Goal: Task Accomplishment & Management: Complete application form

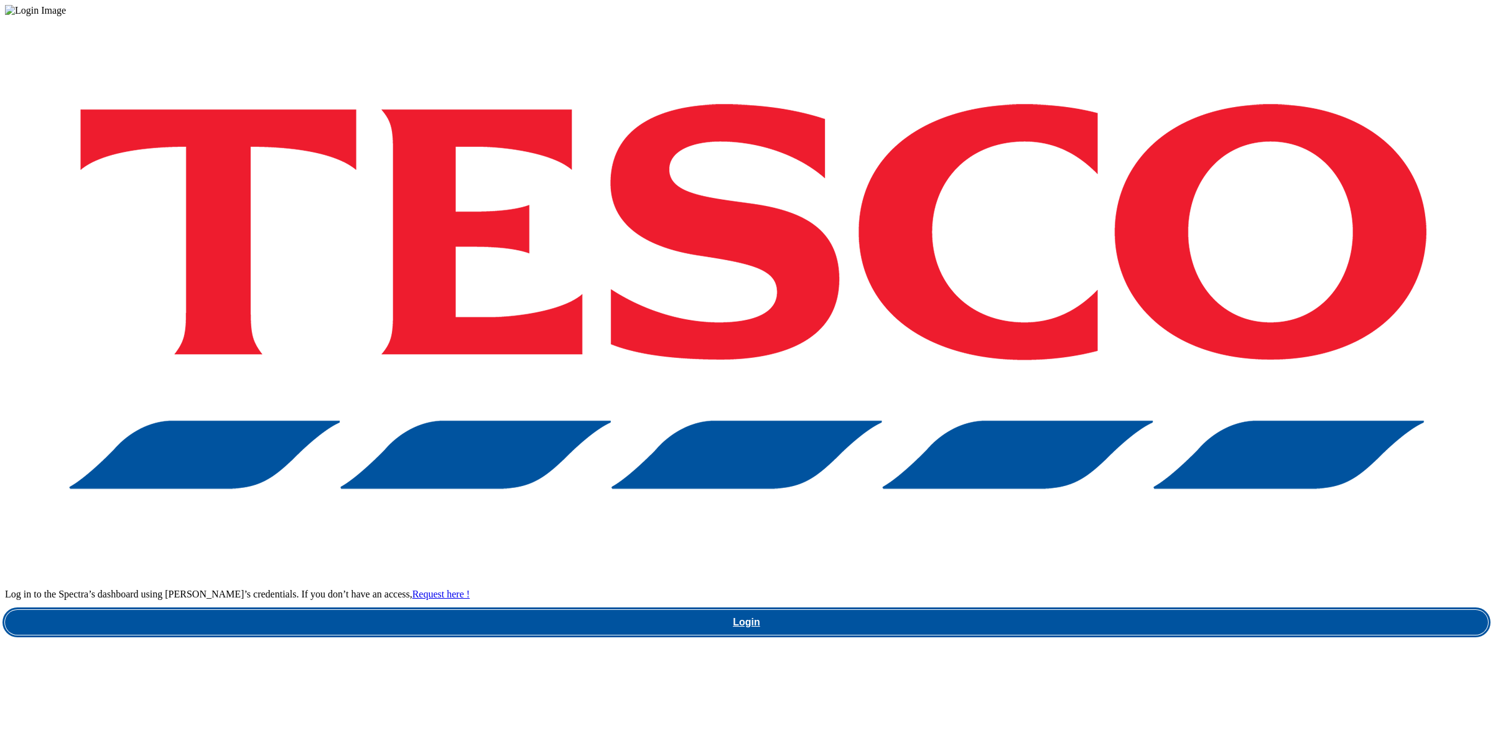
click at [1098, 610] on link "Login" at bounding box center [746, 622] width 1483 height 25
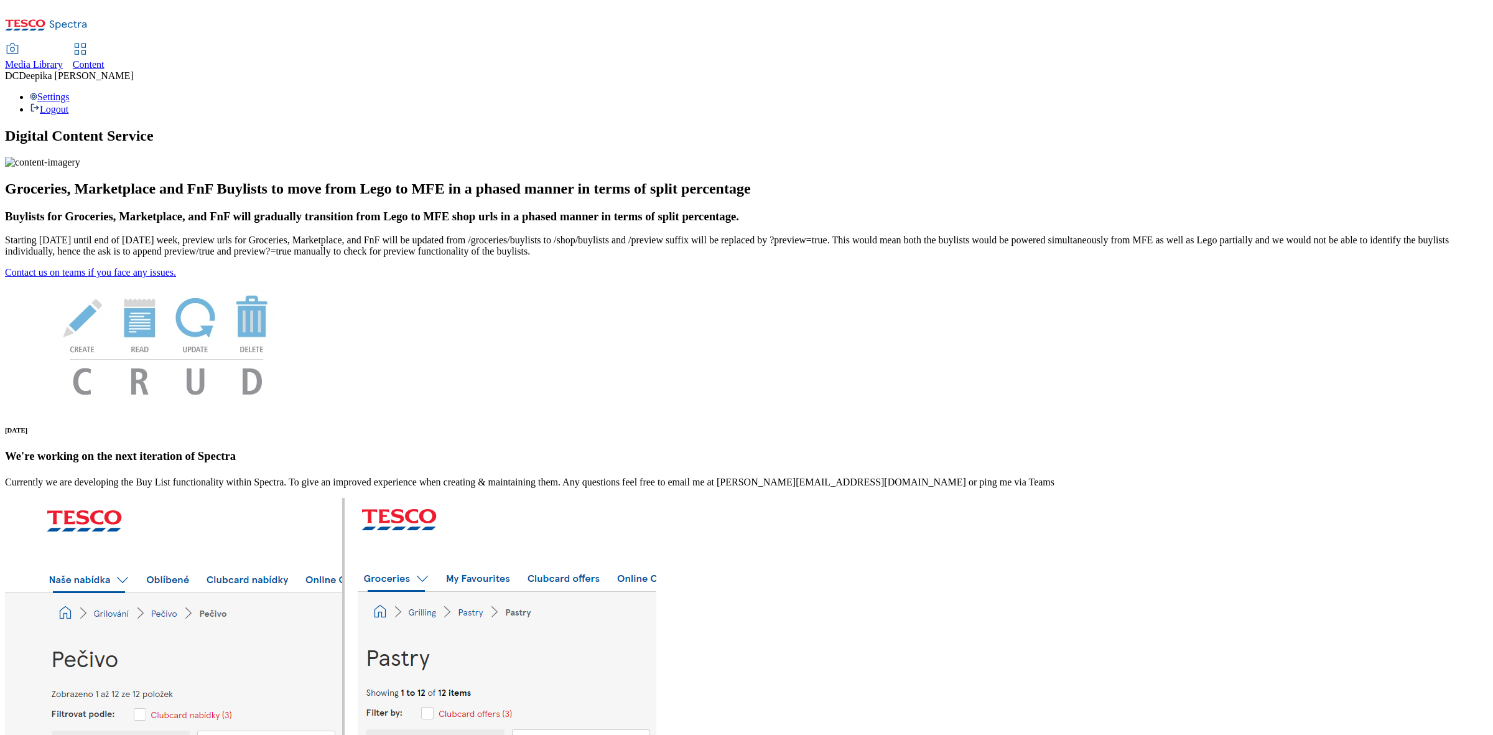
click at [105, 59] on span "Content" at bounding box center [89, 64] width 32 height 11
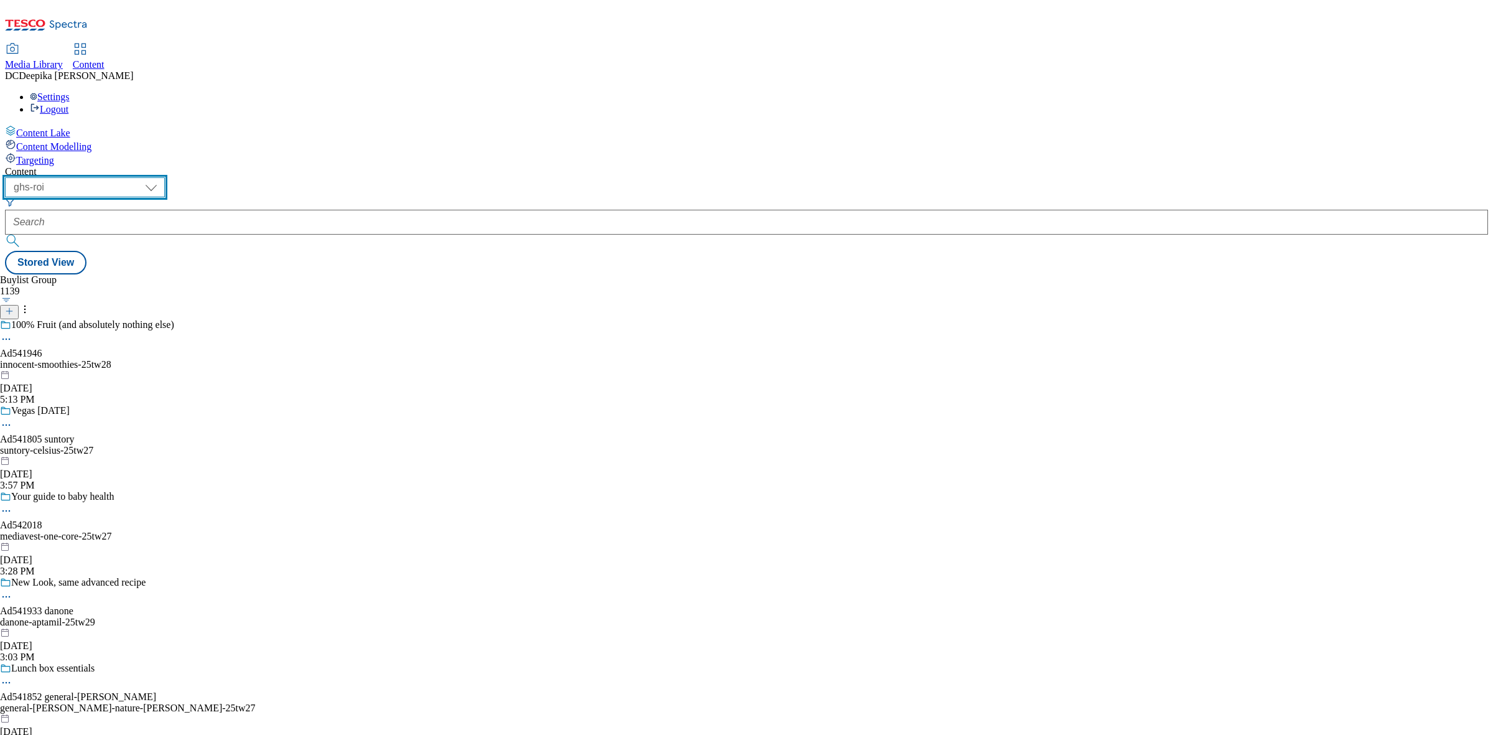
click at [165, 177] on select "ghs-roi ghs-uk" at bounding box center [85, 187] width 160 height 20
select select "ghs-uk"
click at [162, 177] on select "ghs-roi ghs-uk" at bounding box center [85, 187] width 160 height 20
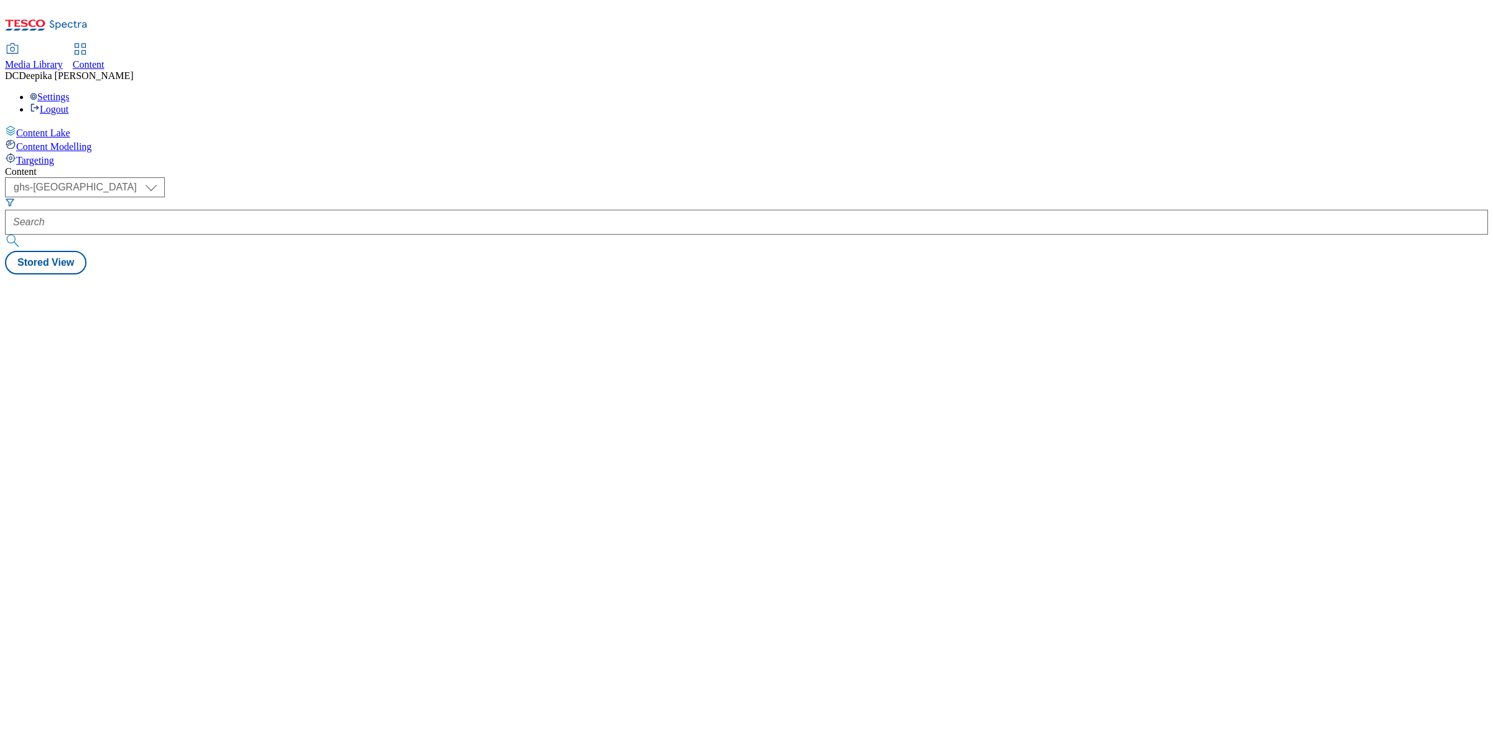
click at [604, 274] on div "Content ( optional ) ghs-roi ghs-uk ghs-uk Stored View" at bounding box center [746, 220] width 1483 height 108
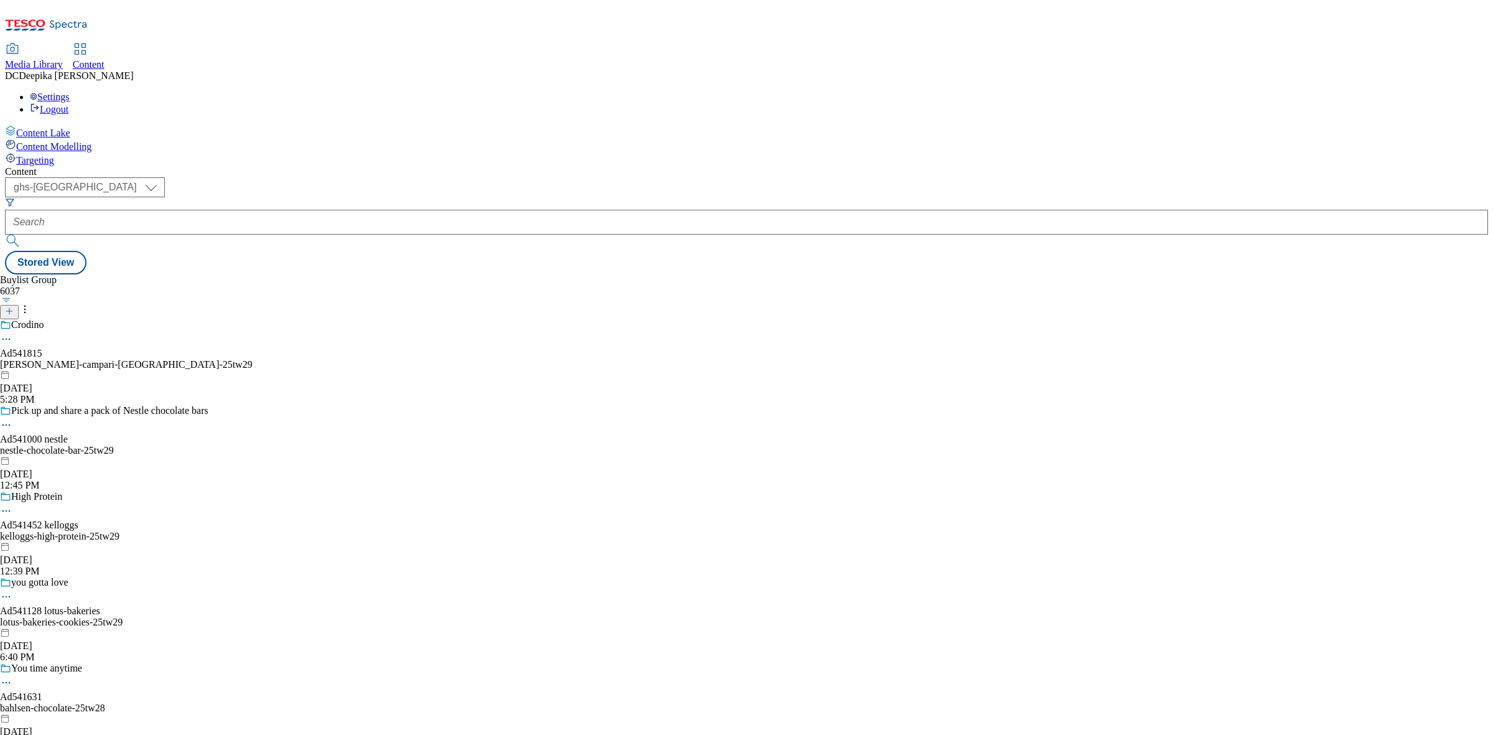
click at [253, 319] on div "Crodino Ad541815 glen-grant-campari-crodino-25tw29 Aug 26, 2025 5:28 PM" at bounding box center [126, 362] width 253 height 86
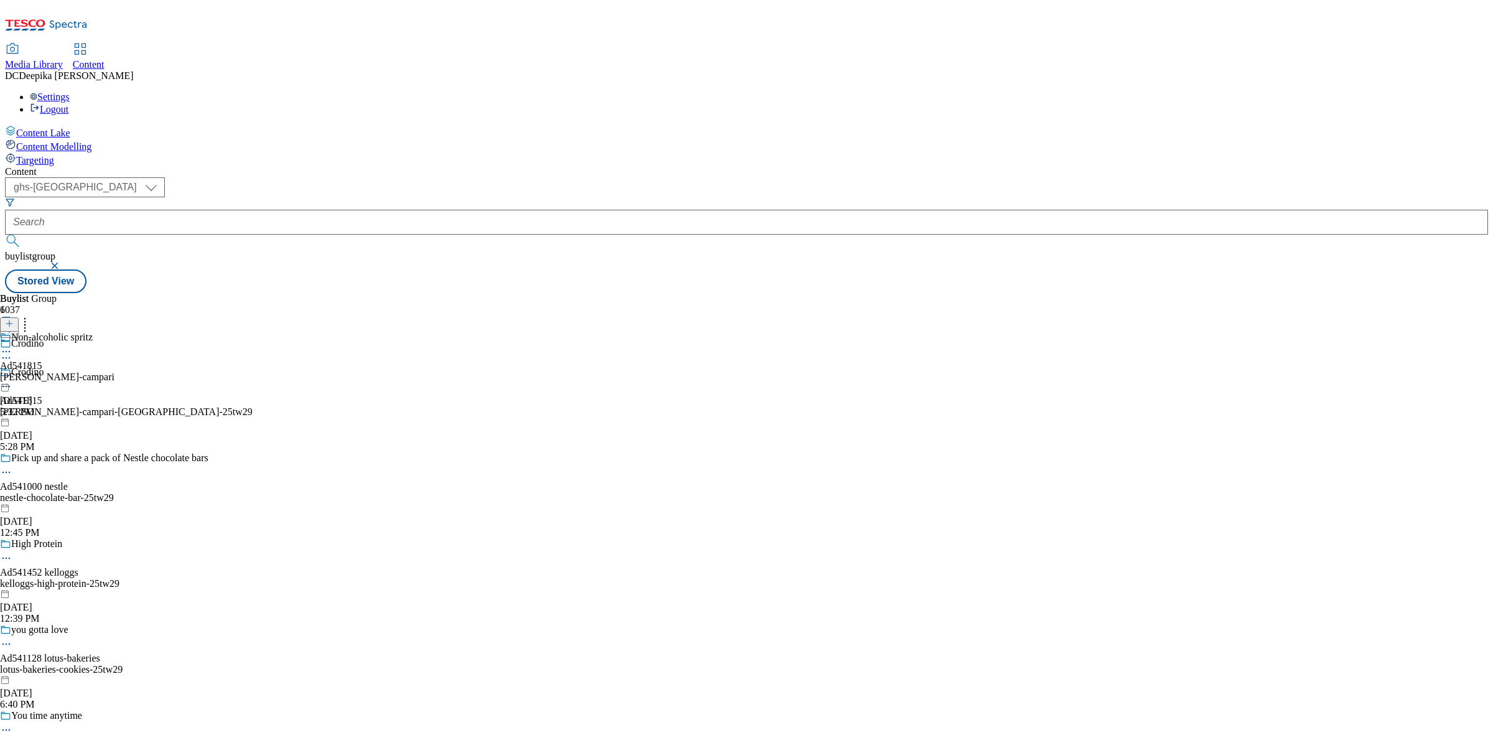
click at [699, 293] on div "Buylist Group 6037 Crodino Crodino Ad541815 glen-grant-campari-crodino-25tw29 A…" at bounding box center [746, 293] width 1483 height 0
click at [19, 324] on button at bounding box center [9, 331] width 19 height 14
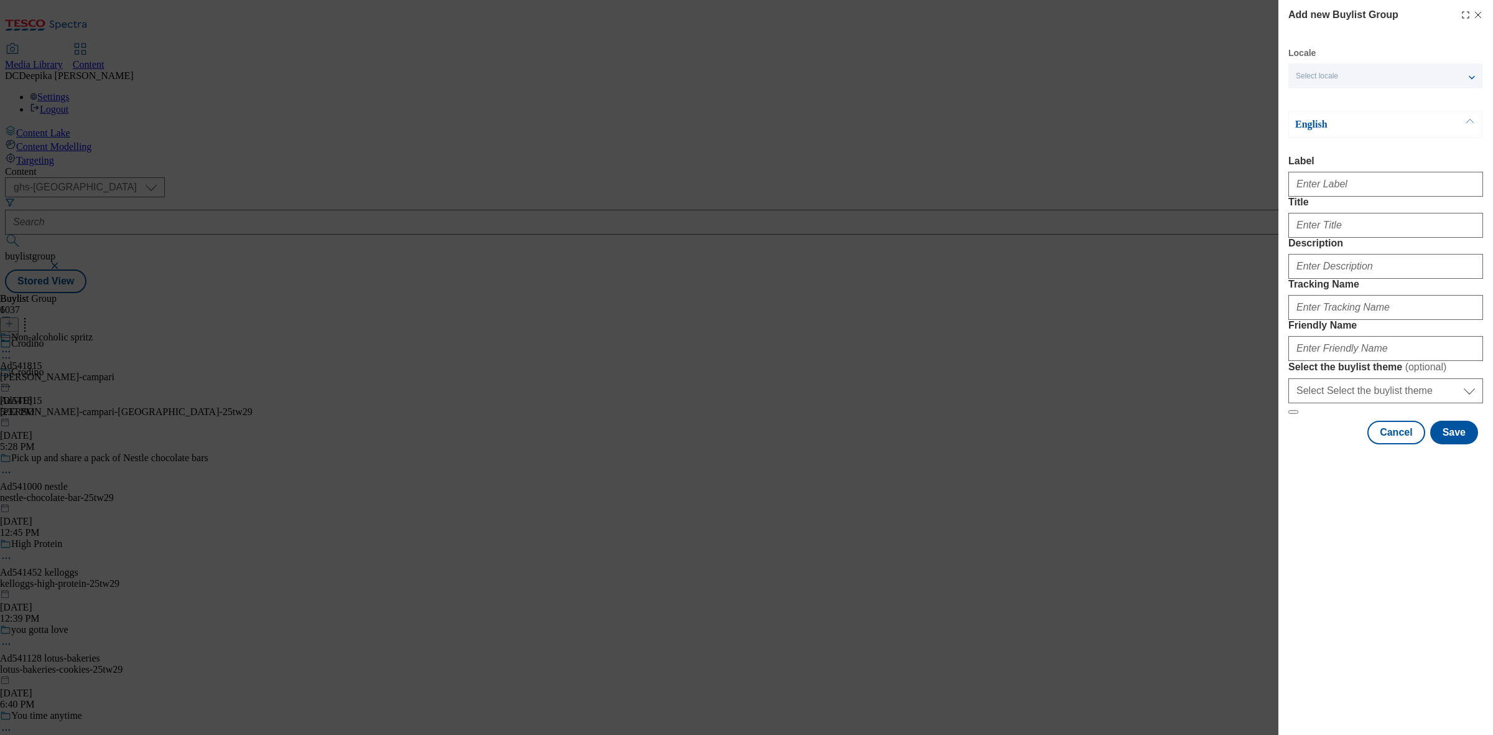
click at [923, 364] on div "Add new Buylist Group Locale Select locale English Welsh English Label Title De…" at bounding box center [746, 367] width 1493 height 735
click at [1369, 444] on div "Cancel Save" at bounding box center [1386, 433] width 195 height 24
click at [1414, 444] on button "Cancel" at bounding box center [1396, 433] width 57 height 24
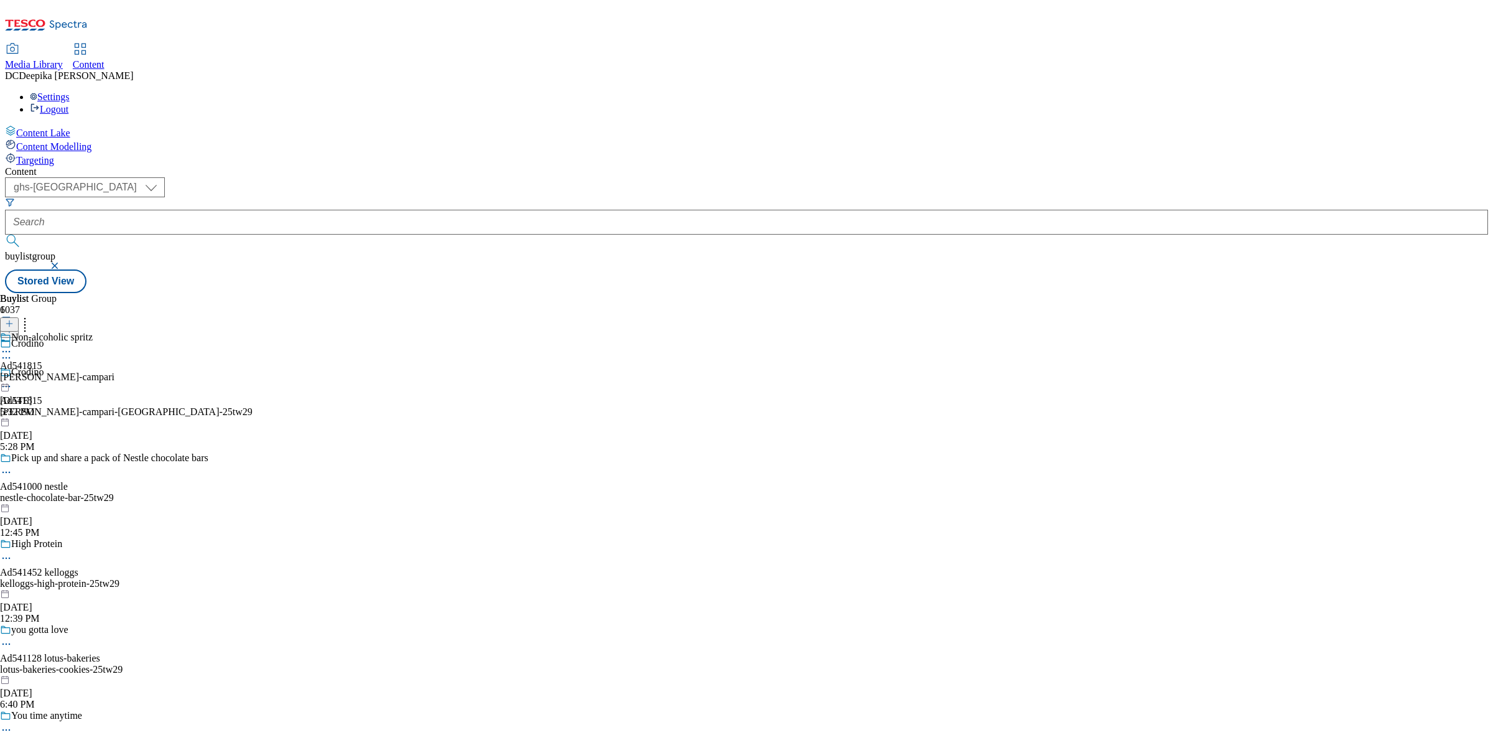
click at [14, 325] on icon at bounding box center [9, 329] width 9 height 9
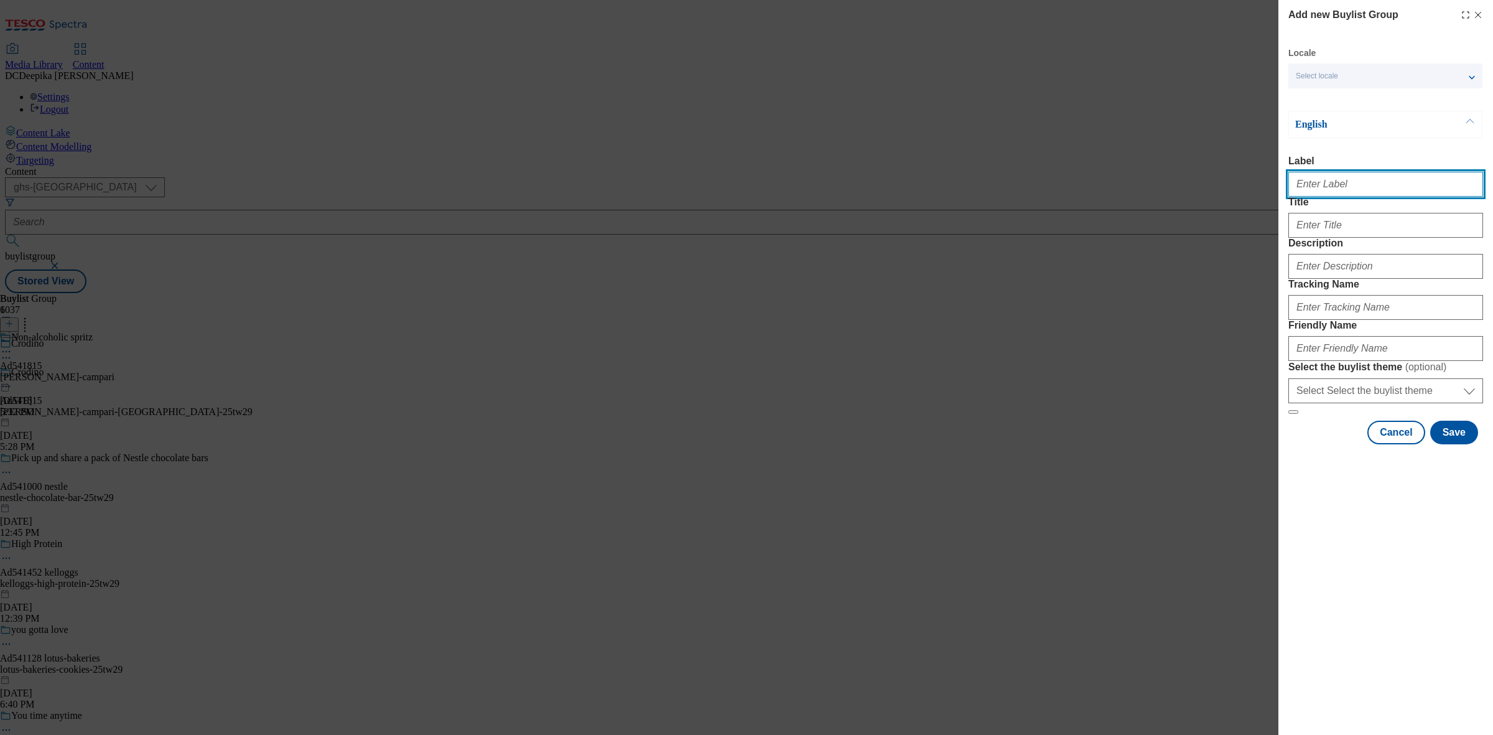
click at [1336, 194] on input "Label" at bounding box center [1386, 184] width 195 height 25
paste input "Ad540600"
type input "Ad540600"
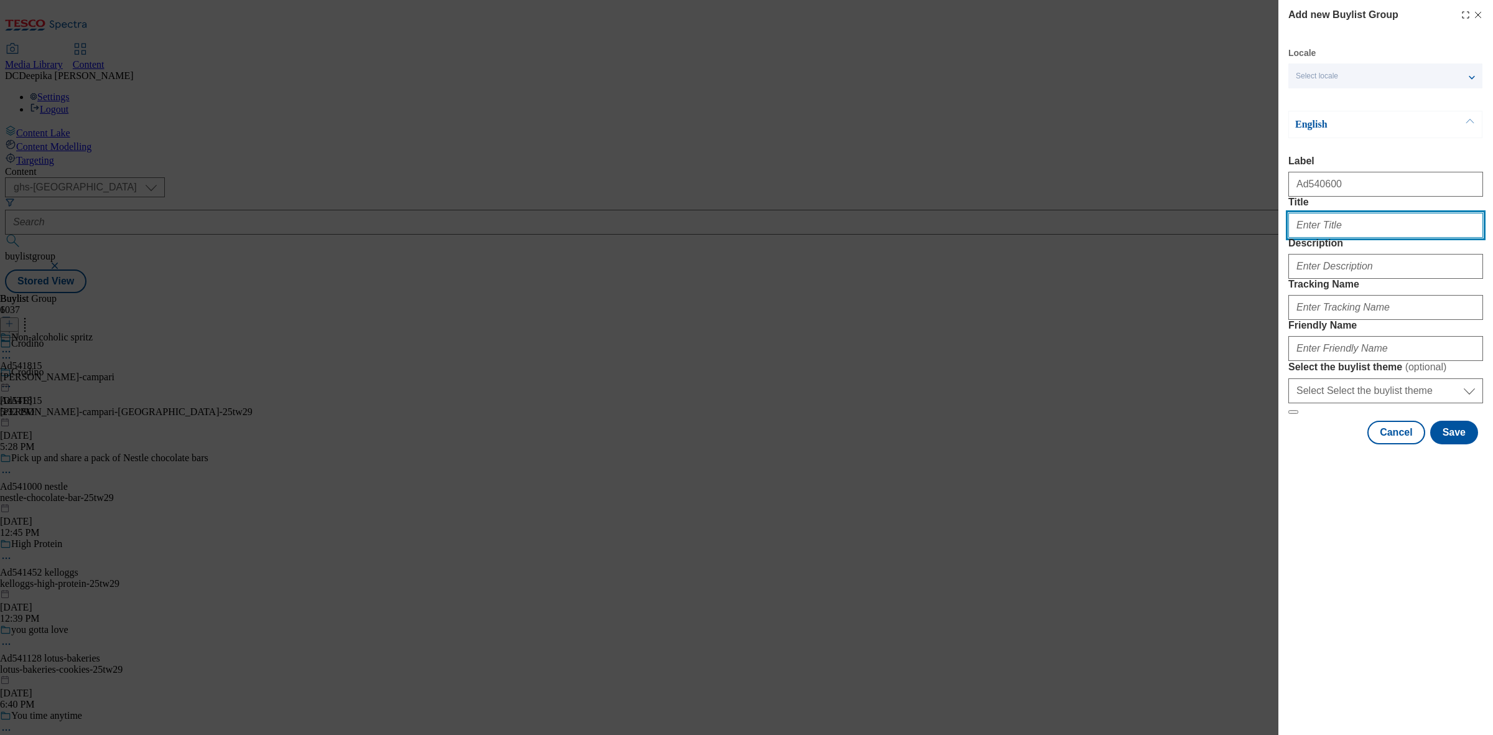
click at [1351, 238] on input "Title" at bounding box center [1386, 225] width 195 height 25
click at [1321, 238] on input "Title" at bounding box center [1386, 225] width 195 height 25
paste input "Try it.crunch it.cheez it."
type input "Try it.crunch it.cheez it."
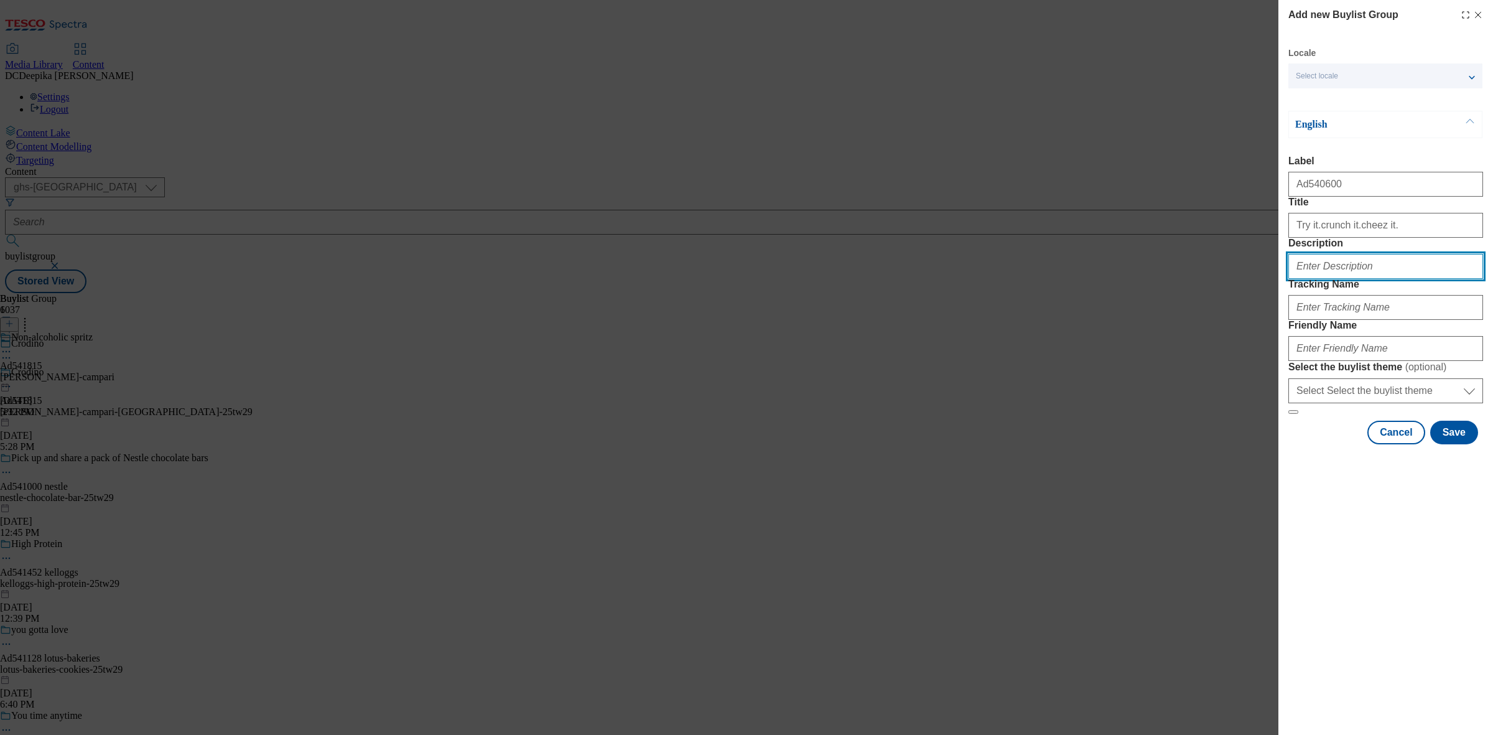
click at [1347, 279] on input "Description" at bounding box center [1386, 266] width 195 height 25
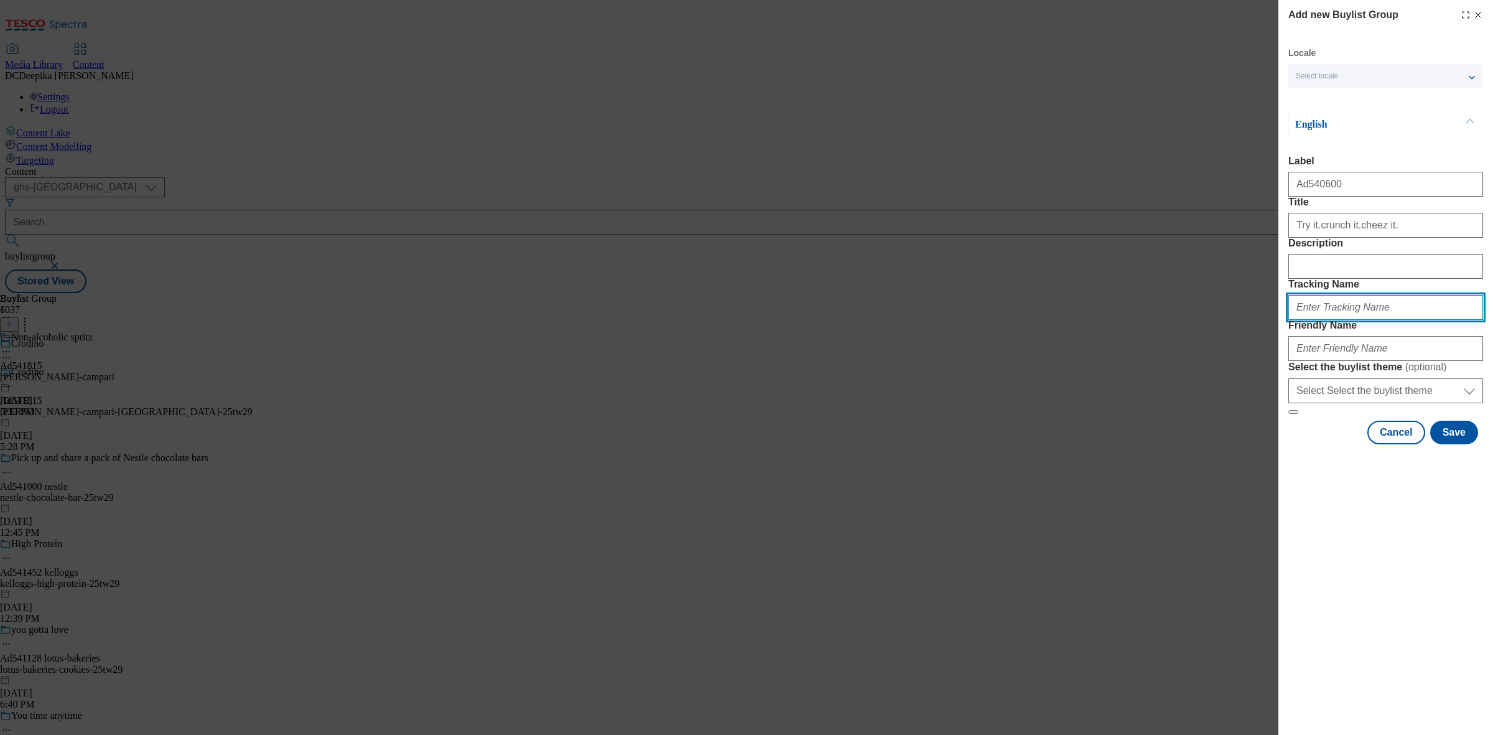
click at [1348, 320] on input "Tracking Name" at bounding box center [1386, 307] width 195 height 25
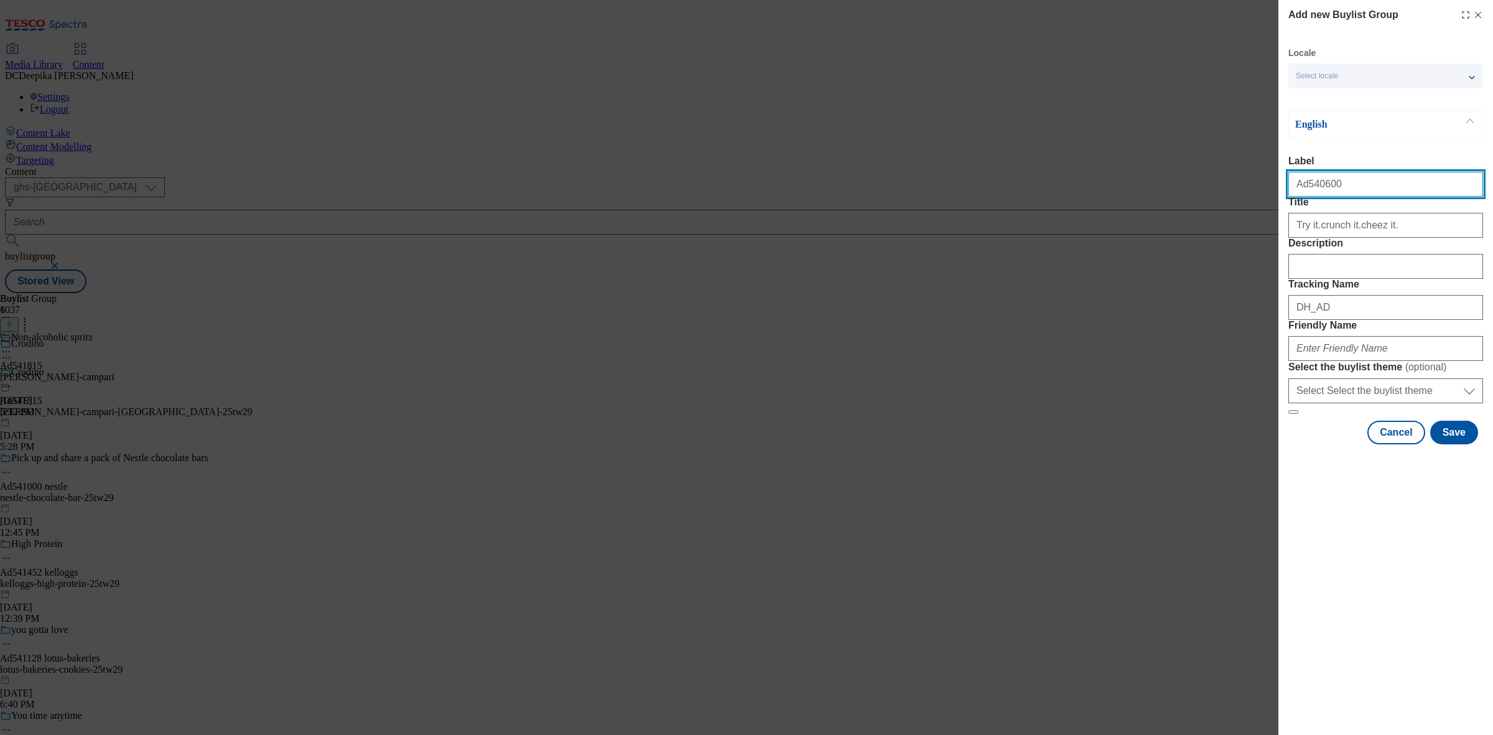
click at [1324, 189] on input "Ad540600" at bounding box center [1386, 184] width 195 height 25
click at [1332, 194] on input "Ad540600" at bounding box center [1386, 184] width 195 height 25
drag, startPoint x: 1346, startPoint y: 190, endPoint x: 1305, endPoint y: 194, distance: 41.2
click at [1305, 194] on input "Ad540600" at bounding box center [1386, 184] width 195 height 25
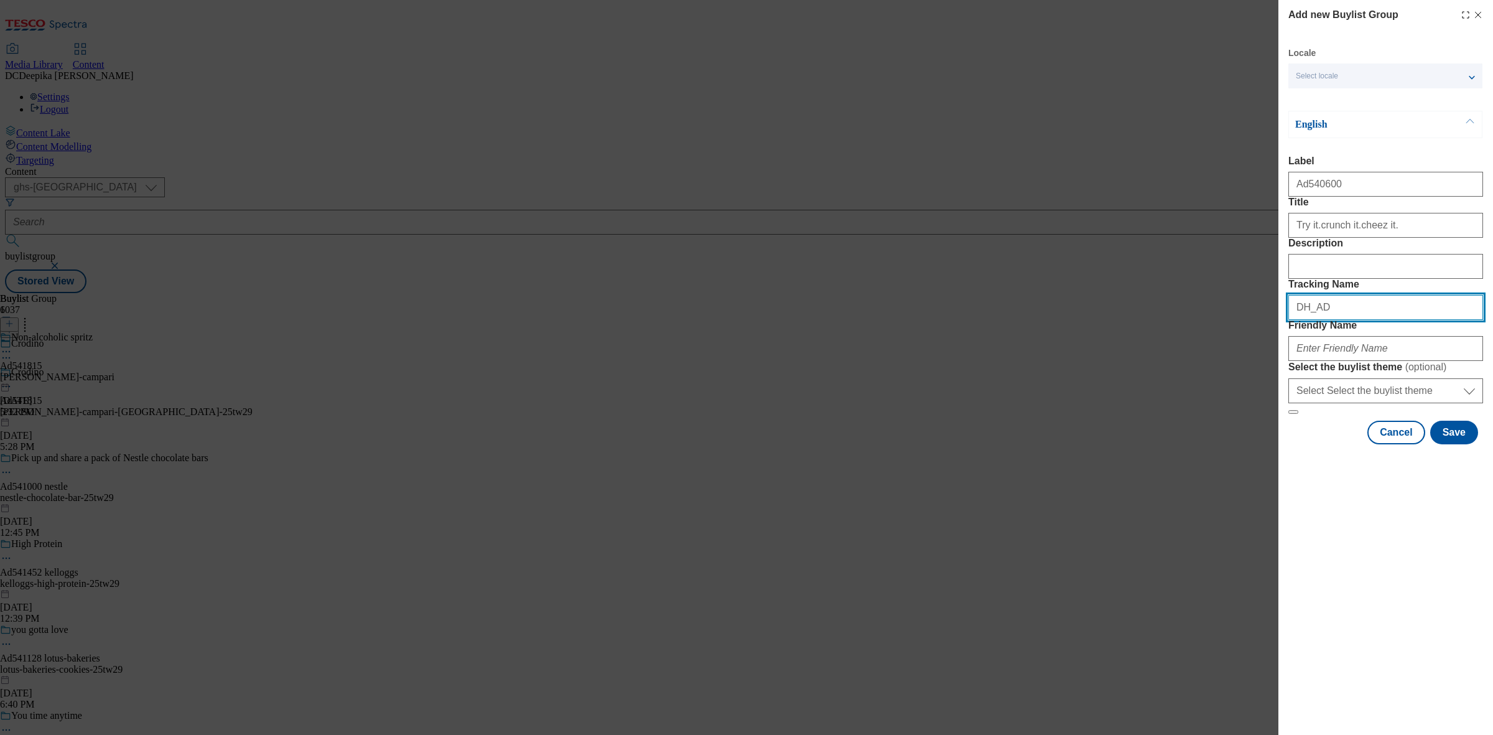
click at [1358, 320] on input "DH_AD" at bounding box center [1386, 307] width 195 height 25
paste input "540600"
type input "DH_AD540600"
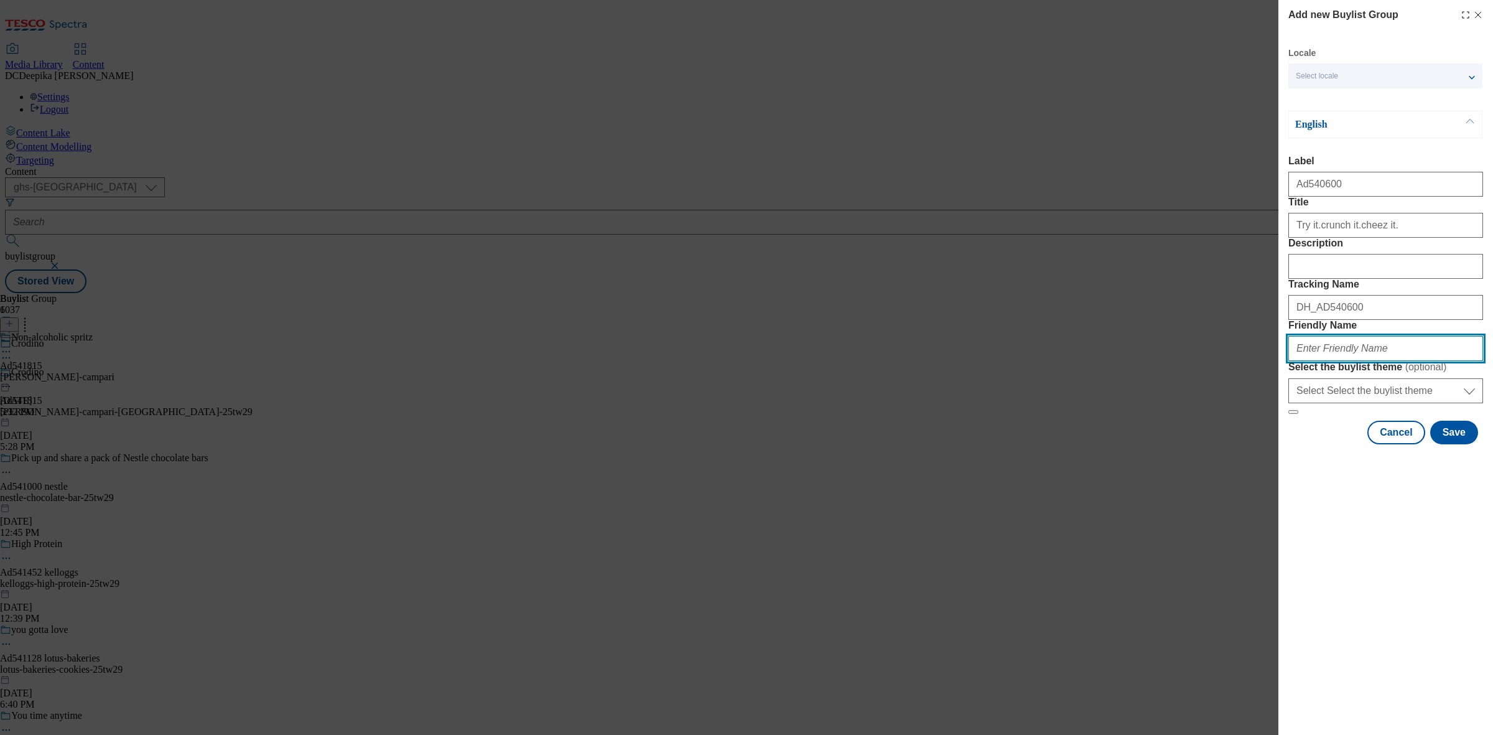
click at [1352, 361] on input "Friendly Name" at bounding box center [1386, 348] width 195 height 25
paste input "Kellogg"
click at [1302, 361] on input "Kellogg" at bounding box center [1386, 348] width 195 height 25
click at [1355, 361] on input "kellogg" at bounding box center [1386, 348] width 195 height 25
paste input "Kellogg"
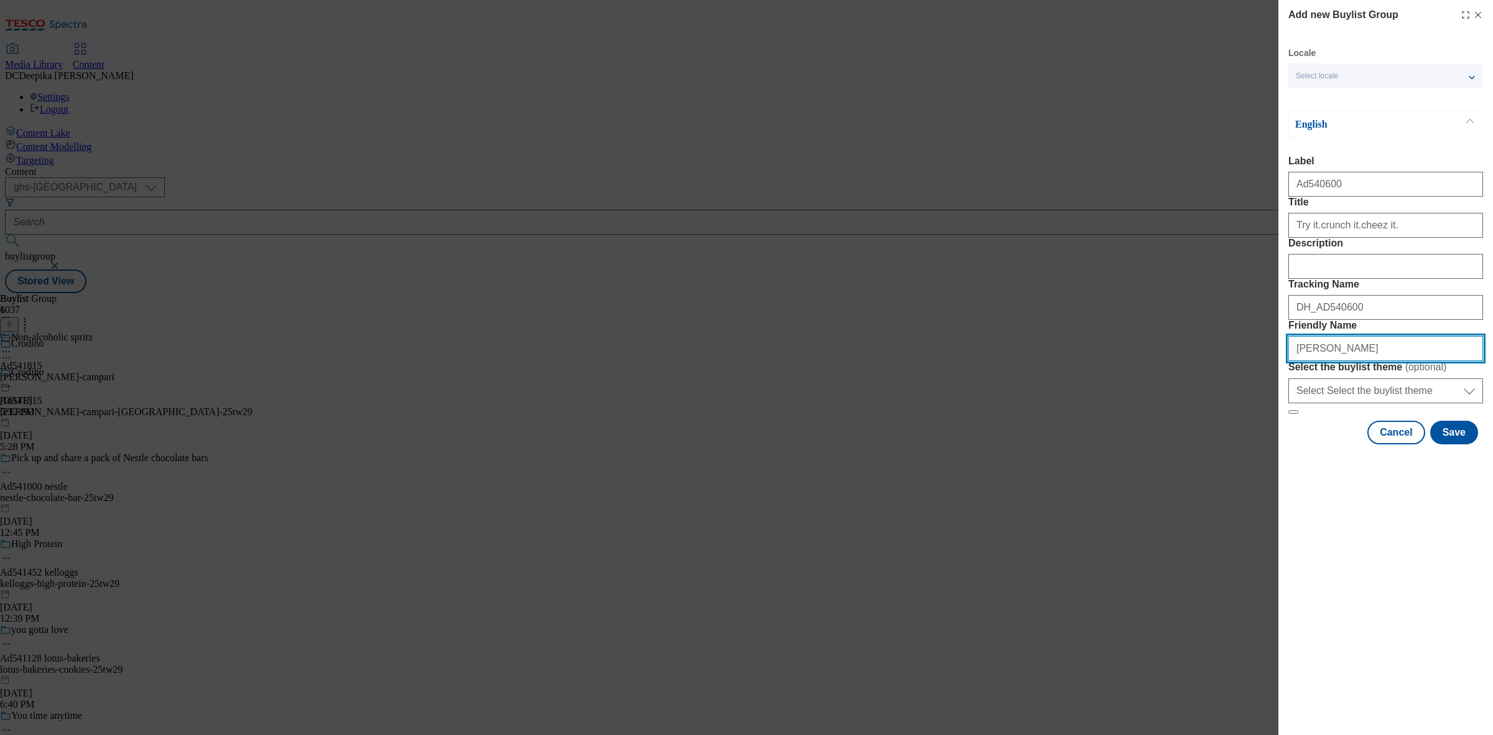
drag, startPoint x: 1363, startPoint y: 442, endPoint x: 1243, endPoint y: 449, distance: 120.3
click at [1243, 449] on div "Add new Buylist Group Locale Select locale English Welsh English Label Ad540600…" at bounding box center [746, 367] width 1493 height 735
paste input "Modal"
drag, startPoint x: 1350, startPoint y: 446, endPoint x: 1224, endPoint y: 431, distance: 127.3
click at [1224, 431] on div "Add new Buylist Group Locale Select locale English Welsh English Label Ad540600…" at bounding box center [746, 367] width 1493 height 735
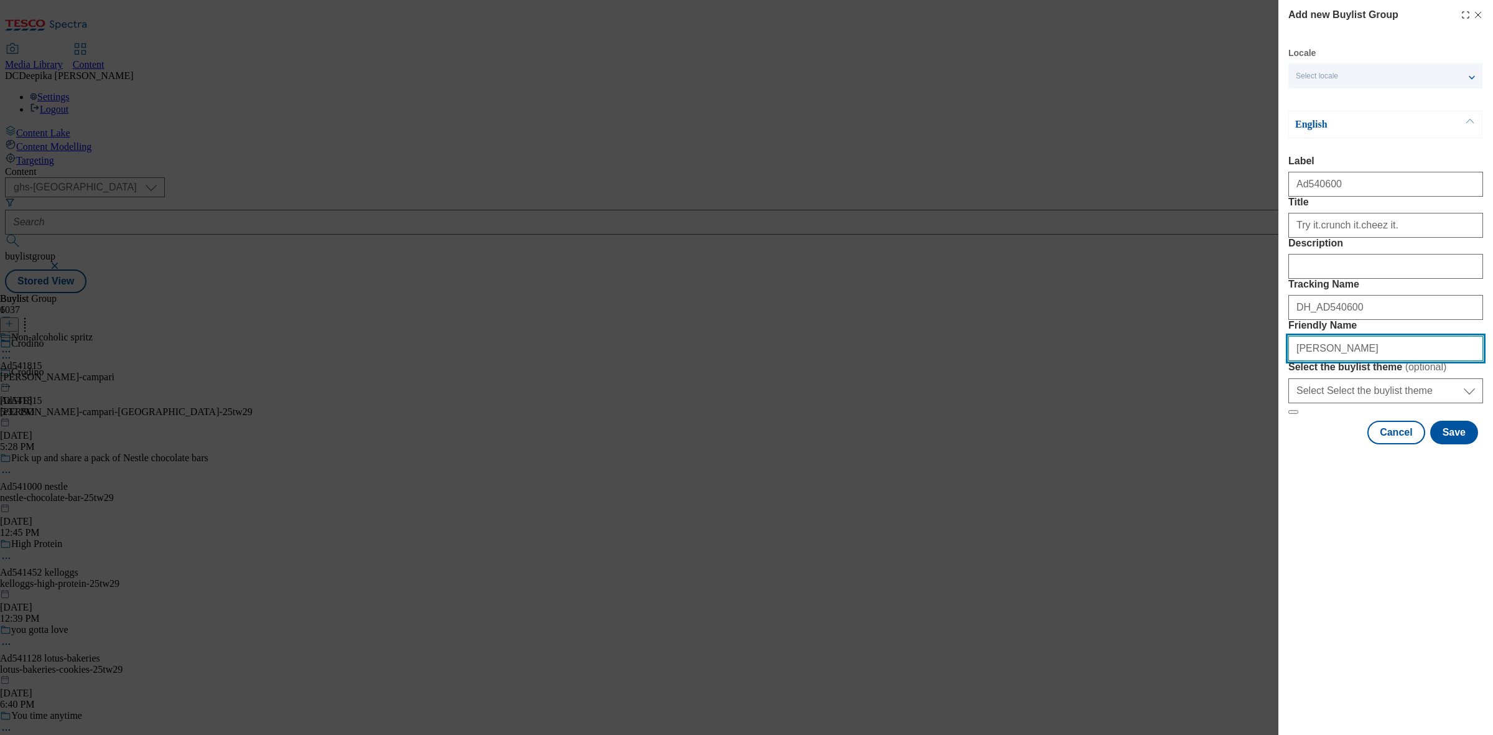
paste input "kelloggs-cheez-it"
type input "kelloggs-cheez-it-25tw29"
click at [1428, 361] on input "kelloggs-cheez-it-25tw29" at bounding box center [1386, 348] width 195 height 25
click at [1459, 444] on button "Save" at bounding box center [1455, 433] width 48 height 24
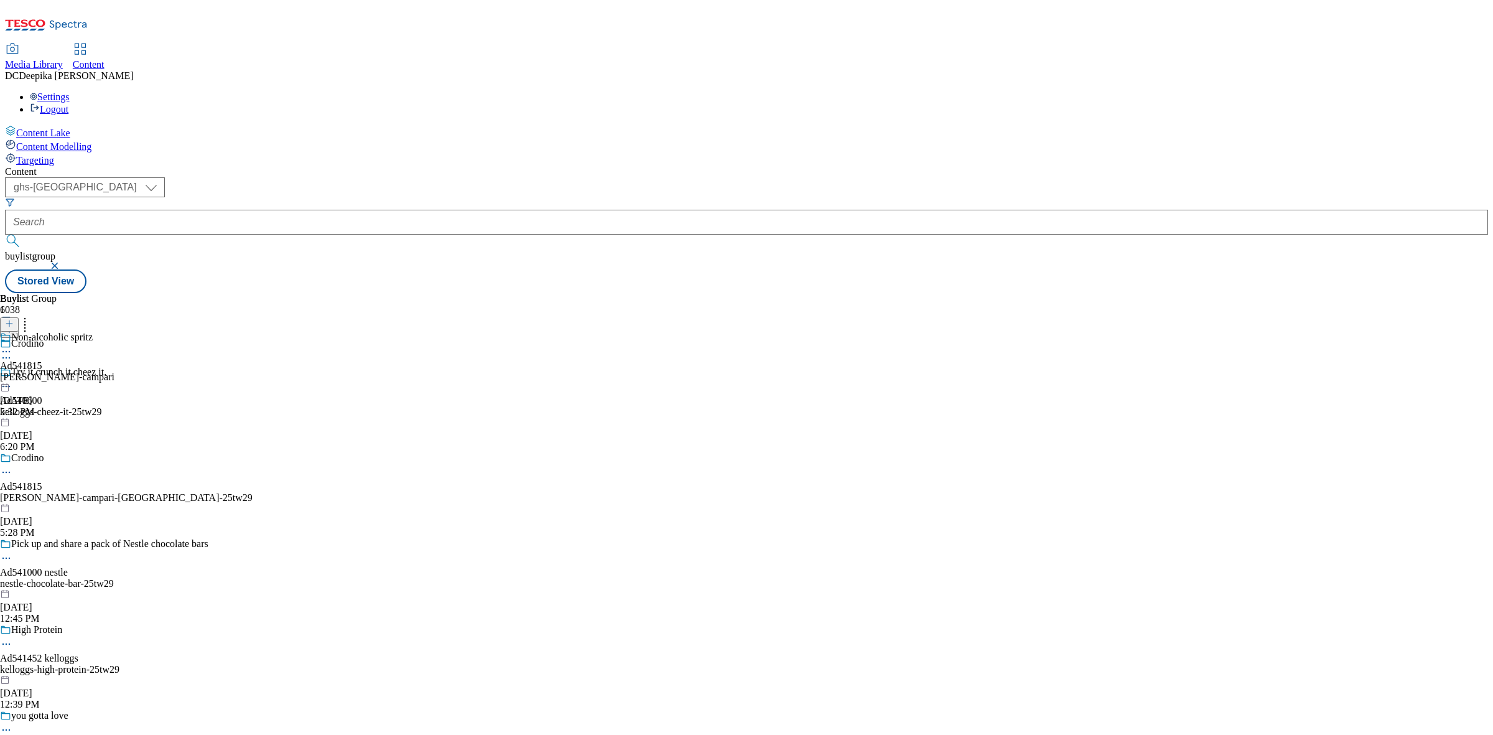
click at [253, 367] on div "Try it.crunch it.cheez it. Ad540600 kelloggs-cheez-it-25tw29 Aug 26, 2025 6:20 …" at bounding box center [126, 410] width 253 height 86
click at [14, 319] on icon at bounding box center [9, 323] width 9 height 9
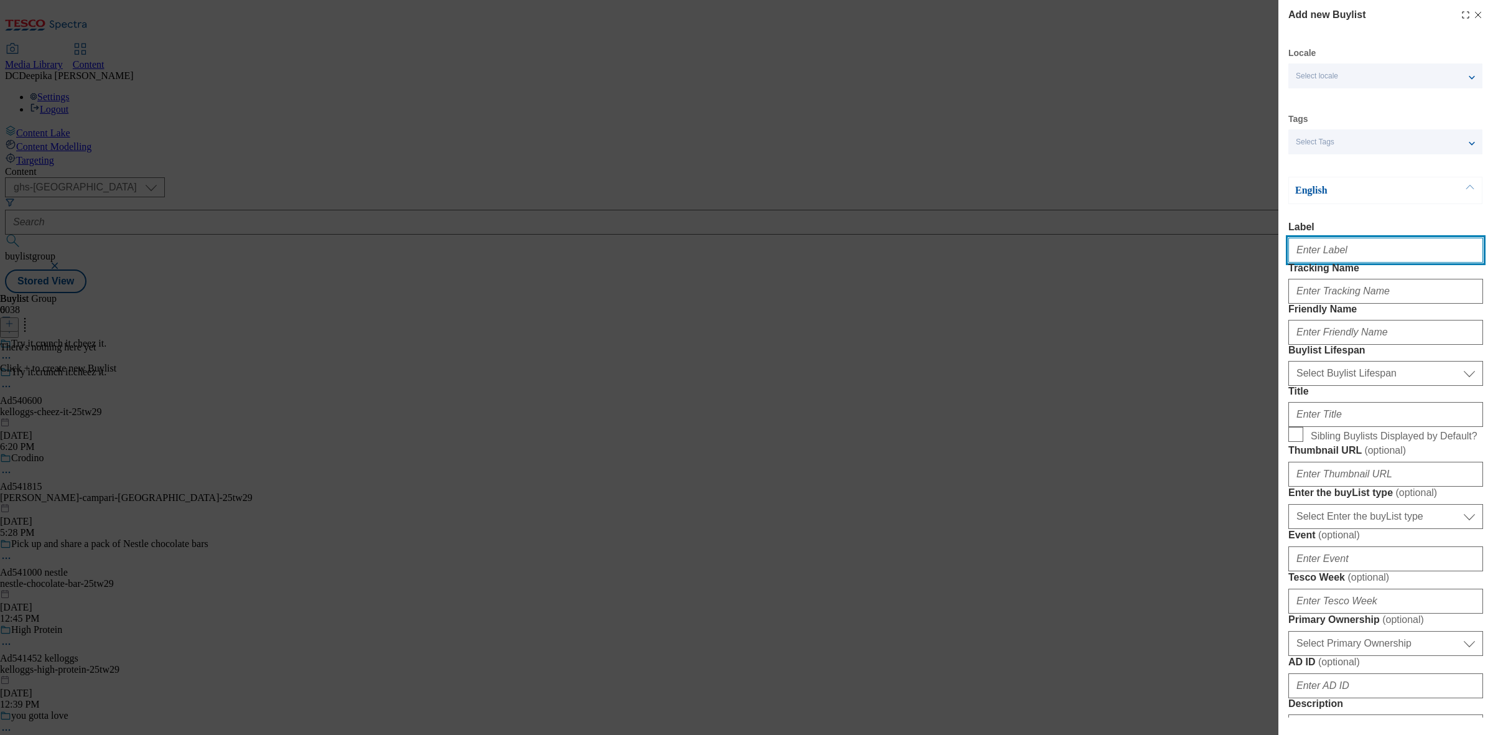
click at [1324, 245] on input "Label" at bounding box center [1386, 250] width 195 height 25
paste input ": Ad540600"
type input ": Ad540600"
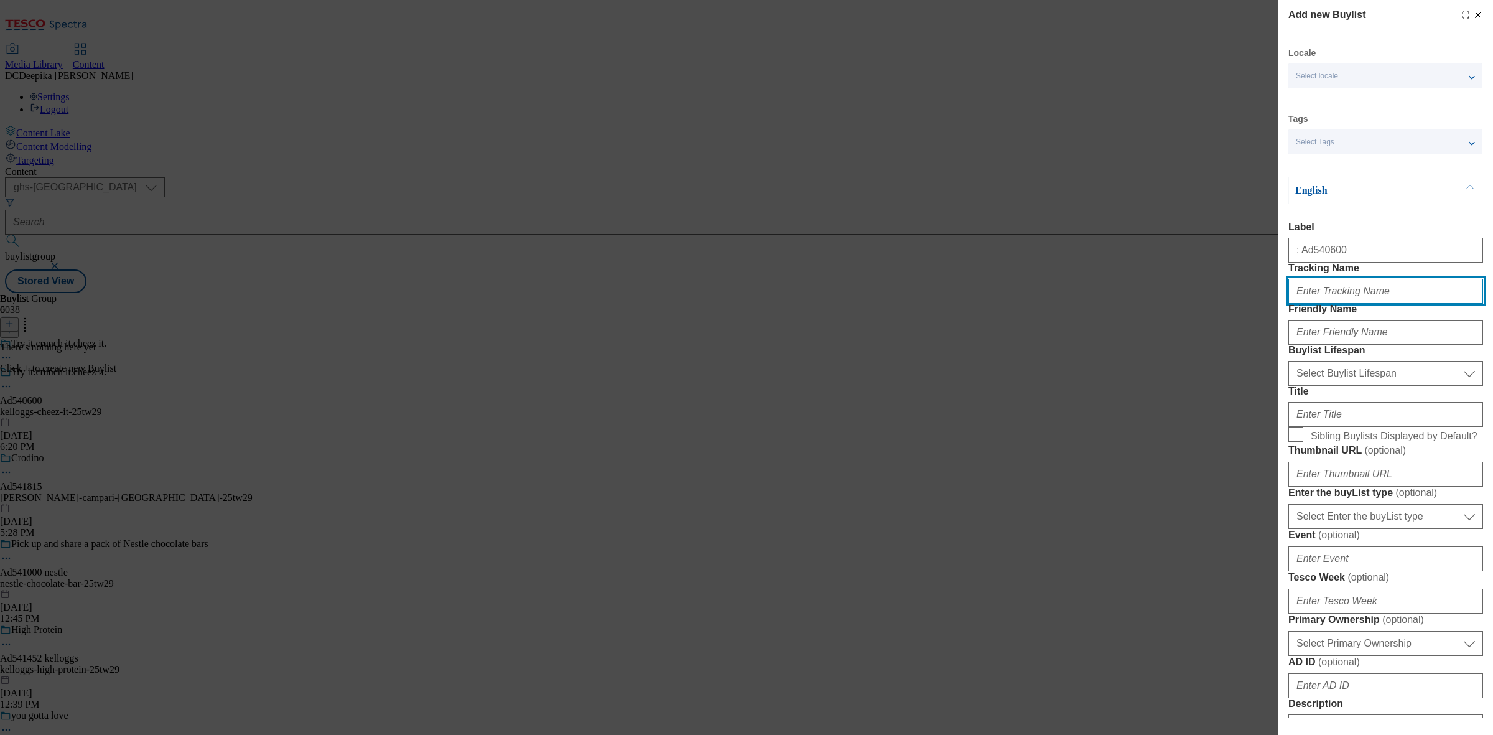
click at [1348, 304] on input "Tracking Name" at bounding box center [1386, 291] width 195 height 25
paste input ": Ad540600"
click at [1332, 304] on input "DH_AD: Ad540600" at bounding box center [1386, 291] width 195 height 25
type input "DH_AD:540600"
click at [236, 243] on div "Add new Buylist Locale Select locale English Welsh Tags Select Tags fnf marketp…" at bounding box center [746, 367] width 1493 height 735
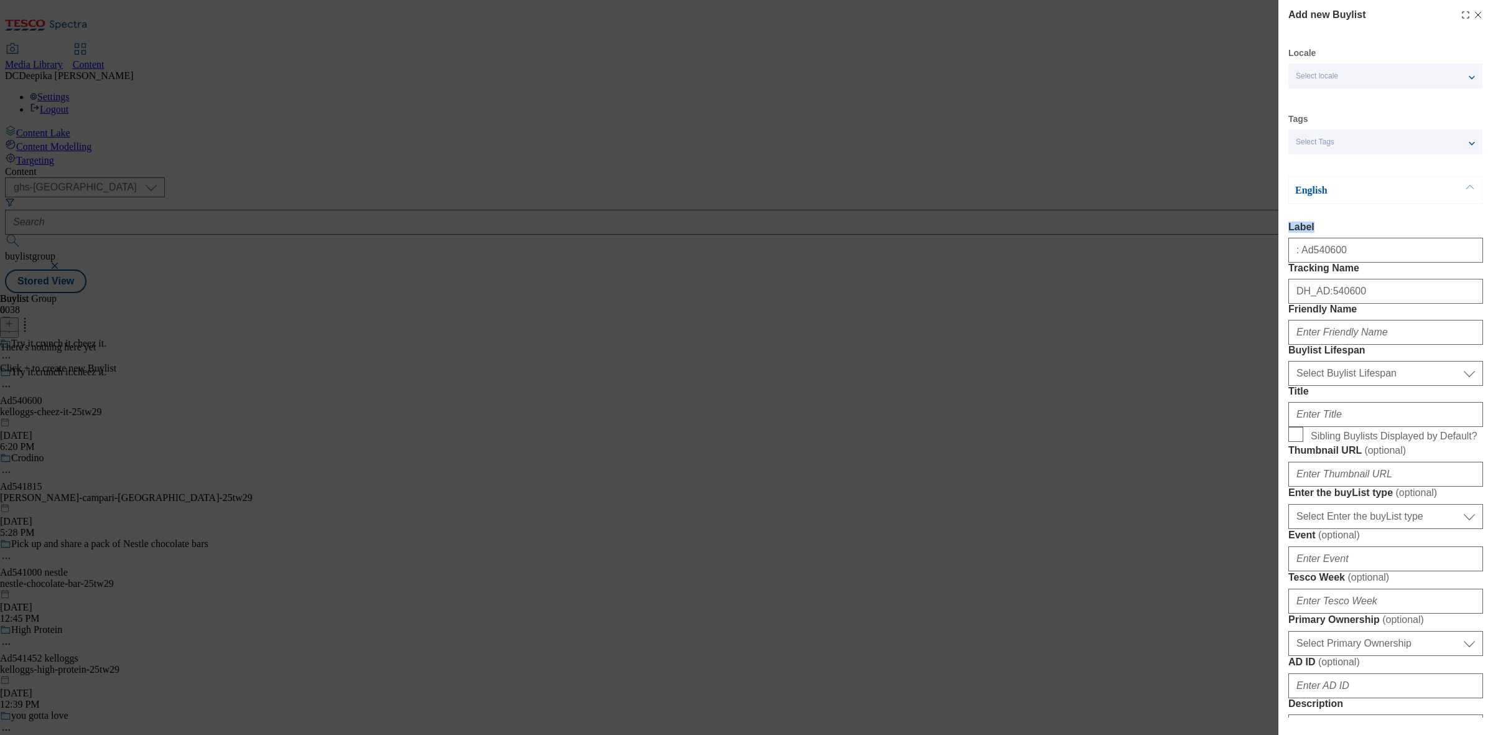
click at [236, 243] on div "Add new Buylist Locale Select locale English Welsh Tags Select Tags fnf marketp…" at bounding box center [746, 367] width 1493 height 735
click at [244, 228] on div "Add new Buylist Locale Select locale English Welsh Tags Select Tags fnf marketp…" at bounding box center [746, 367] width 1493 height 735
drag, startPoint x: 1301, startPoint y: 256, endPoint x: 1277, endPoint y: 259, distance: 24.4
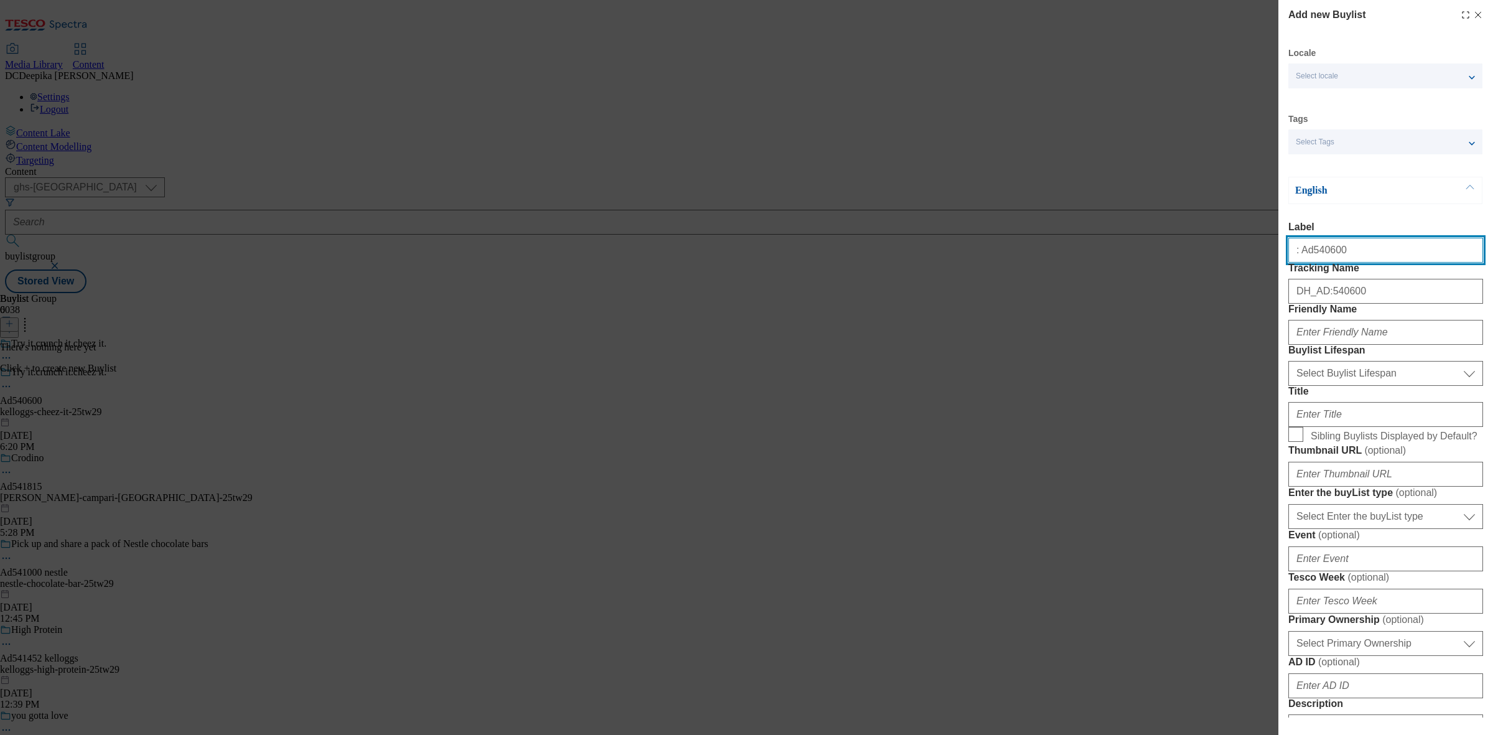
click at [1277, 259] on div "Add new Buylist Locale Select locale English Welsh Tags Select Tags fnf marketp…" at bounding box center [746, 367] width 1493 height 735
type input "Ad540600"
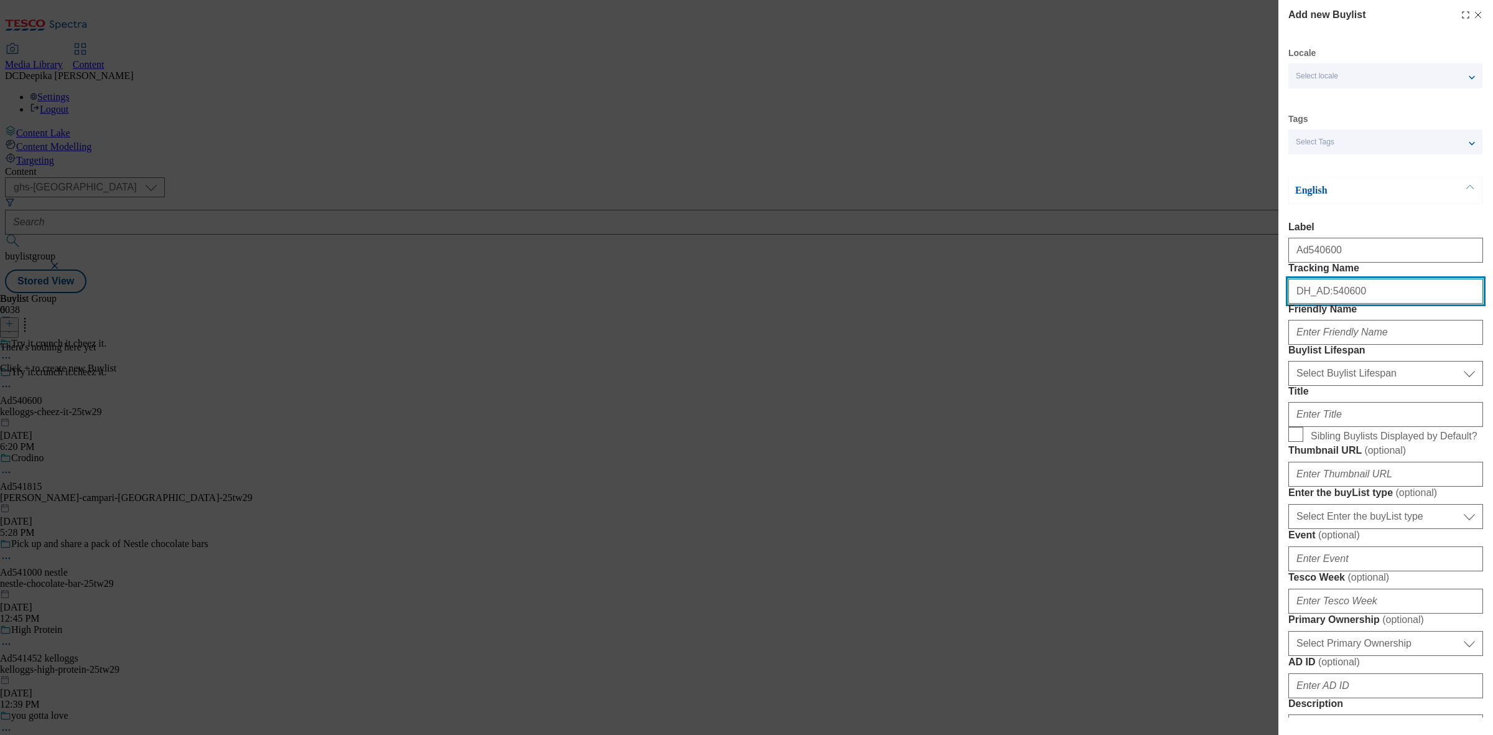
click at [1322, 304] on input "DH_AD:540600" at bounding box center [1386, 291] width 195 height 25
type input "DH_AD540600"
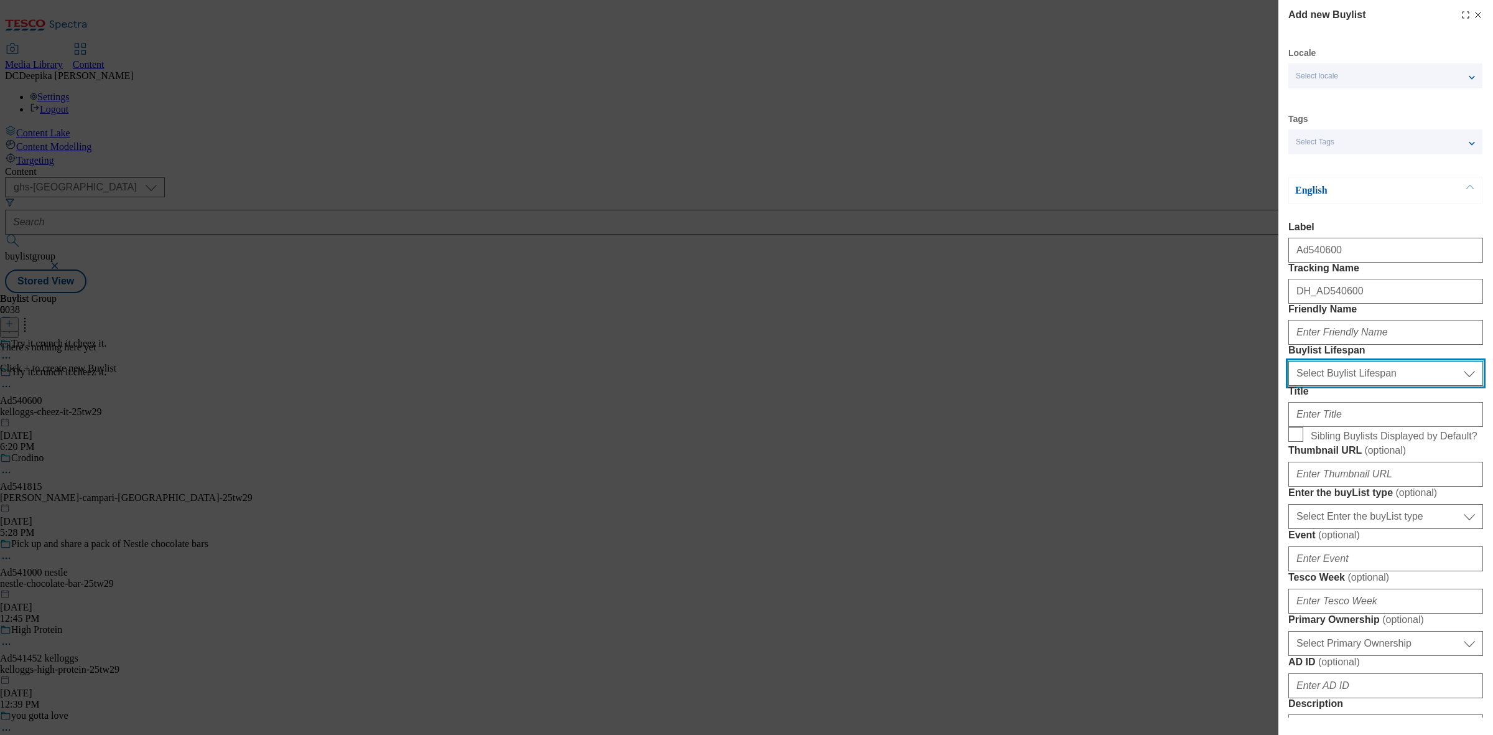
click at [1374, 386] on select "Select Buylist Lifespan evergreen seasonal tactical" at bounding box center [1386, 373] width 195 height 25
select select "tactical"
click at [1289, 386] on select "Select Buylist Lifespan evergreen seasonal tactical" at bounding box center [1386, 373] width 195 height 25
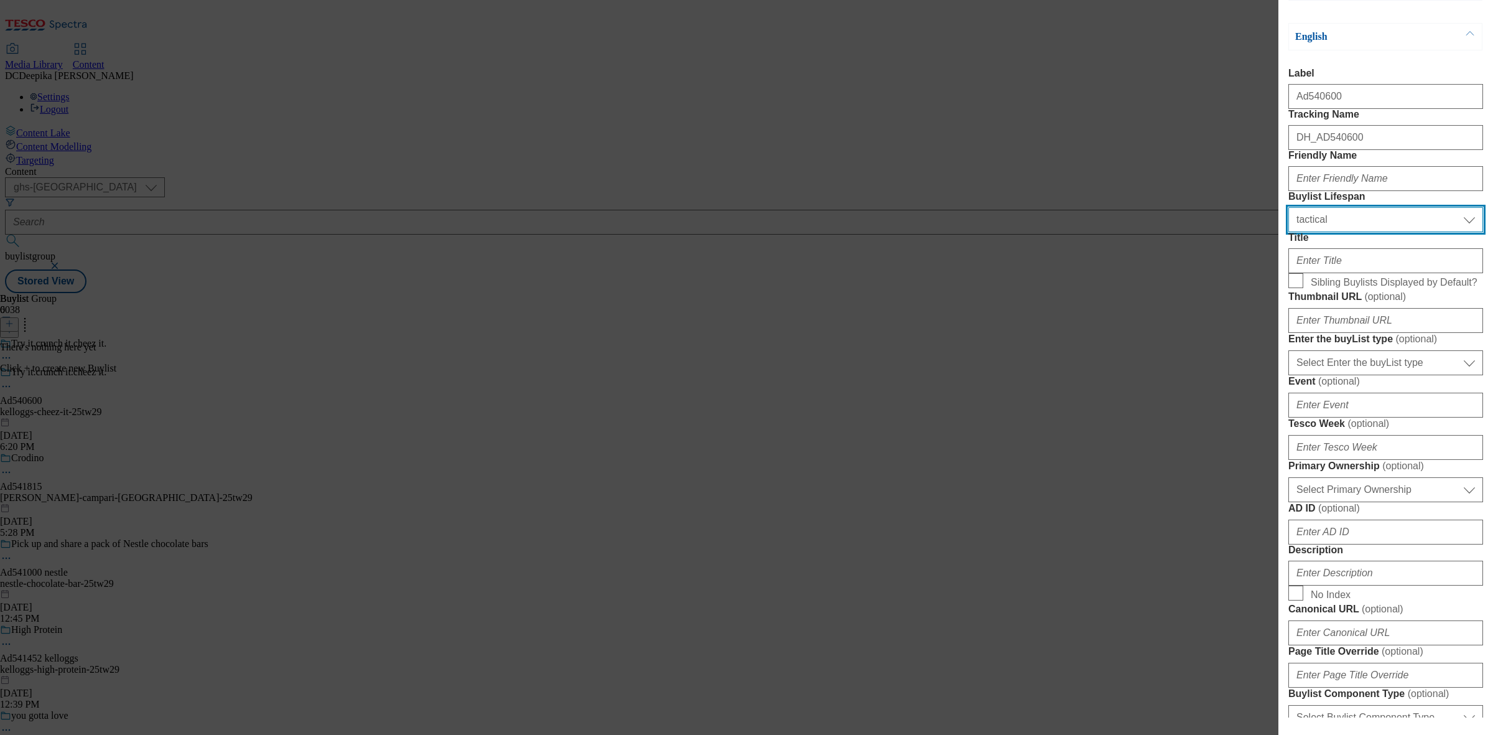
scroll to position [156, 0]
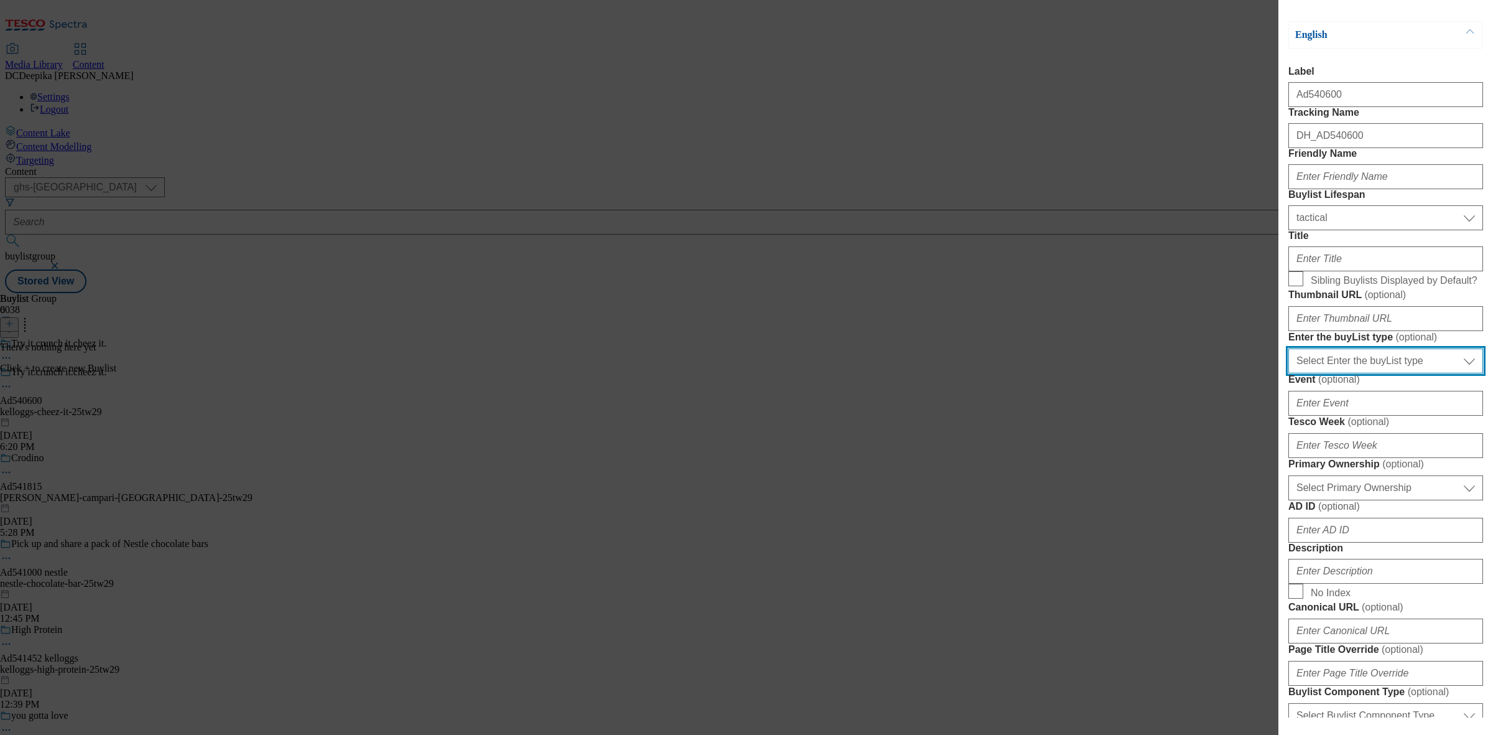
click at [1376, 373] on select "Select Enter the buyList type event supplier funded long term >4 weeks supplier…" at bounding box center [1386, 360] width 195 height 25
select select "supplier funded short term 1-3 weeks"
click at [1289, 373] on select "Select Enter the buyList type event supplier funded long term >4 weeks supplier…" at bounding box center [1386, 360] width 195 height 25
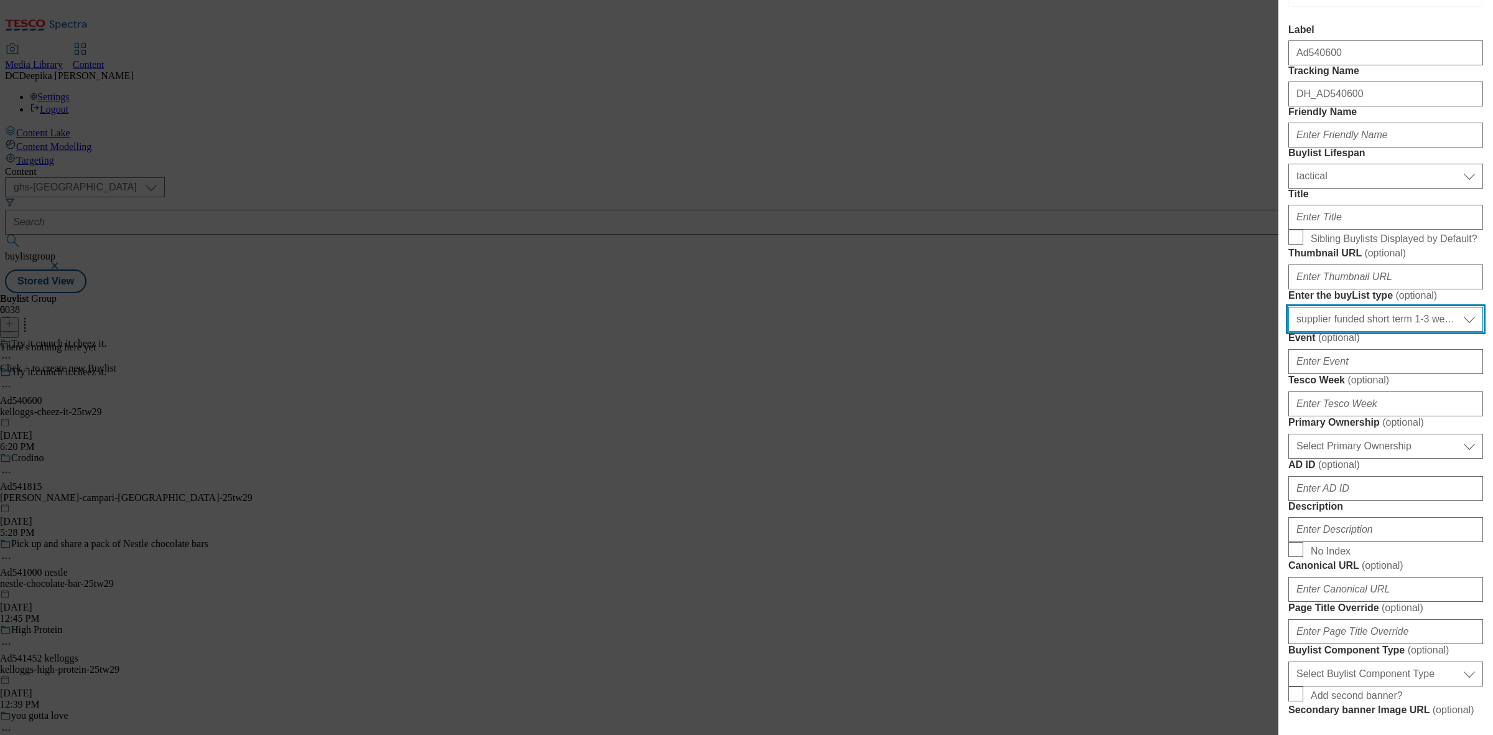
scroll to position [233, 0]
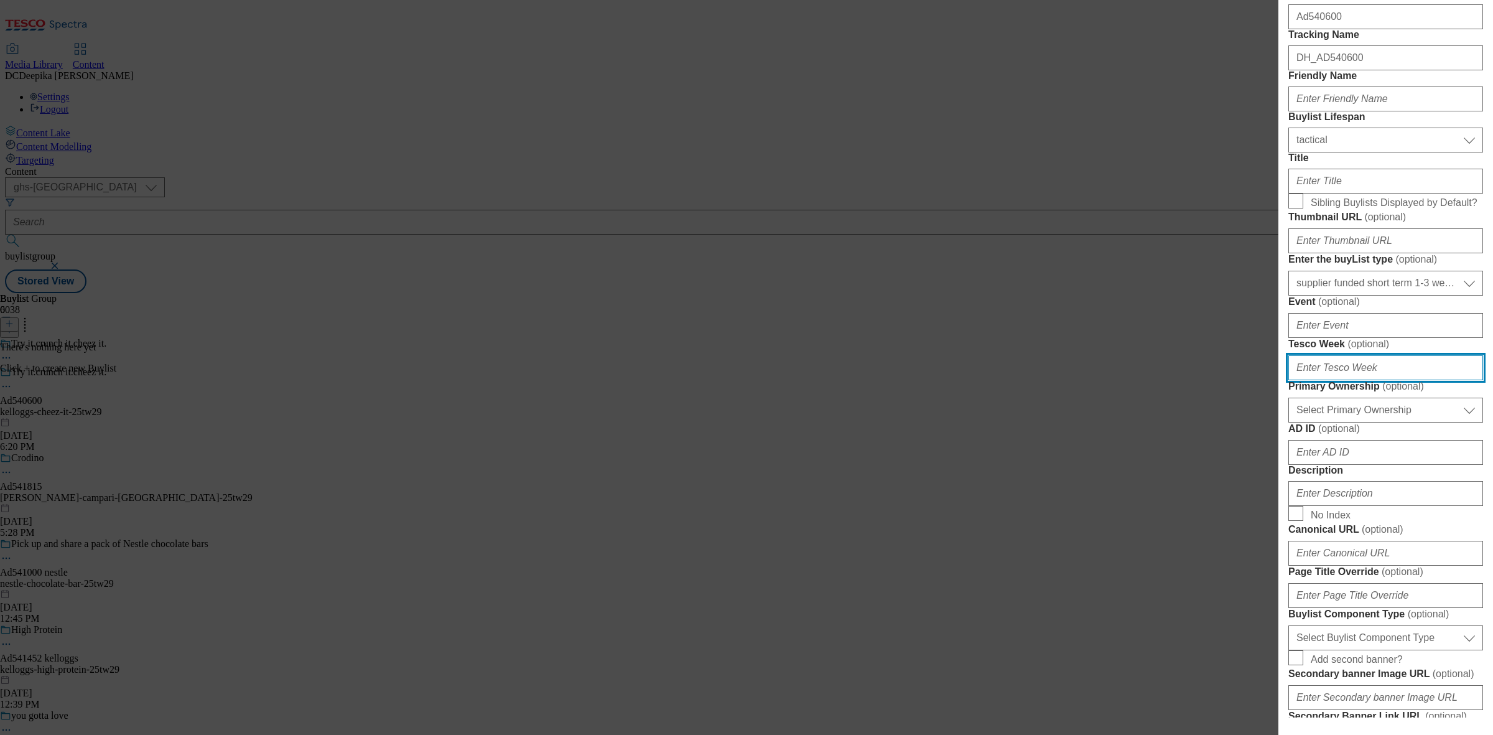
click at [1385, 380] on input "Tesco Week ( optional )" at bounding box center [1386, 367] width 195 height 25
type input "29"
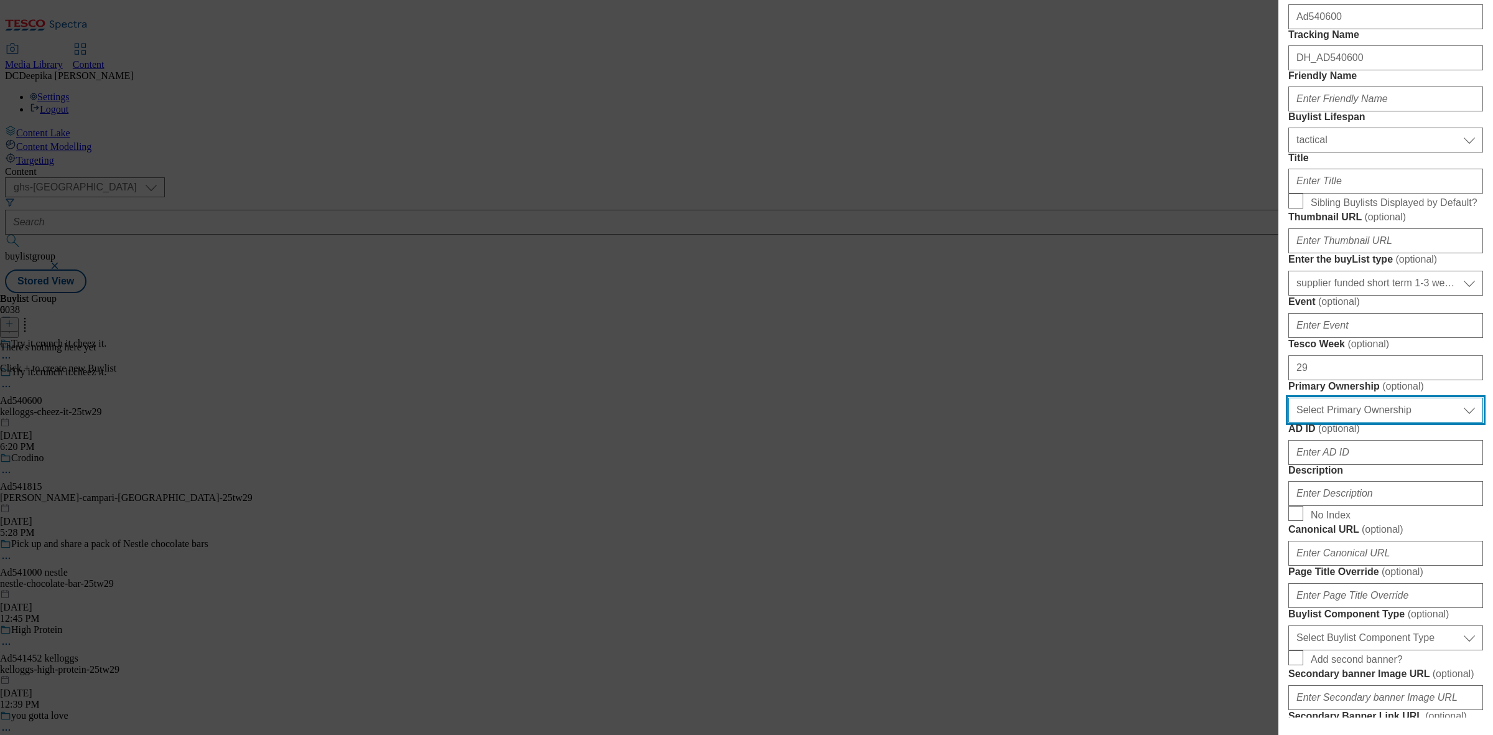
click at [1399, 423] on select "Select Primary Ownership tesco dunnhumby" at bounding box center [1386, 410] width 195 height 25
select select "dunnhumby"
click at [1289, 423] on select "Select Primary Ownership tesco dunnhumby" at bounding box center [1386, 410] width 195 height 25
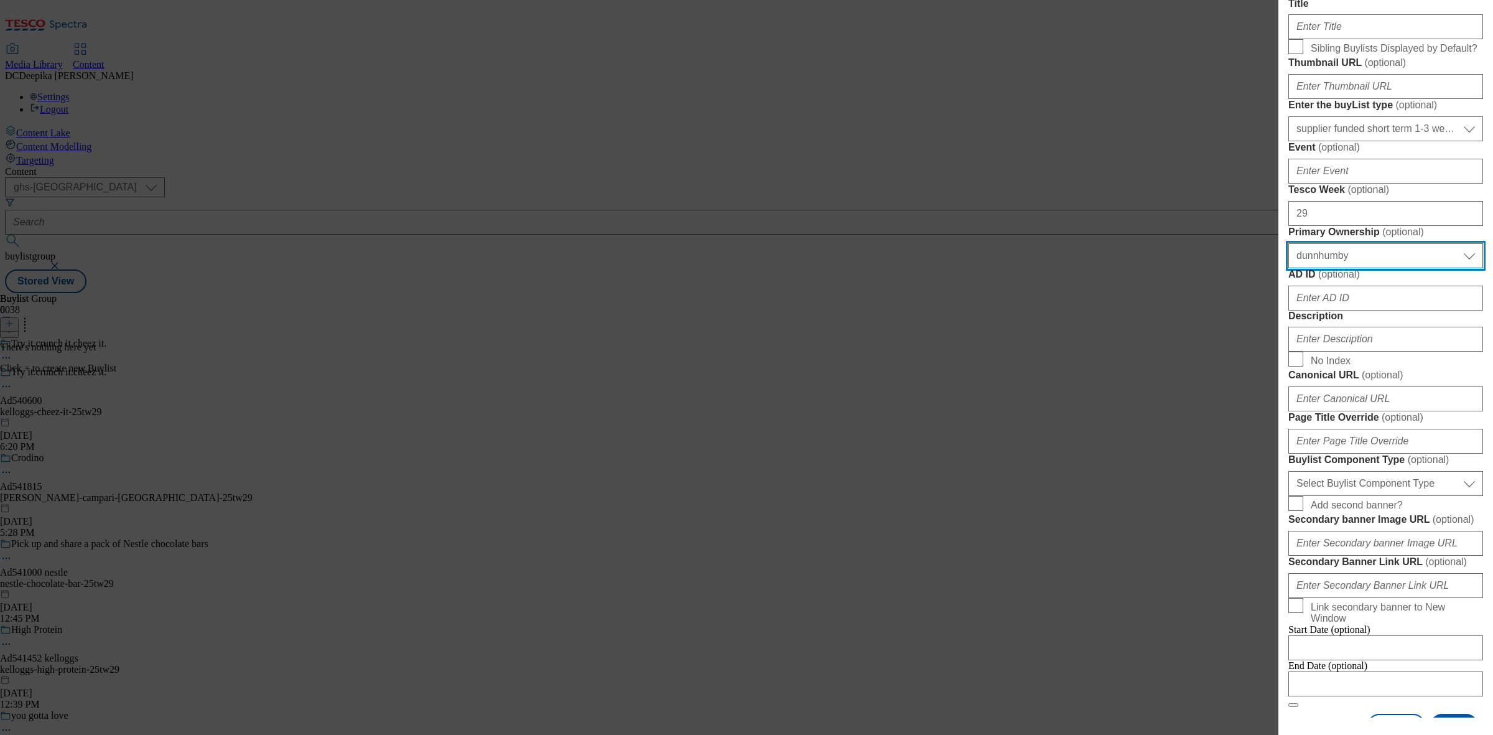
scroll to position [389, 0]
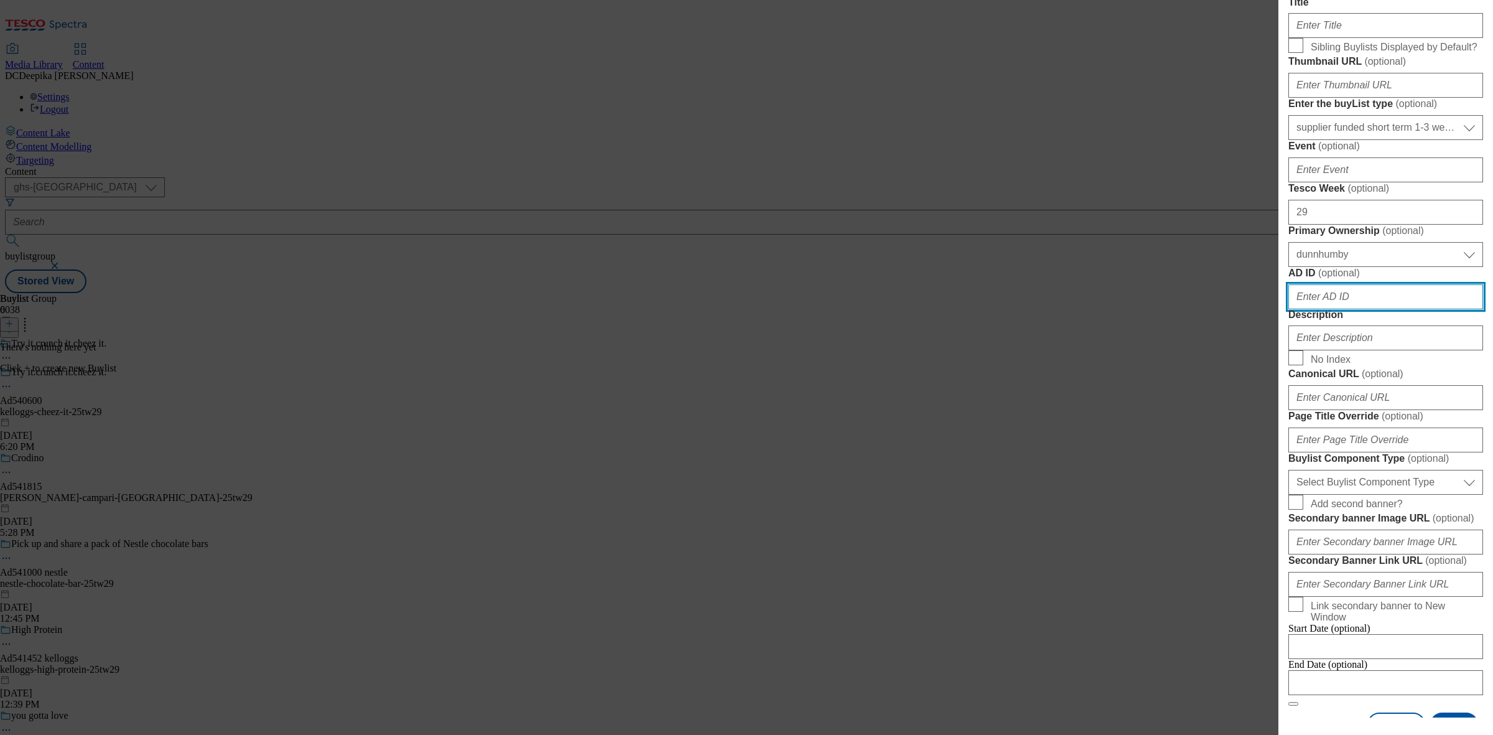
click at [1355, 309] on input "AD ID ( optional )" at bounding box center [1386, 296] width 195 height 25
paste input "540600"
type input "540600"
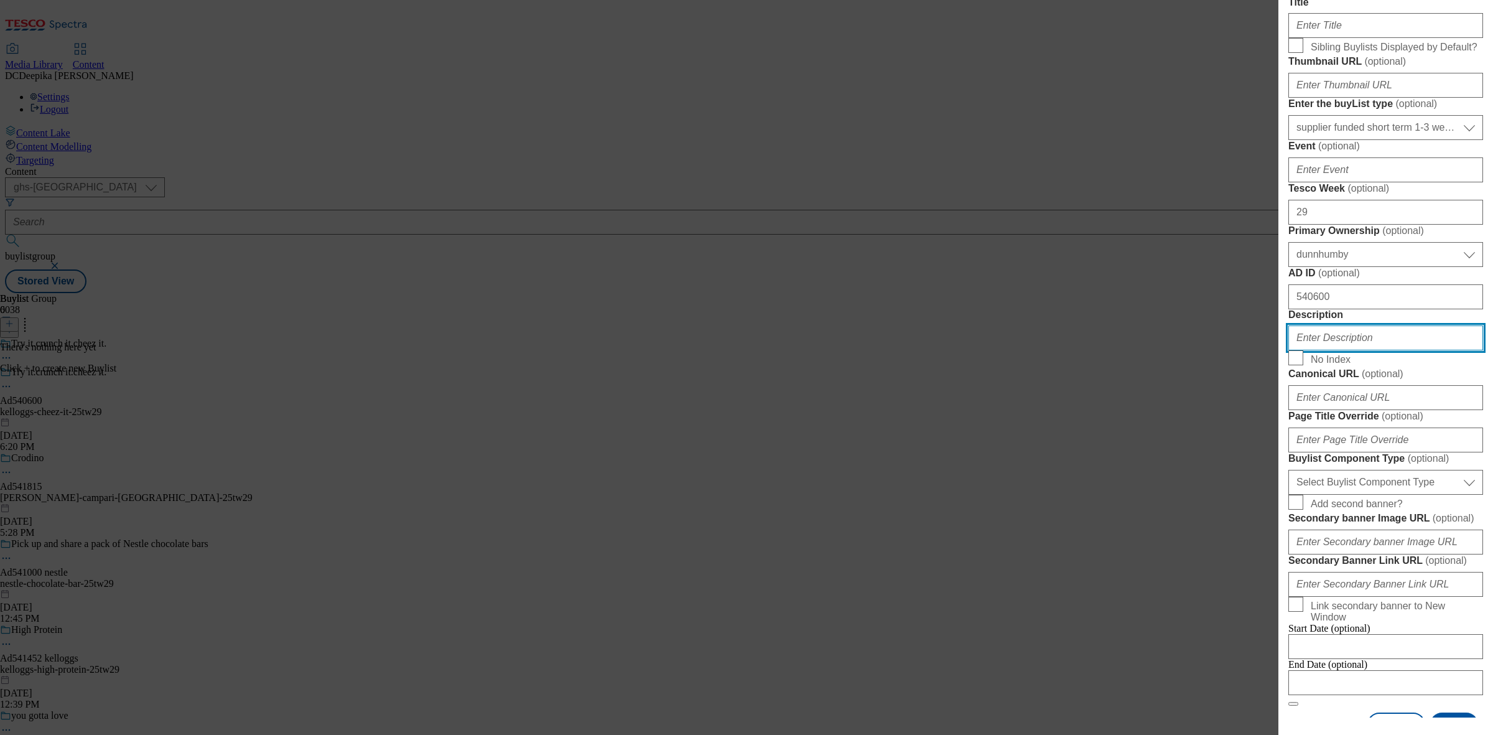
click at [1371, 350] on input "Description" at bounding box center [1386, 337] width 195 height 25
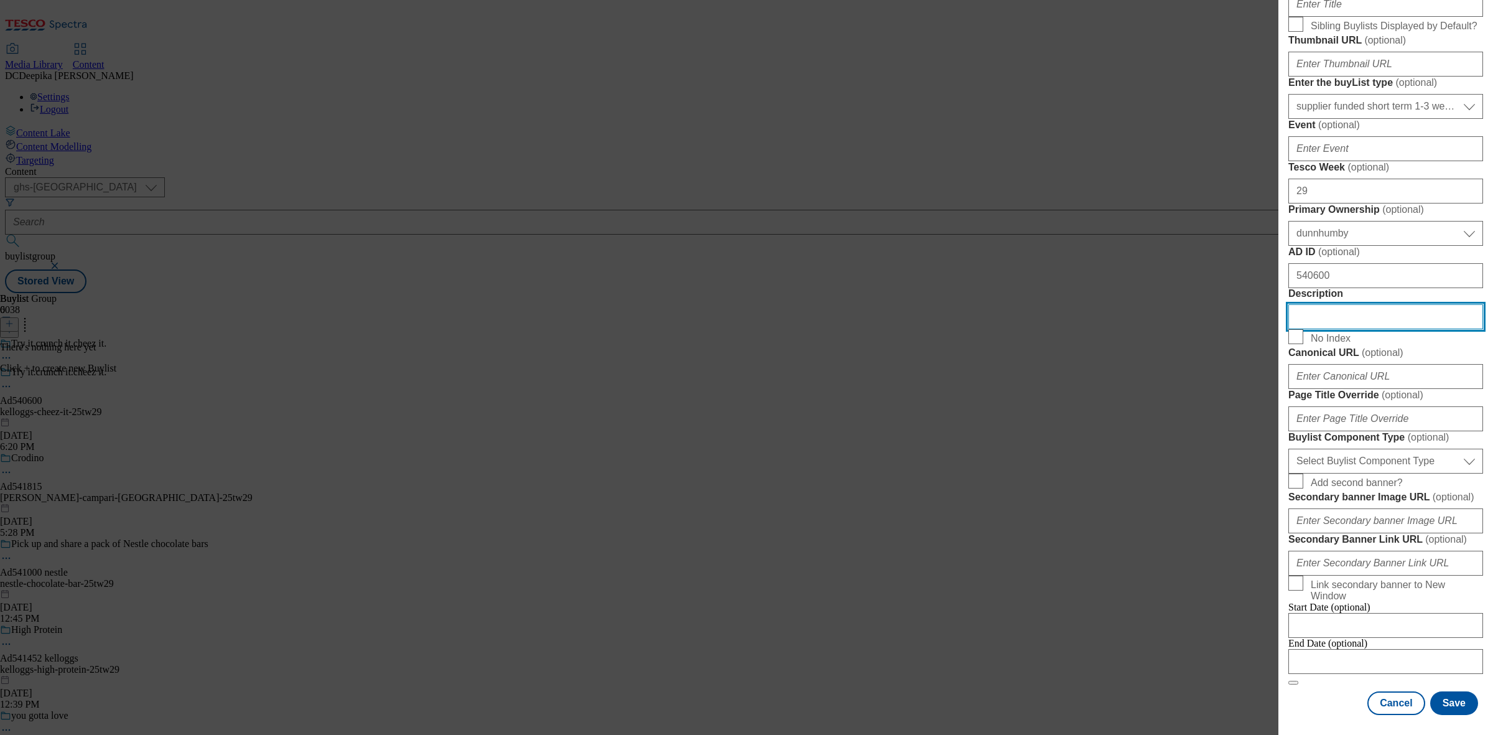
scroll to position [622, 0]
click at [1381, 474] on select "Select Buylist Component Type Banner Competition Header Meal" at bounding box center [1386, 461] width 195 height 25
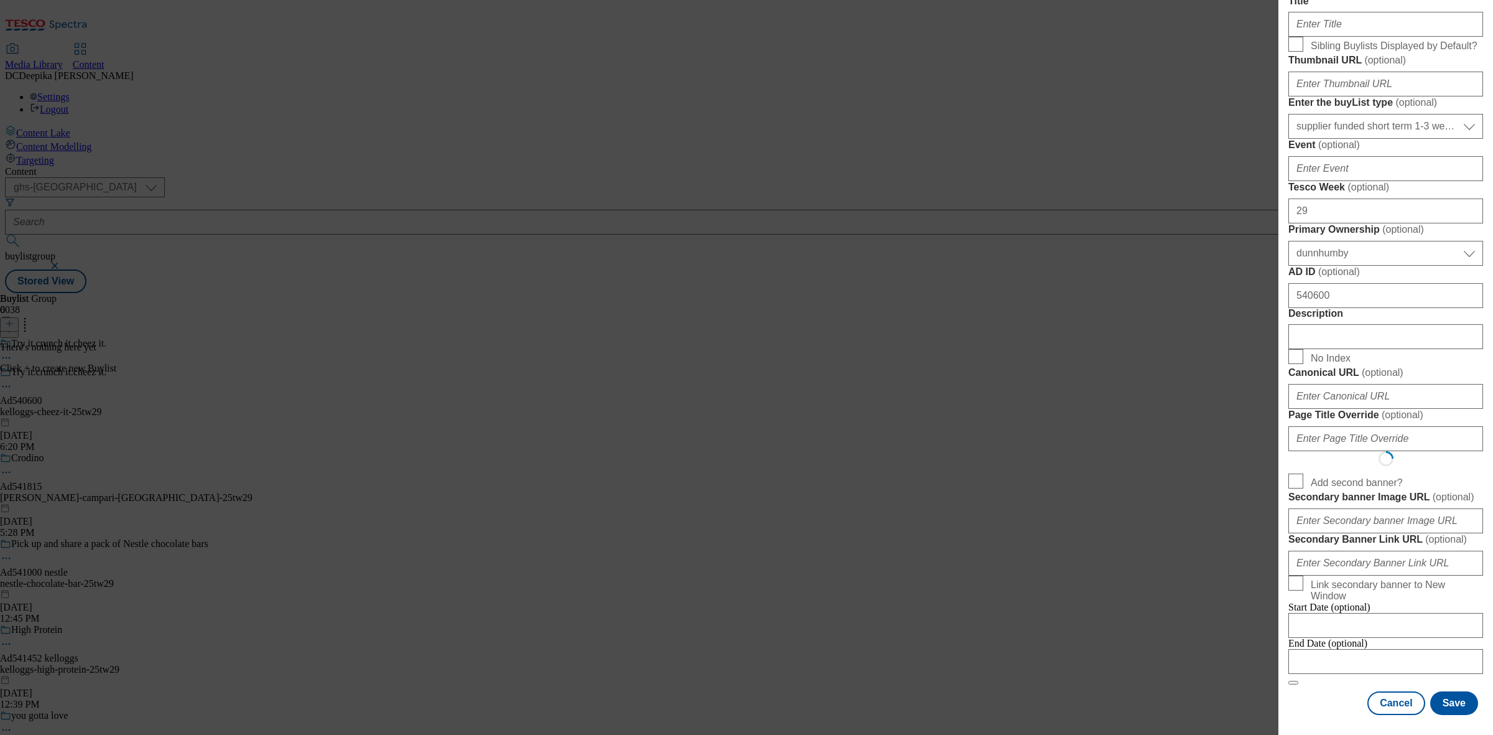
scroll to position [0, 0]
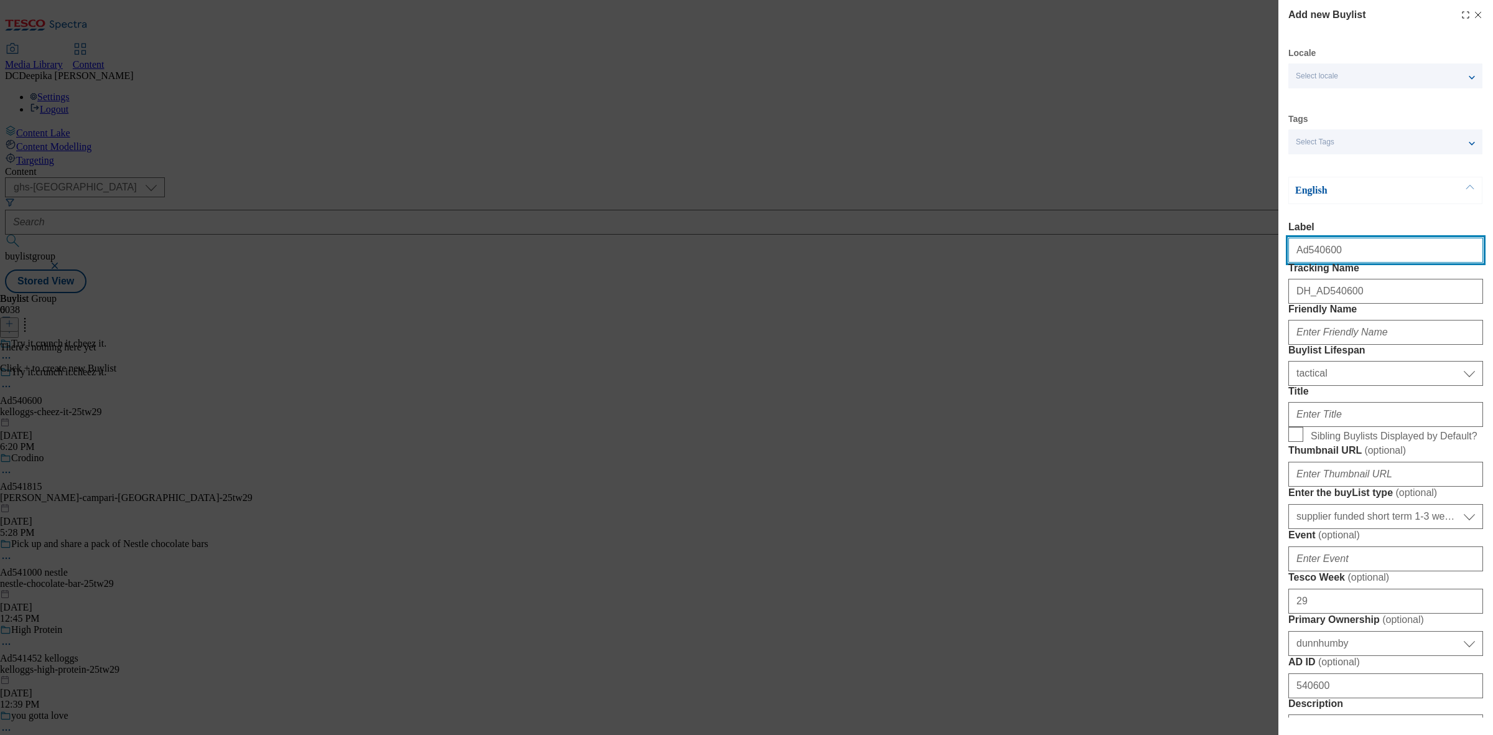
select select "Banner"
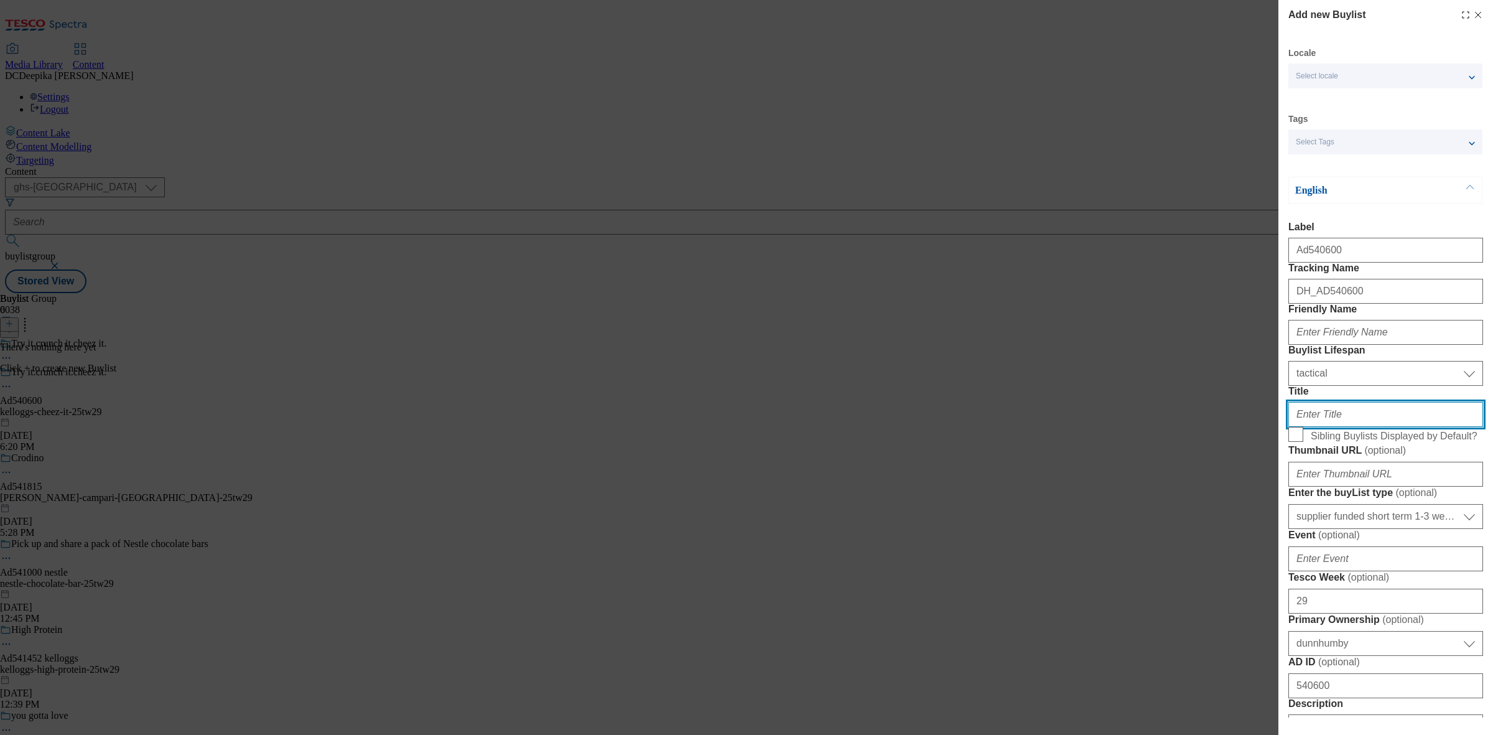
click at [1363, 427] on input "Title" at bounding box center [1386, 414] width 195 height 25
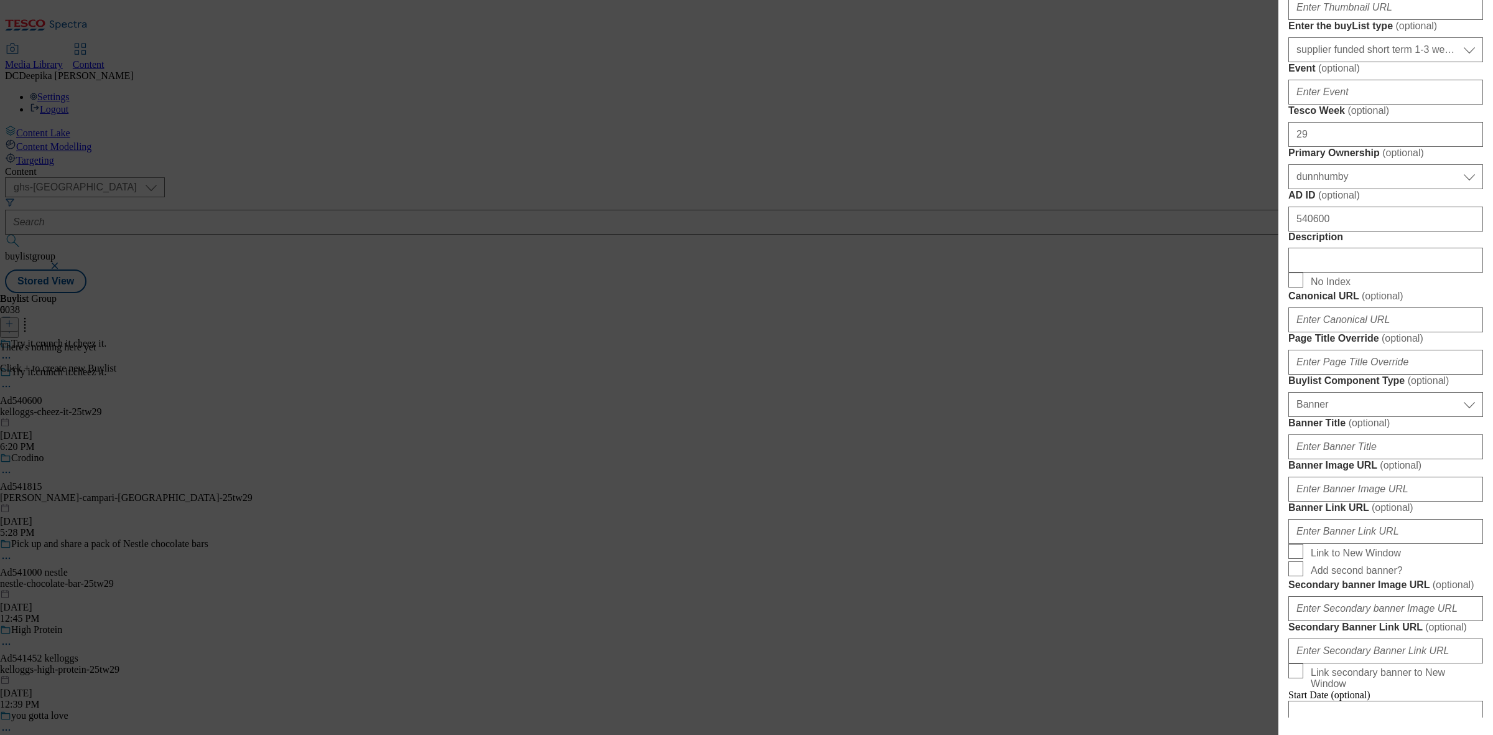
scroll to position [622, 0]
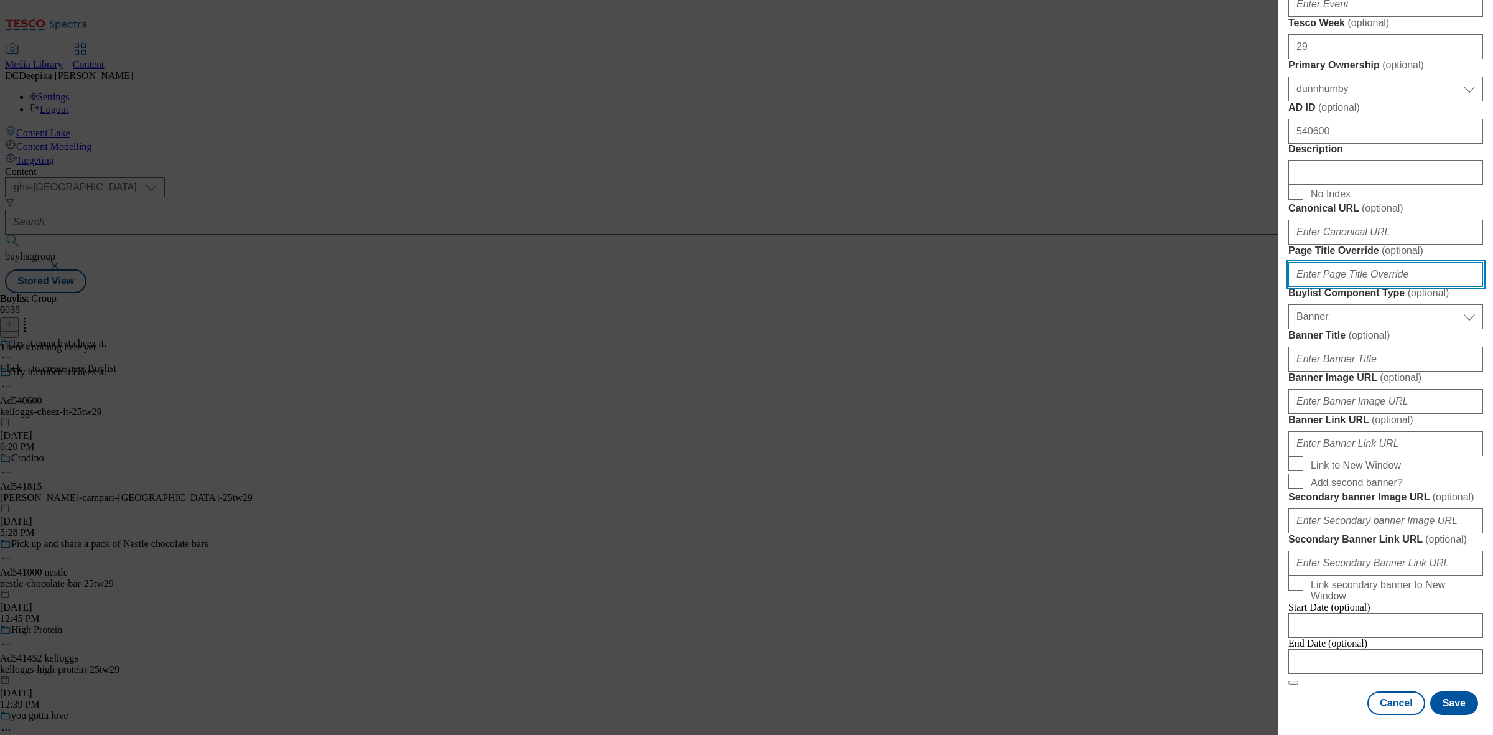
click at [1381, 287] on input "Page Title Override ( optional )" at bounding box center [1386, 274] width 195 height 25
click at [1348, 329] on select "Select Buylist Component Type Banner Competition Header Meal" at bounding box center [1386, 316] width 195 height 25
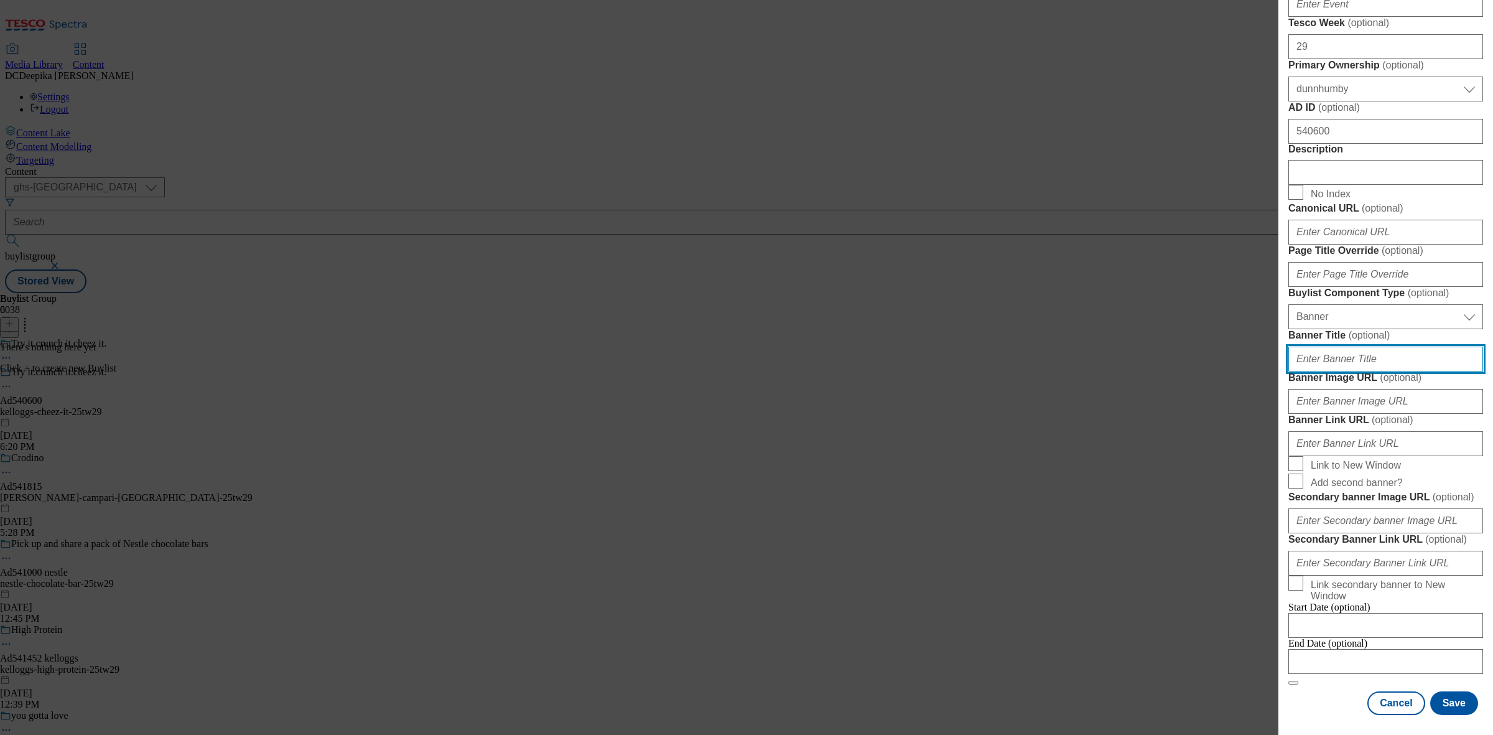
click at [1348, 371] on input "Banner Title ( optional )" at bounding box center [1386, 359] width 195 height 25
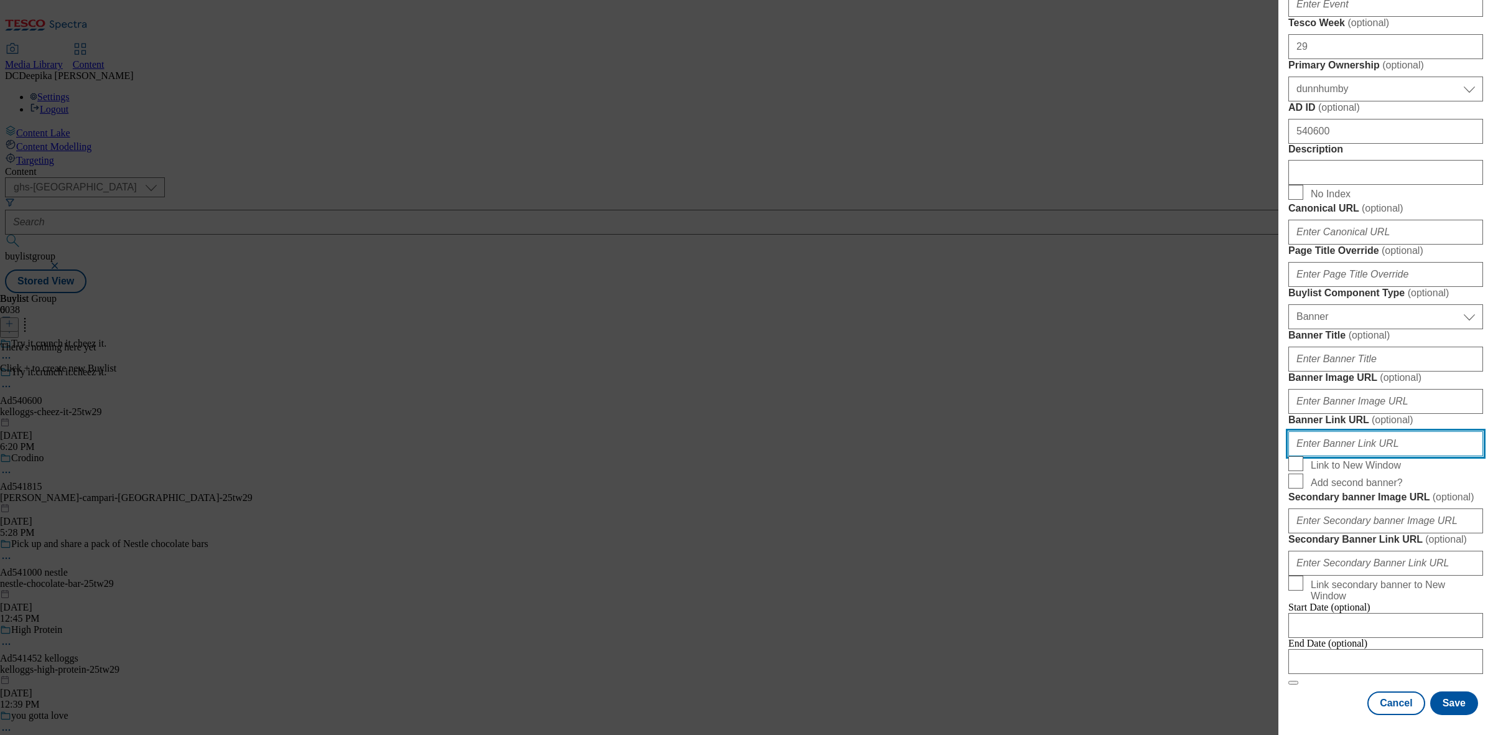
click at [1352, 456] on input "Banner Link URL ( optional )" at bounding box center [1386, 443] width 195 height 25
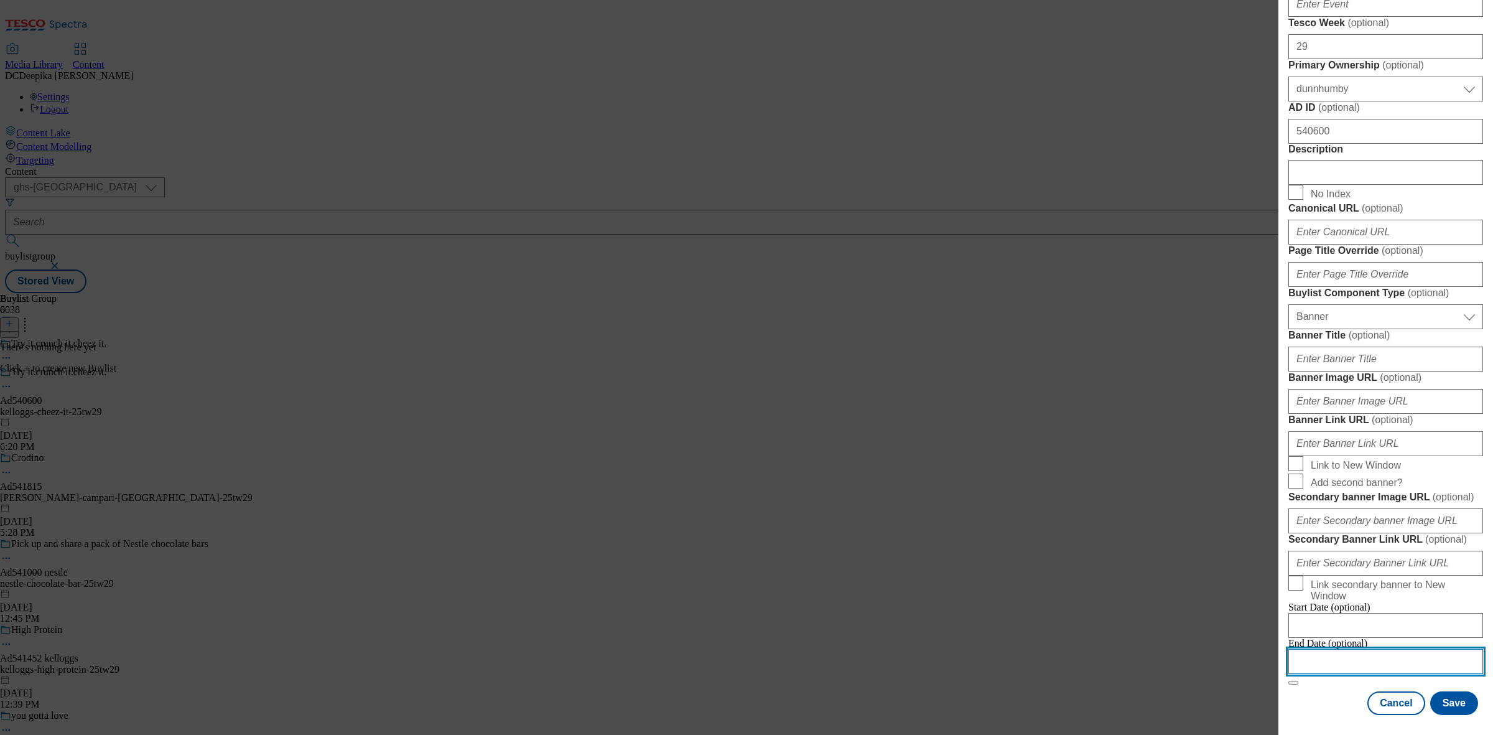
click at [1398, 649] on input "Modal" at bounding box center [1386, 661] width 195 height 25
select select "2025"
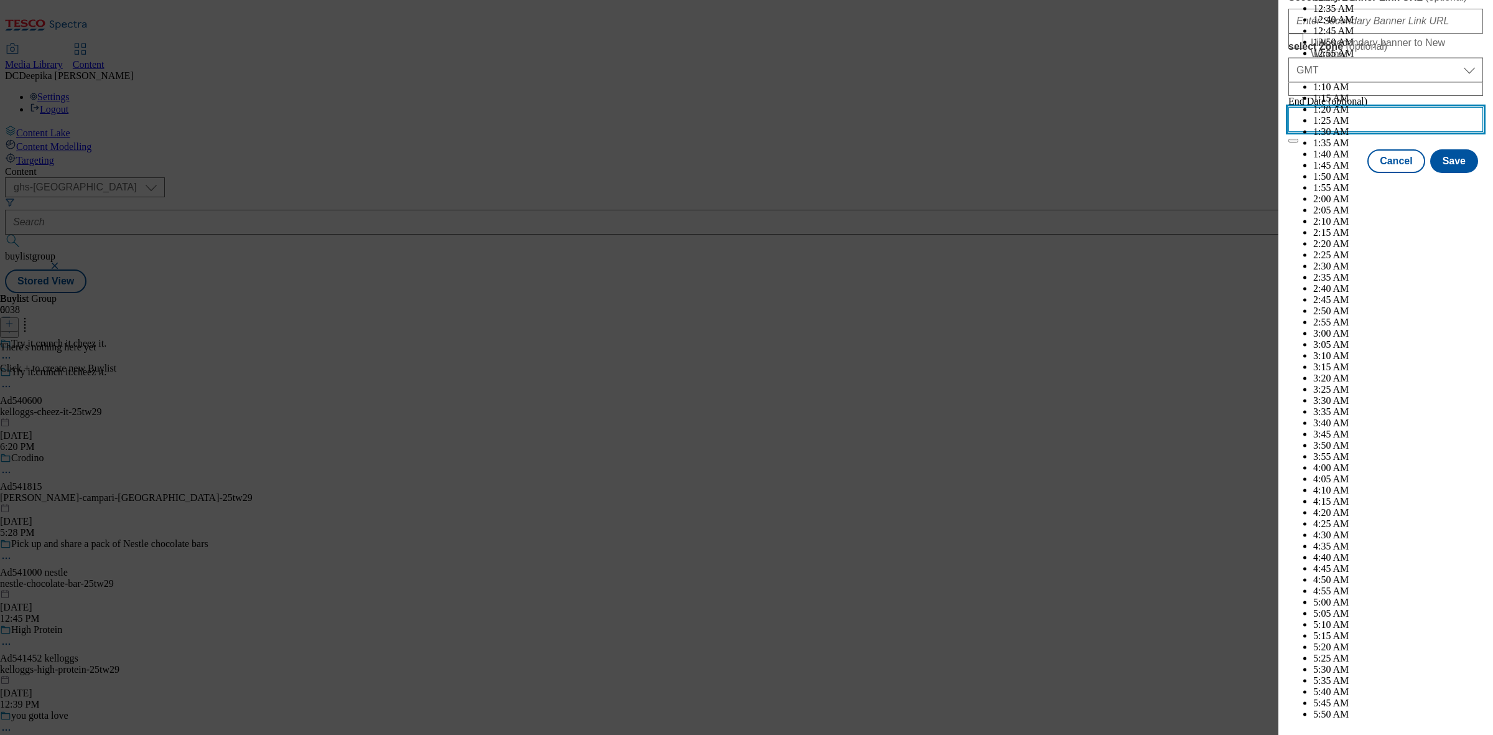
scroll to position [5092, 0]
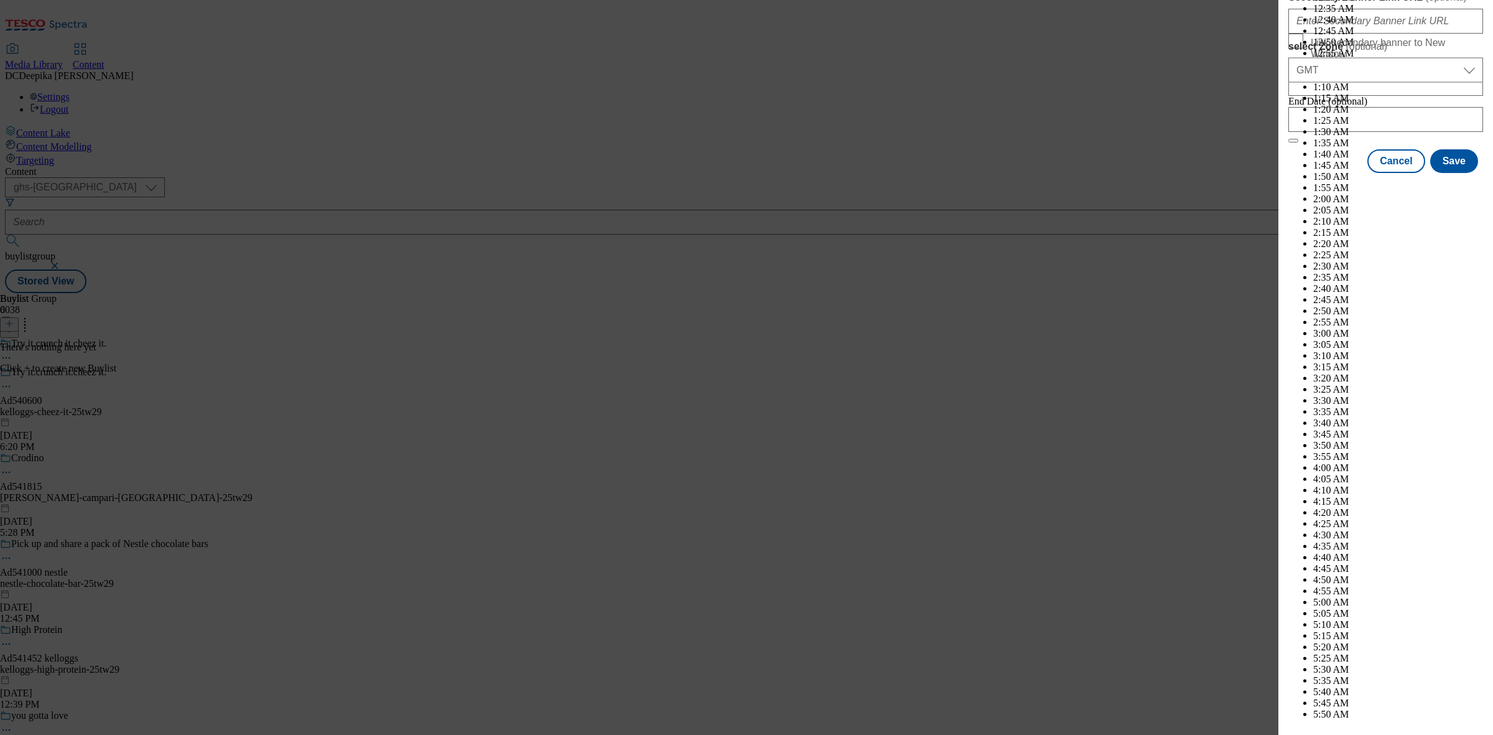
select select "October"
click at [1433, 184] on button "Save" at bounding box center [1455, 173] width 48 height 24
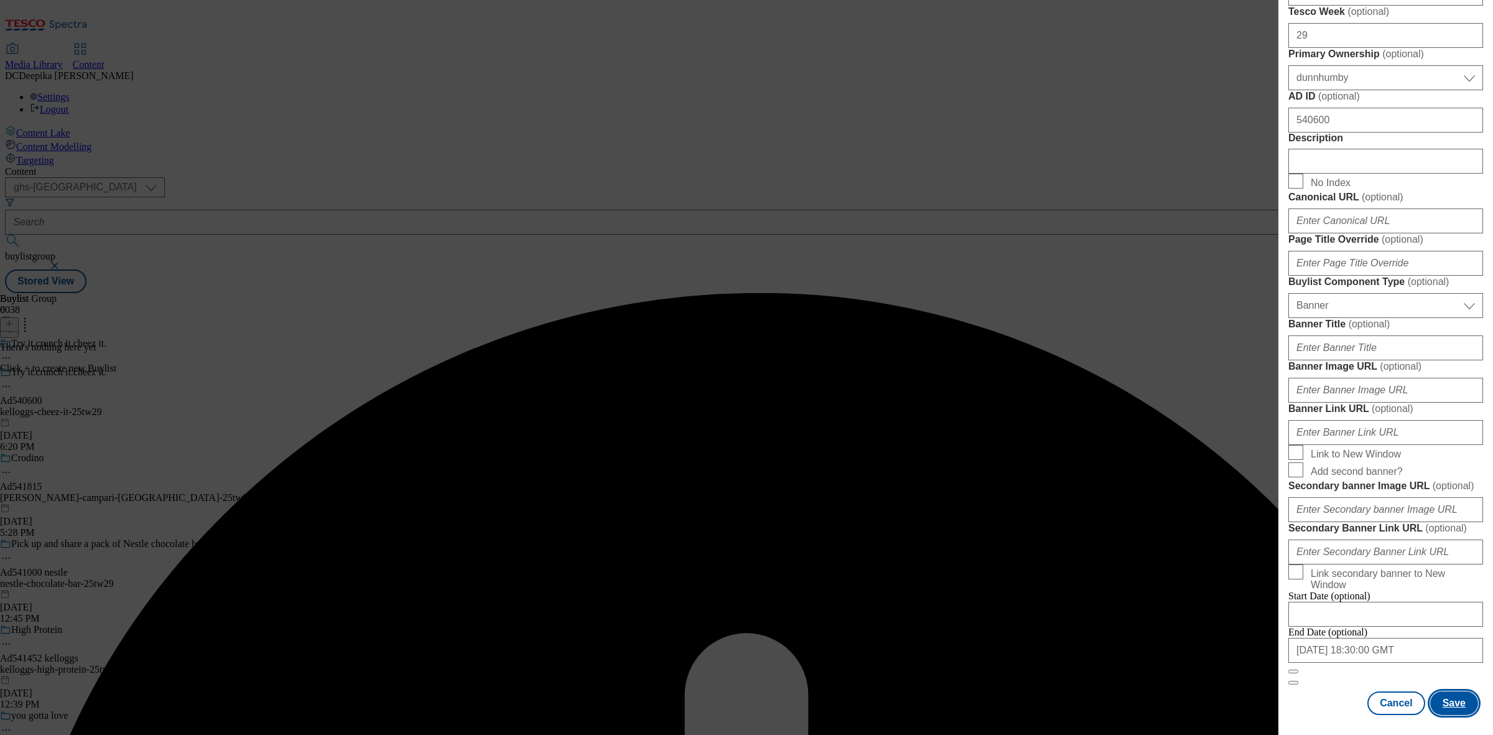
scroll to position [645, 0]
click at [1332, 174] on input "Description" at bounding box center [1386, 161] width 195 height 25
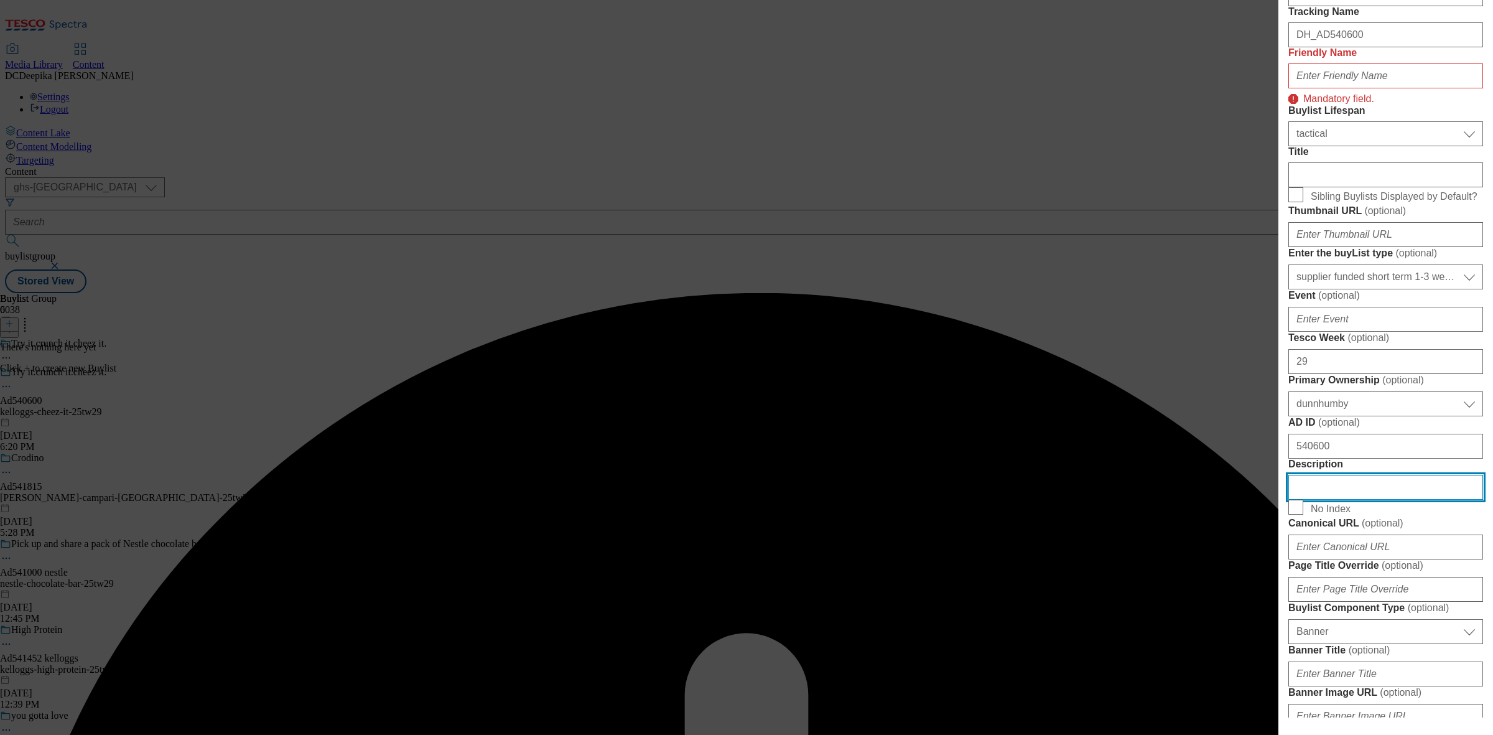
scroll to position [179, 0]
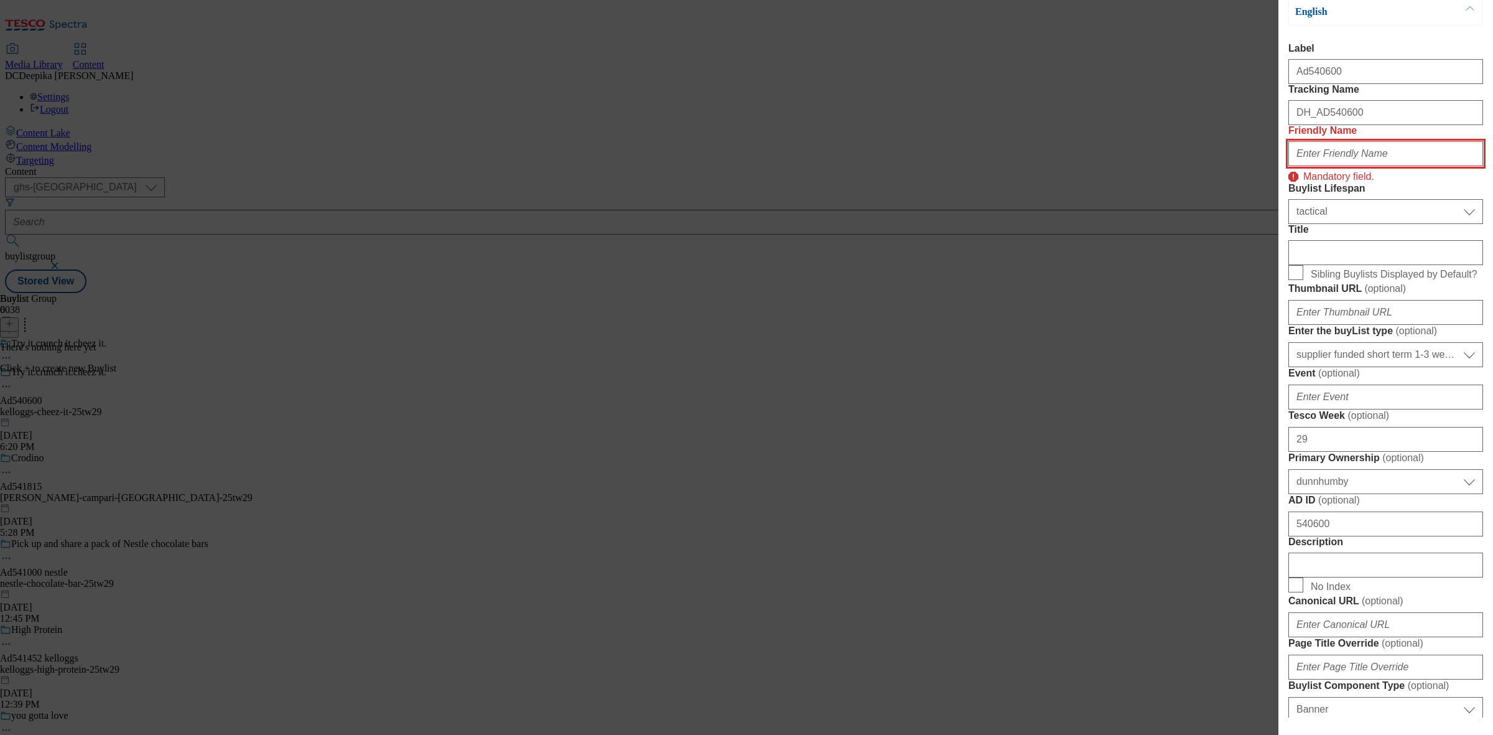
click at [1326, 166] on input "Friendly Name" at bounding box center [1386, 153] width 195 height 25
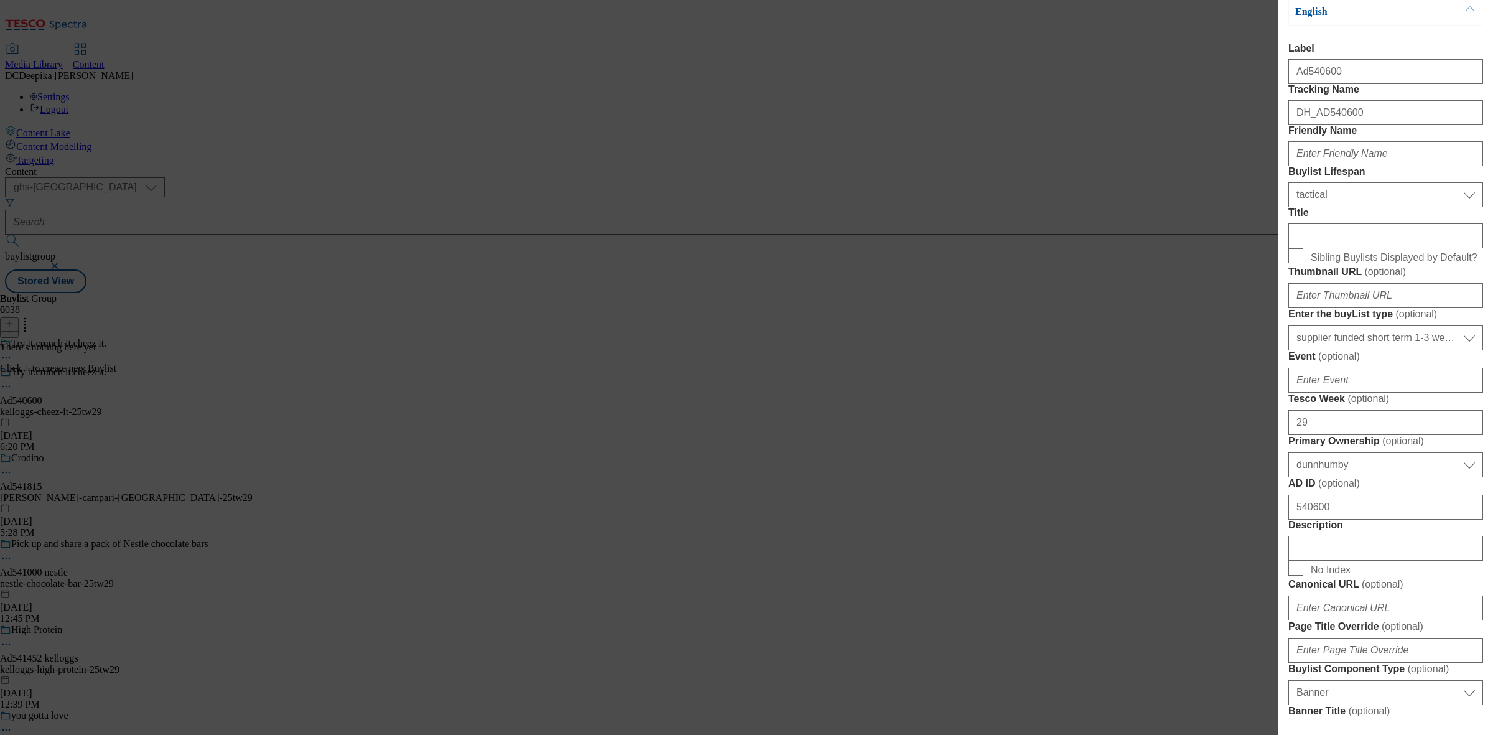
drag, startPoint x: 299, startPoint y: 231, endPoint x: 203, endPoint y: 237, distance: 96.6
click at [203, 237] on div "Add new Buylist Locale Select locale English Welsh Tags Select Tags fnf marketp…" at bounding box center [746, 367] width 1493 height 735
click at [204, 230] on div "Add new Buylist Locale Select locale English Welsh Tags Select Tags fnf marketp…" at bounding box center [746, 367] width 1493 height 735
click at [1333, 248] on input "Title" at bounding box center [1386, 235] width 195 height 25
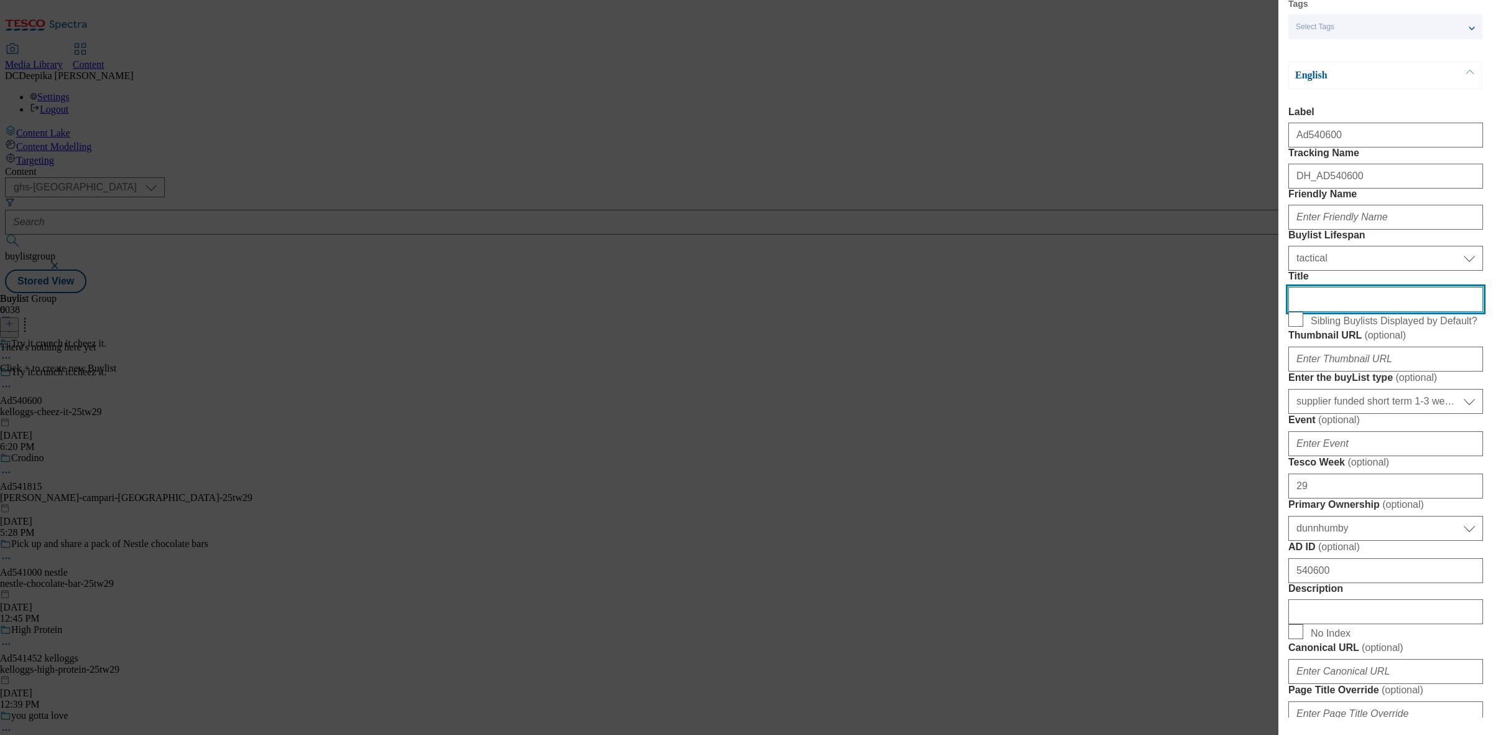
scroll to position [0, 0]
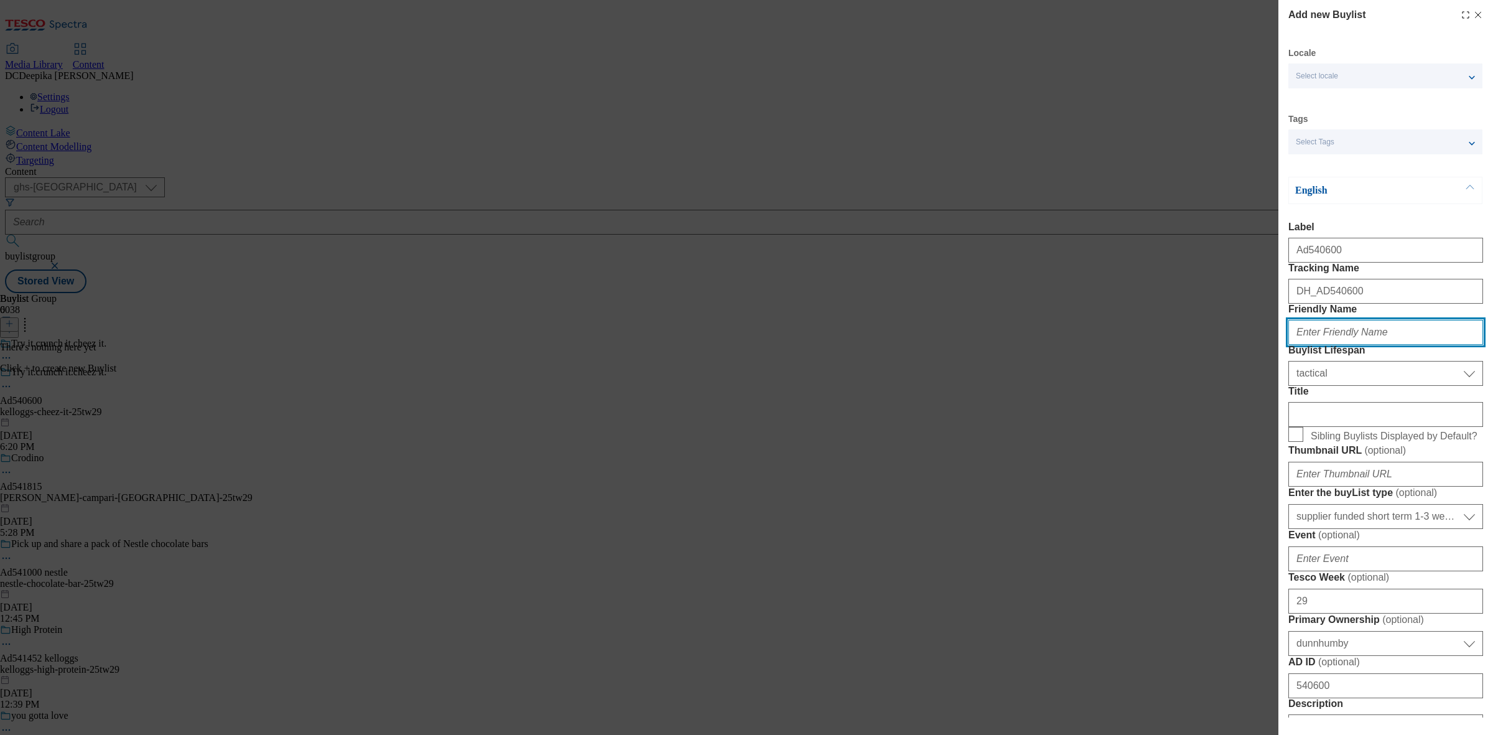
click at [1313, 345] on input "Friendly Name" at bounding box center [1386, 332] width 195 height 25
paste input "Kellogg"
click at [1301, 345] on input "Kellogg" at bounding box center [1386, 332] width 195 height 25
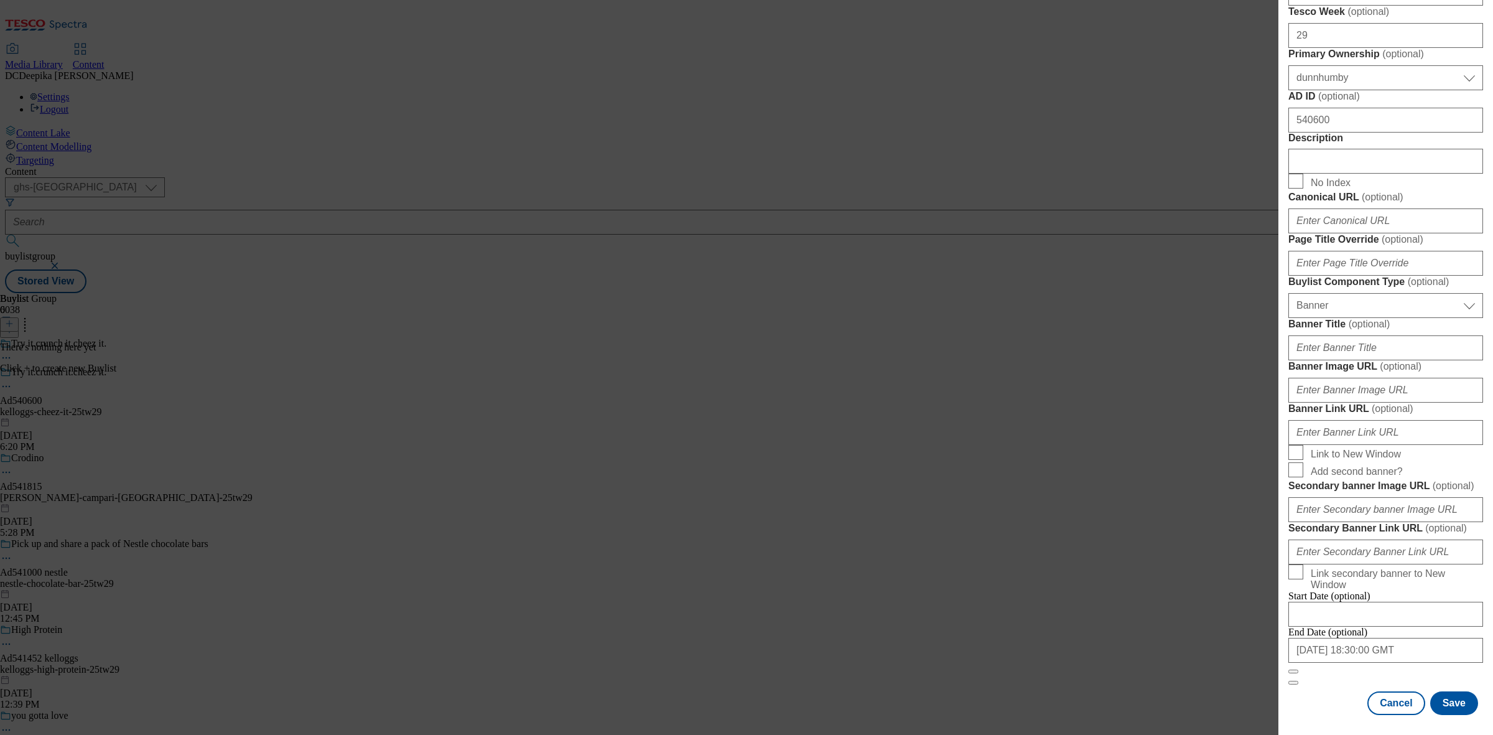
scroll to position [1096, 0]
type input "kellogg"
click at [1441, 691] on button "Save" at bounding box center [1455, 703] width 48 height 24
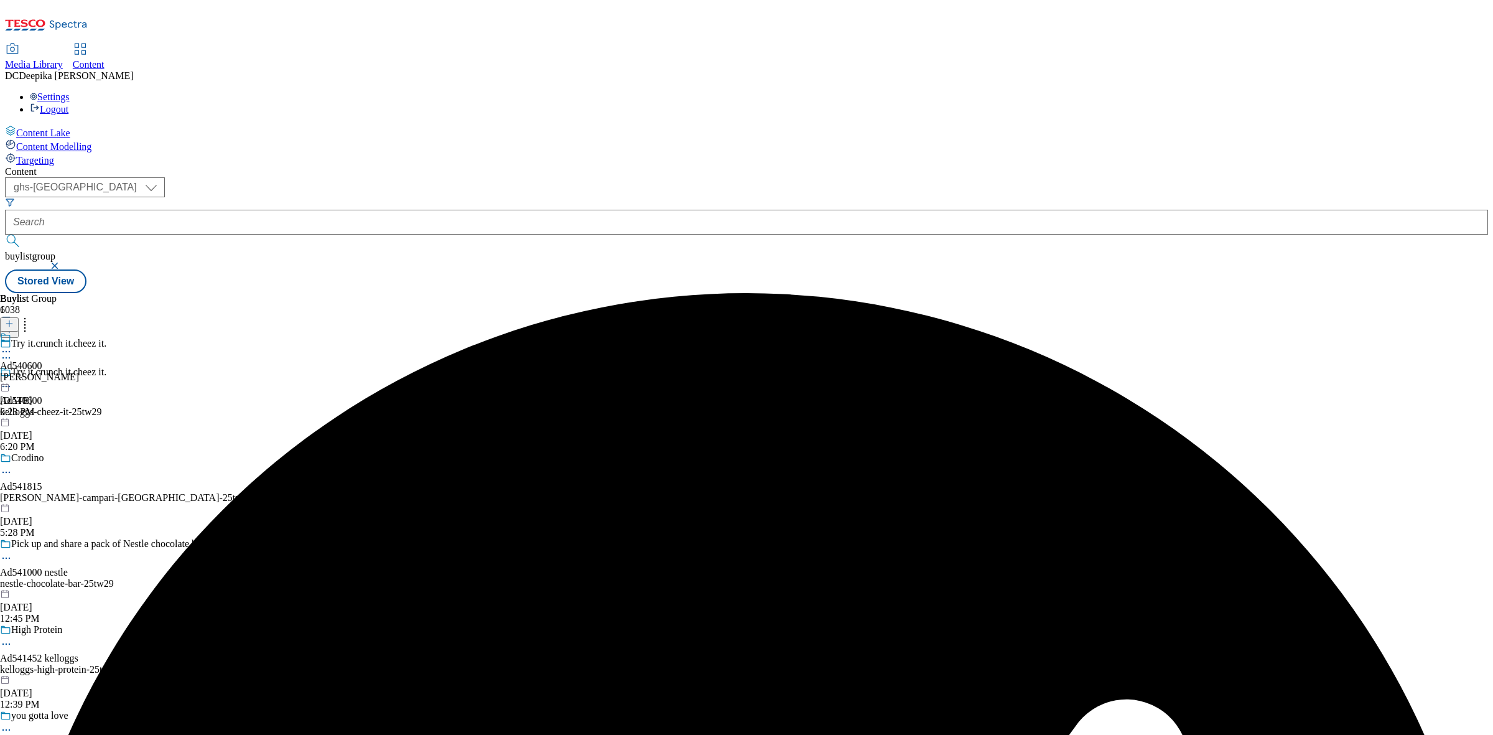
click at [79, 371] on div "kellogg" at bounding box center [39, 376] width 79 height 11
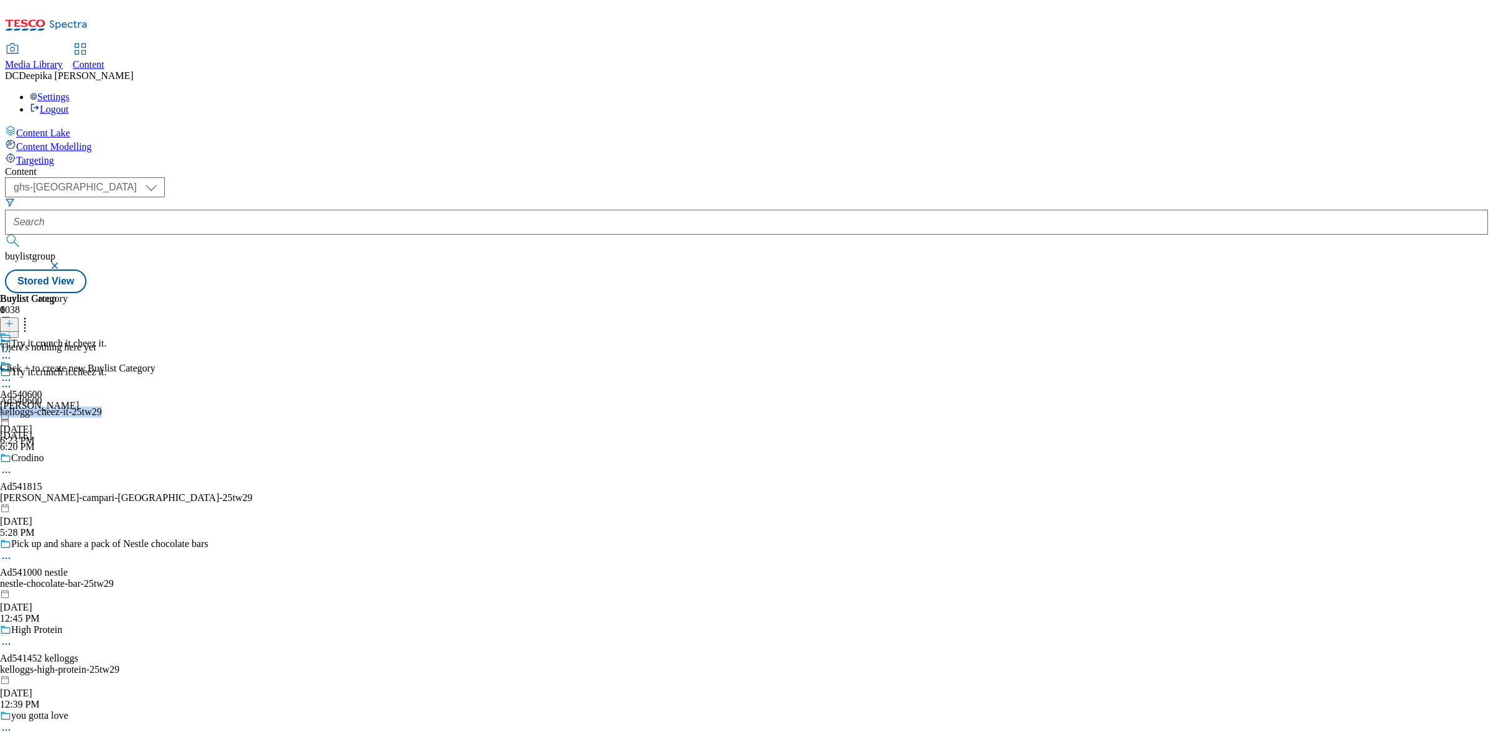
drag, startPoint x: 287, startPoint y: 233, endPoint x: 171, endPoint y: 232, distance: 116.4
copy div "kelloggs-cheez-it-25tw29"
click at [14, 319] on icon at bounding box center [9, 323] width 9 height 9
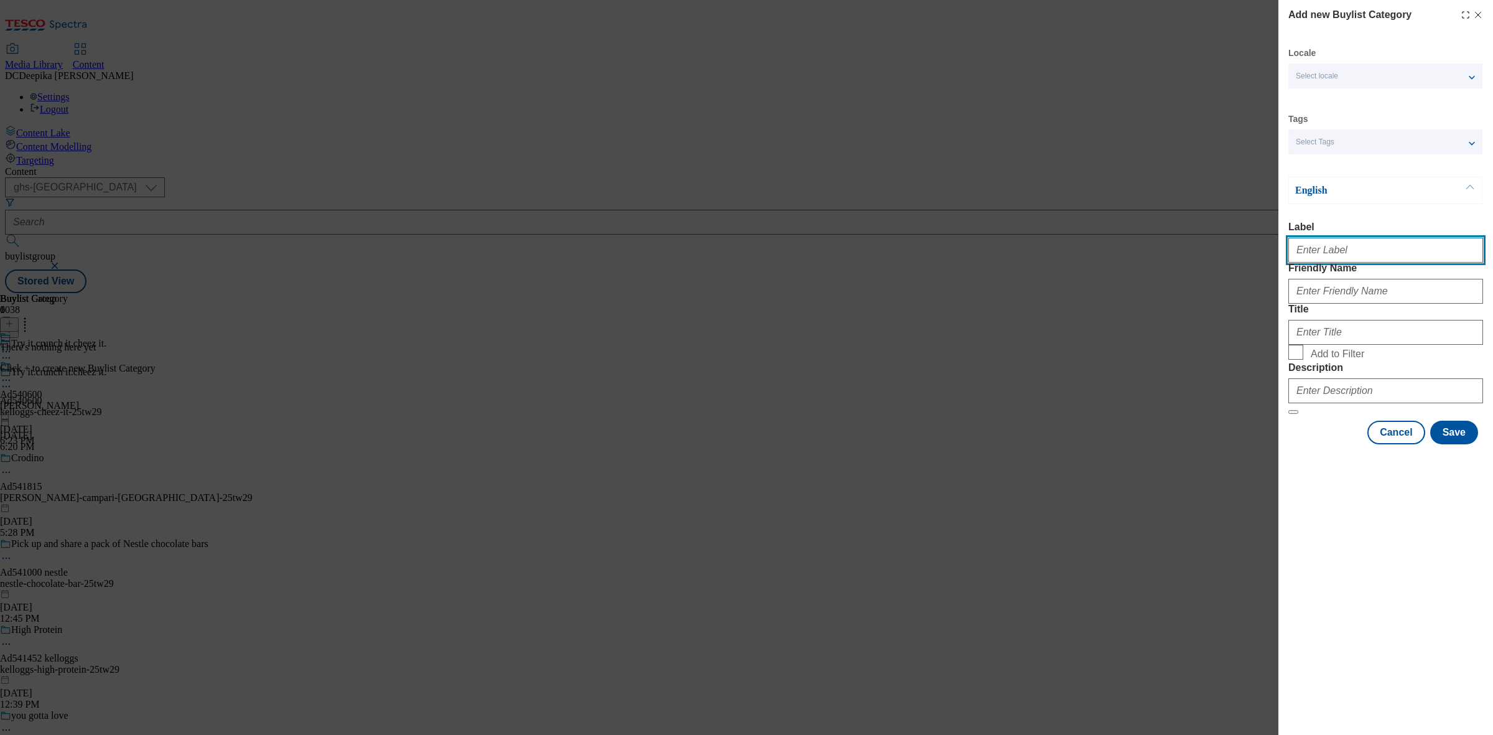
click at [1327, 250] on input "Label" at bounding box center [1386, 250] width 195 height 25
paste input "Ad540600"
type input "Ad540600"
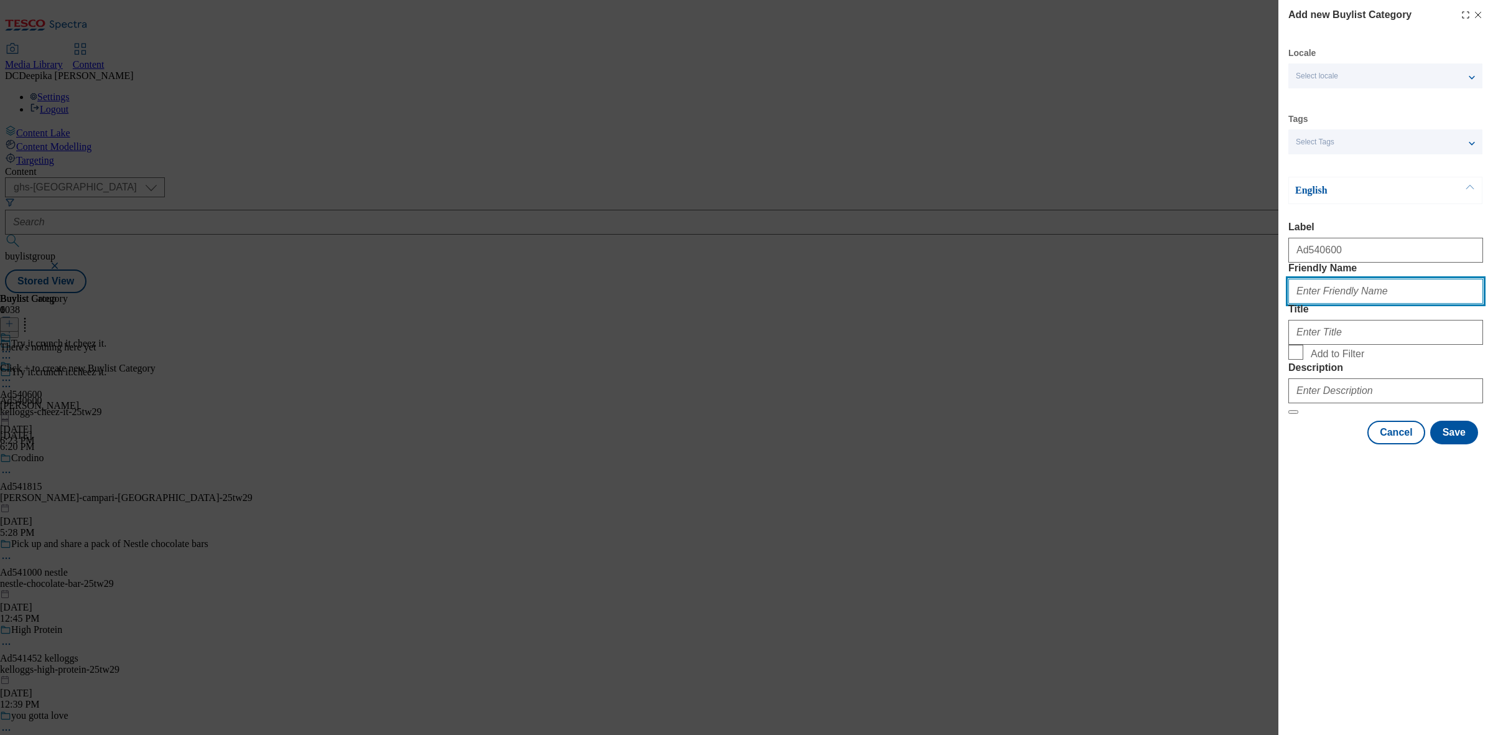
click at [1352, 304] on input "Friendly Name" at bounding box center [1386, 291] width 195 height 25
paste input "kelloggs-cheez-it"
type input "kelloggs-cheez-it"
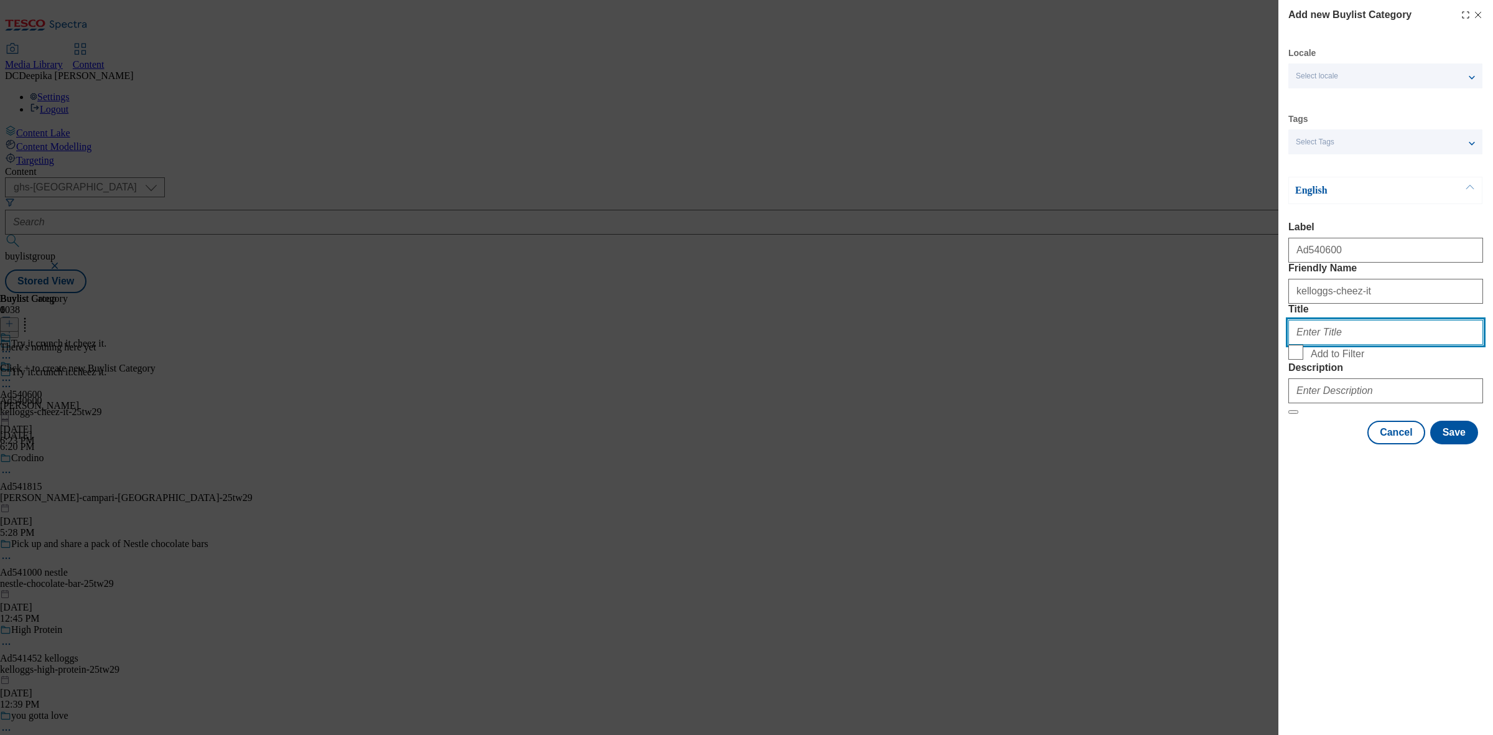
click at [1352, 345] on input "Title" at bounding box center [1386, 332] width 195 height 25
paste input "Kelloggs"
type input "Kelloggs"
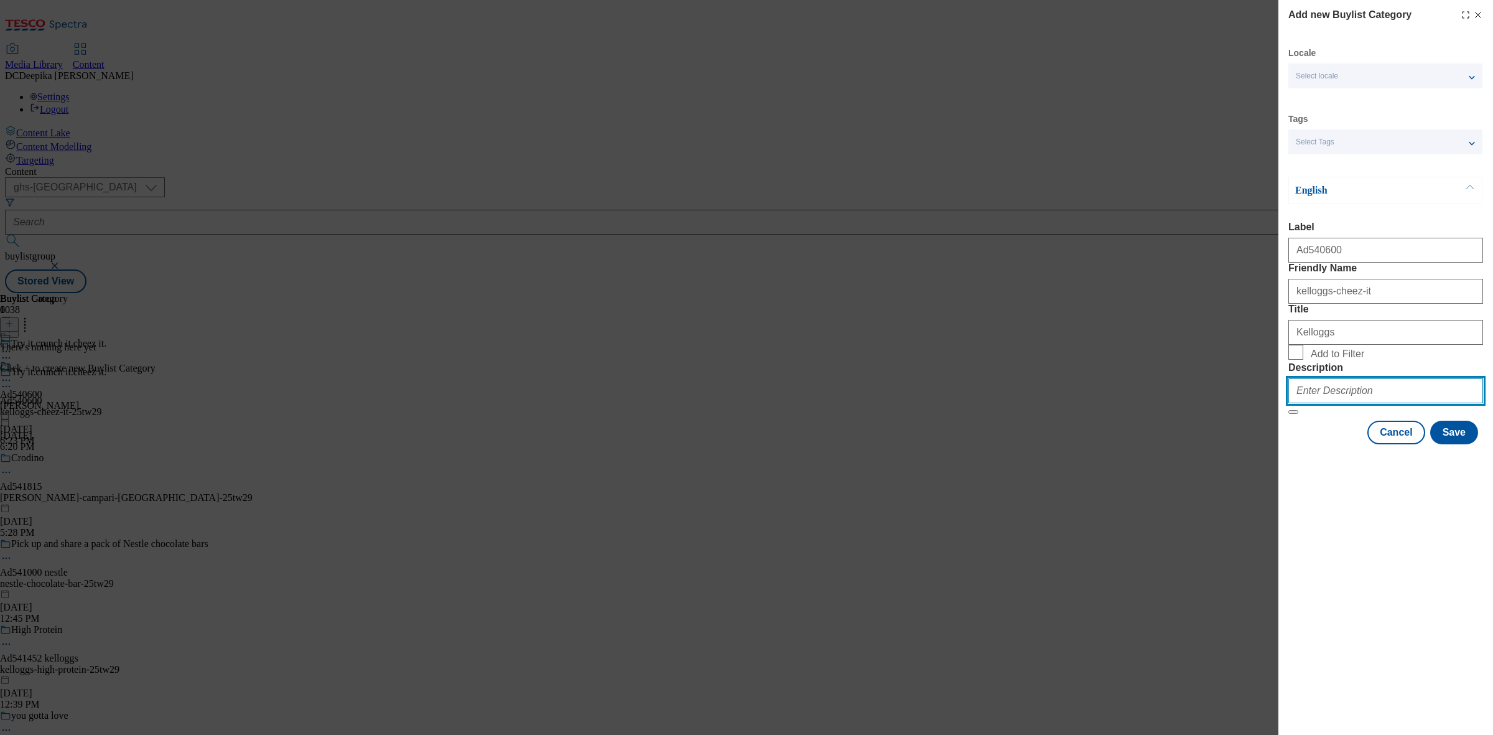
click at [1380, 403] on input "Description" at bounding box center [1386, 390] width 195 height 25
click at [1454, 444] on button "Save" at bounding box center [1455, 433] width 48 height 24
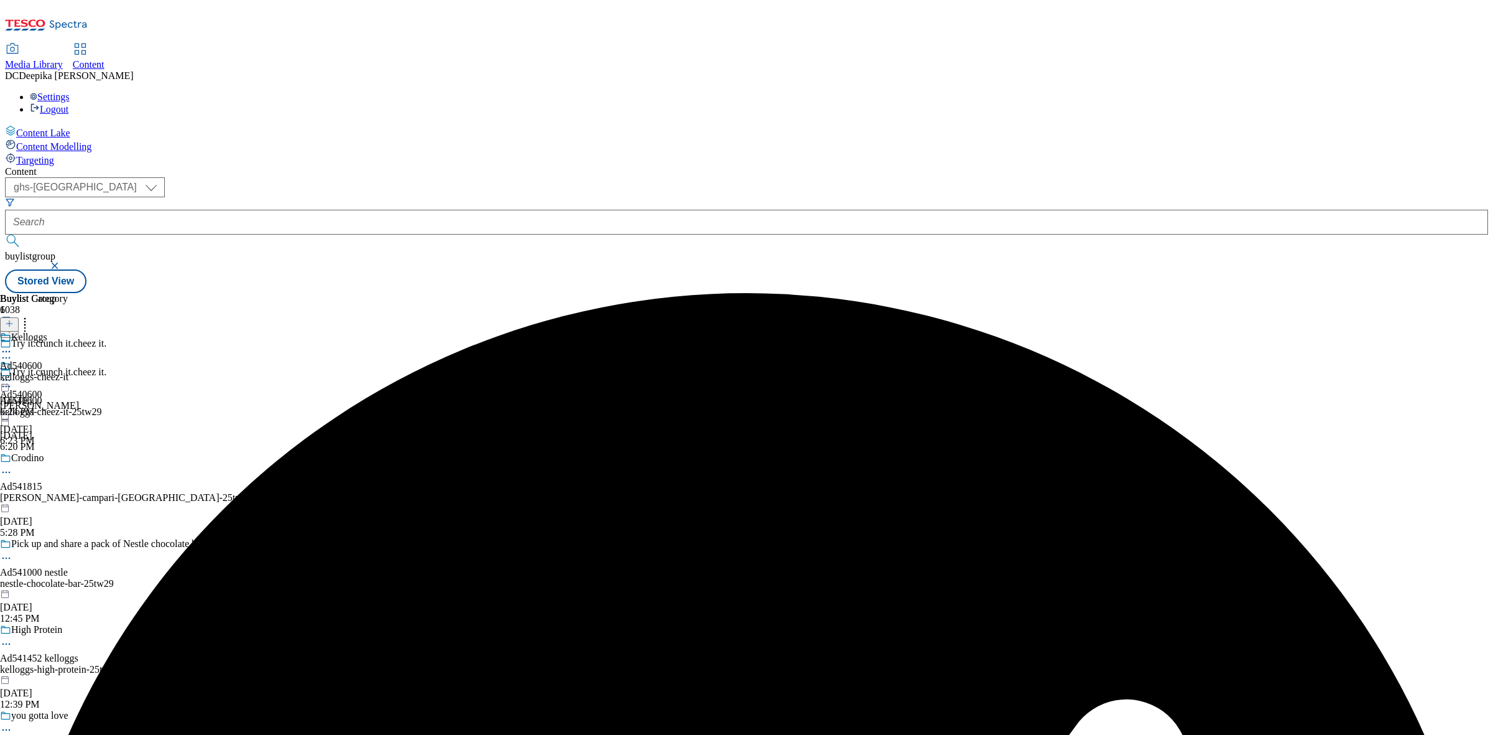
click at [68, 332] on div "Kelloggs Ad540600 kelloggs-cheez-it Aug 26, 2025 6:24 PM" at bounding box center [34, 375] width 68 height 86
click at [14, 319] on icon at bounding box center [9, 323] width 9 height 9
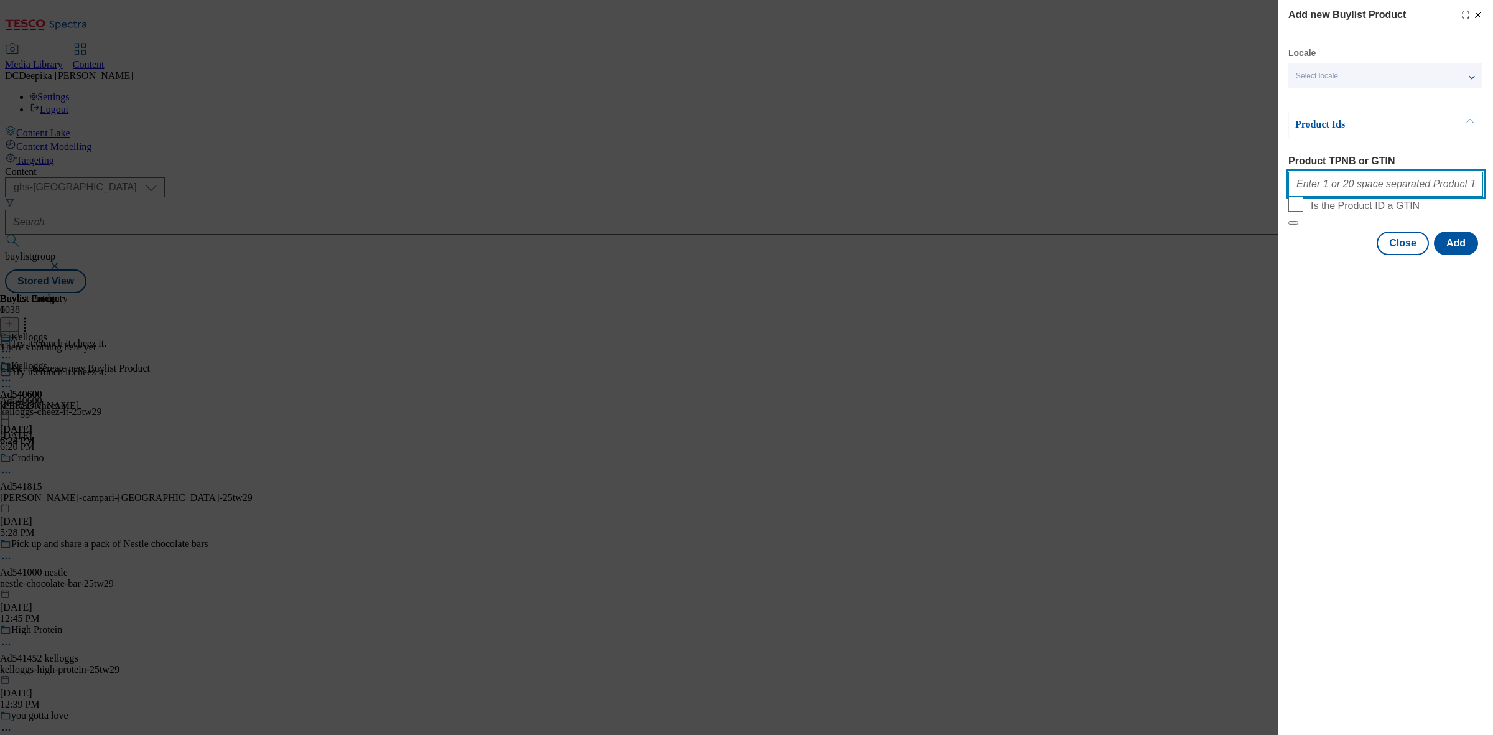
click at [1360, 184] on input "Product TPNB or GTIN" at bounding box center [1386, 184] width 195 height 25
paste input "91640699 93156296 93220519 96178858, 91640699 93156296 93220519 96178858, 91640…"
type input "91640699 93156296 93220519 96178858, 91640699 93156296 93220519 96178858, 91640…"
click at [1451, 255] on button "Add" at bounding box center [1456, 243] width 44 height 24
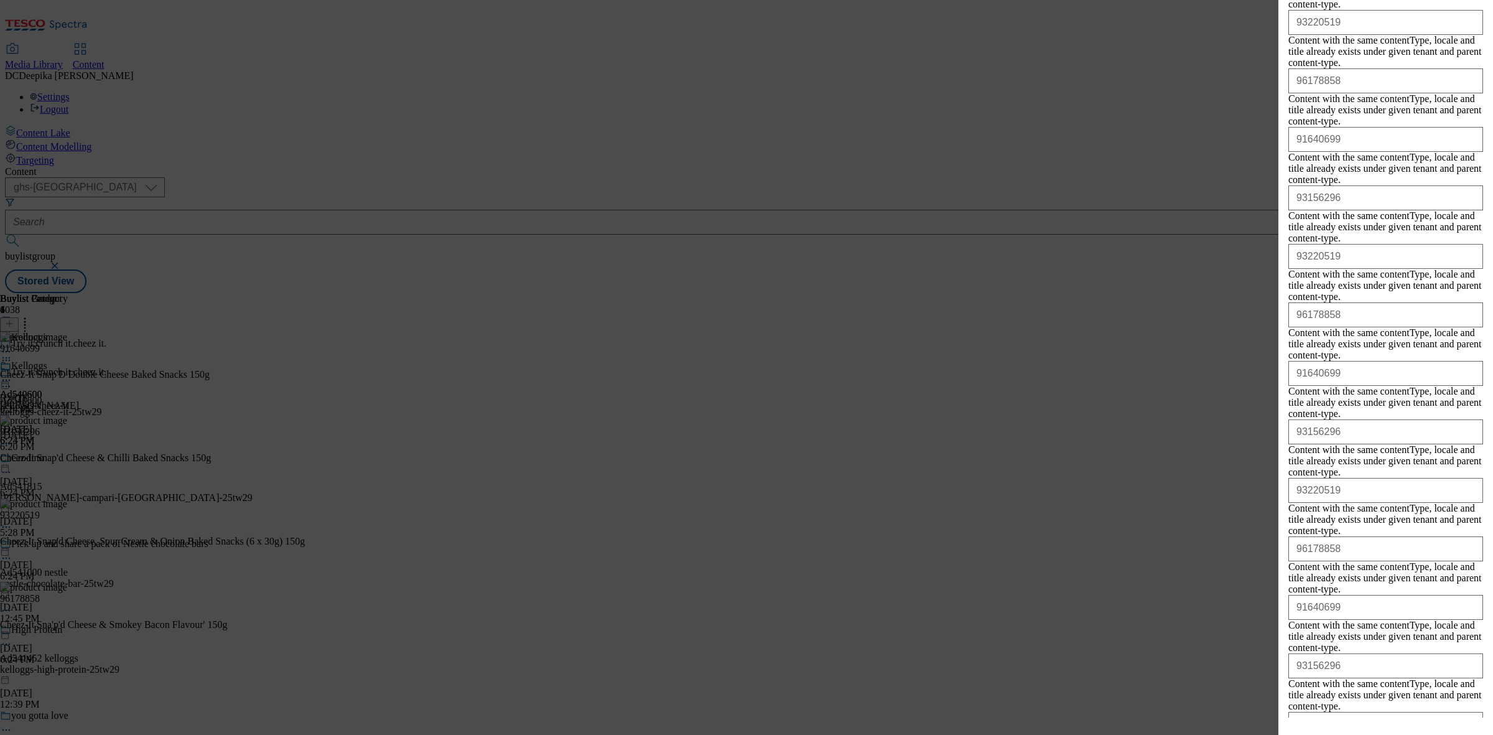
scroll to position [5964, 0]
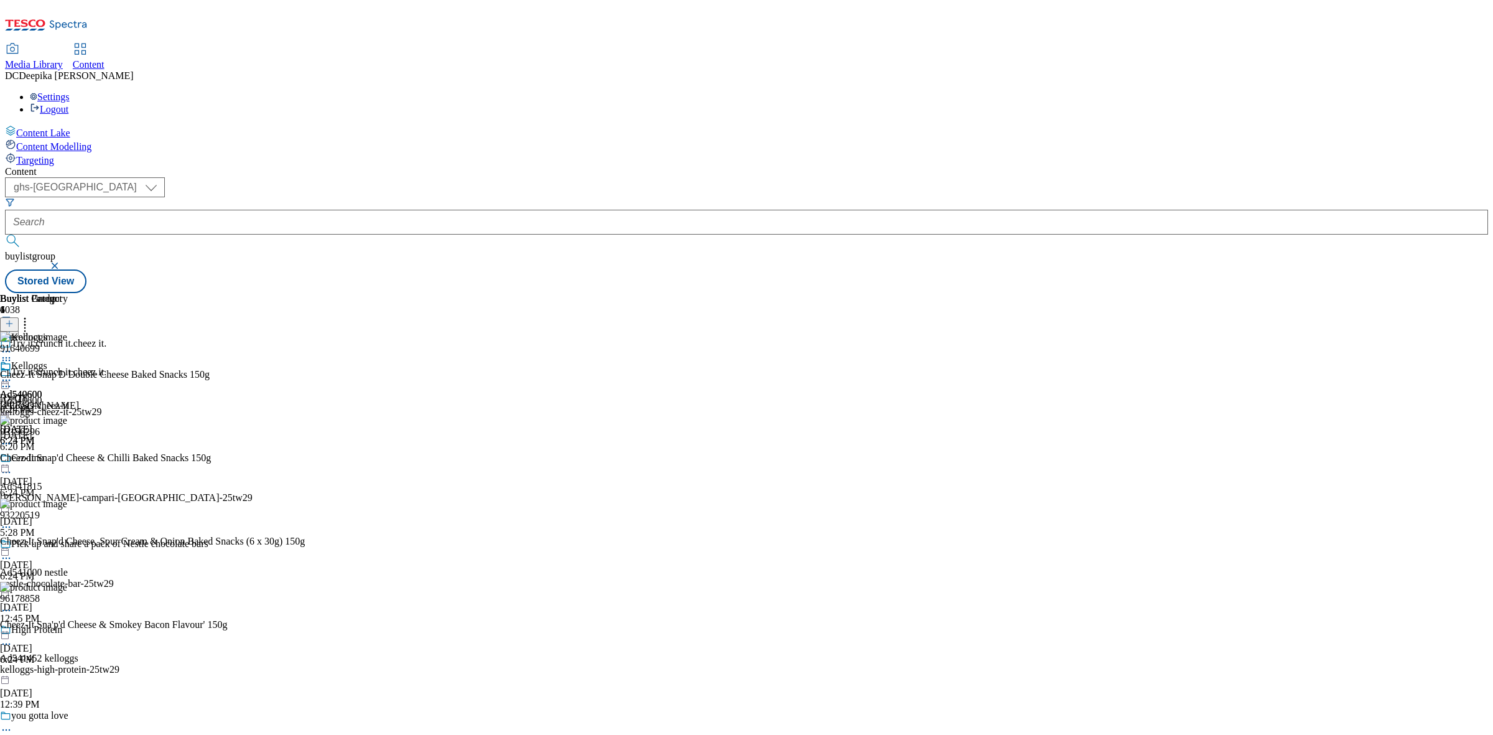
scroll to position [0, 0]
click at [7, 360] on circle at bounding box center [7, 361] width 2 height 2
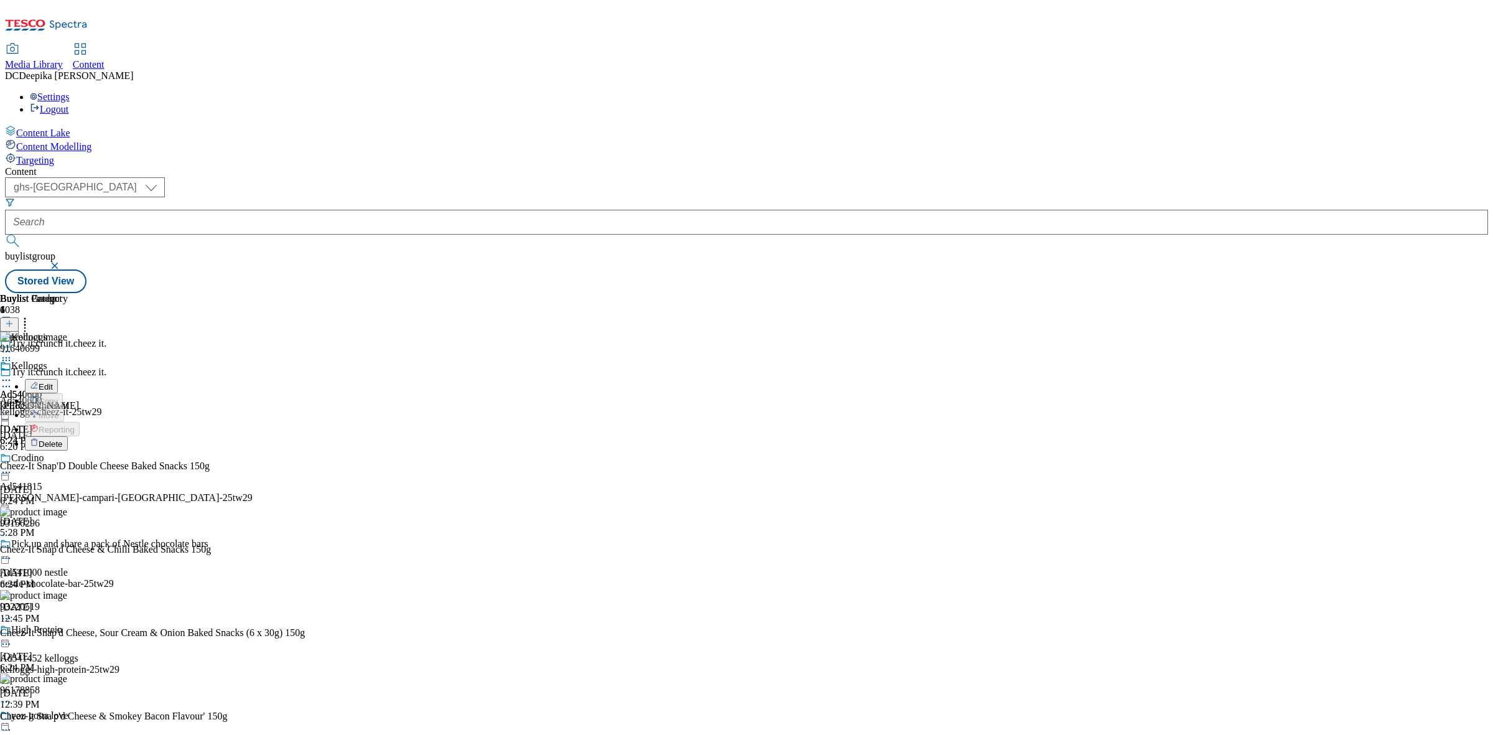
click at [58, 379] on button "Edit" at bounding box center [41, 386] width 33 height 14
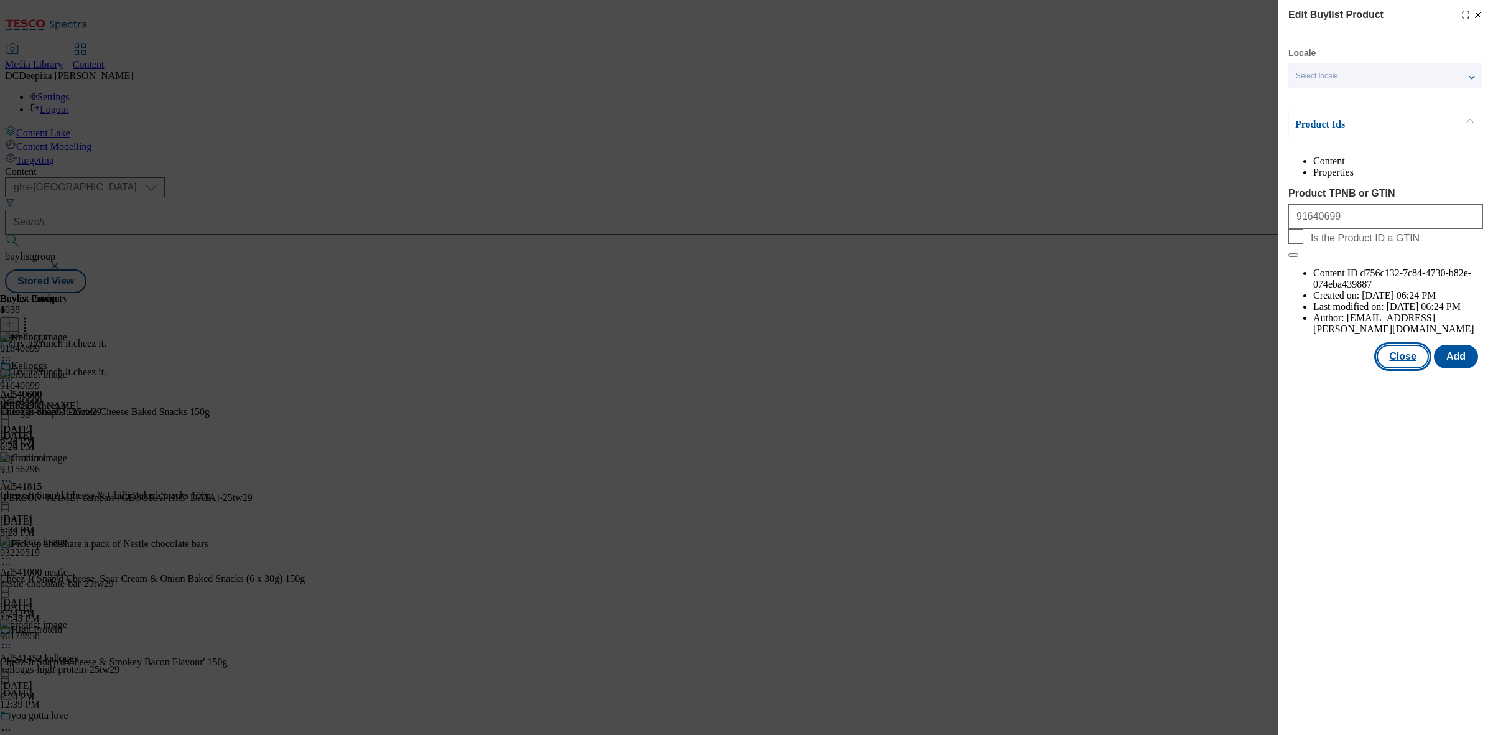
click at [1396, 345] on button "Close" at bounding box center [1403, 357] width 52 height 24
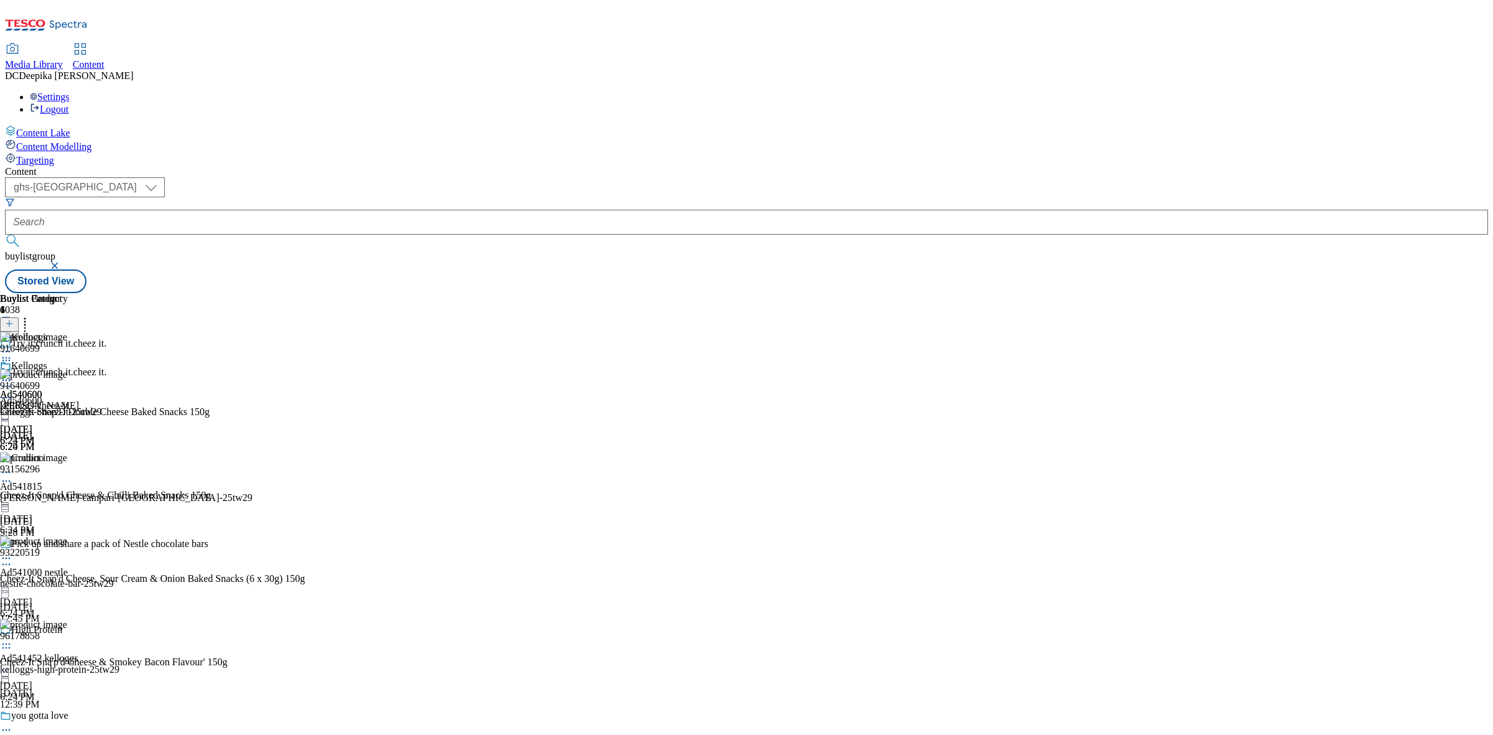
click at [12, 374] on icon at bounding box center [6, 380] width 12 height 12
click at [68, 459] on span "Preview" at bounding box center [53, 463] width 29 height 9
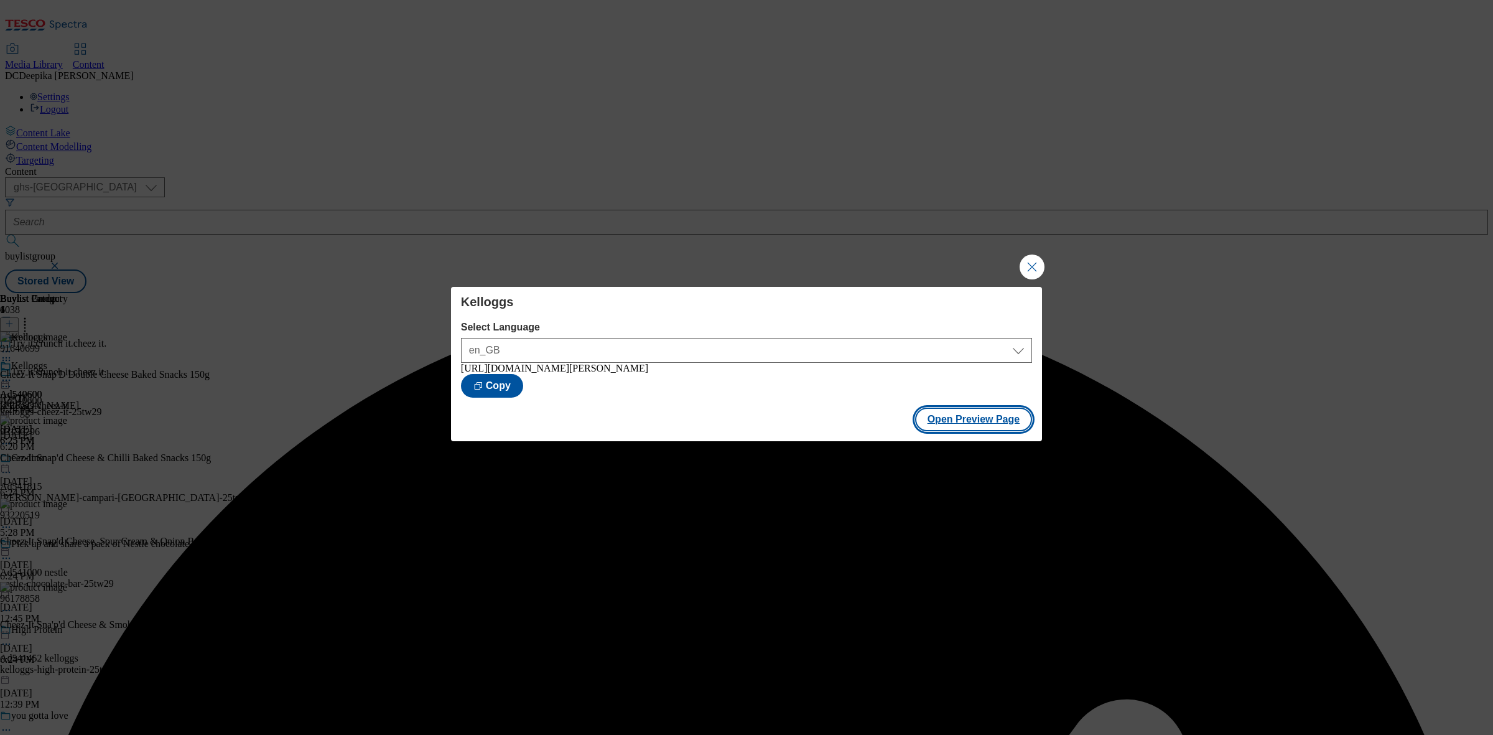
click at [965, 421] on button "Open Preview Page" at bounding box center [974, 420] width 118 height 24
click at [1030, 261] on button "Close Modal" at bounding box center [1032, 267] width 25 height 25
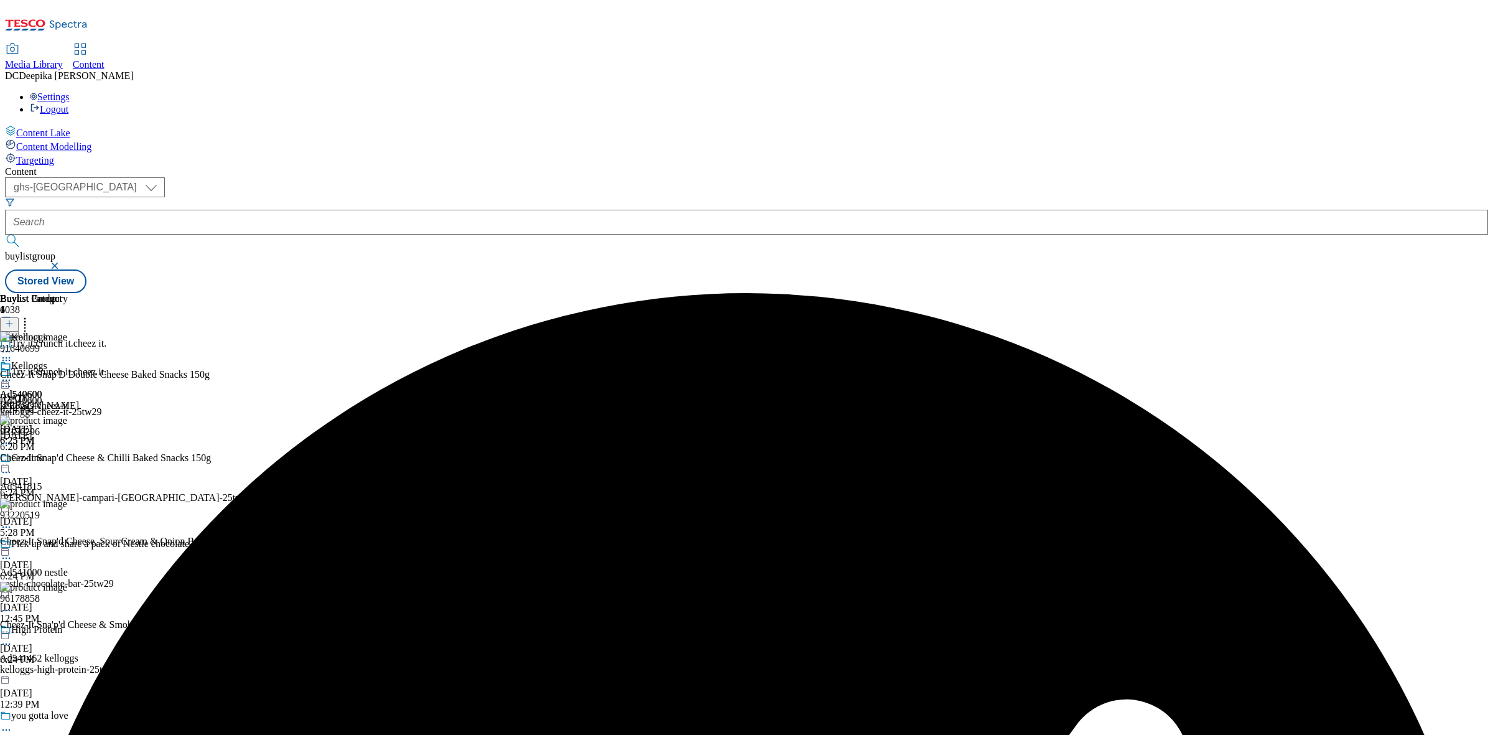
click at [12, 380] on icon at bounding box center [6, 386] width 12 height 12
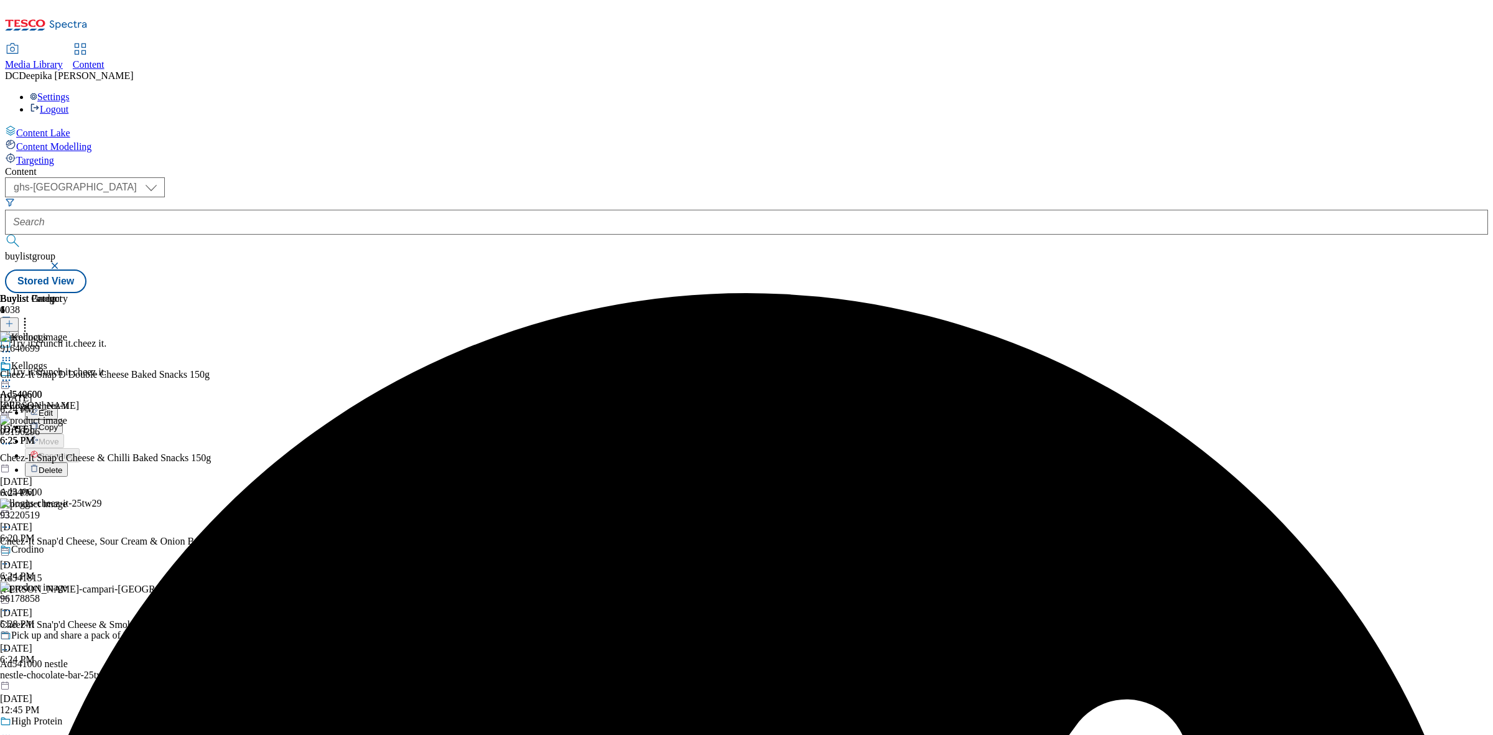
click at [58, 405] on button "Edit" at bounding box center [41, 412] width 33 height 14
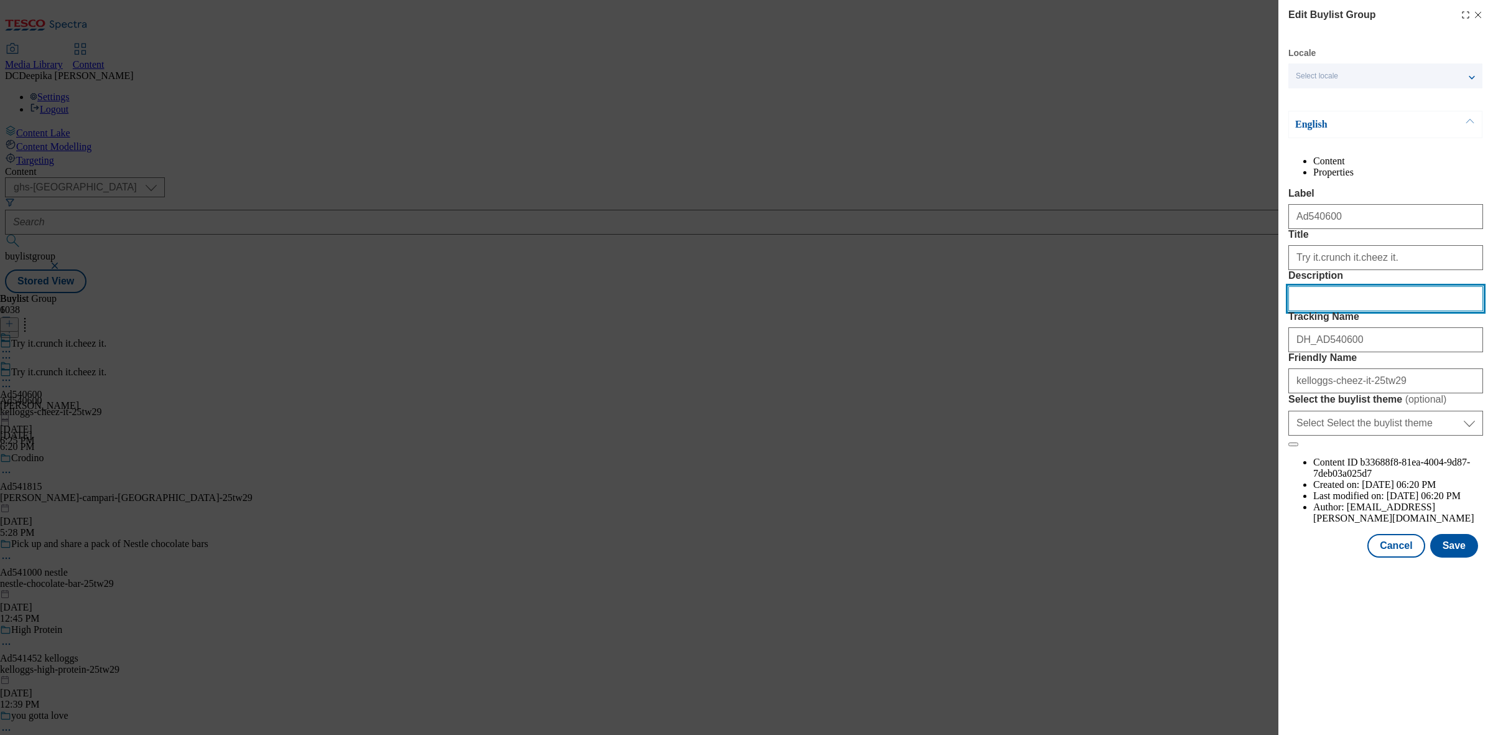
click at [1311, 311] on input "Description" at bounding box center [1386, 298] width 195 height 25
paste input "Cheez-It Double Cheese 150g"
type input "Cheez-It Double Cheese 150g"
click at [1452, 558] on button "Save" at bounding box center [1455, 546] width 48 height 24
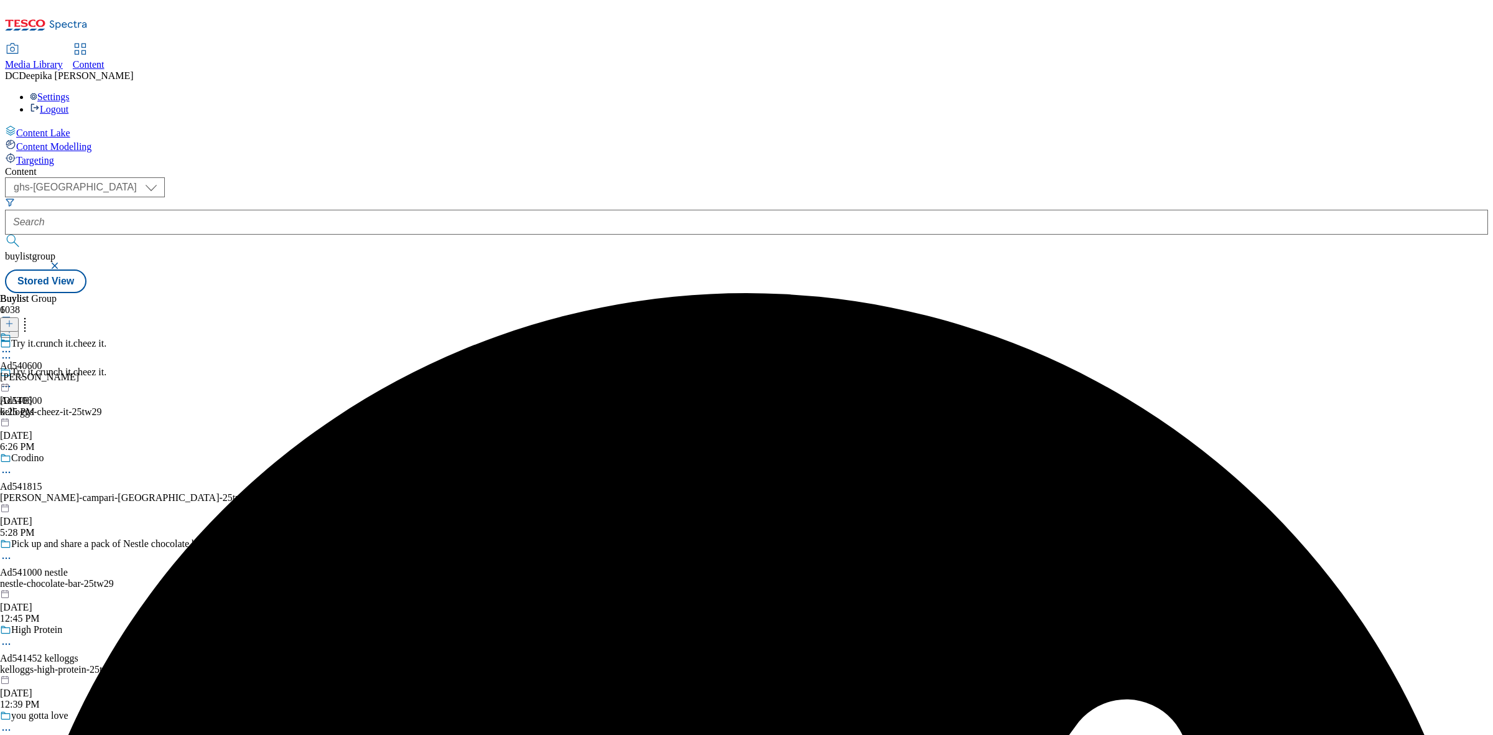
click at [12, 345] on icon at bounding box center [6, 351] width 12 height 12
click at [108, 370] on li "Edit" at bounding box center [66, 377] width 83 height 14
click at [12, 345] on icon at bounding box center [6, 351] width 12 height 12
click at [53, 373] on span "Edit" at bounding box center [46, 377] width 14 height 9
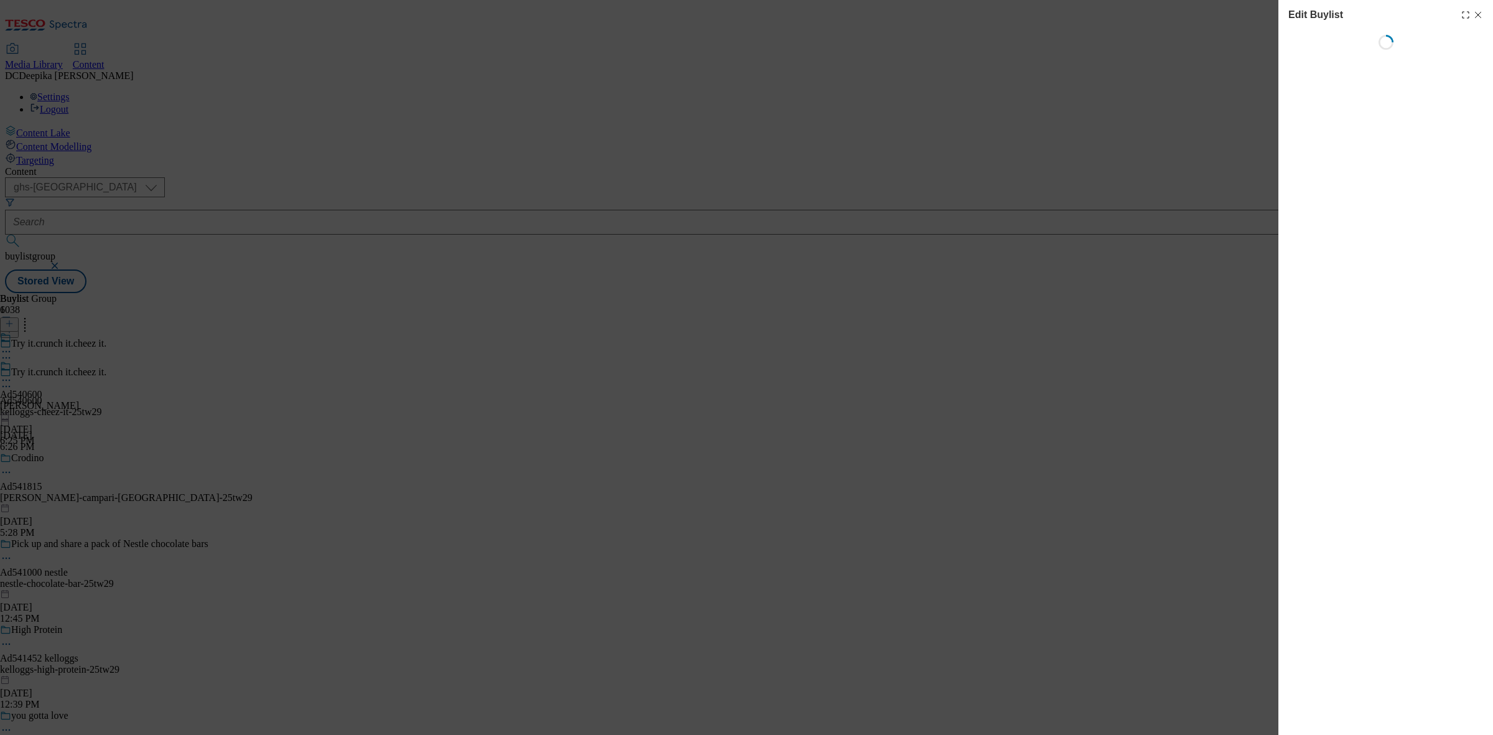
select select "tactical"
select select "supplier funded short term 1-3 weeks"
select select "dunnhumby"
select select "Banner"
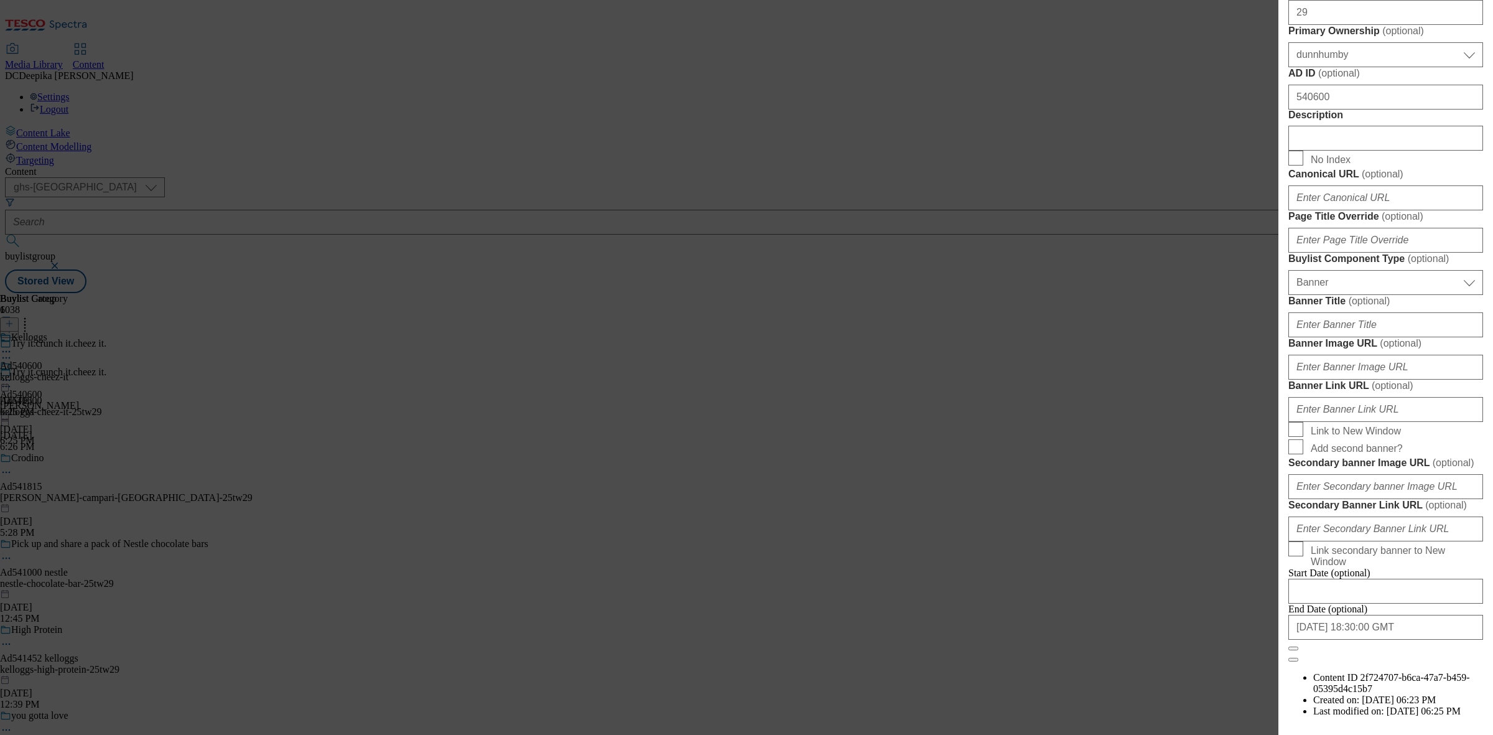
scroll to position [622, 0]
click at [1330, 149] on input "Description" at bounding box center [1386, 136] width 195 height 25
type input "a"
paste input "Cheez-It Double Cheese 150g"
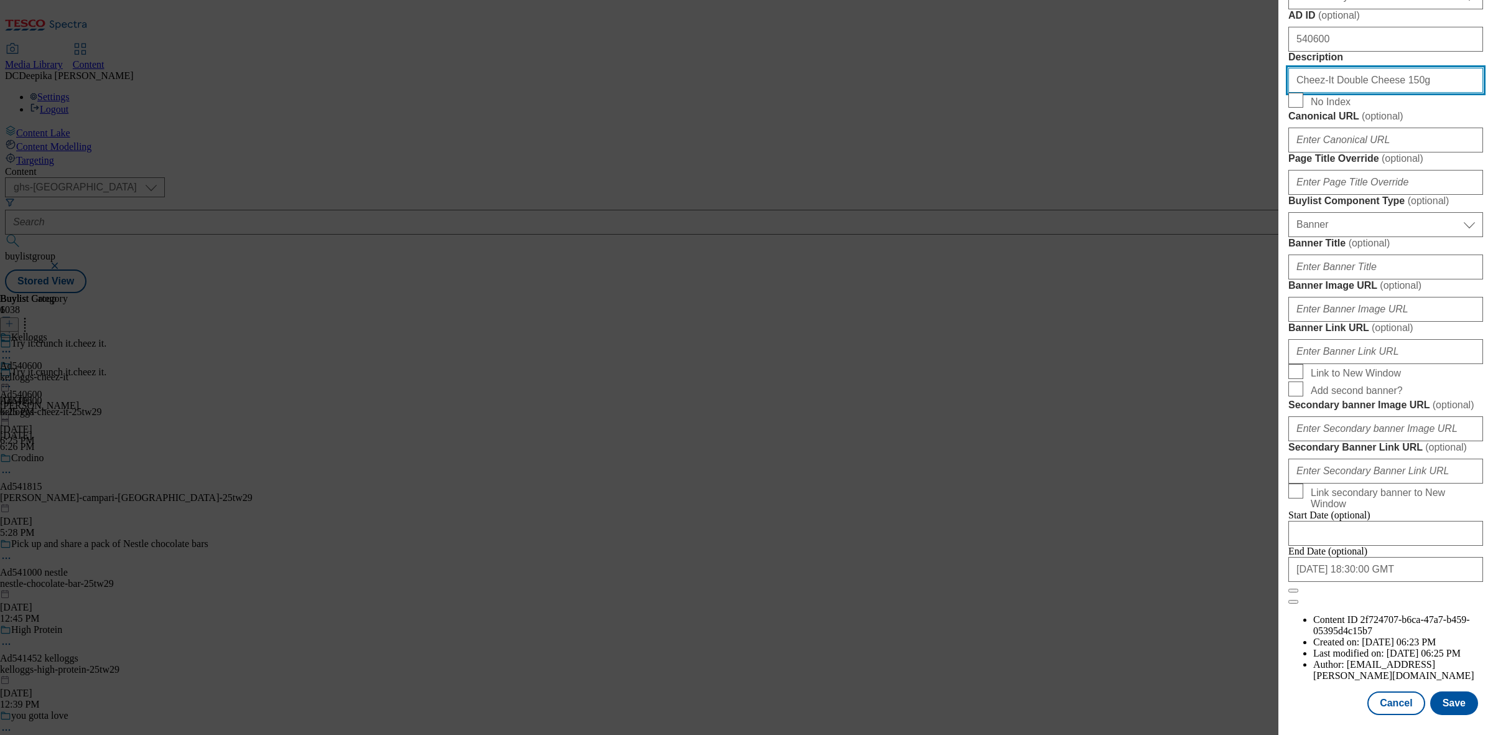
scroll to position [1152, 0]
type input "Cheez-It Double Cheese 150g"
click at [1448, 691] on button "Save" at bounding box center [1455, 703] width 48 height 24
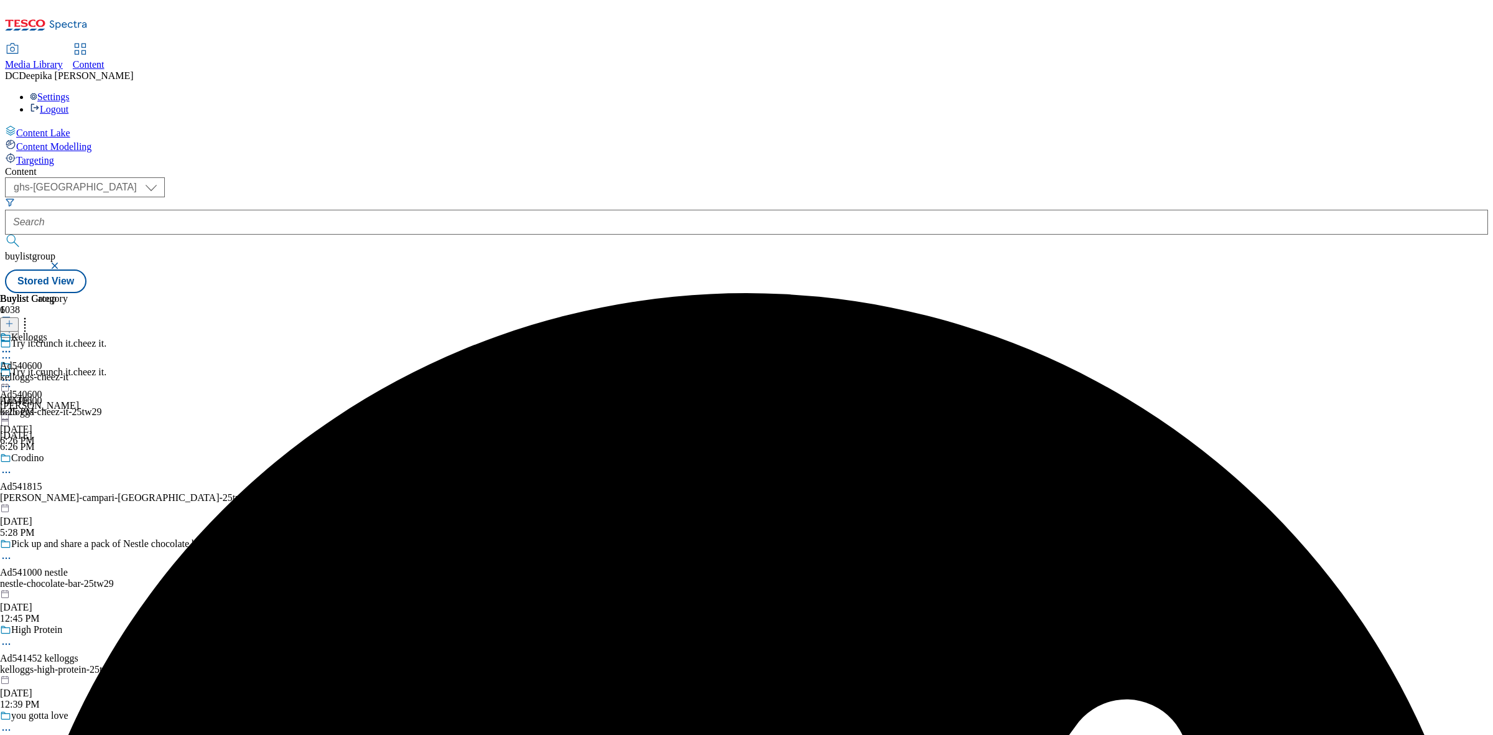
click at [7, 351] on circle at bounding box center [7, 352] width 2 height 2
click at [53, 373] on span "Edit" at bounding box center [46, 377] width 14 height 9
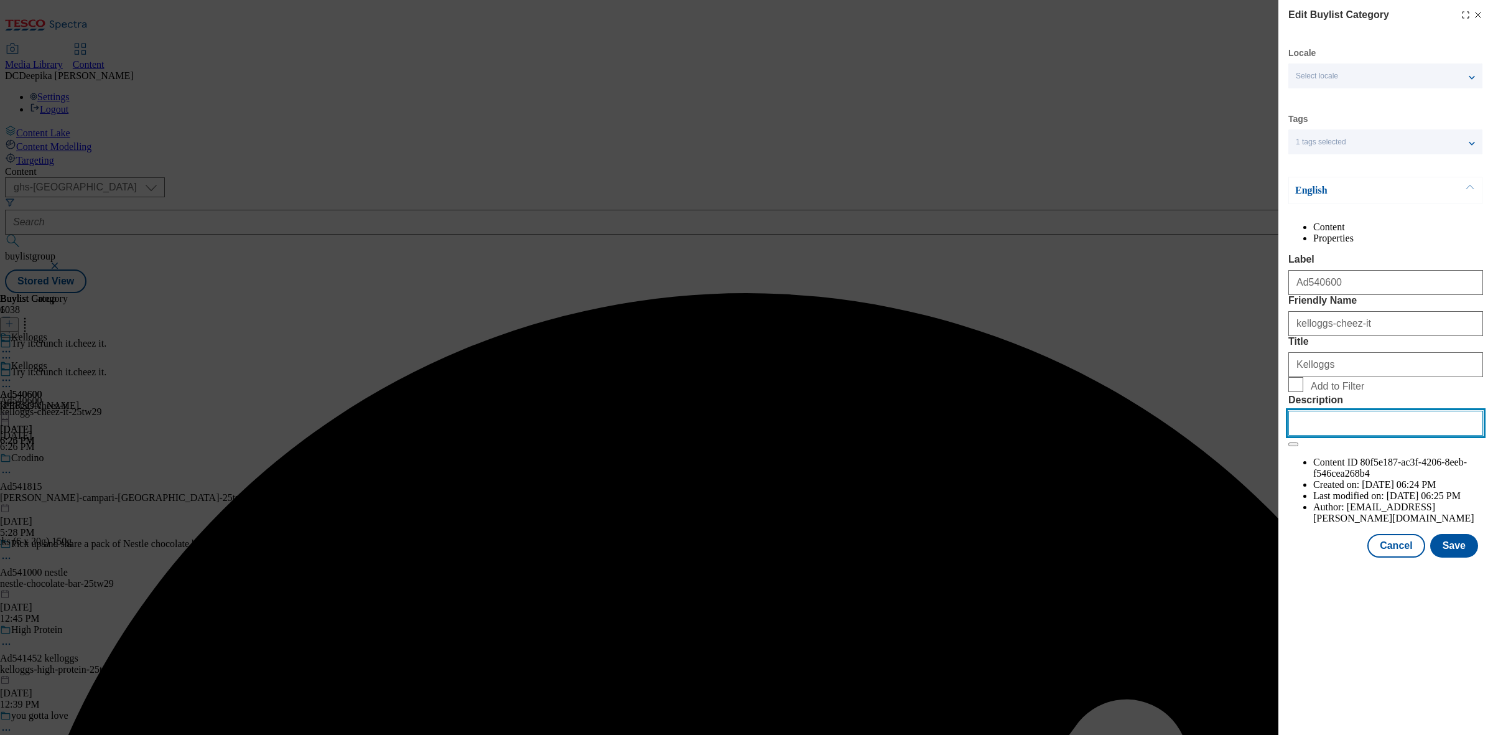
click at [1355, 436] on input "Description" at bounding box center [1386, 423] width 195 height 25
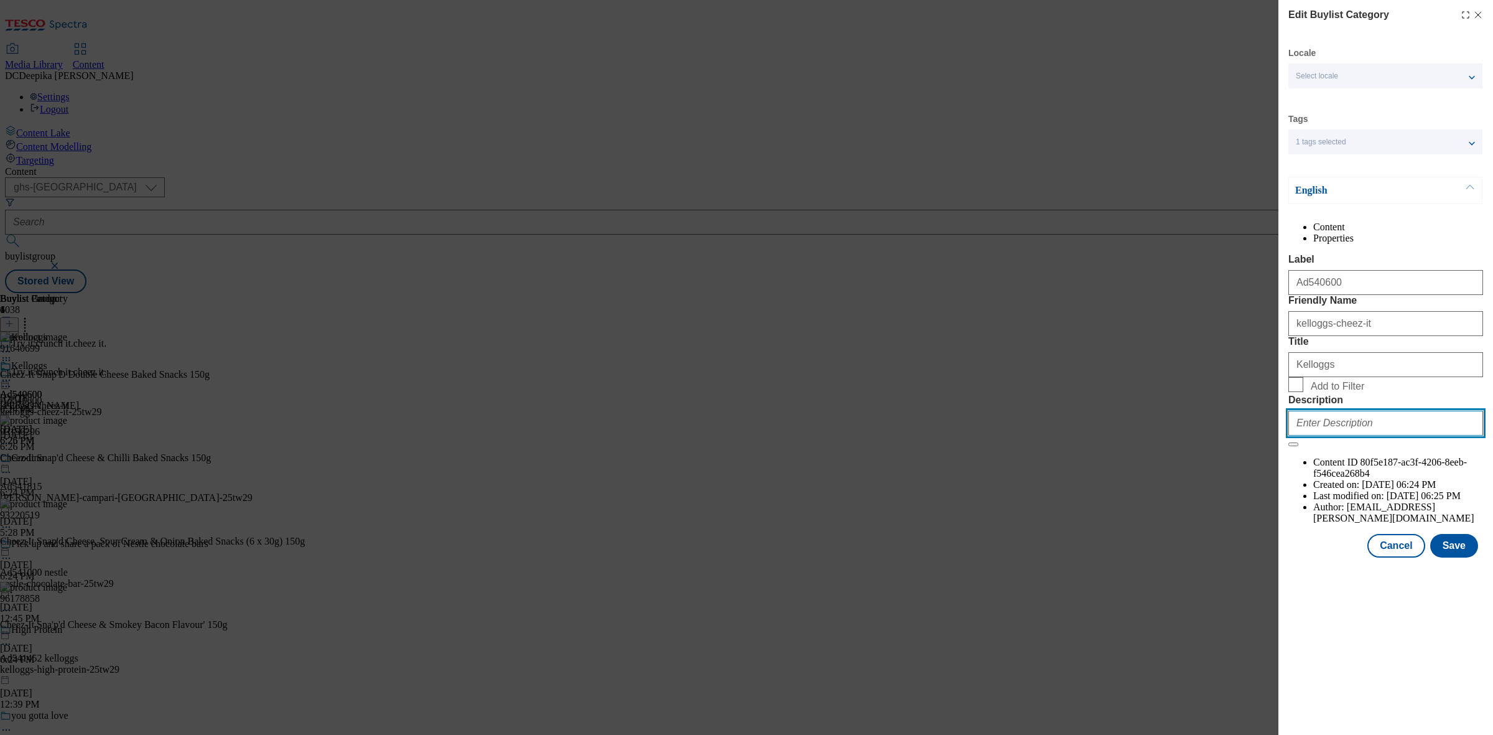
paste input "Cheez-It Double Cheese 150g"
type input "Cheez-It Double Cheese 150g"
click at [1457, 558] on button "Save" at bounding box center [1455, 546] width 48 height 24
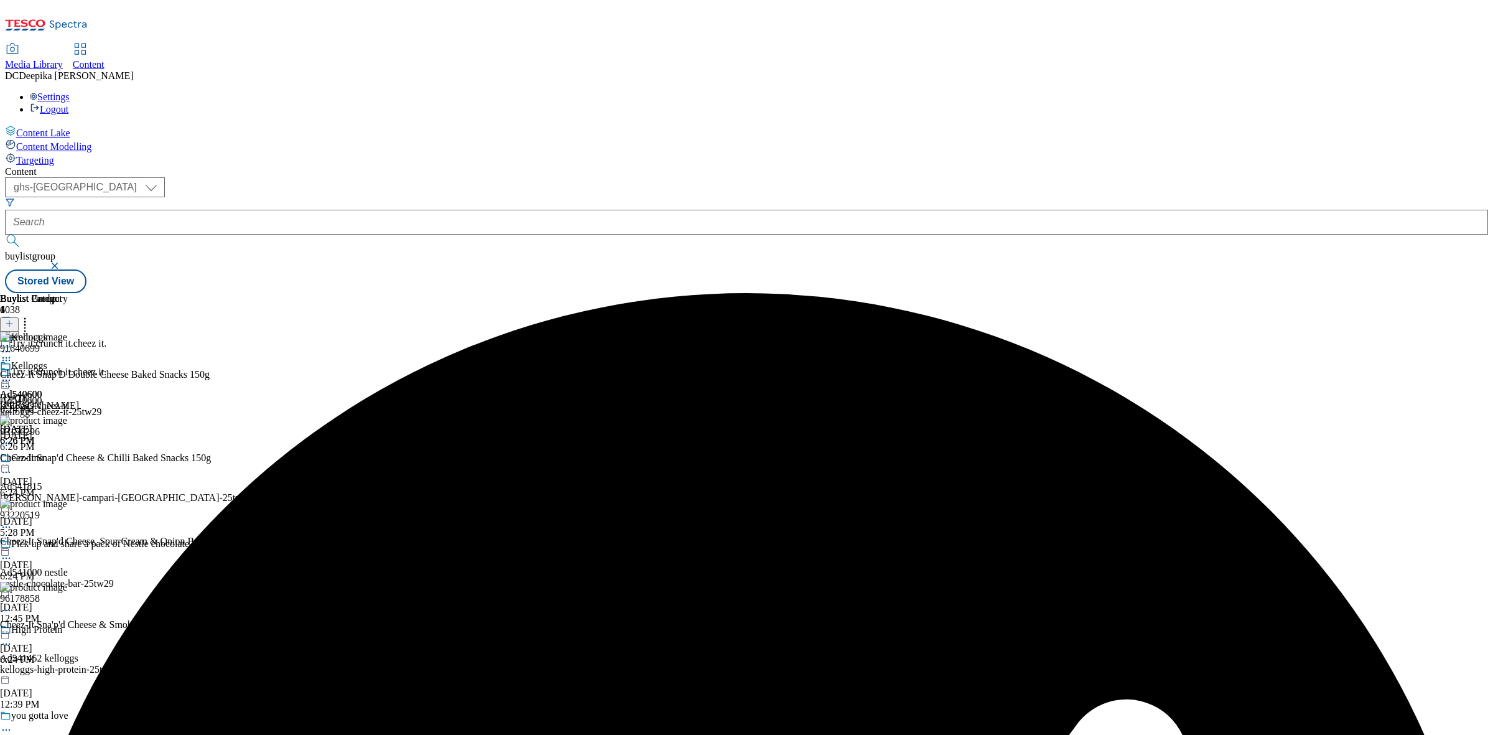
click at [1311, 293] on div "Buylist Group 6038 Try it.crunch it.cheez it. Try it.crunch it.cheez it. Ad5406…" at bounding box center [746, 293] width 1483 height 0
click at [12, 374] on icon at bounding box center [6, 380] width 12 height 12
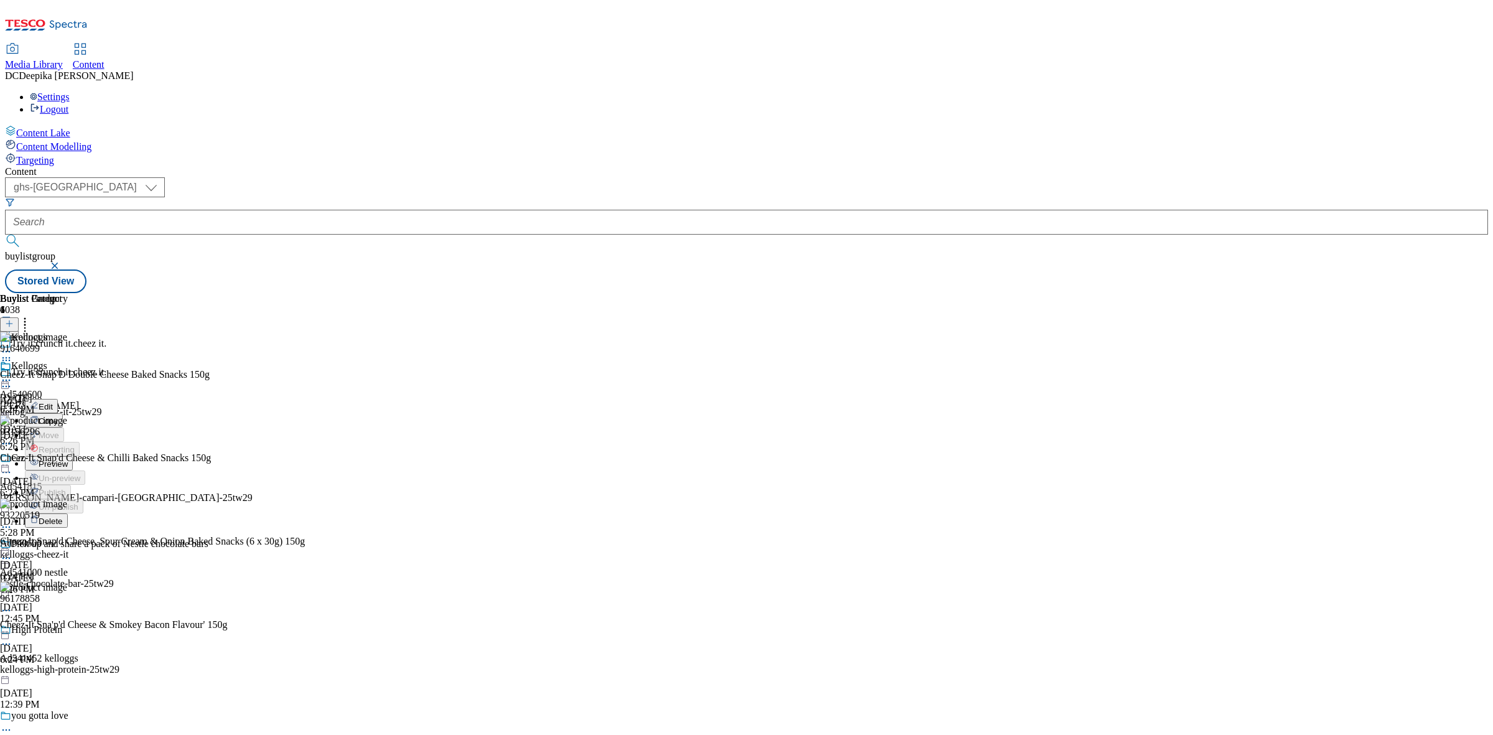
click at [73, 456] on button "Preview" at bounding box center [49, 463] width 48 height 14
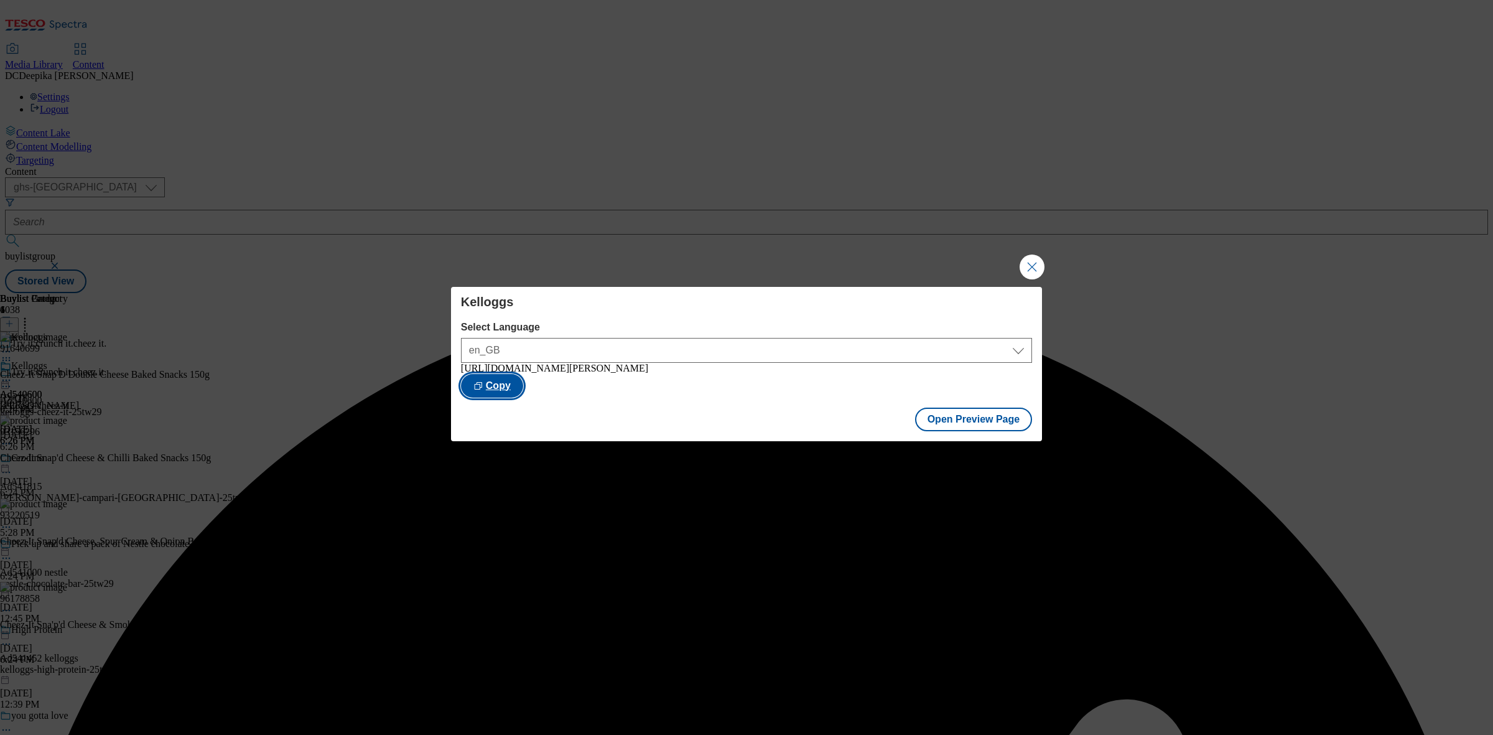
click at [523, 384] on button "Copy" at bounding box center [492, 386] width 62 height 24
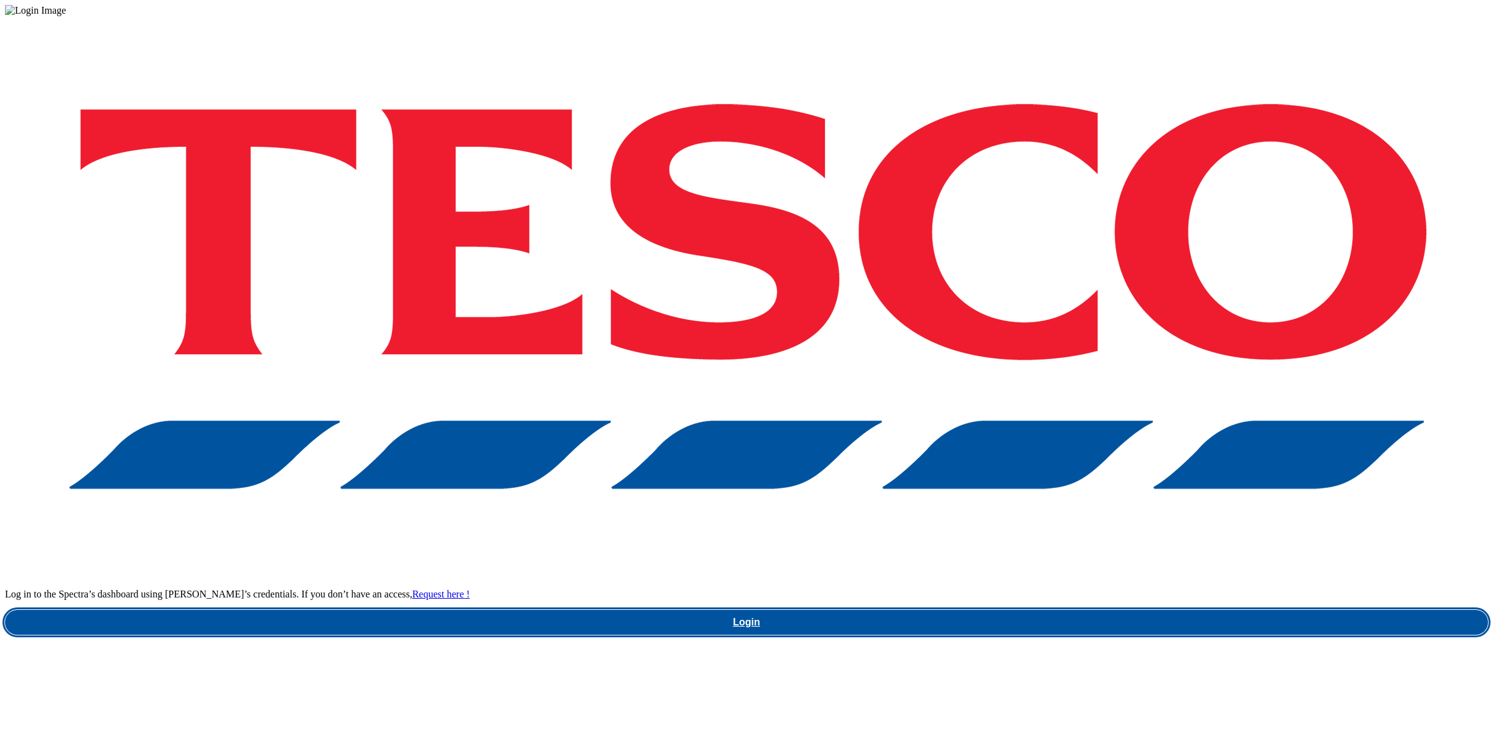
click at [1089, 610] on link "Login" at bounding box center [746, 622] width 1483 height 25
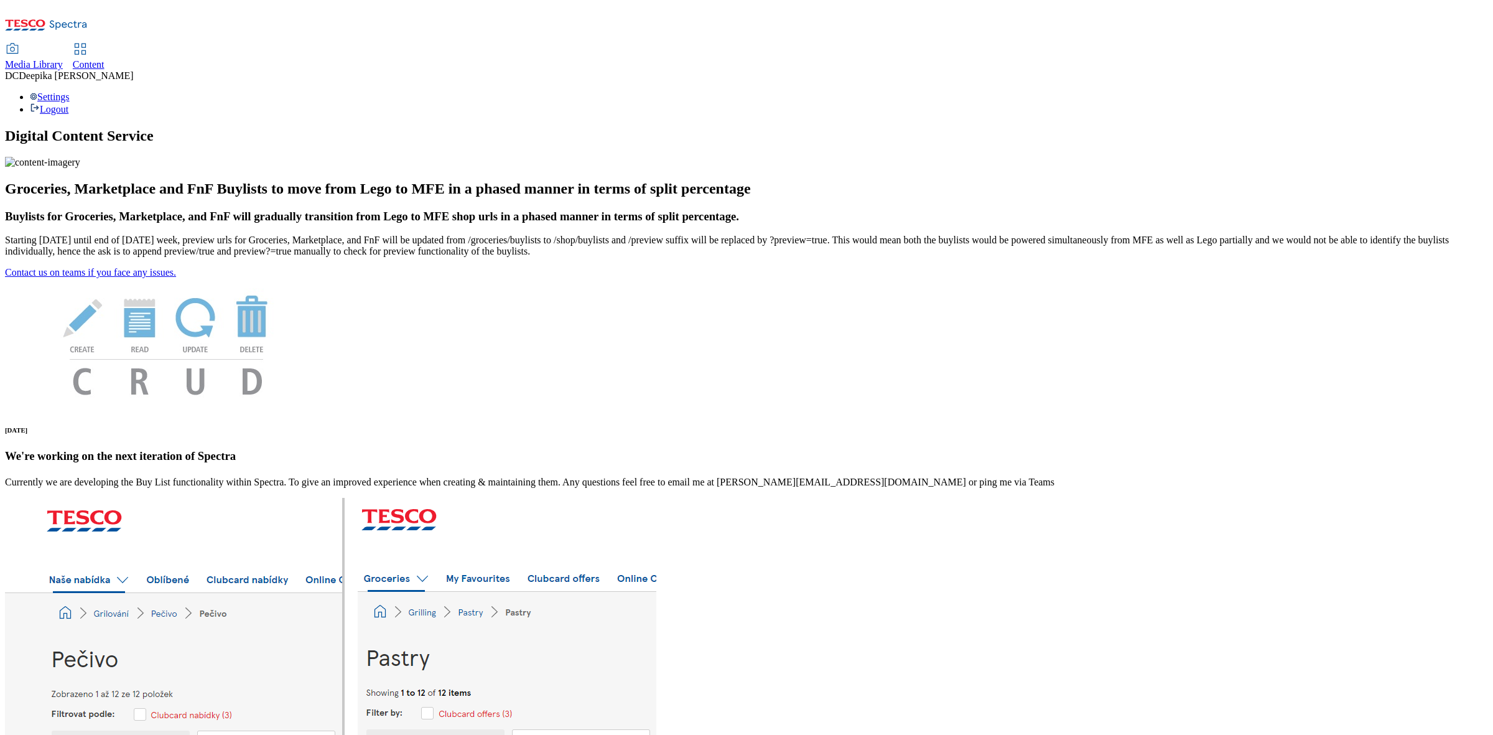
click at [85, 44] on use at bounding box center [80, 49] width 11 height 11
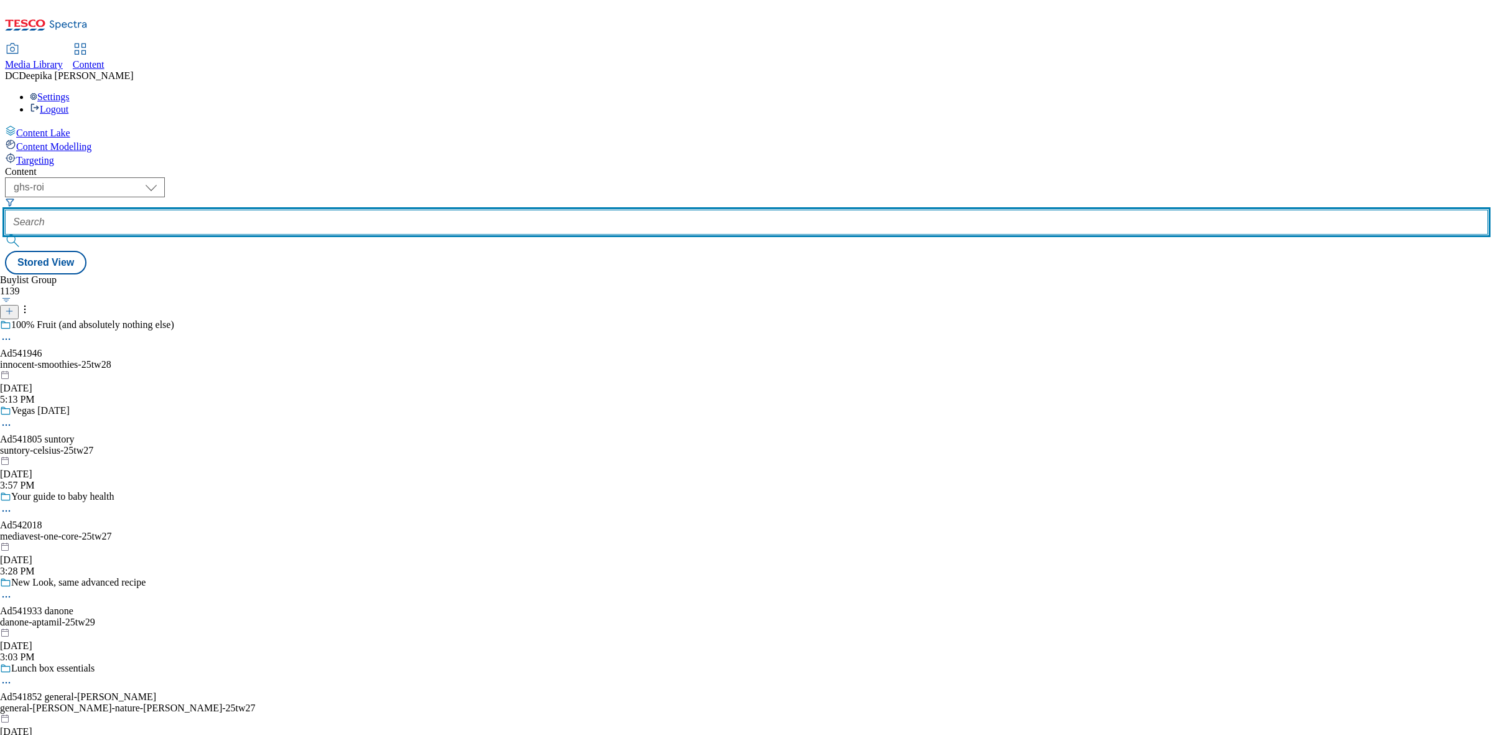
click at [287, 210] on input "text" at bounding box center [746, 222] width 1483 height 25
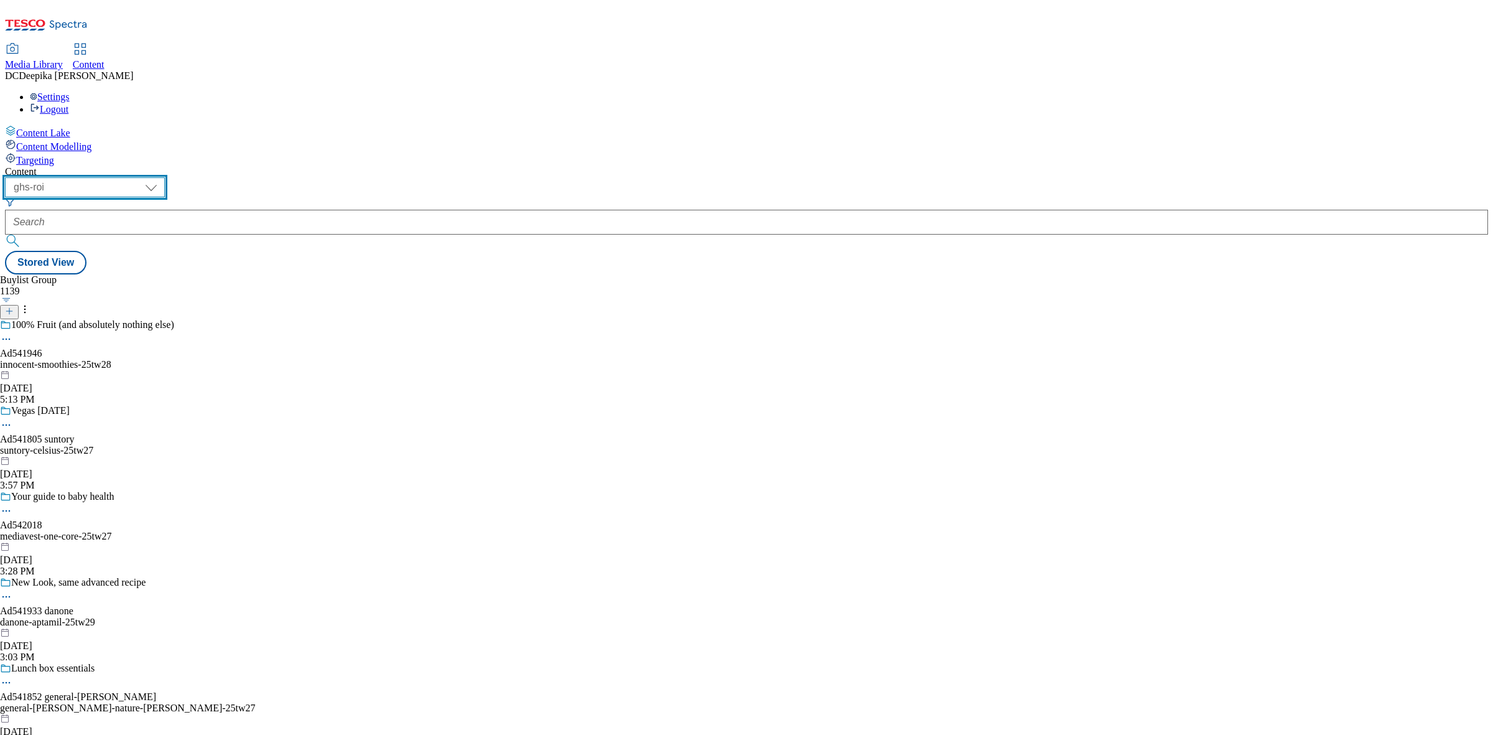
click at [165, 177] on select "ghs-roi ghs-uk" at bounding box center [85, 187] width 160 height 20
select select "ghs-uk"
click at [162, 177] on select "ghs-roi ghs-uk" at bounding box center [85, 187] width 160 height 20
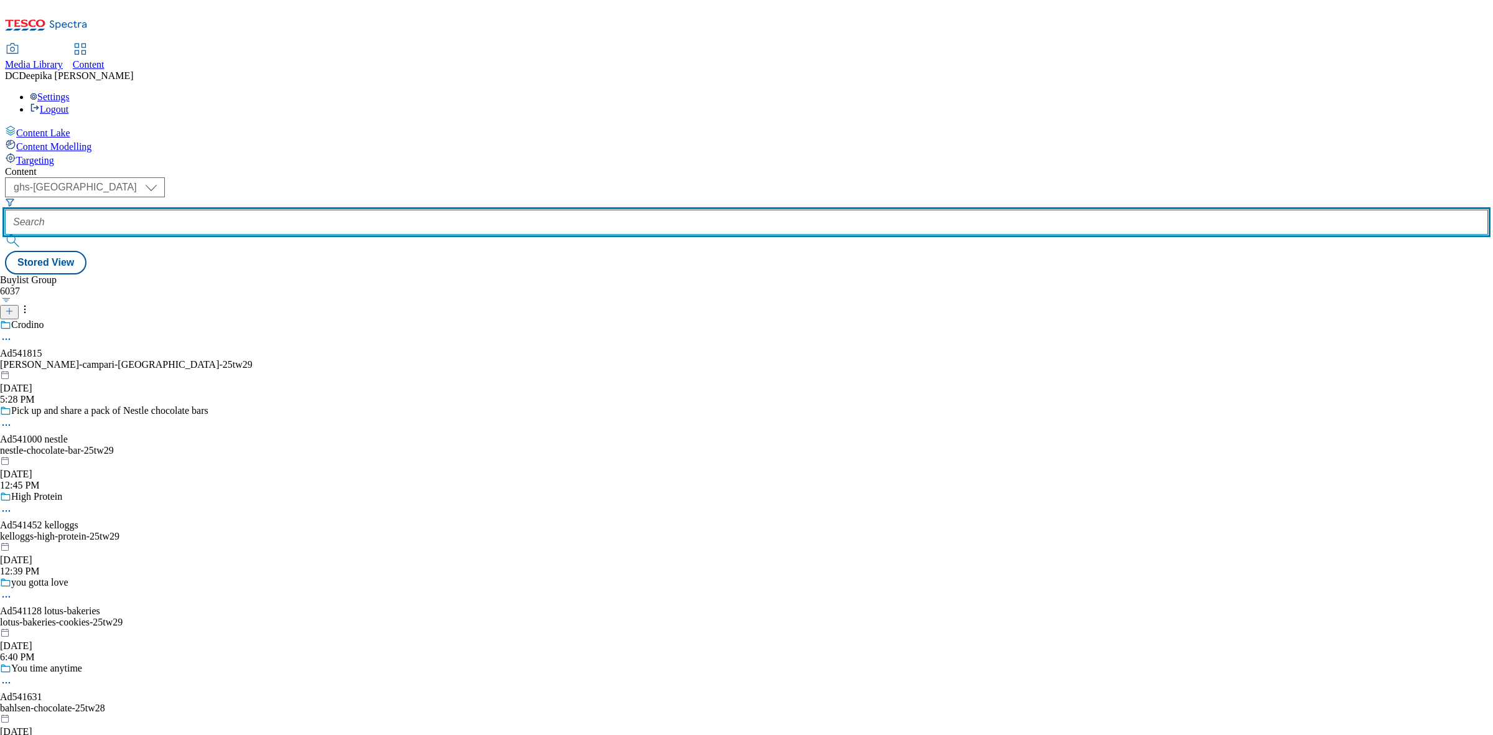
click at [317, 210] on input "text" at bounding box center [746, 222] width 1483 height 25
paste input "541431"
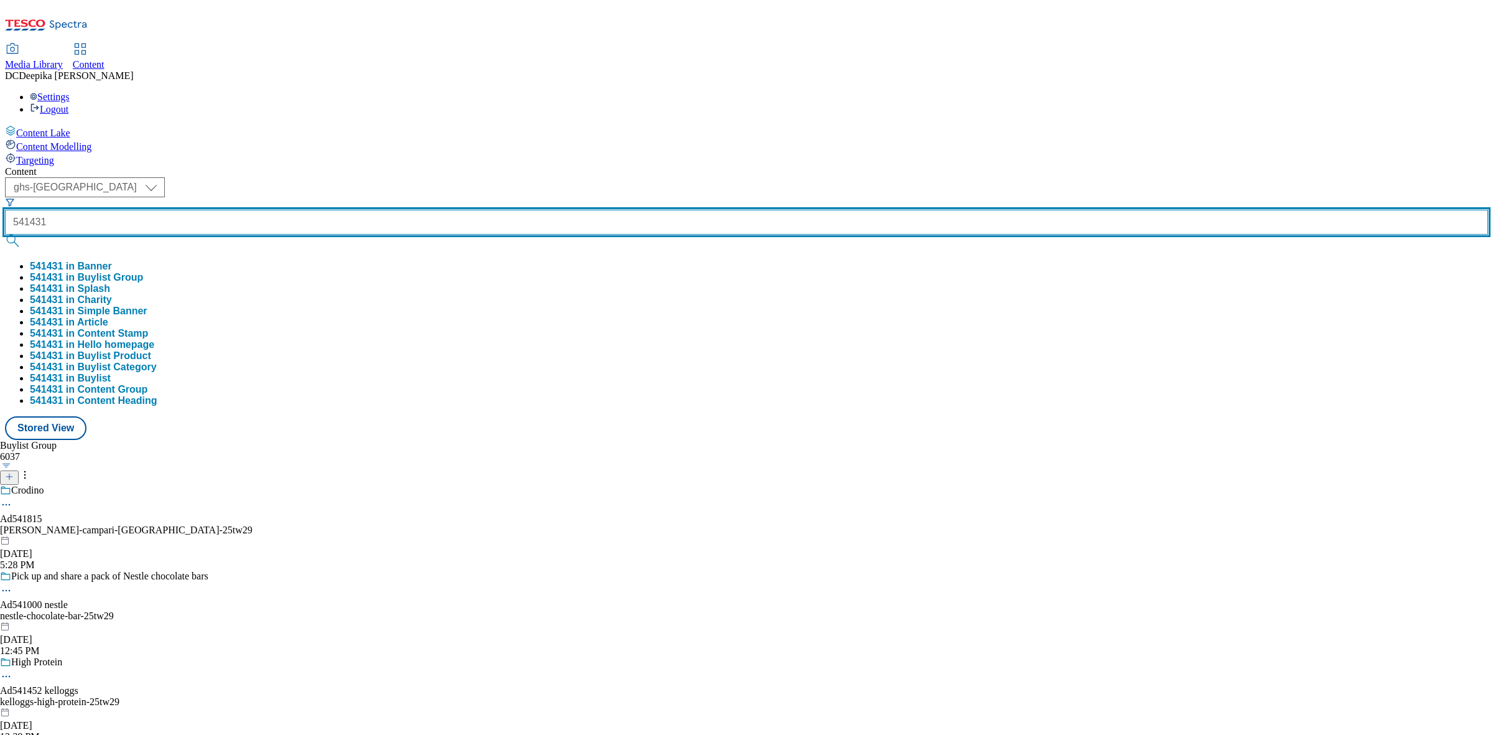
type input "541431"
click at [5, 235] on button "submit" at bounding box center [13, 241] width 17 height 12
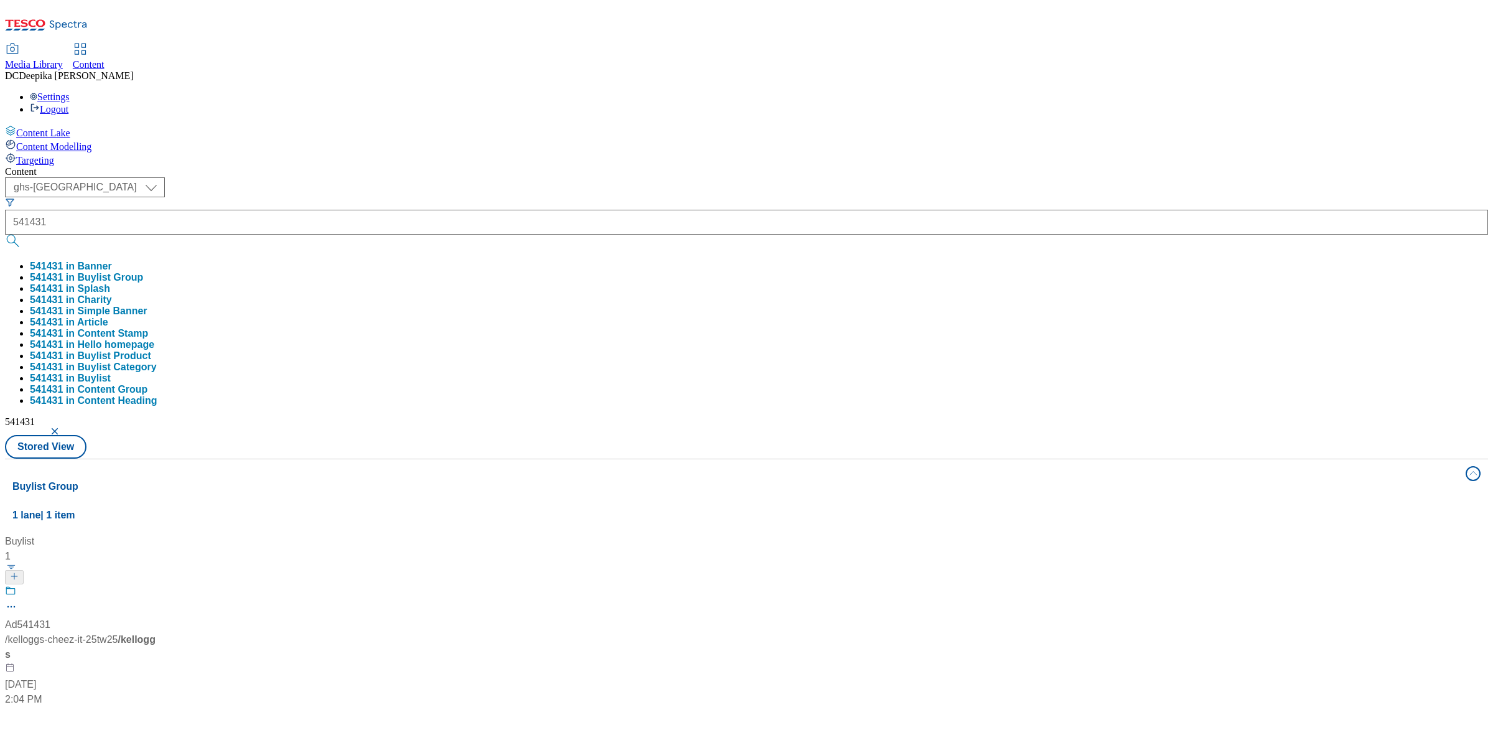
click at [909, 534] on div "Buylist 1 Ad541431 / kelloggs-cheez-it-25tw25 / kelloggs Aug 8, 2025 2:04 PM" at bounding box center [746, 534] width 1469 height 0
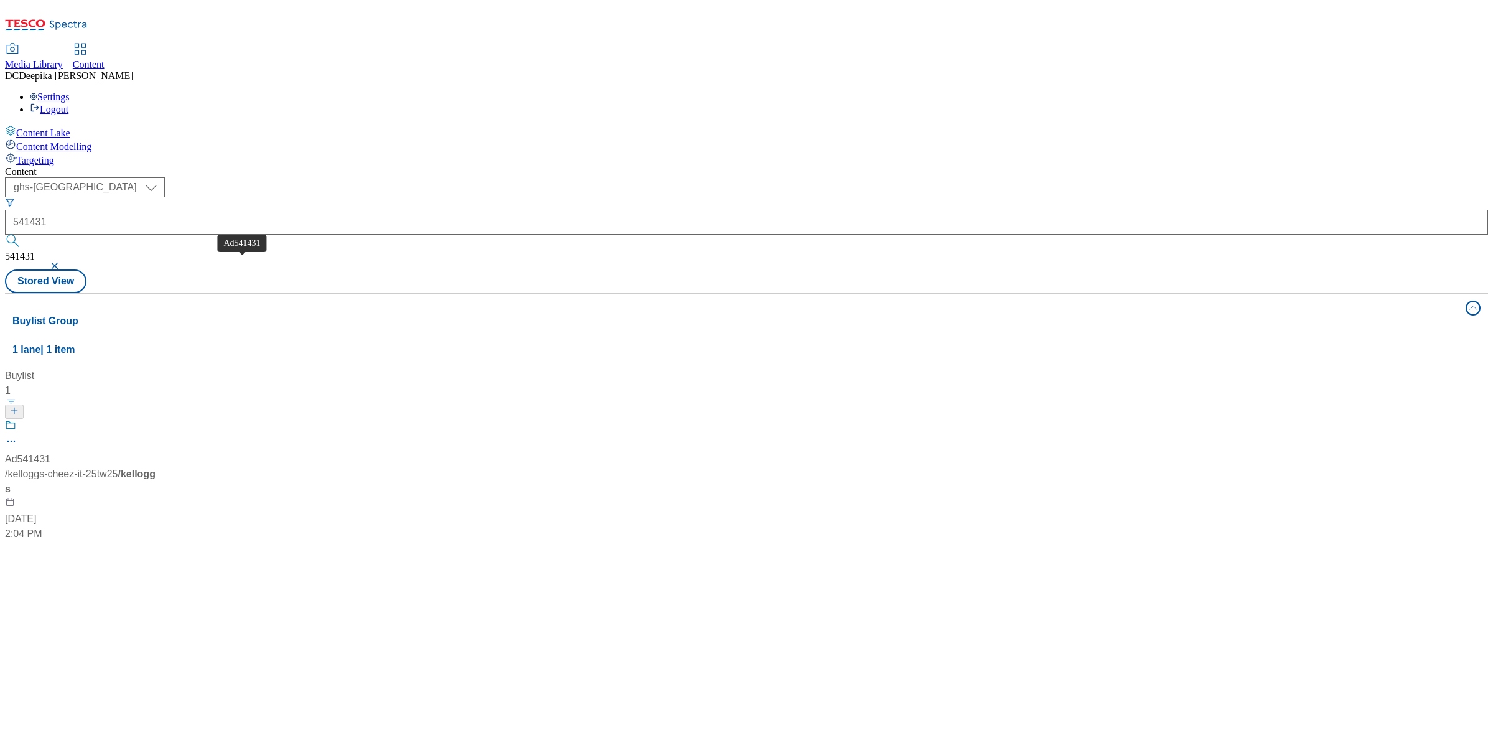
click at [50, 452] on div "Ad541431" at bounding box center [27, 459] width 45 height 15
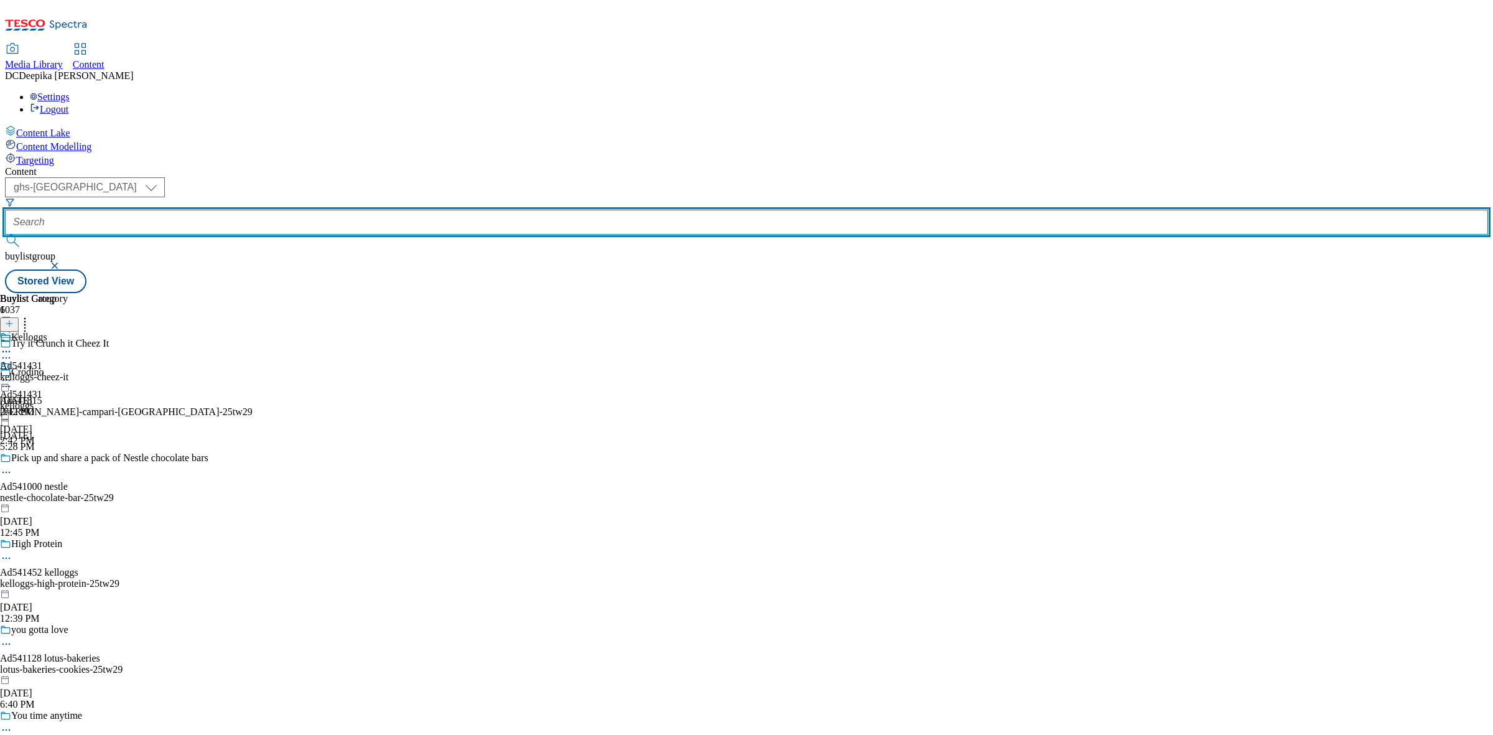
click at [285, 210] on input "text" at bounding box center [746, 222] width 1483 height 25
paste input "541431"
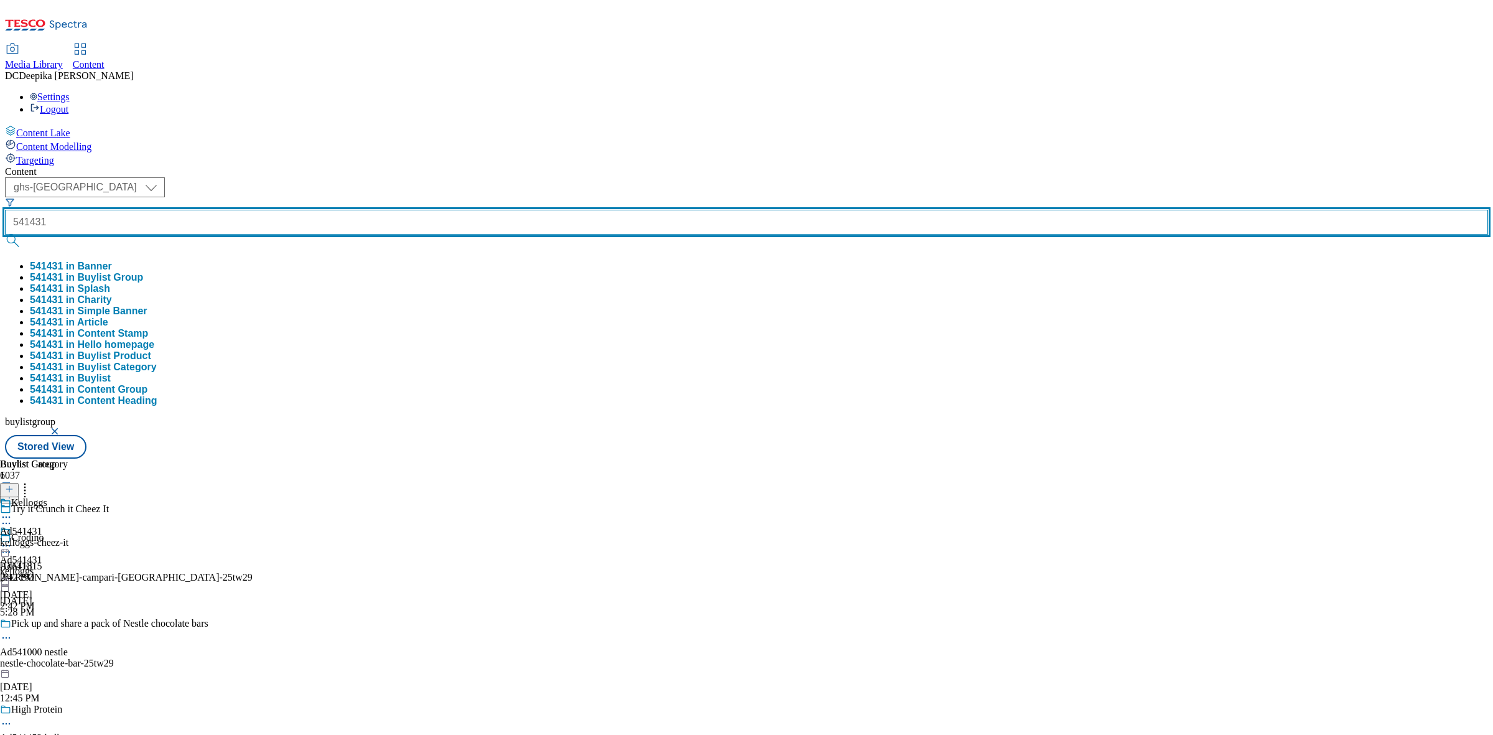
click at [5, 235] on button "submit" at bounding box center [13, 241] width 17 height 12
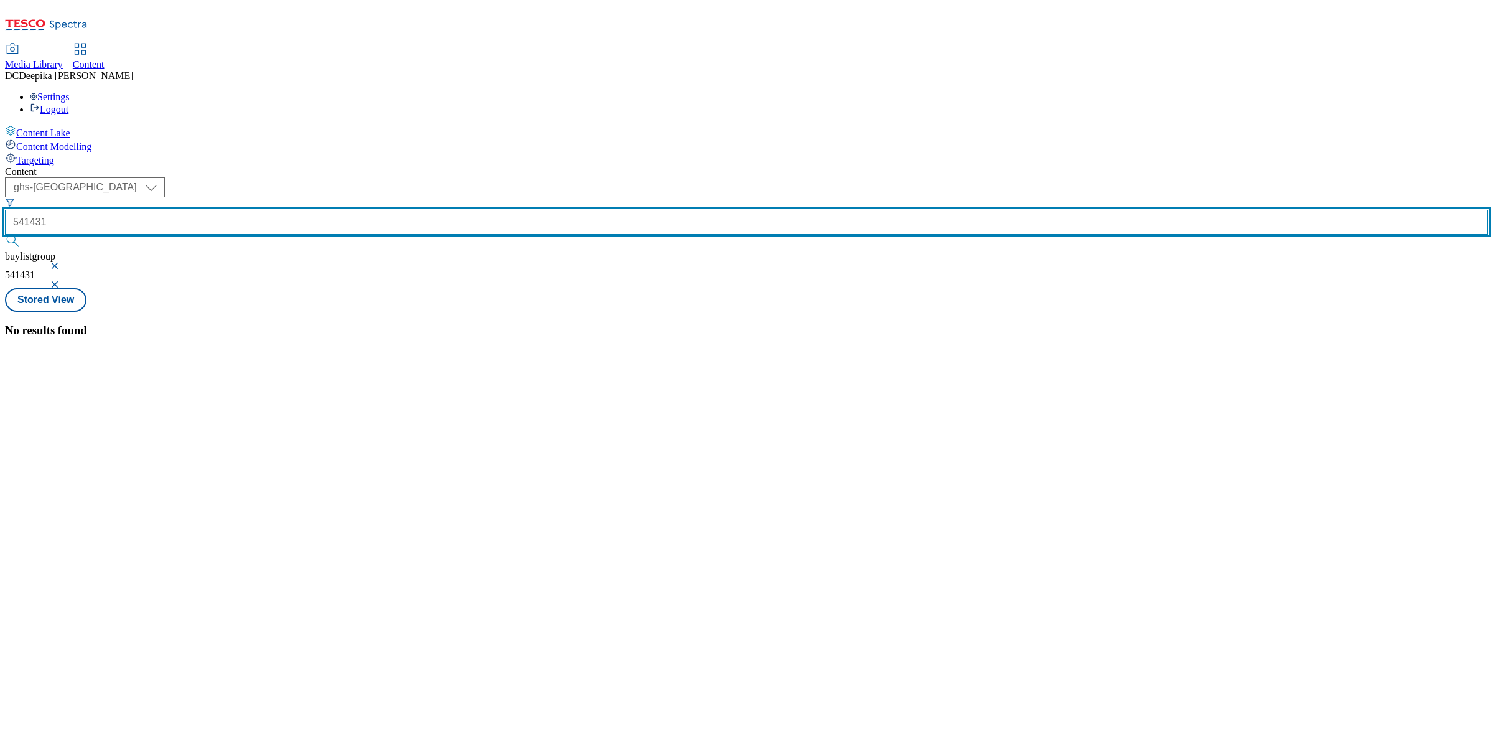
click at [5, 235] on button "submit" at bounding box center [13, 241] width 17 height 12
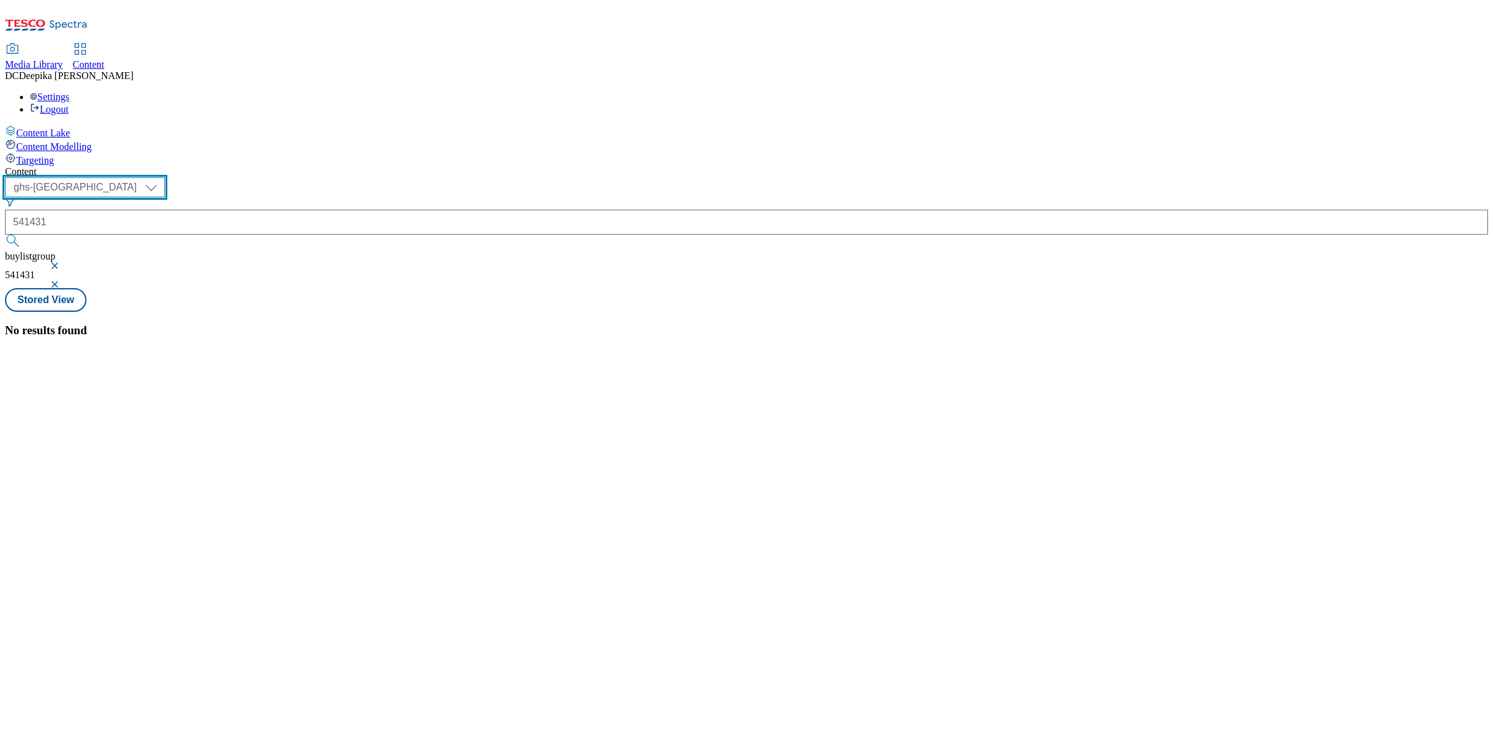
click at [165, 177] on select "ghs-roi ghs-uk" at bounding box center [85, 187] width 160 height 20
drag, startPoint x: 205, startPoint y: 97, endPoint x: 258, endPoint y: 96, distance: 52.9
click at [165, 177] on select "ghs-roi ghs-uk" at bounding box center [85, 187] width 160 height 20
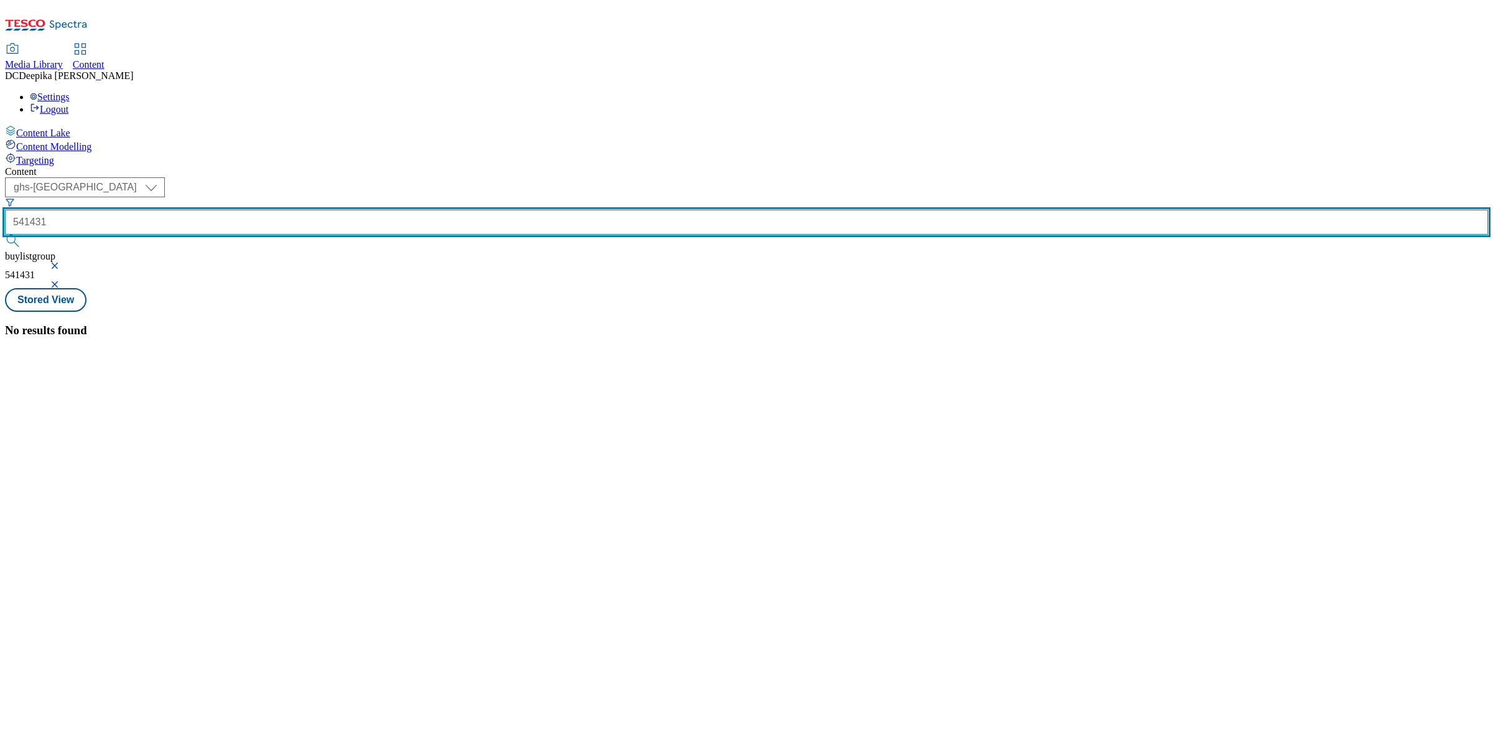
click at [299, 210] on input "541431" at bounding box center [746, 222] width 1483 height 25
type input "5"
click at [302, 210] on input "text" at bounding box center [746, 222] width 1483 height 25
click at [5, 235] on button "submit" at bounding box center [13, 241] width 17 height 12
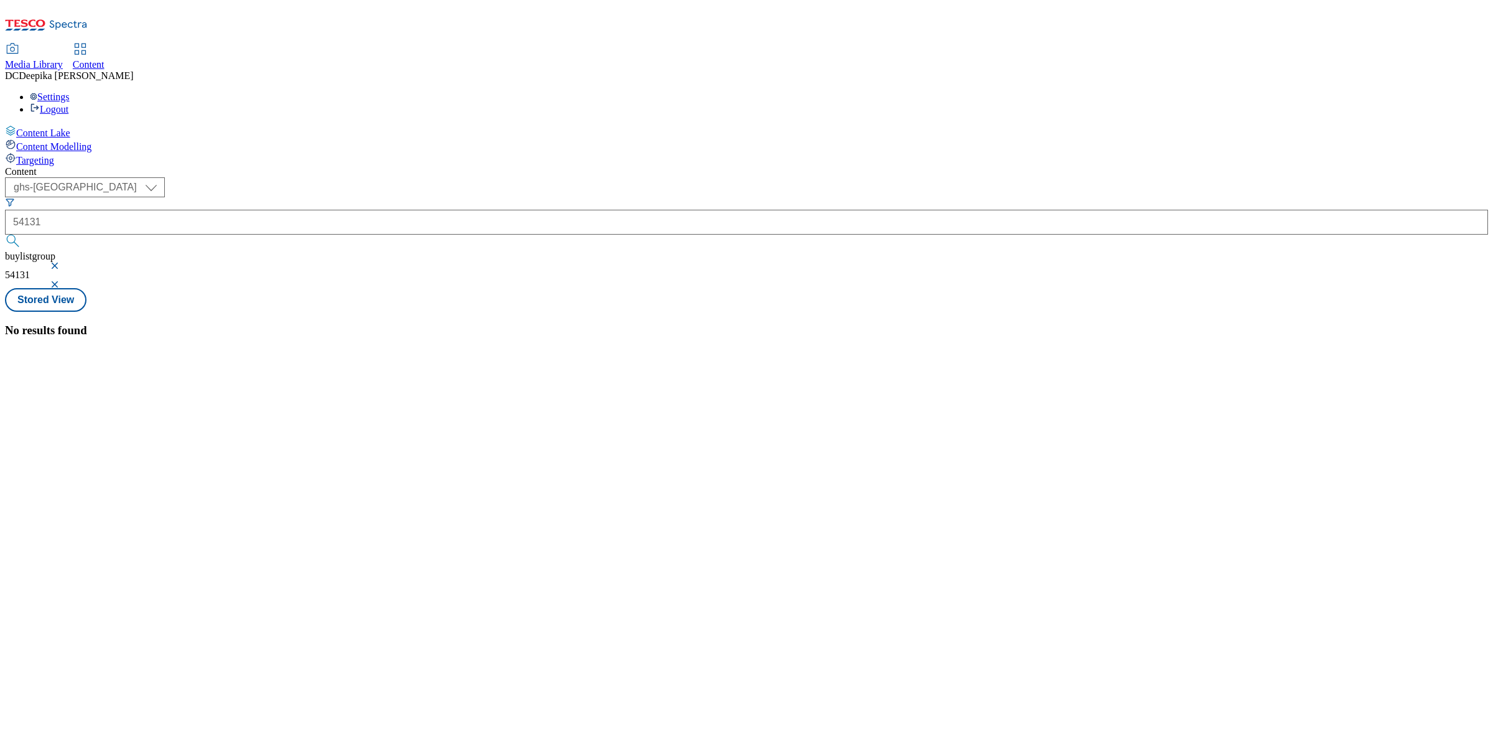
drag, startPoint x: 330, startPoint y: 83, endPoint x: 200, endPoint y: 95, distance: 130.6
click at [200, 177] on div "( optional ) ghs-roi ghs-uk ghs-uk 54131 buylistgroup 54131" at bounding box center [746, 232] width 1483 height 111
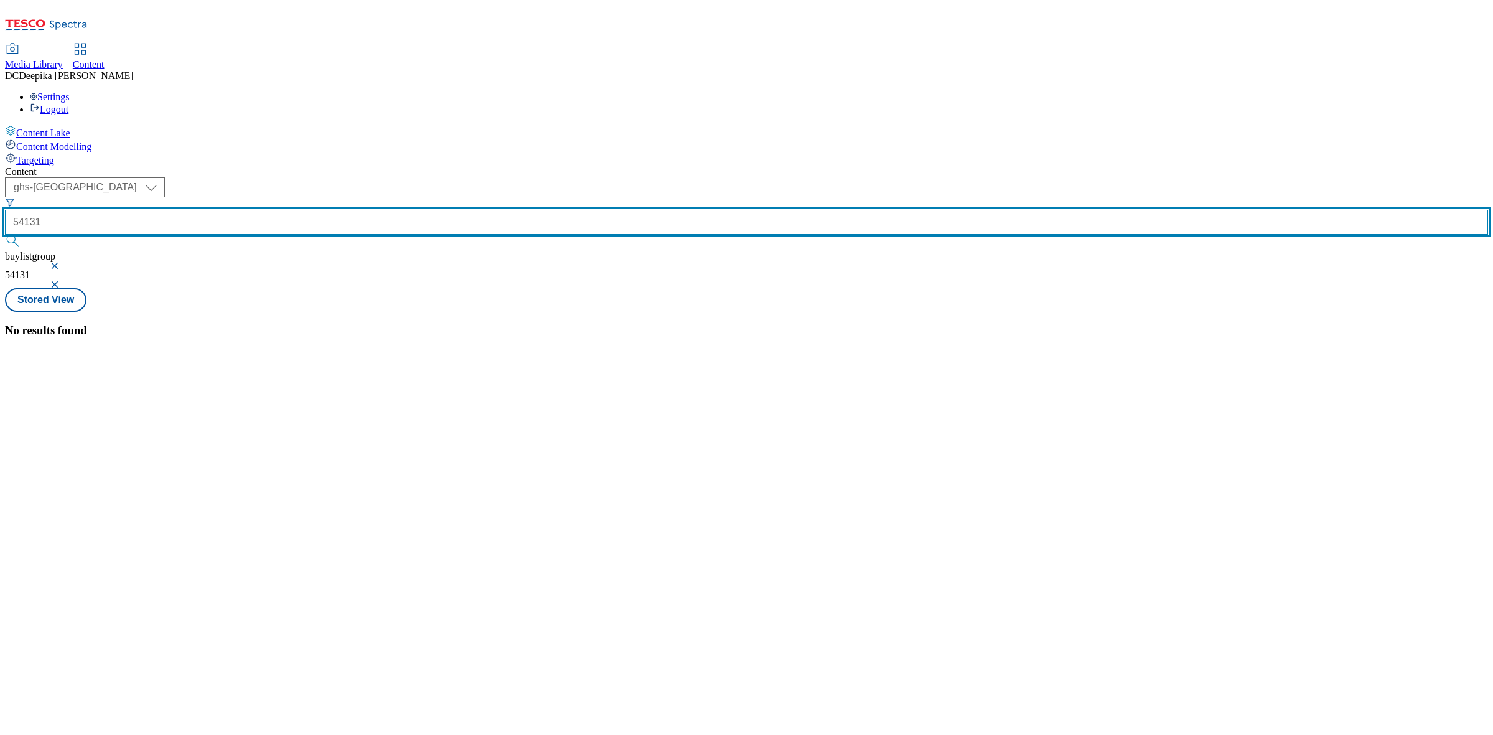
click at [188, 177] on div "( optional ) ghs-roi ghs-uk ghs-uk 54131 buylistgroup 54131" at bounding box center [746, 232] width 1483 height 111
paste input "431"
click at [5, 235] on button "submit" at bounding box center [13, 241] width 17 height 12
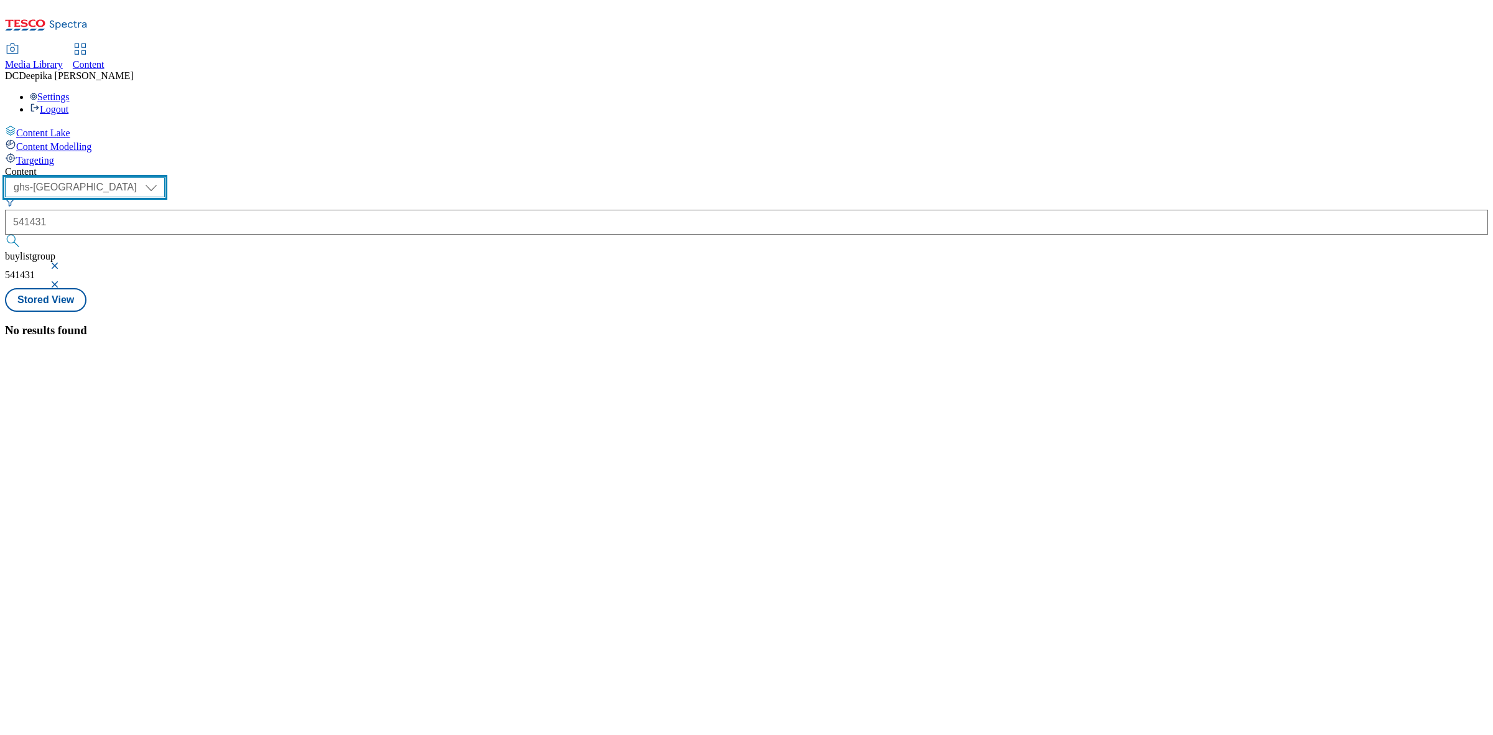
click at [165, 177] on select "ghs-roi ghs-uk" at bounding box center [85, 187] width 160 height 20
click at [375, 324] on div "No results found" at bounding box center [746, 331] width 1483 height 14
drag, startPoint x: 196, startPoint y: 95, endPoint x: 208, endPoint y: 108, distance: 18.0
click at [165, 177] on select "ghs-roi ghs-uk" at bounding box center [85, 187] width 160 height 20
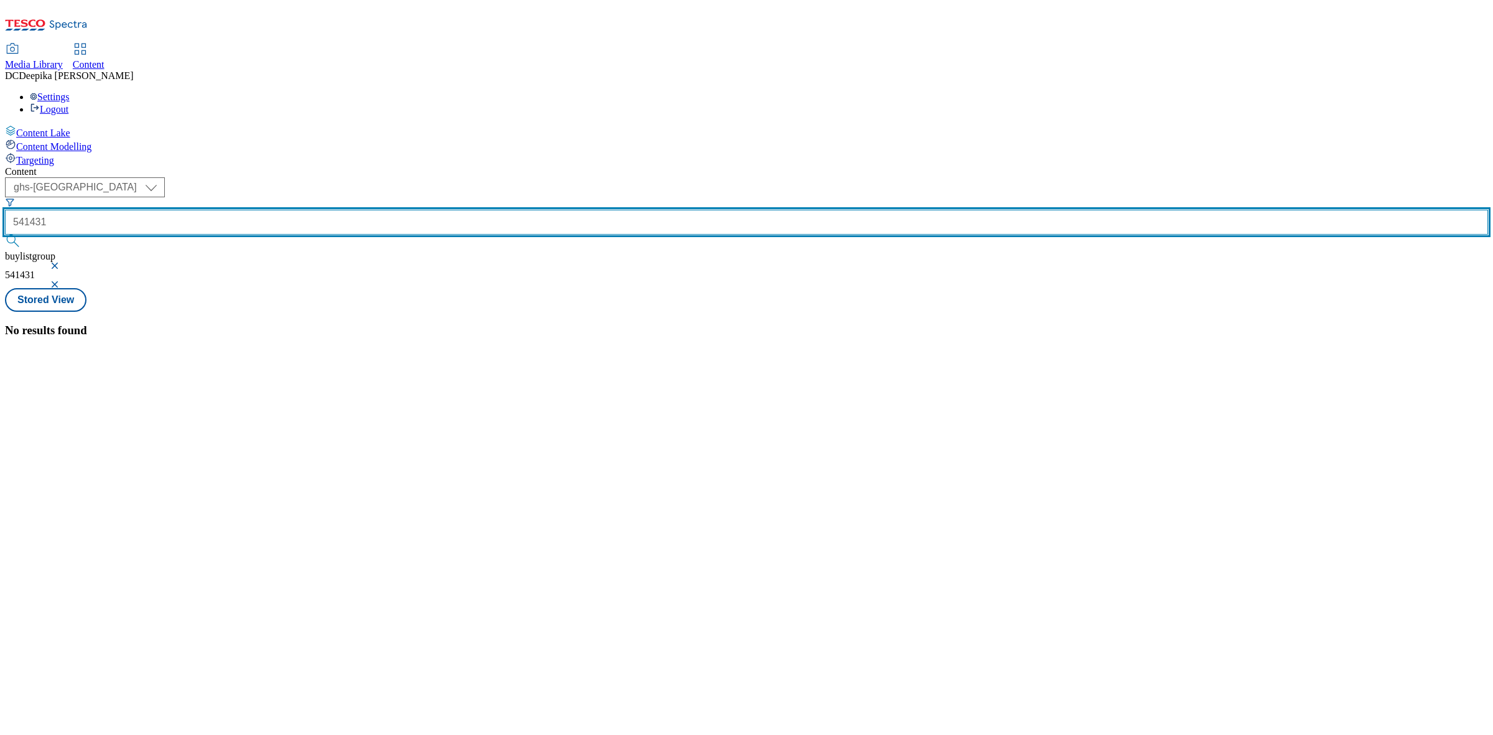
click at [318, 210] on input "541431" at bounding box center [746, 222] width 1483 height 25
drag, startPoint x: 318, startPoint y: 98, endPoint x: 262, endPoint y: 109, distance: 57.1
click at [275, 210] on input "541431" at bounding box center [746, 222] width 1483 height 25
type input "5"
click at [312, 210] on input "text" at bounding box center [746, 222] width 1483 height 25
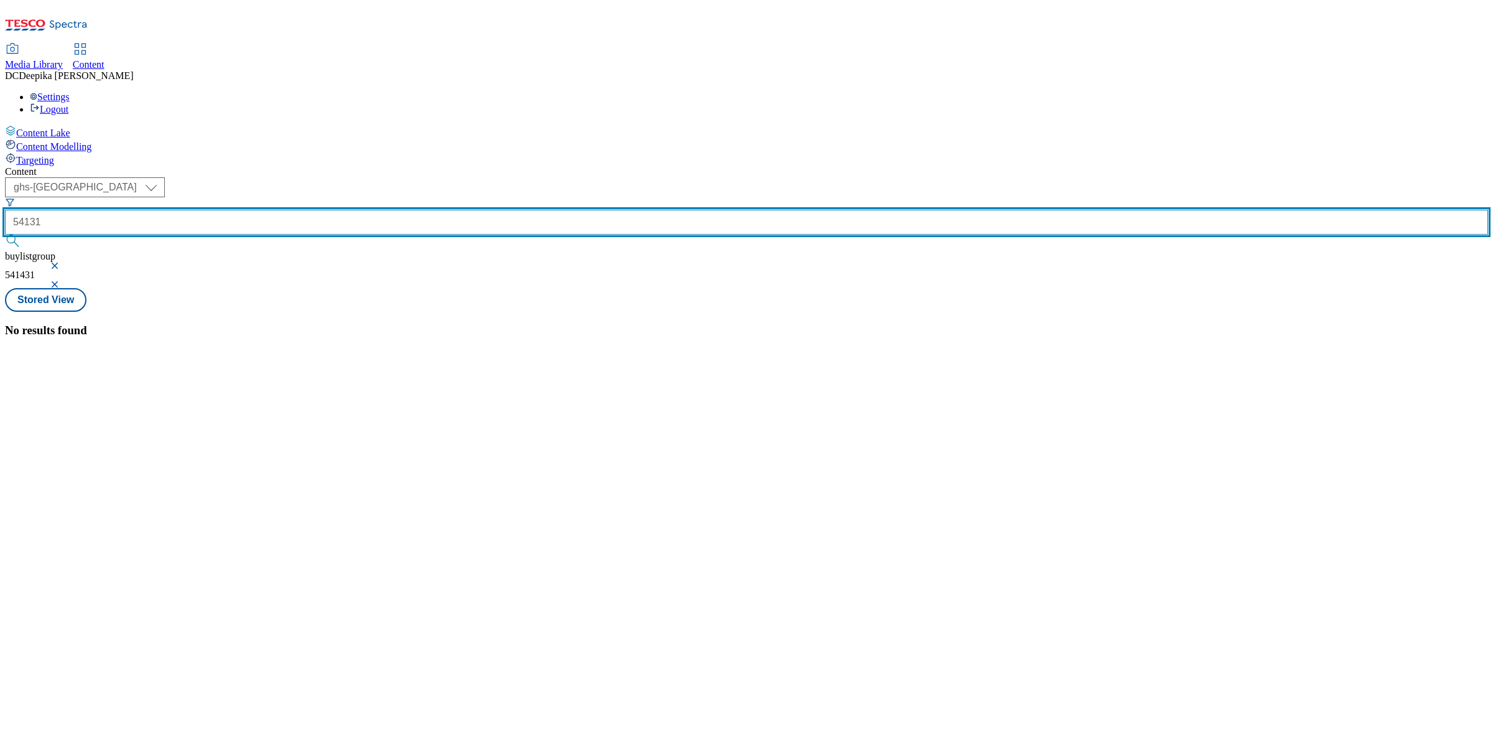
click at [5, 235] on button "submit" at bounding box center [13, 241] width 17 height 12
drag, startPoint x: 305, startPoint y: 91, endPoint x: 175, endPoint y: 86, distance: 129.5
click at [175, 177] on div "( optional ) ghs-roi ghs-uk ghs-uk 54131 buylistgroup 54131" at bounding box center [746, 232] width 1483 height 111
paste input "431"
type input "541431"
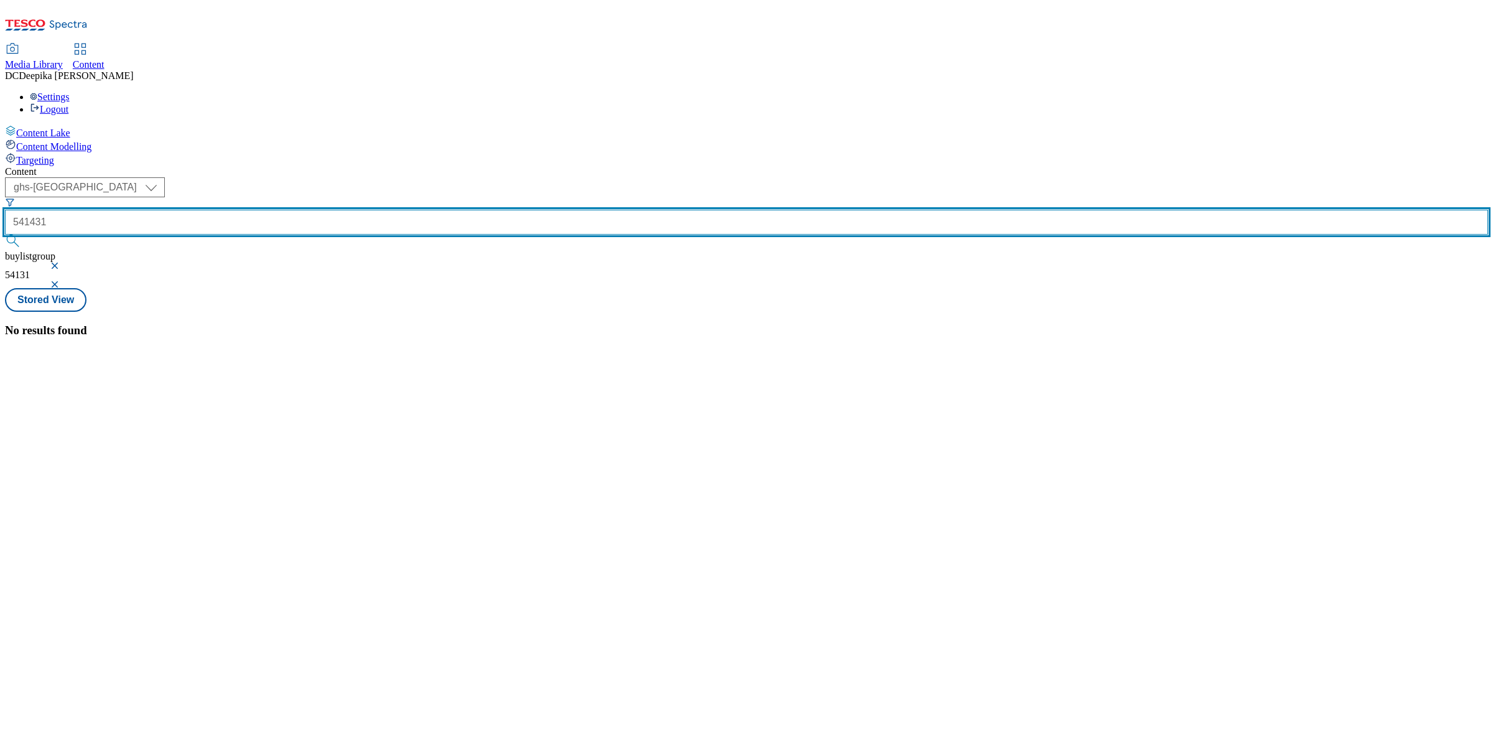
click at [5, 235] on button "submit" at bounding box center [13, 241] width 17 height 12
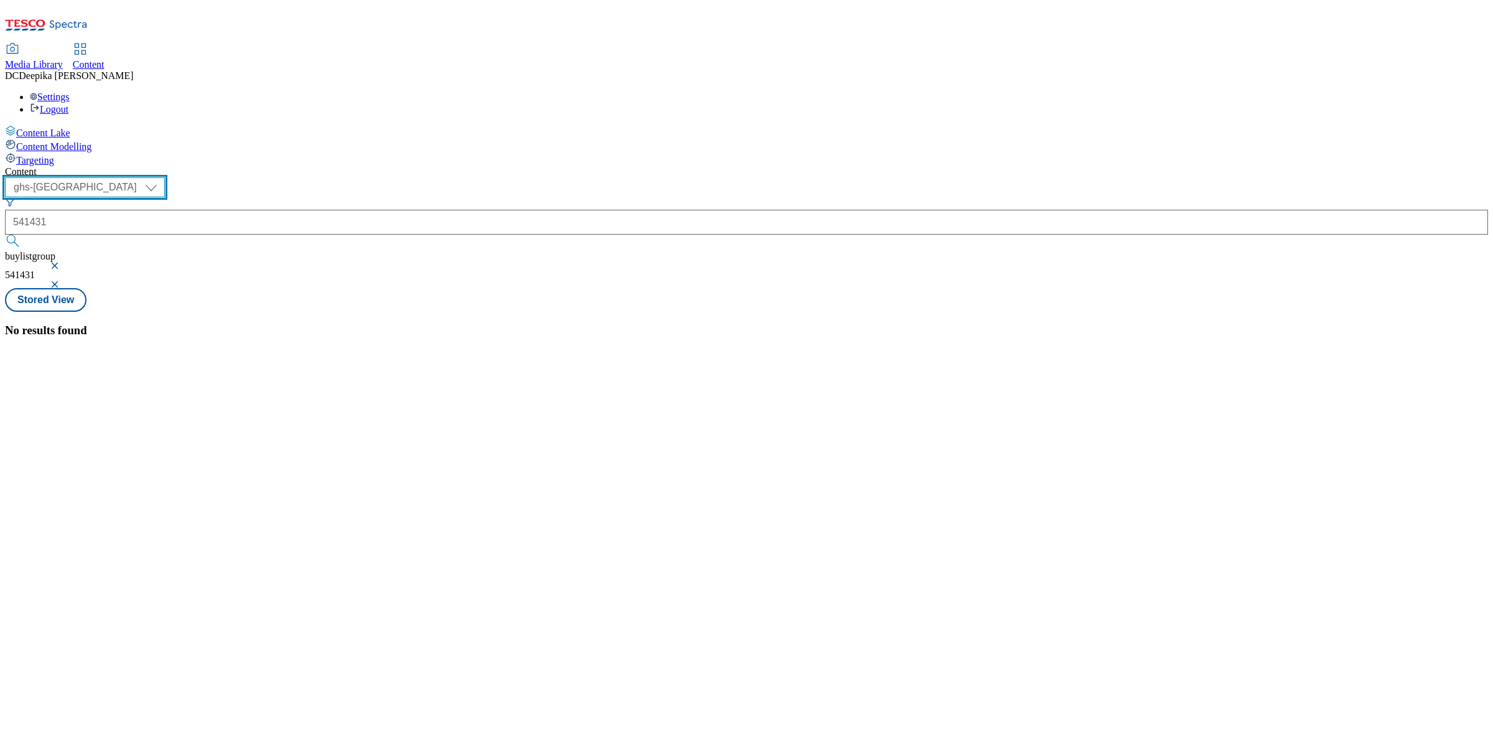
click at [165, 177] on select "ghs-roi ghs-uk" at bounding box center [85, 187] width 160 height 20
click at [162, 177] on select "ghs-roi ghs-uk" at bounding box center [85, 187] width 160 height 20
click at [531, 324] on div "No results found" at bounding box center [746, 331] width 1483 height 14
click at [105, 59] on span "Content" at bounding box center [89, 64] width 32 height 11
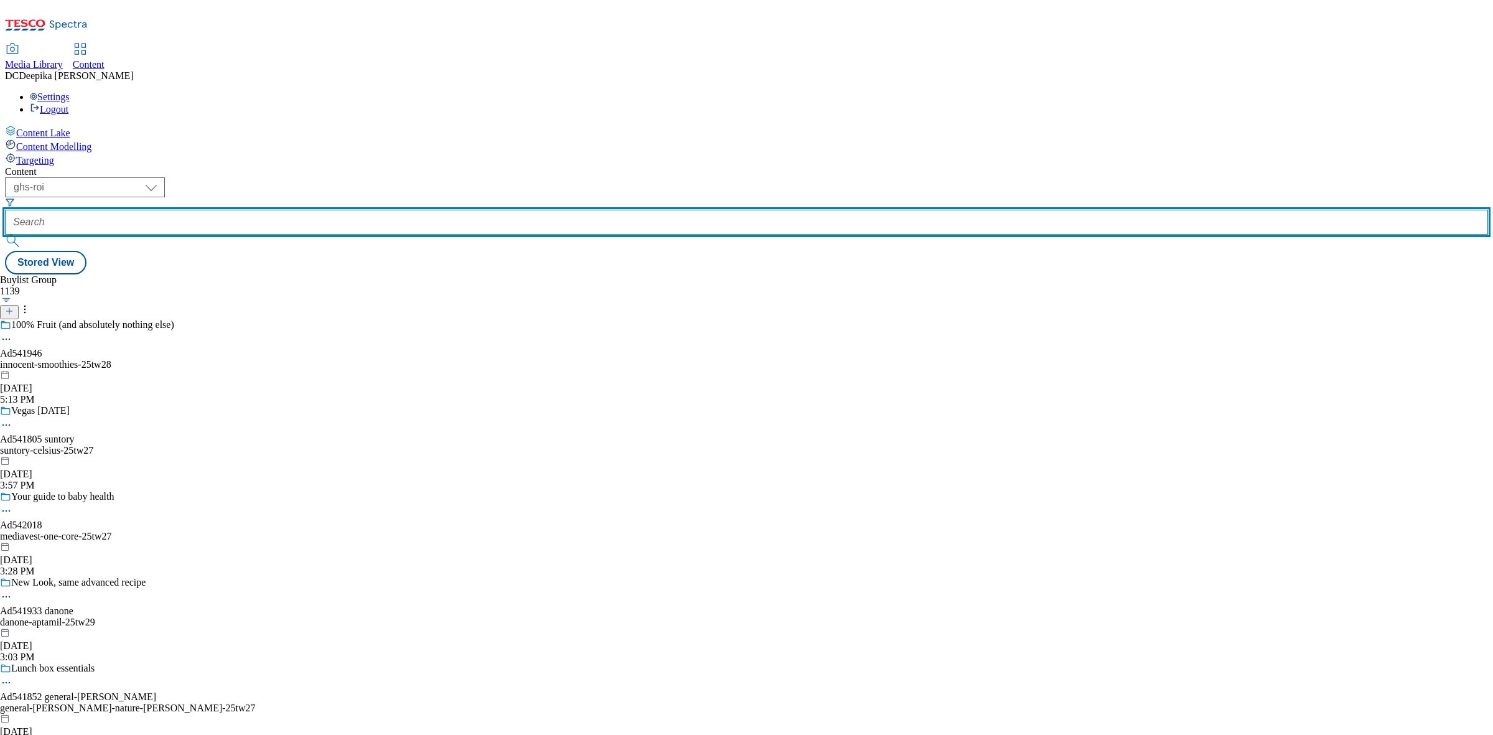
click at [325, 210] on input "text" at bounding box center [746, 222] width 1483 height 25
paste input "541431"
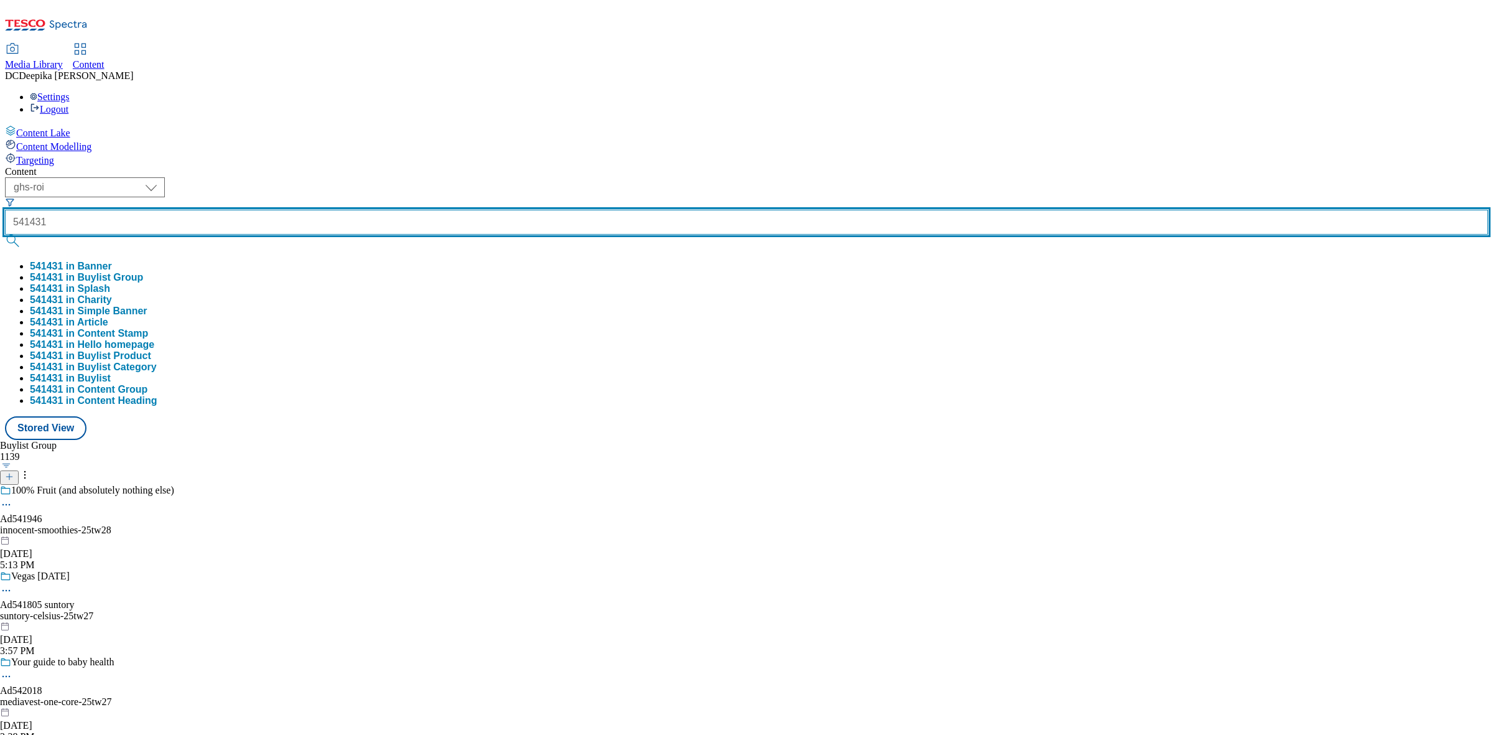
type input "541431"
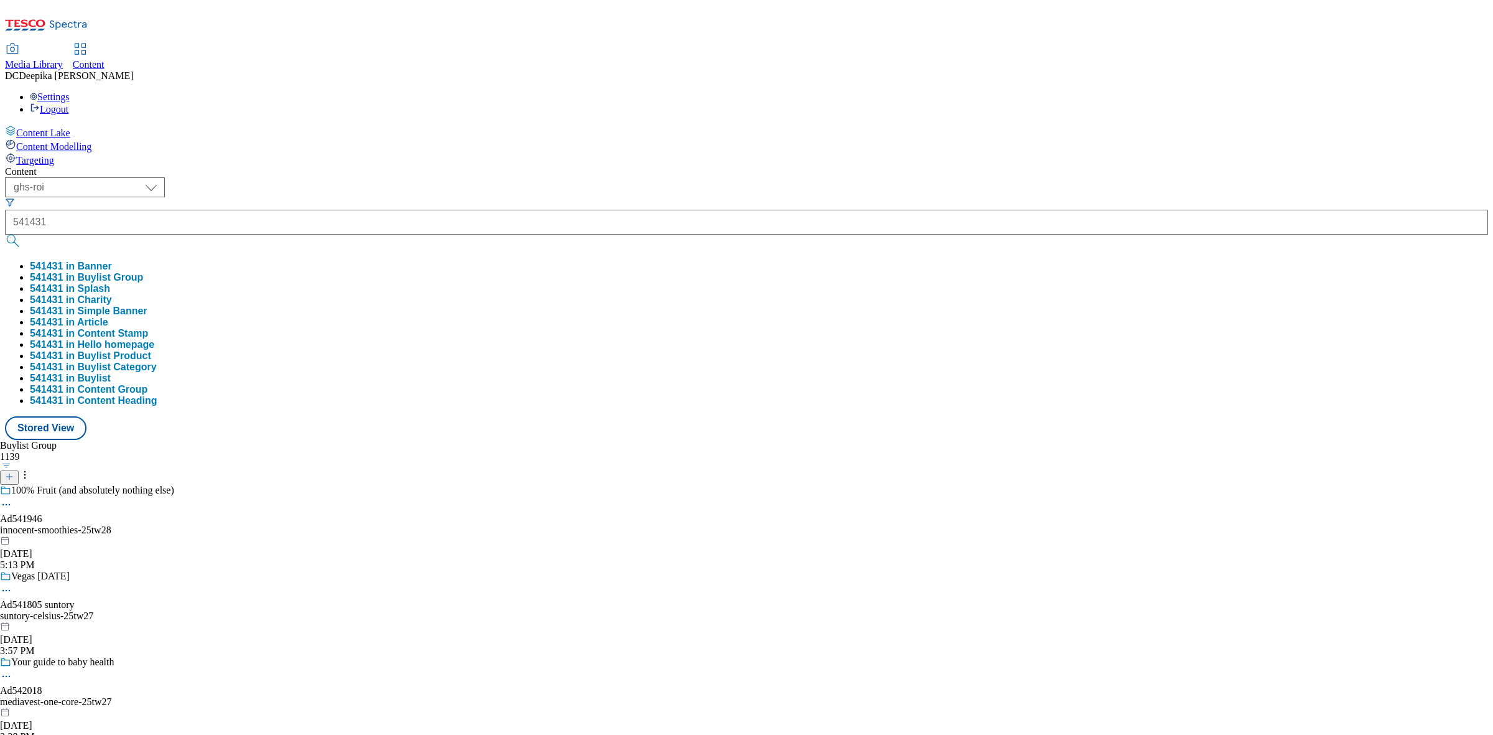
click at [112, 261] on button "541431 in Banner" at bounding box center [71, 266] width 82 height 11
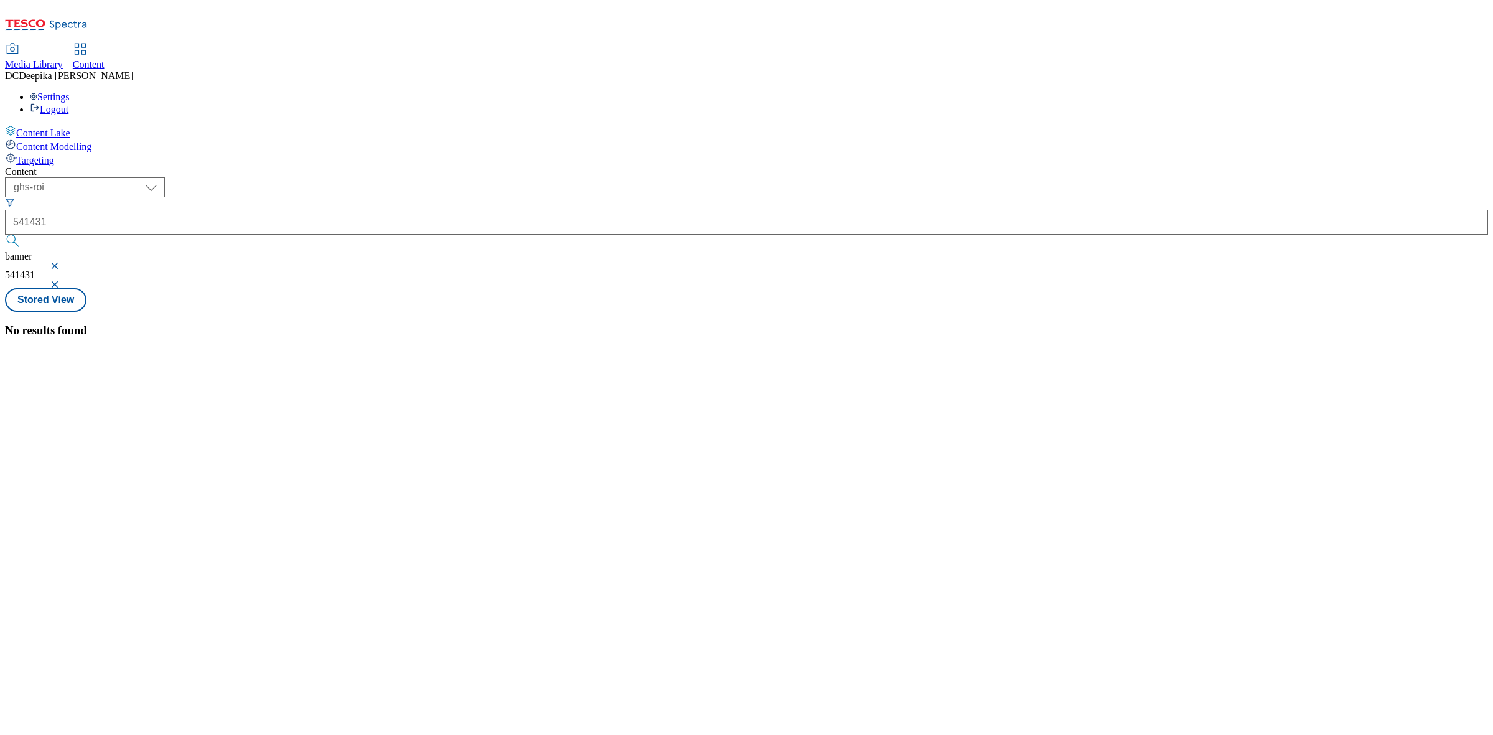
click at [62, 262] on button "button" at bounding box center [56, 265] width 12 height 7
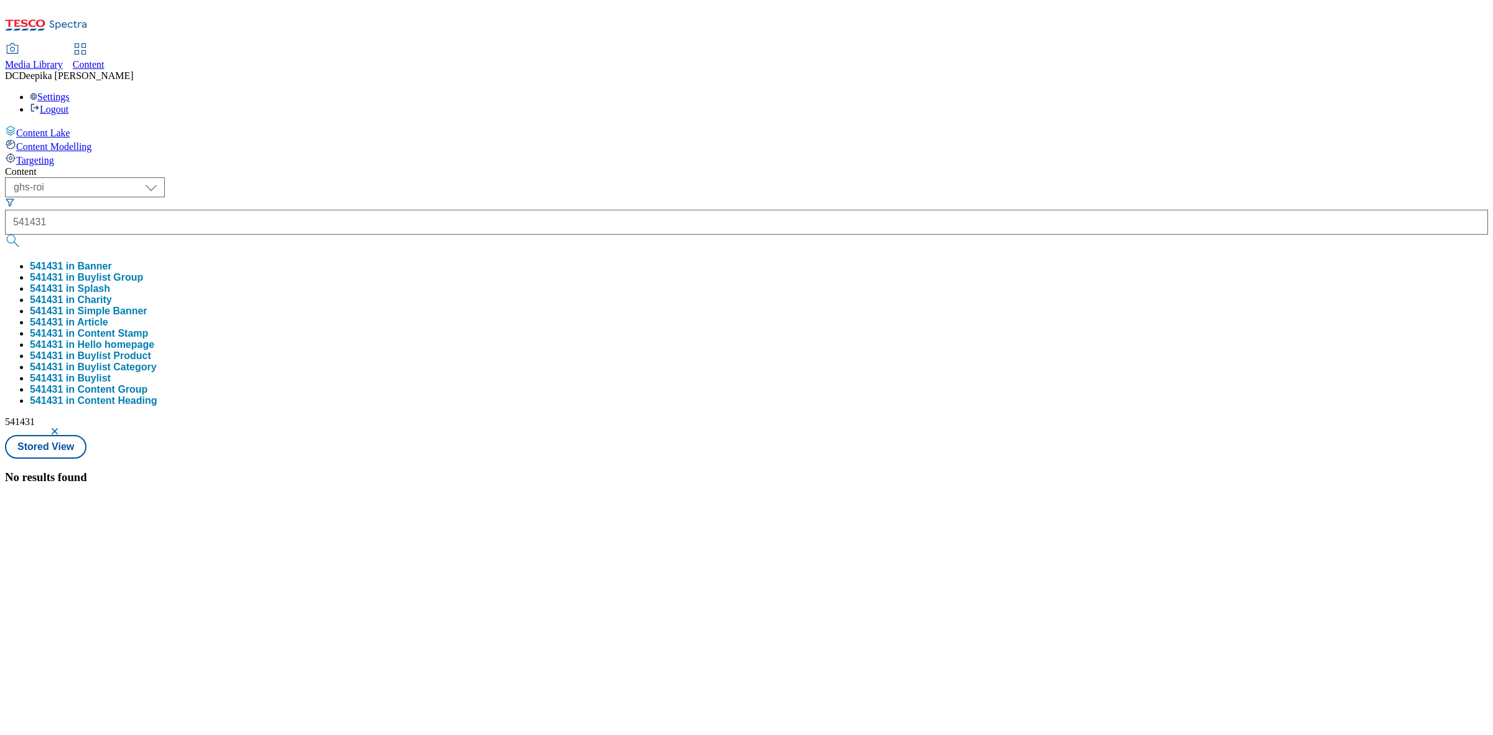
click at [62, 428] on button "button" at bounding box center [56, 431] width 12 height 7
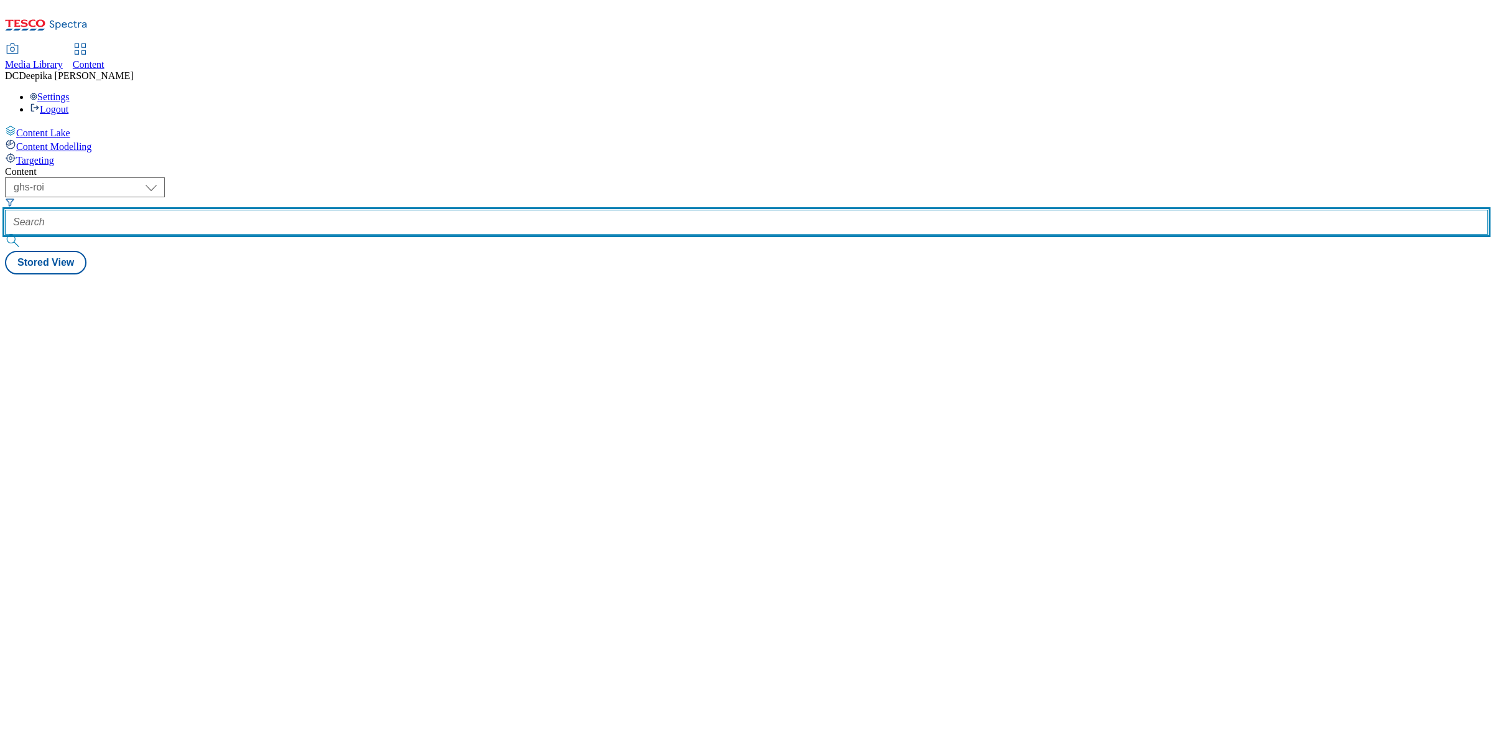
click at [327, 210] on input "text" at bounding box center [746, 222] width 1483 height 25
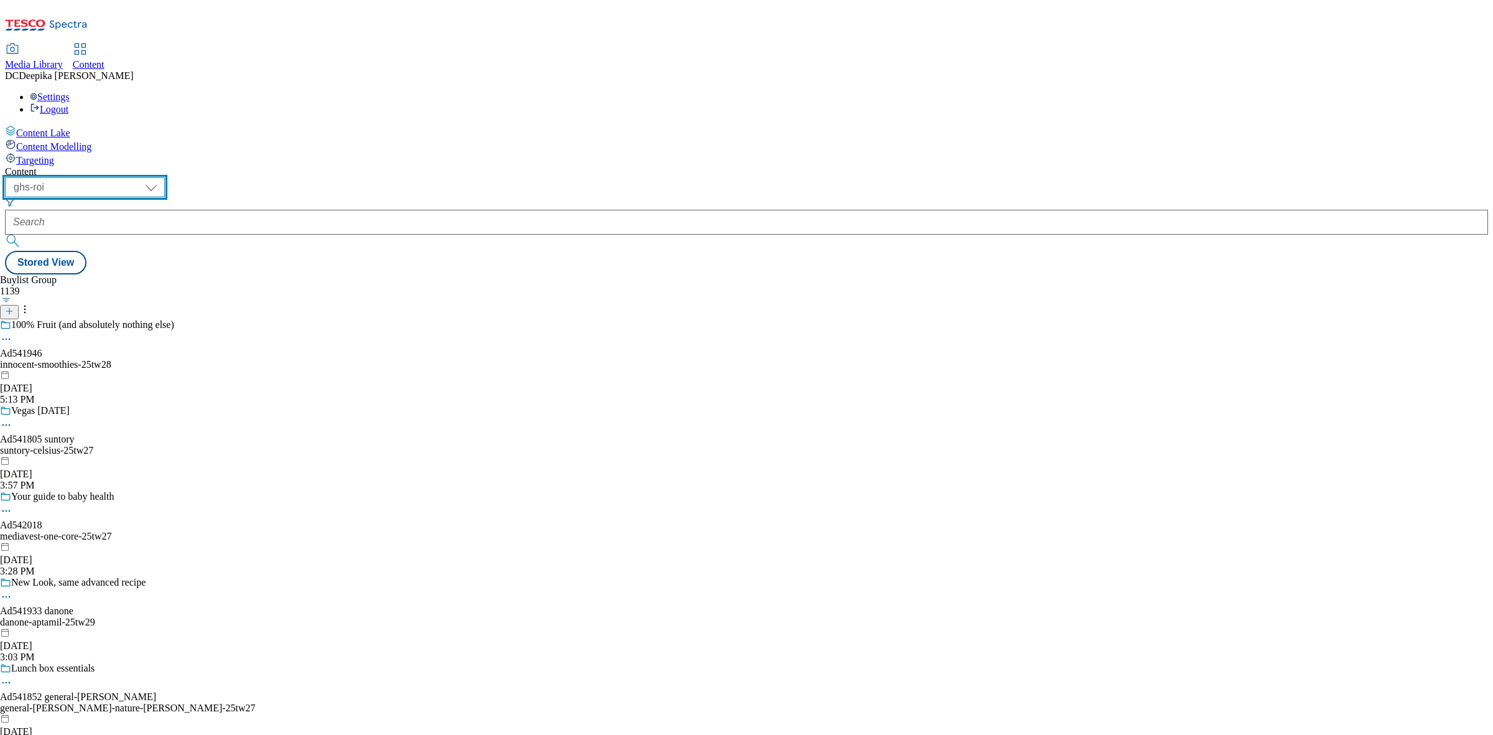
click at [165, 177] on select "ghs-roi ghs-uk" at bounding box center [85, 187] width 160 height 20
select select "ghs-uk"
click at [162, 177] on select "ghs-roi ghs-uk" at bounding box center [85, 187] width 160 height 20
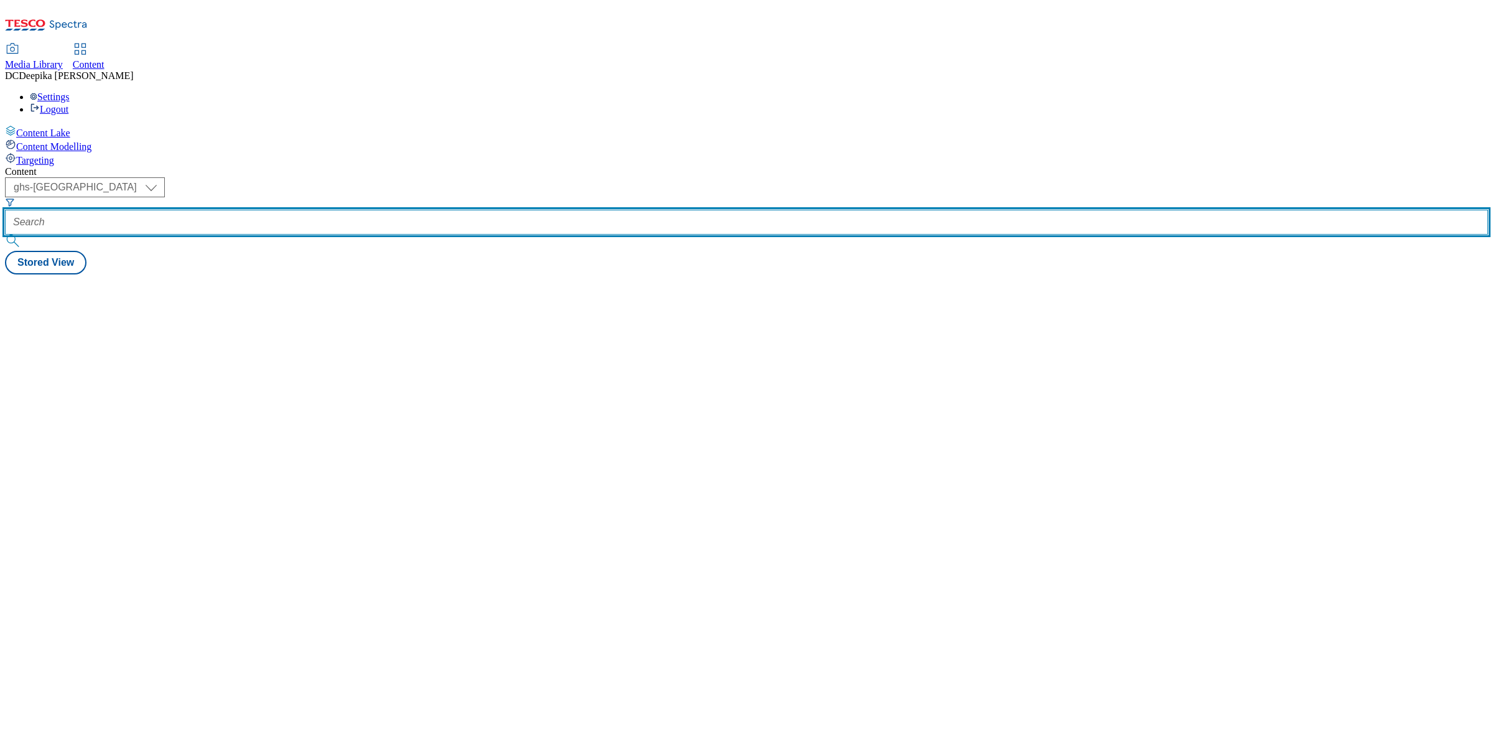
click at [275, 210] on input "text" at bounding box center [746, 222] width 1483 height 25
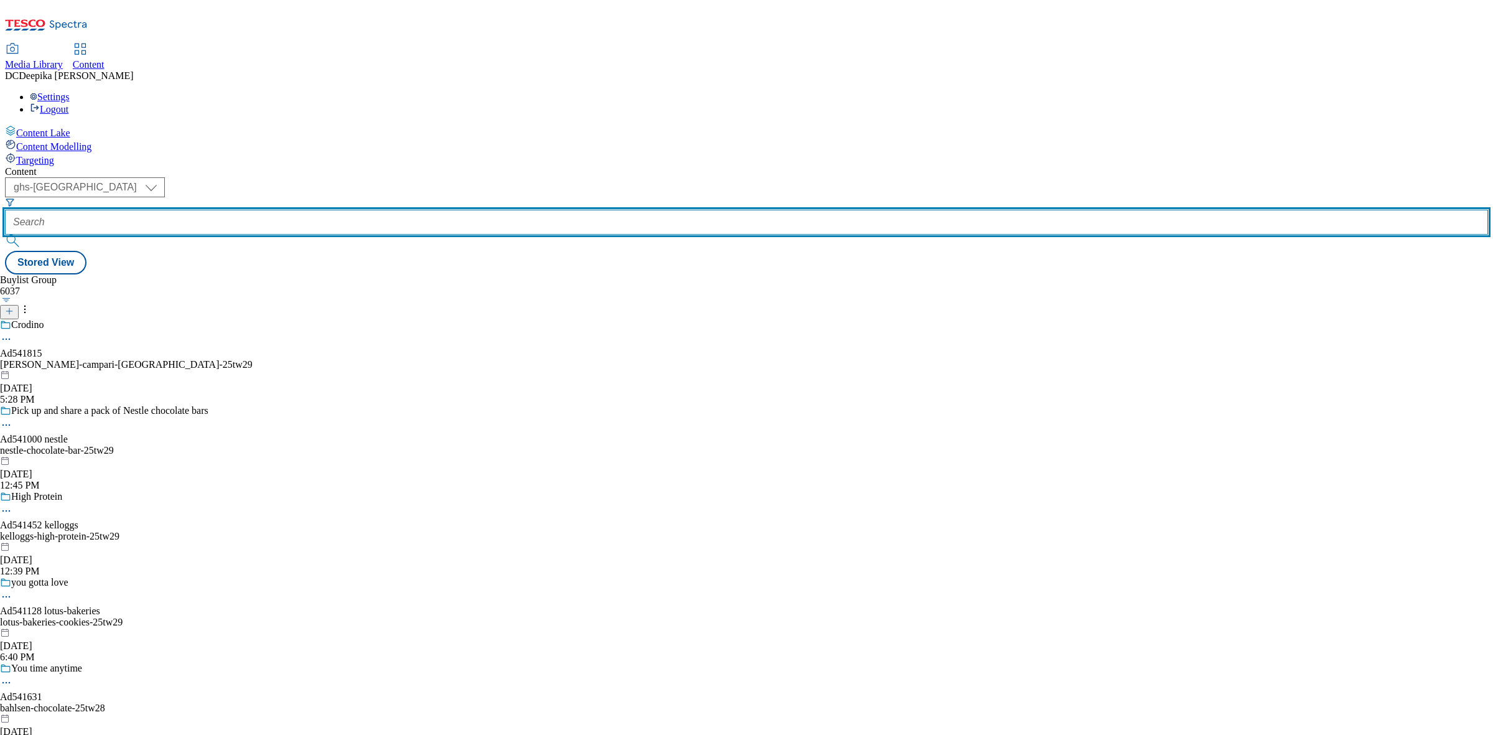
paste input "541431"
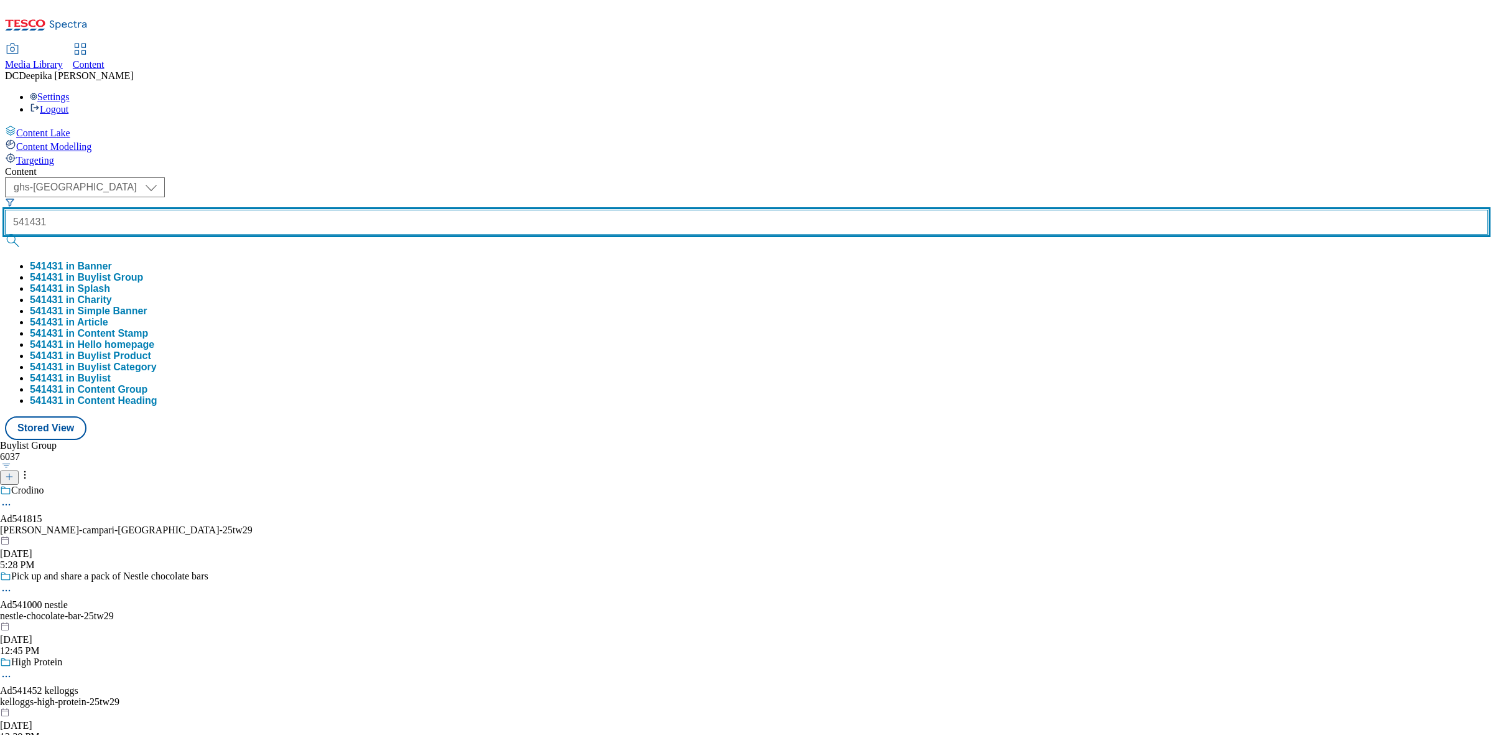
type input "541431"
click at [5, 235] on button "submit" at bounding box center [13, 241] width 17 height 12
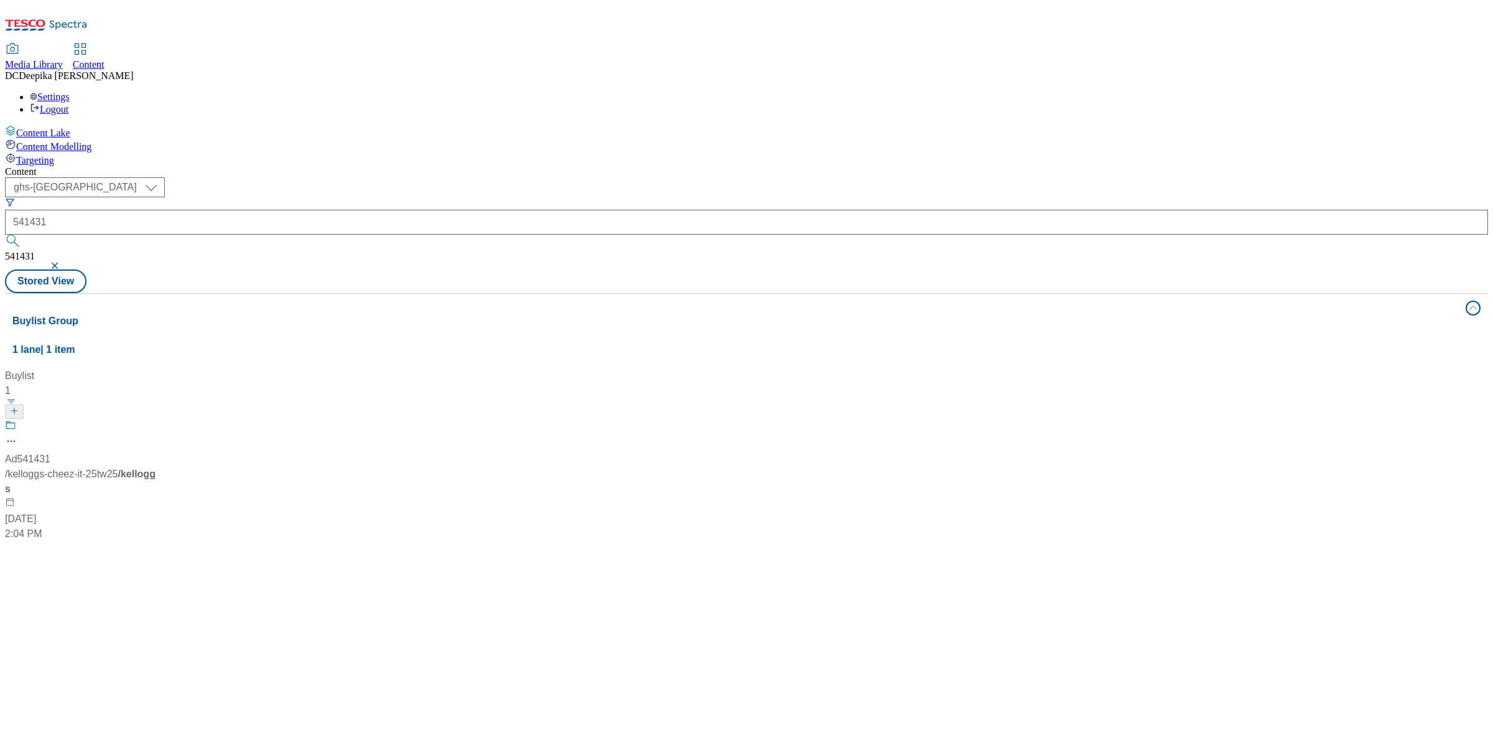
click at [896, 368] on div "Buylist 1 Ad541431 / kelloggs-cheez-it-25tw25 / kelloggs Aug 8, 2025 2:04 PM" at bounding box center [746, 368] width 1469 height 0
drag, startPoint x: 350, startPoint y: 284, endPoint x: 191, endPoint y: 296, distance: 159.2
click at [161, 419] on div "Ad541431 / kelloggs-cheez-it-25tw25 / kelloggs Aug 8, 2025 2:04 PM" at bounding box center [83, 480] width 156 height 122
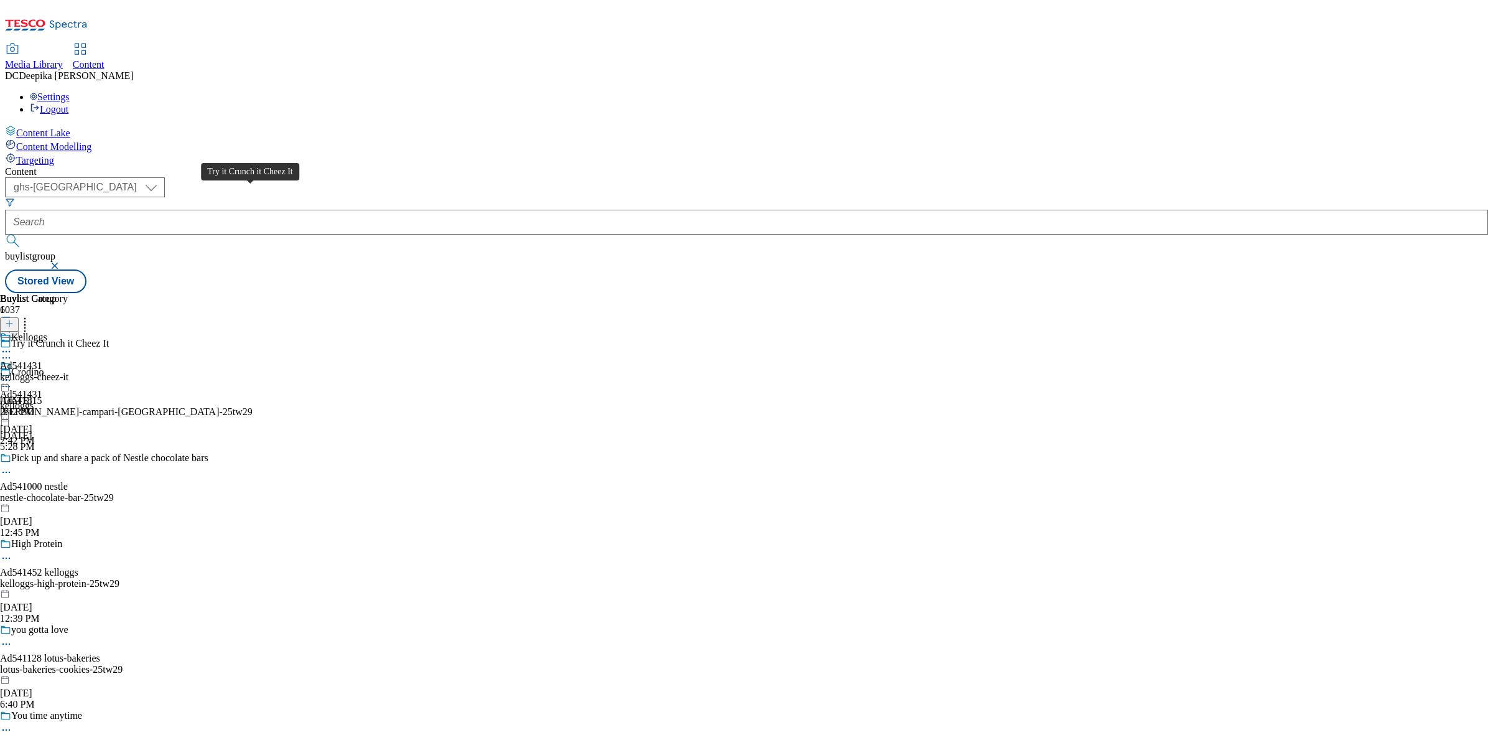
click at [109, 338] on div "Try it Crunch it Cheez It" at bounding box center [60, 343] width 98 height 11
click at [253, 338] on div "Try it Crunch it Cheez It" at bounding box center [126, 352] width 253 height 29
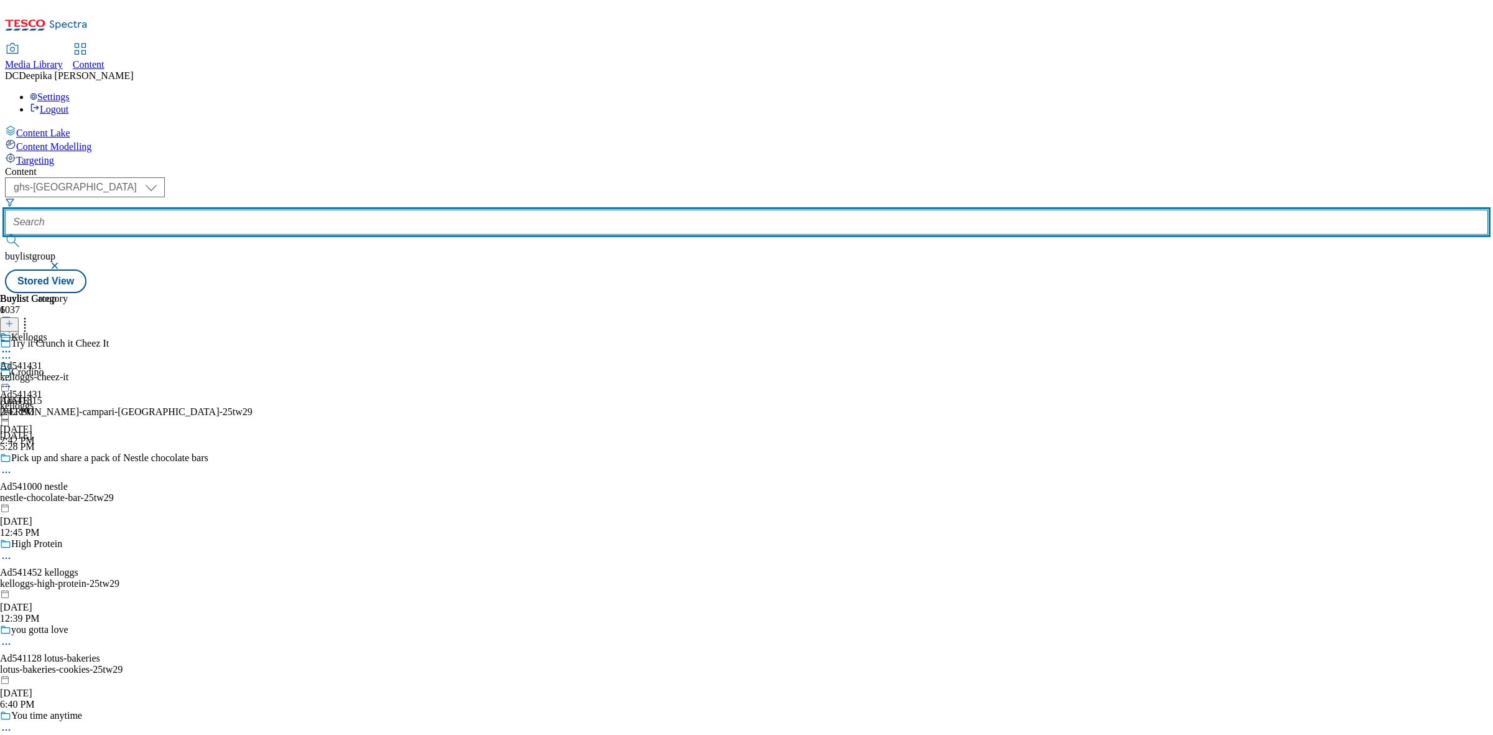
click at [299, 210] on input "text" at bounding box center [746, 222] width 1483 height 25
paste input "541431"
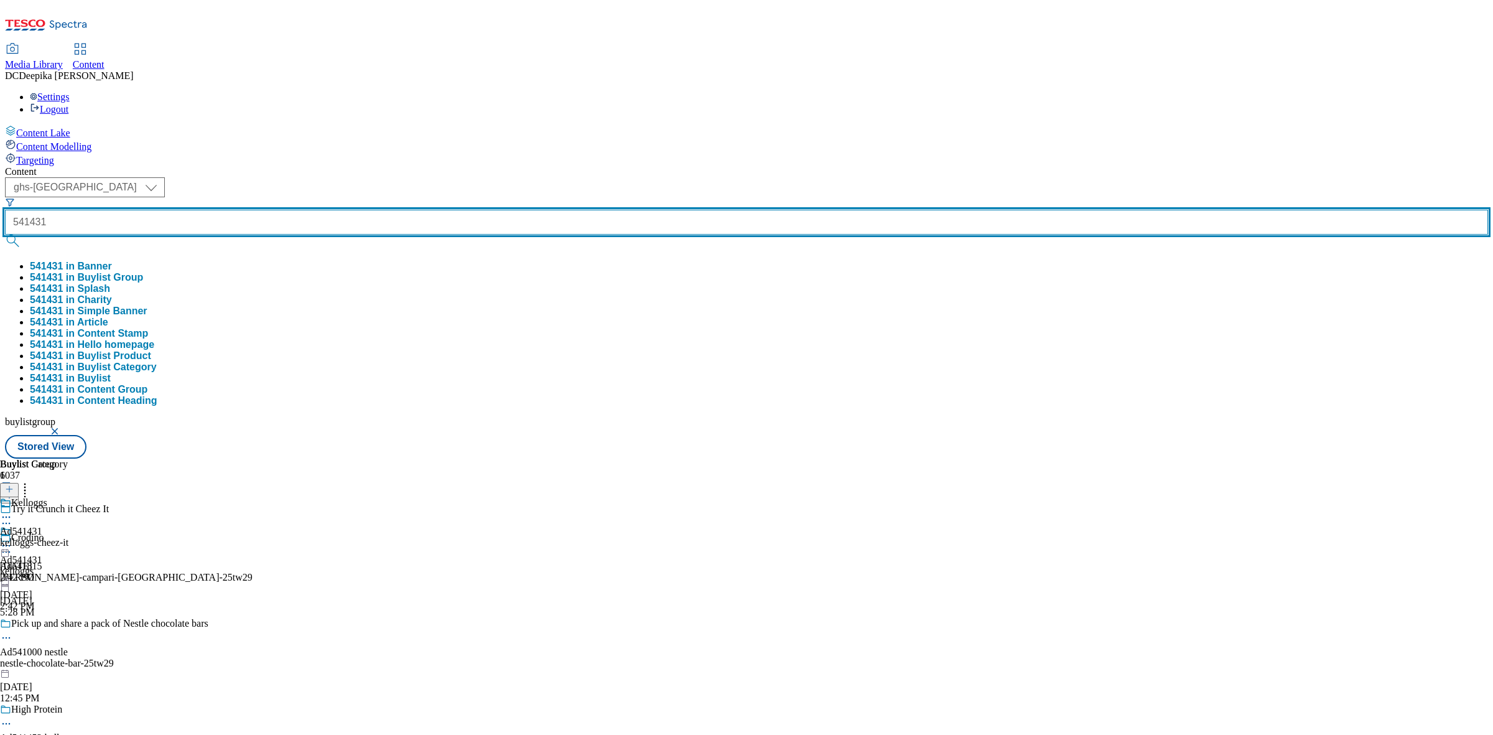
click at [5, 235] on button "submit" at bounding box center [13, 241] width 17 height 12
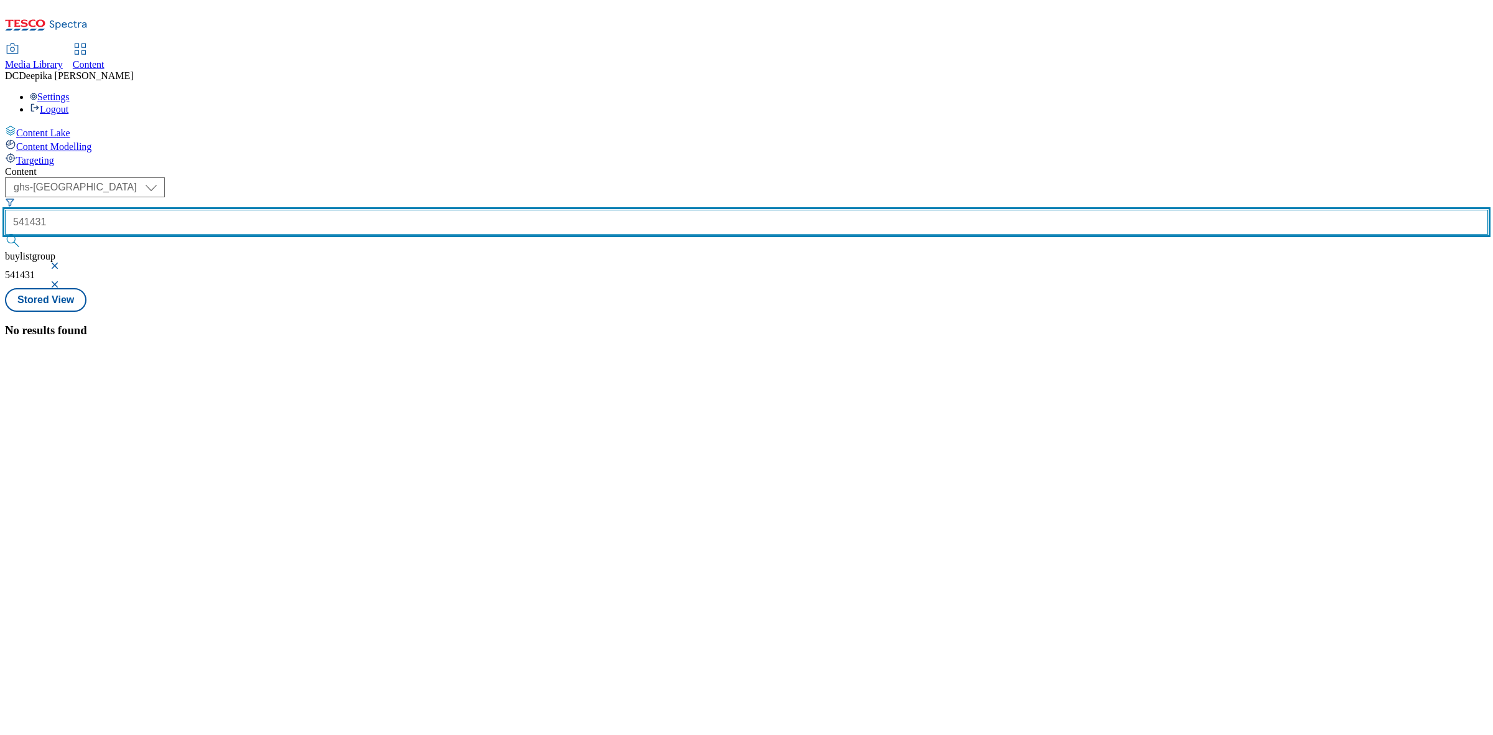
click at [299, 210] on input "541431" at bounding box center [746, 222] width 1483 height 25
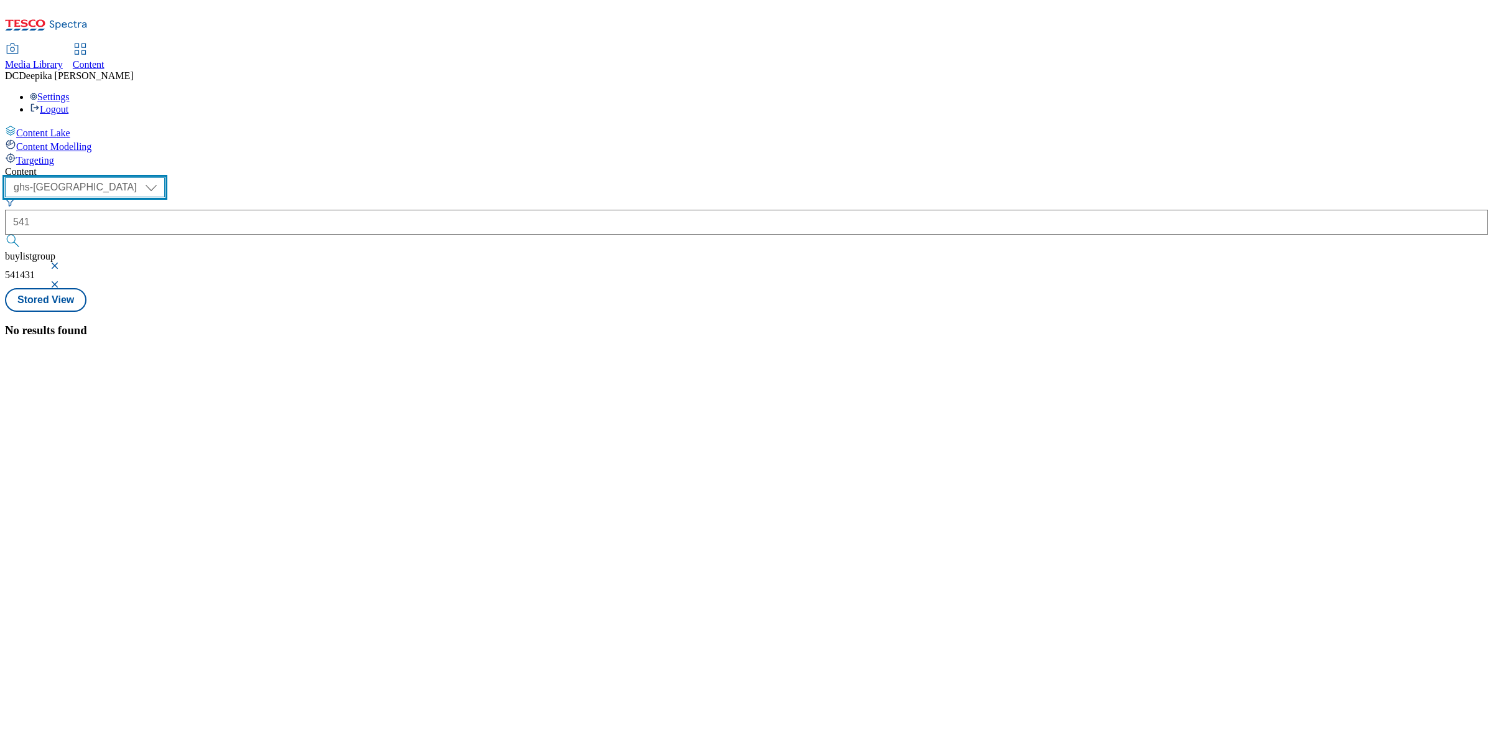
click at [165, 177] on select "ghs-roi ghs-uk" at bounding box center [85, 187] width 160 height 20
click at [162, 177] on select "ghs-roi ghs-uk" at bounding box center [85, 187] width 160 height 20
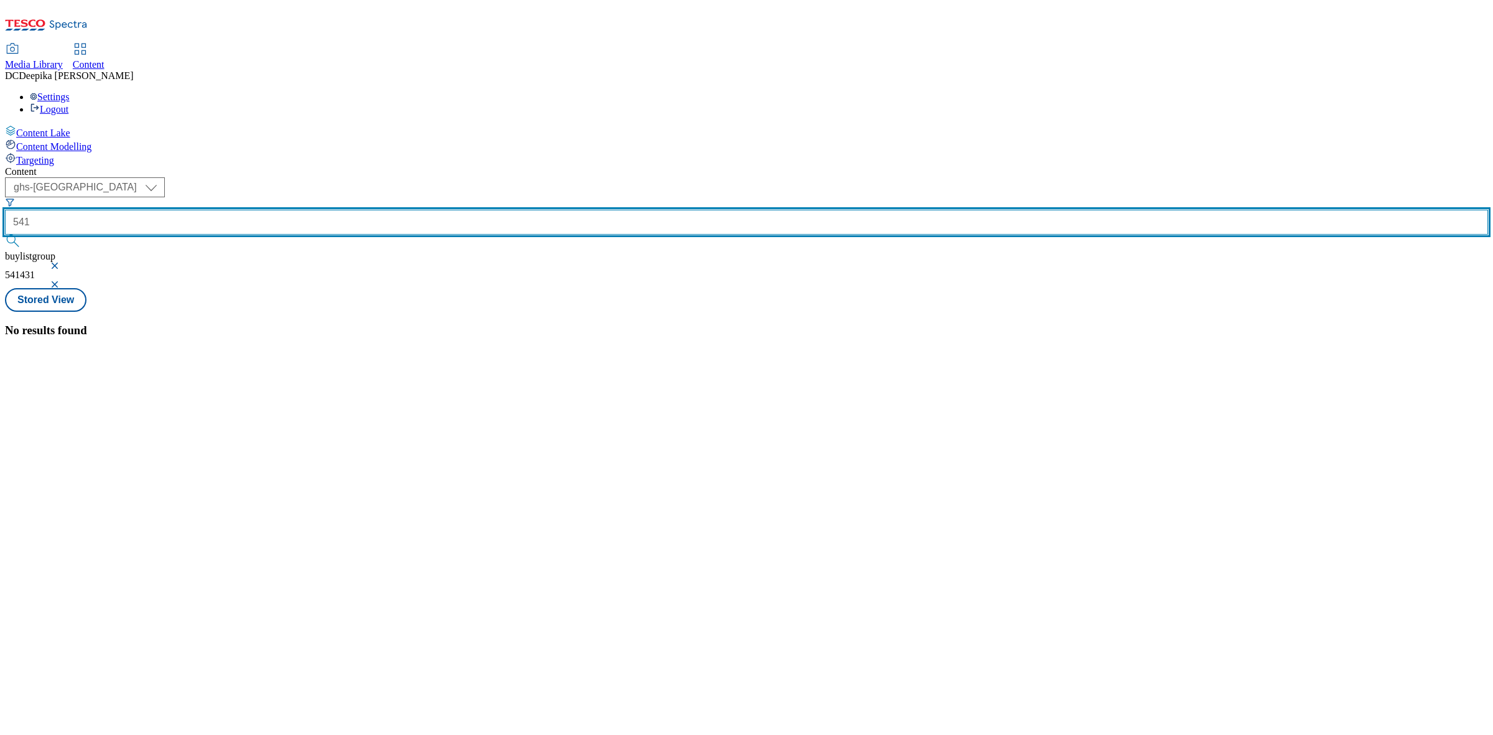
click at [297, 210] on input "541" at bounding box center [746, 222] width 1483 height 25
drag, startPoint x: 297, startPoint y: 100, endPoint x: 220, endPoint y: 96, distance: 77.9
click at [220, 177] on div "( optional ) ghs-roi ghs-uk ghs-uk 541 buylistgroup 541431" at bounding box center [746, 232] width 1483 height 111
paste input "431"
type input "541431"
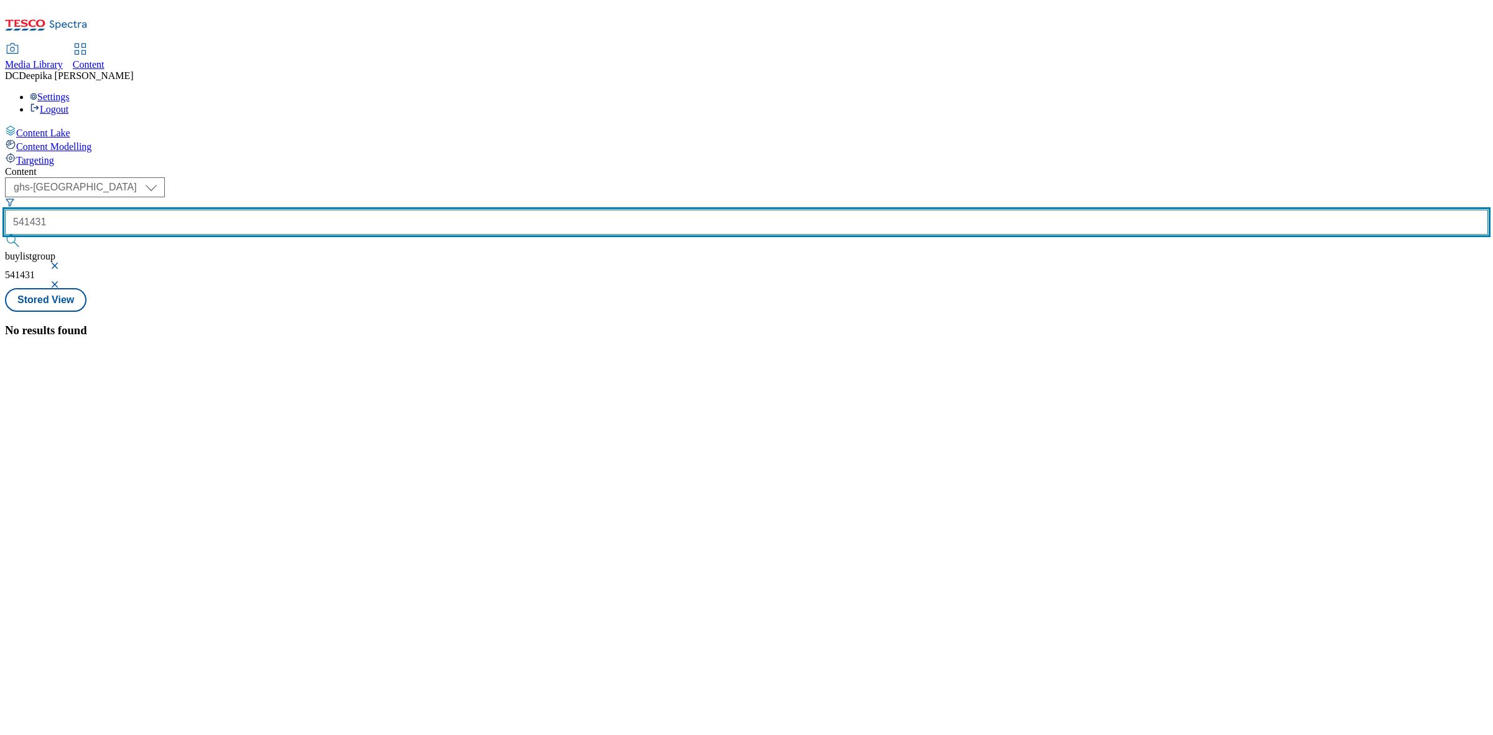
click at [5, 235] on button "submit" at bounding box center [13, 241] width 17 height 12
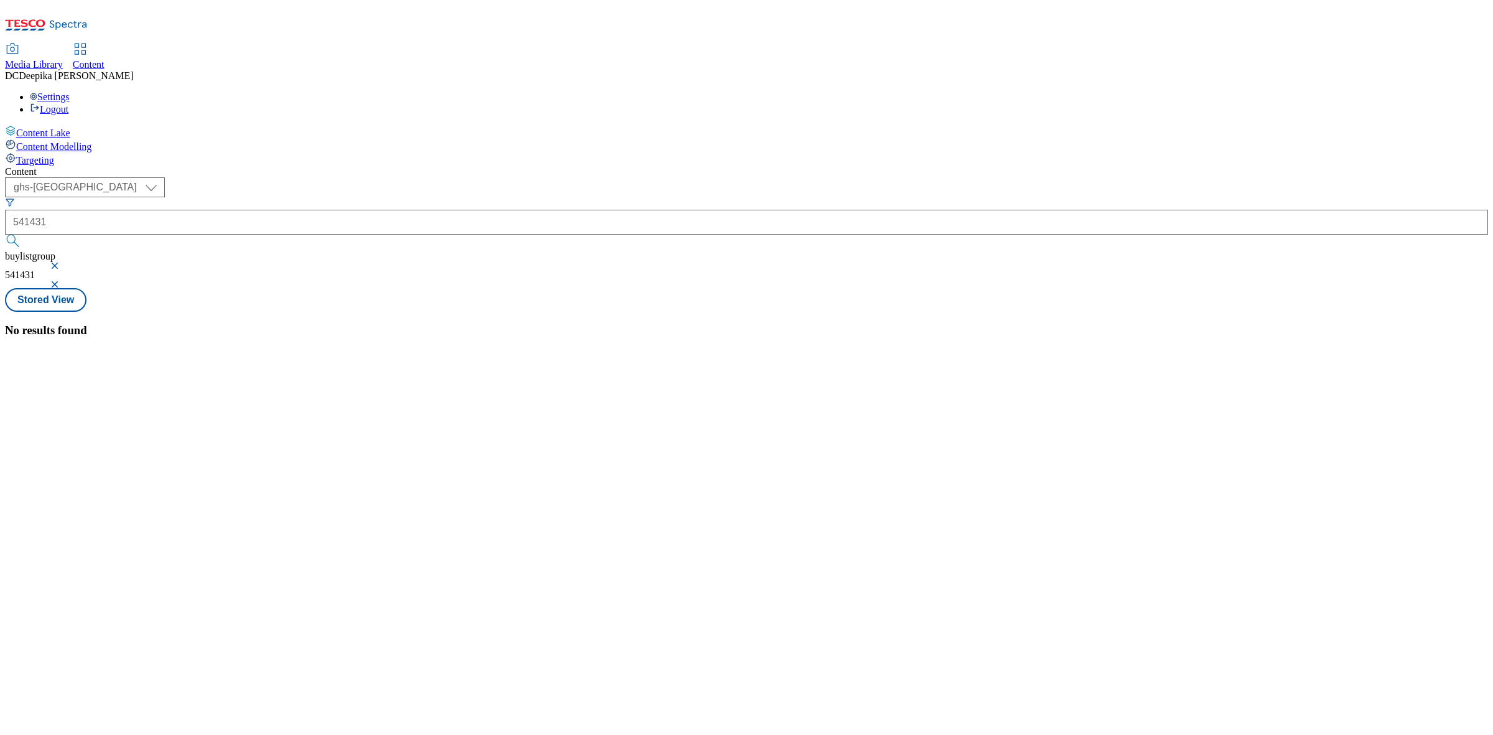
click at [414, 324] on div "No results found" at bounding box center [746, 331] width 1483 height 14
click at [62, 262] on button "button" at bounding box center [56, 265] width 12 height 7
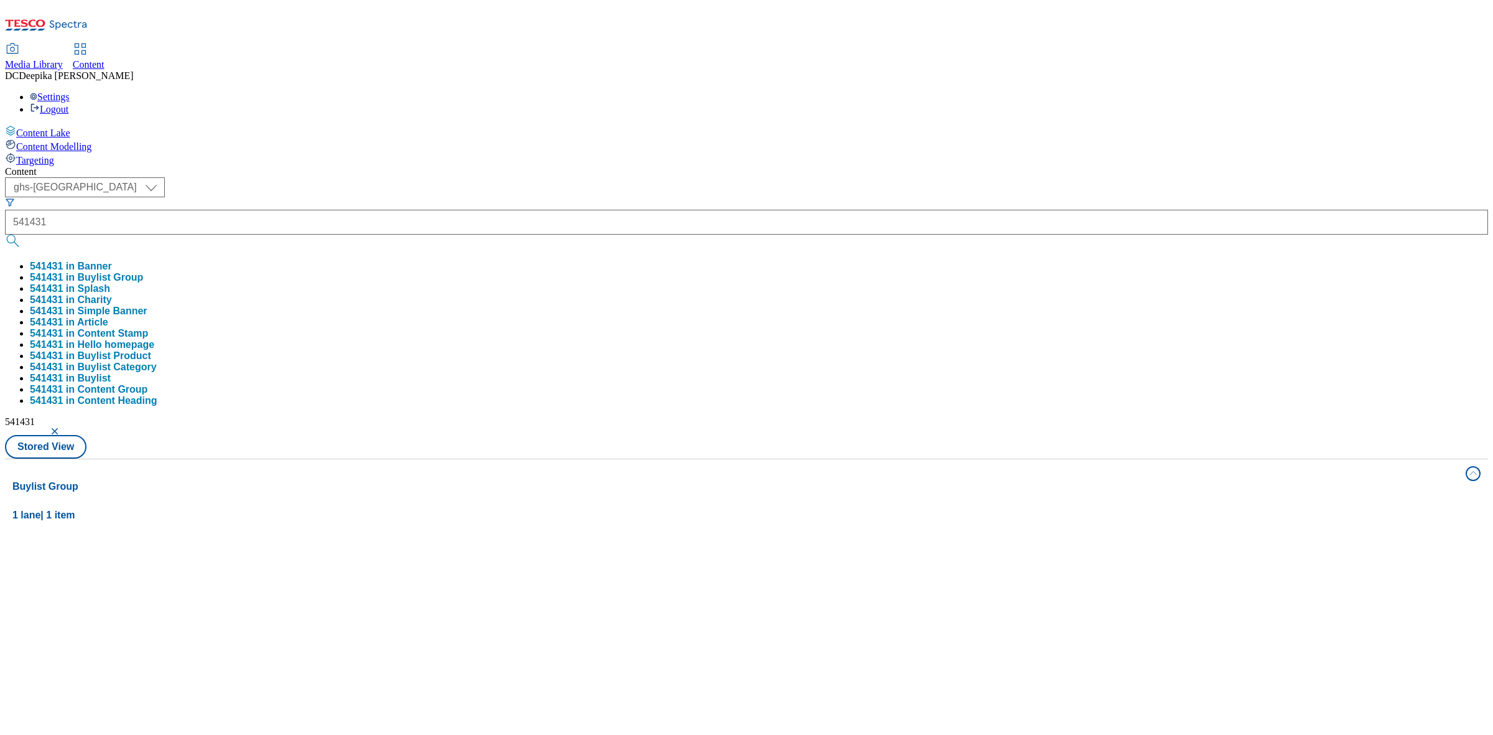
click at [62, 428] on button "button" at bounding box center [56, 431] width 12 height 7
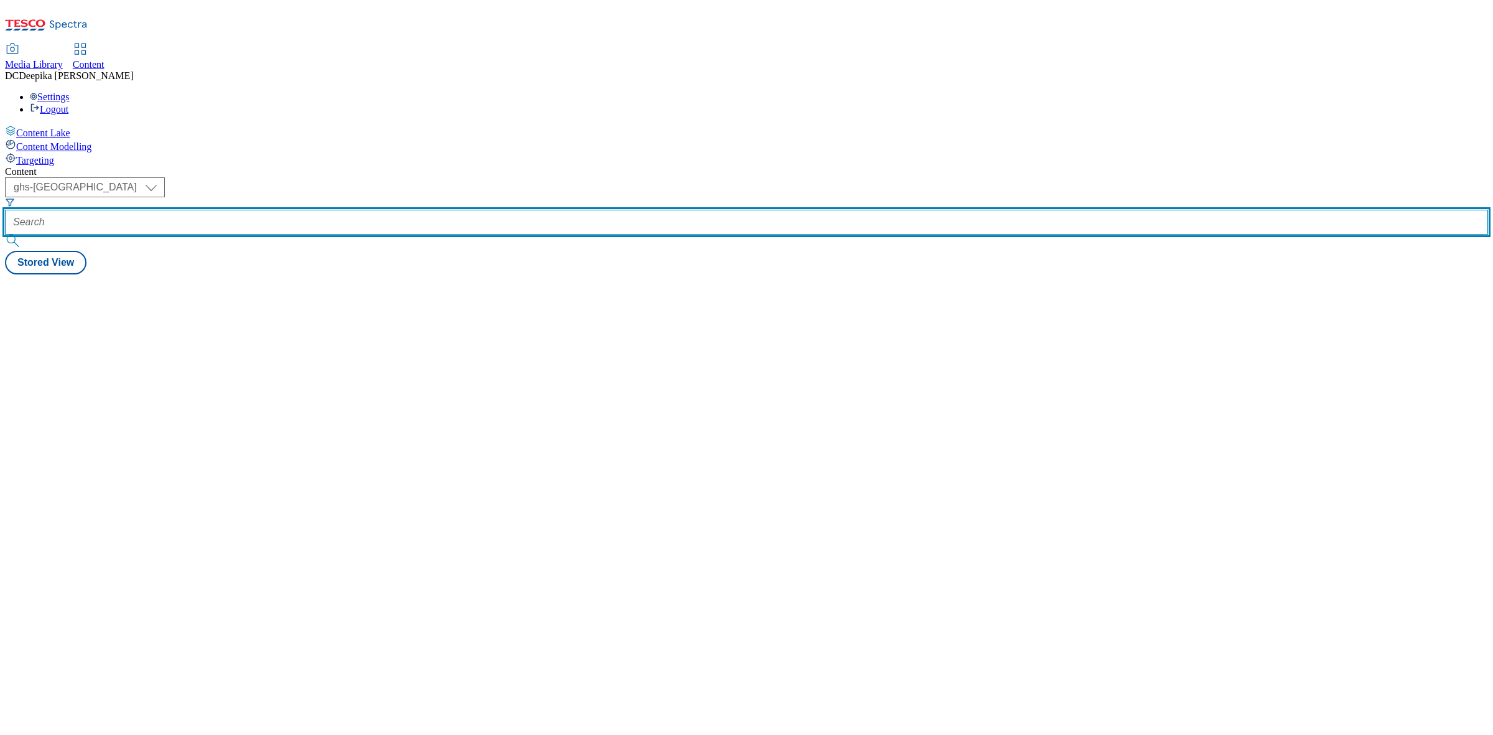
drag, startPoint x: 309, startPoint y: 92, endPoint x: 258, endPoint y: 97, distance: 51.3
click at [264, 210] on div at bounding box center [746, 222] width 1483 height 25
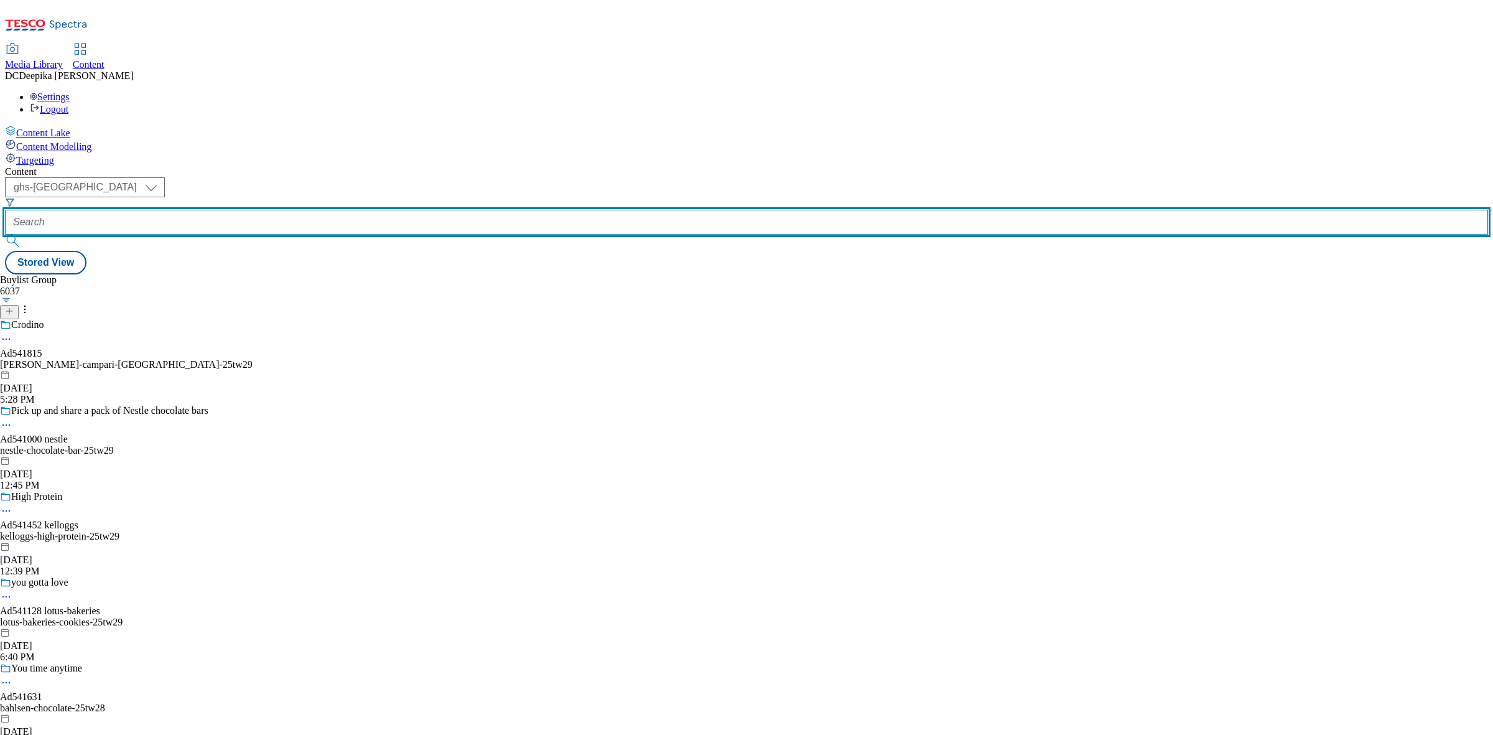
paste input "541431"
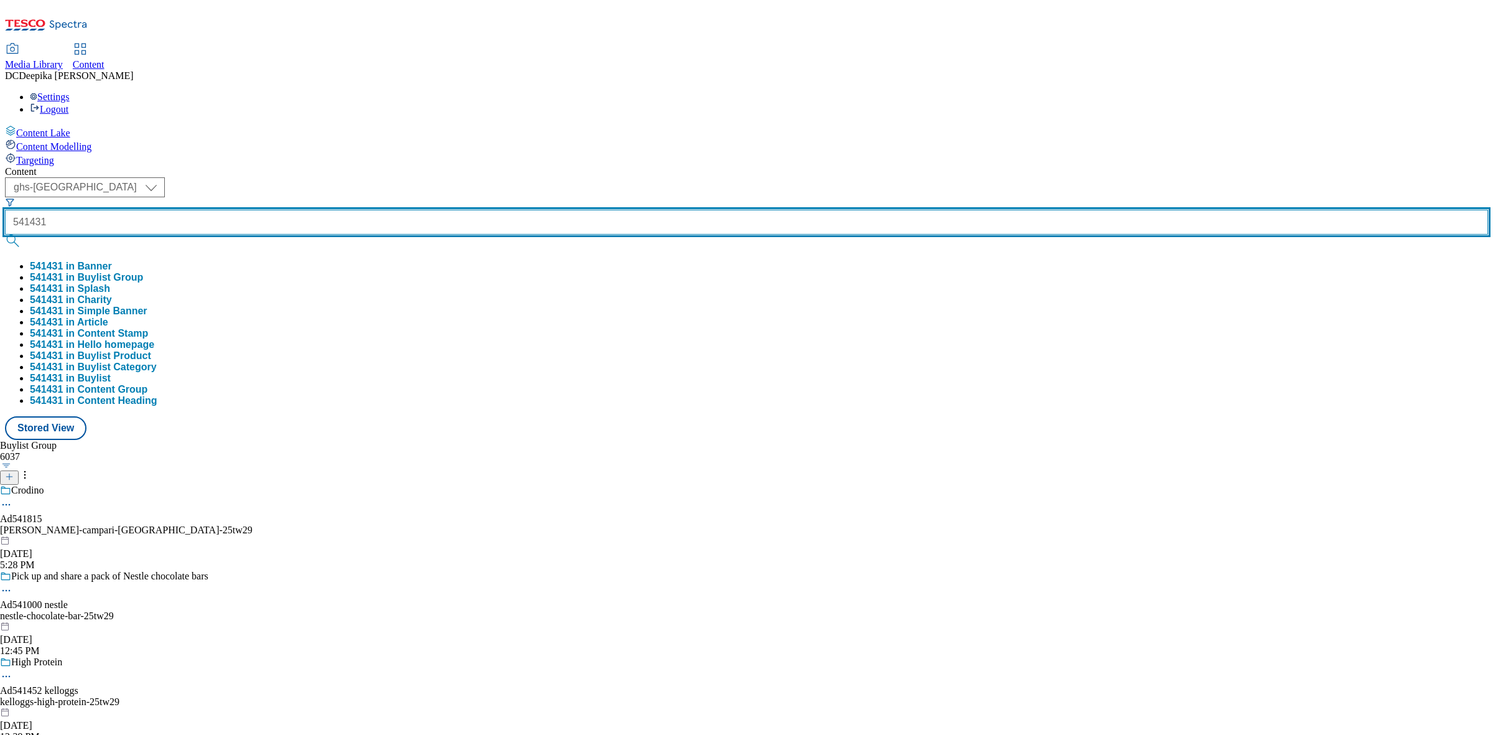
type input "541431"
click at [5, 235] on button "submit" at bounding box center [13, 241] width 17 height 12
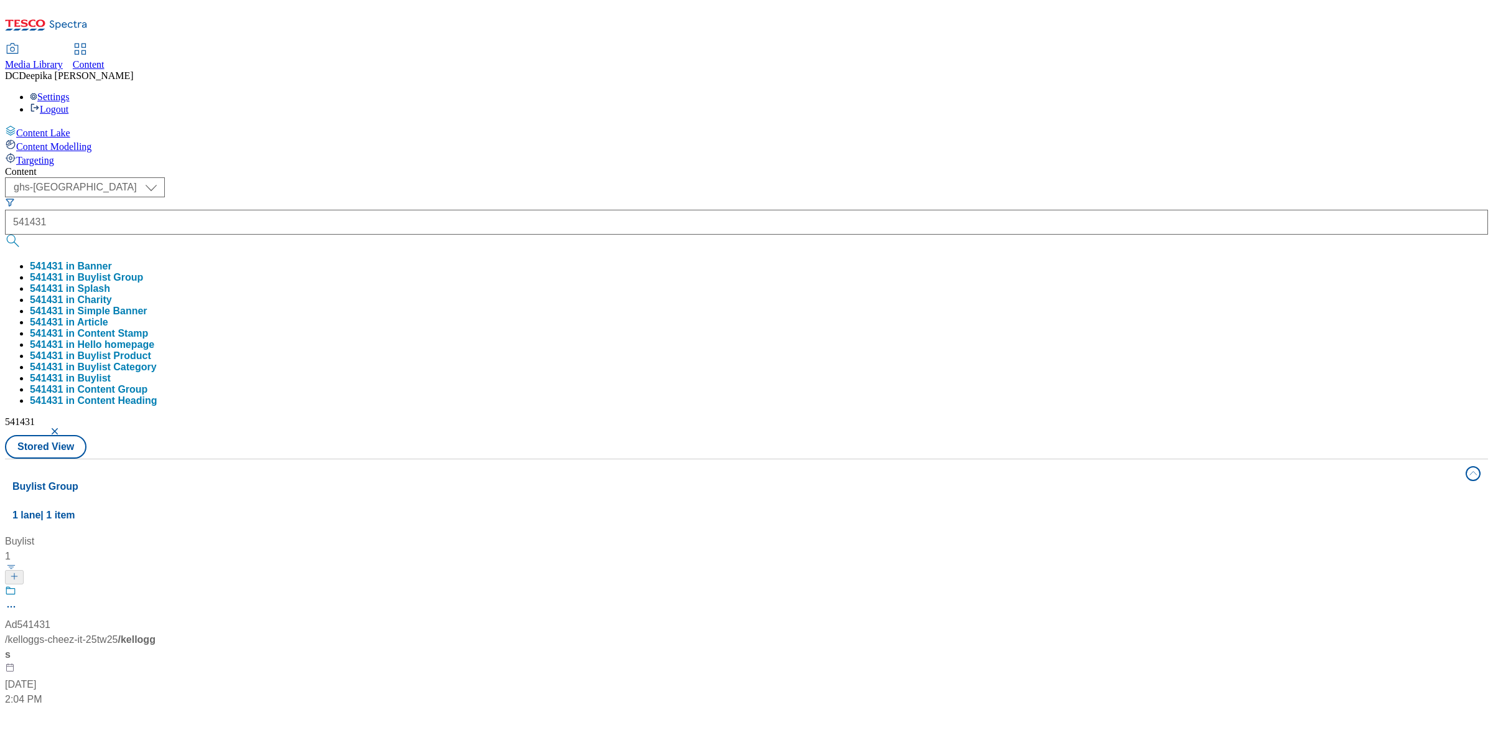
click at [561, 502] on div "Buylist Group 1 lane | 1 item Buylist 1 Ad541431 / kelloggs-cheez-it-25tw25 / k…" at bounding box center [746, 730] width 1483 height 543
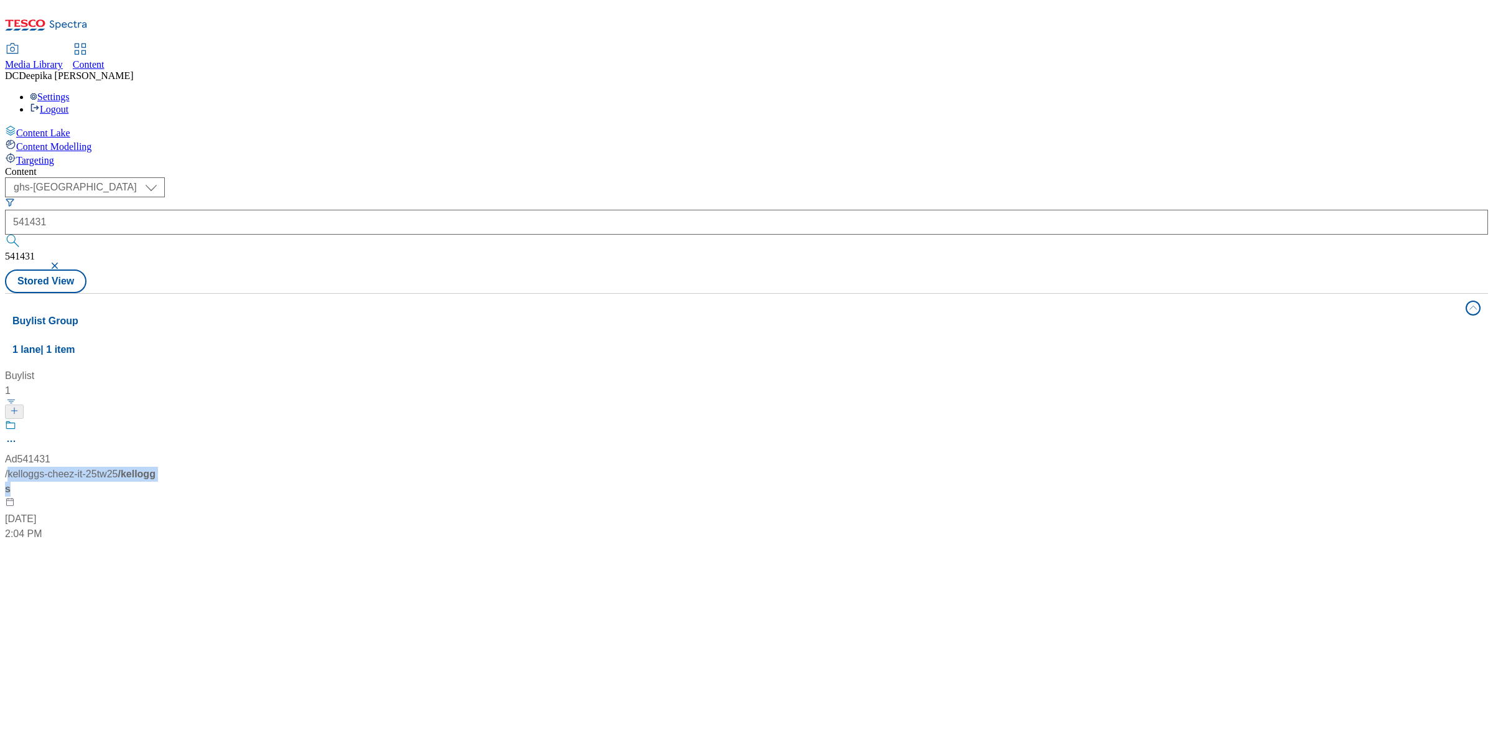
drag, startPoint x: 338, startPoint y: 287, endPoint x: 198, endPoint y: 291, distance: 140.1
click at [161, 467] on div "/ kelloggs-cheez-it-25tw25 / kelloggs" at bounding box center [83, 482] width 156 height 30
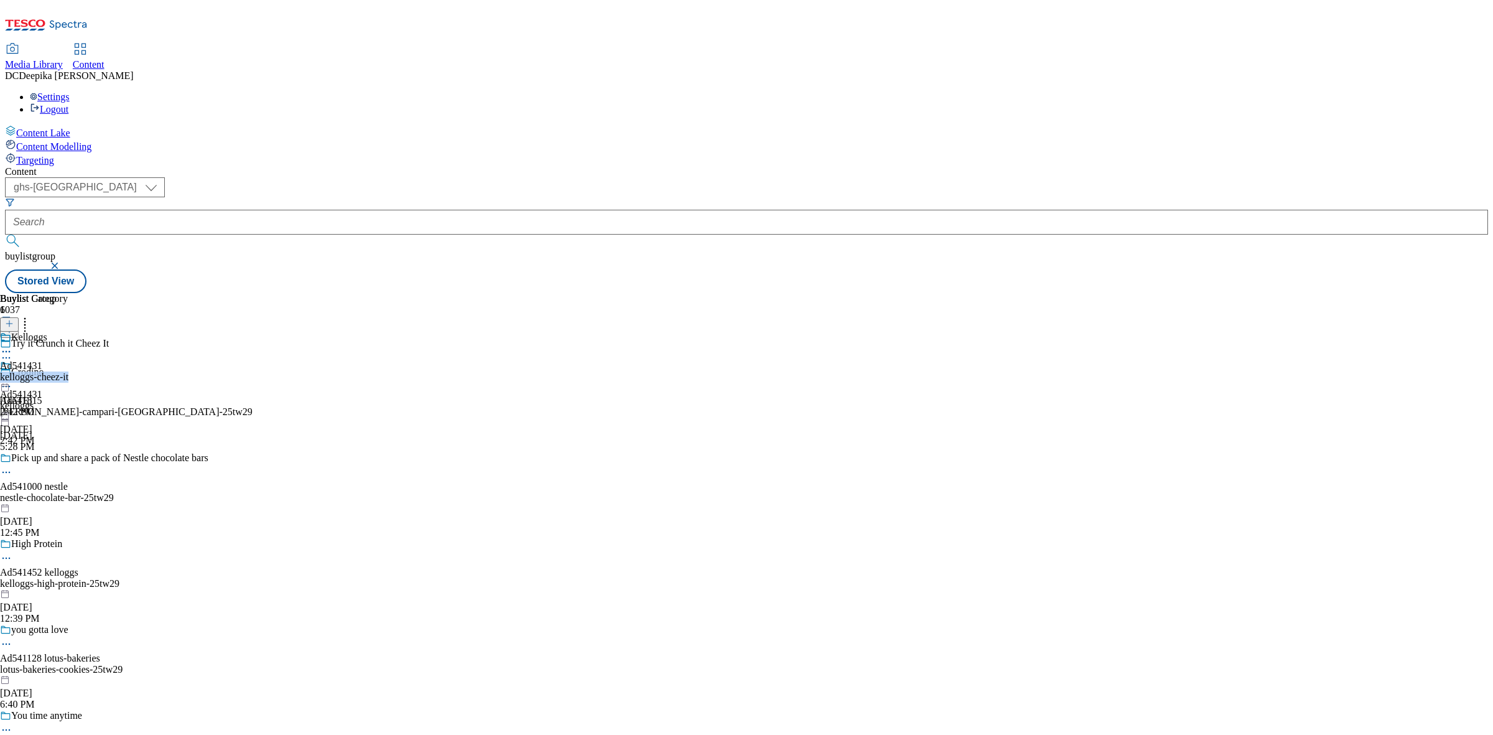
drag, startPoint x: 722, startPoint y: 237, endPoint x: 638, endPoint y: 234, distance: 84.1
click at [68, 332] on div "Kelloggs Ad541431 kelloggs-cheez-it Aug 14, 2025 2:42 PM" at bounding box center [34, 375] width 68 height 86
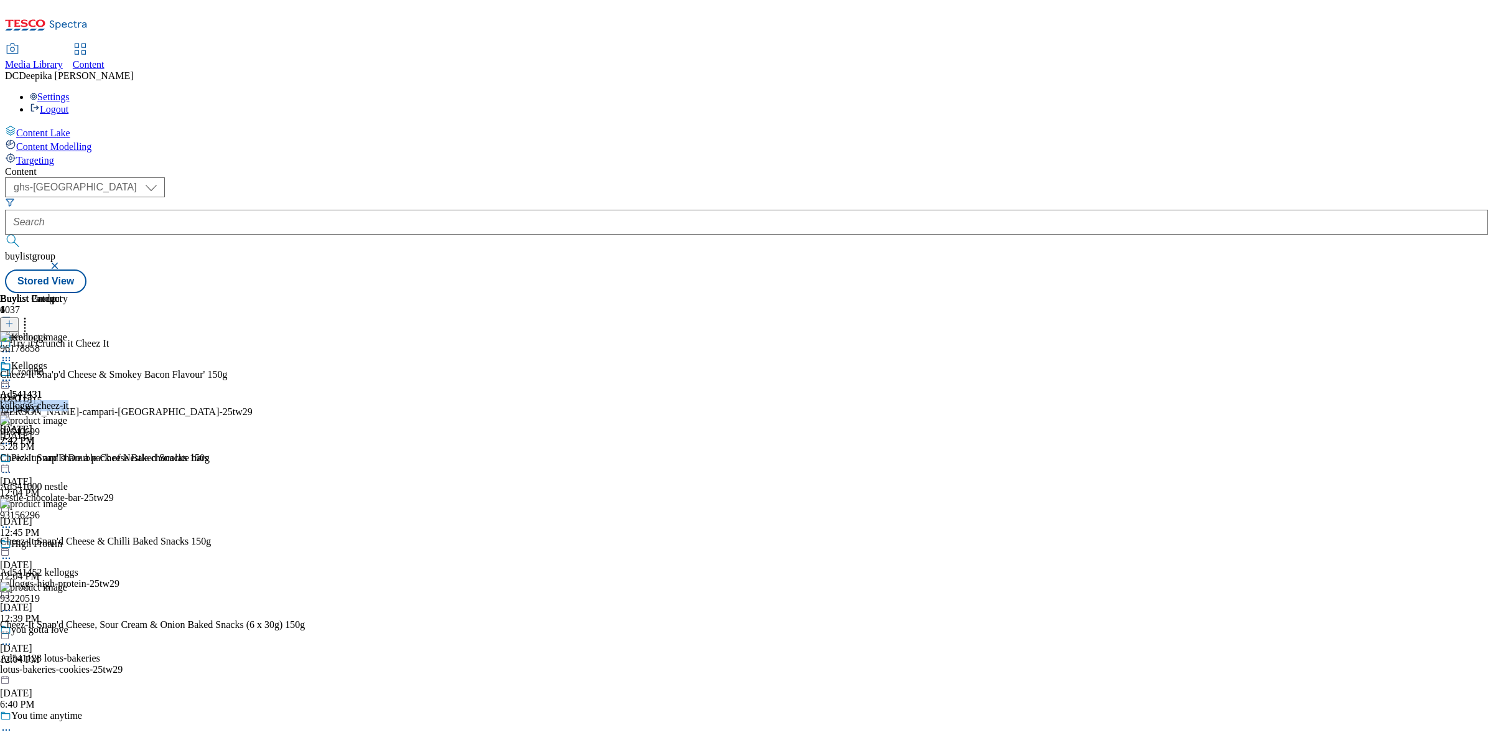
copy div "kelloggs-cheez-it"
drag, startPoint x: 722, startPoint y: 229, endPoint x: 648, endPoint y: 232, distance: 74.1
click at [68, 360] on div "Kelloggs Ad541431 kelloggs-cheez-it Aug 14, 2025 2:42 PM" at bounding box center [34, 403] width 68 height 86
